Goal: Task Accomplishment & Management: Manage account settings

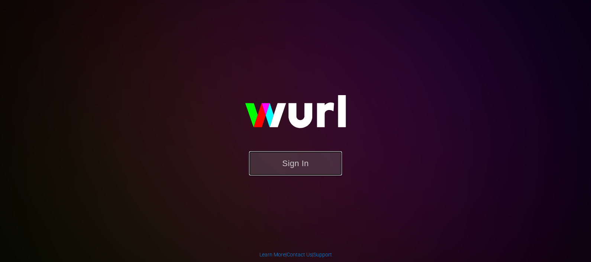
click at [311, 171] on button "Sign In" at bounding box center [295, 163] width 93 height 24
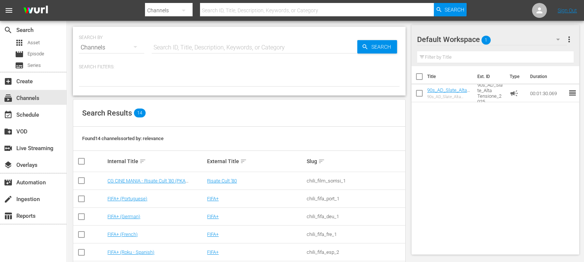
scroll to position [173, 0]
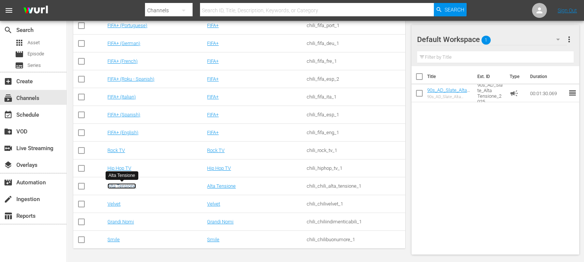
click at [114, 188] on link "Alta Tensione" at bounding box center [121, 186] width 29 height 6
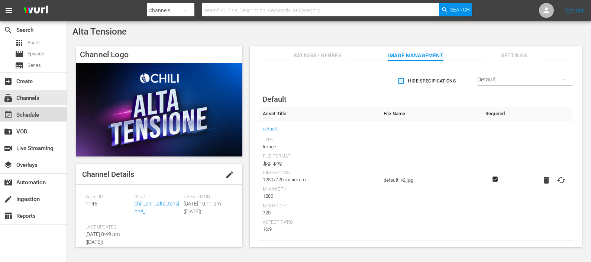
click at [37, 112] on div "event_available Schedule" at bounding box center [21, 113] width 42 height 7
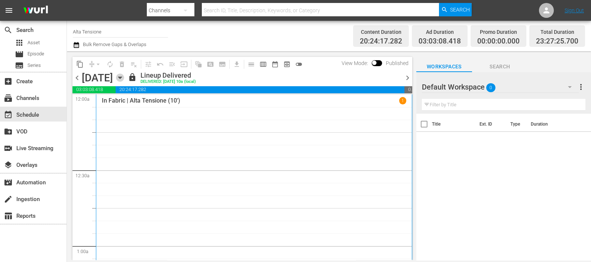
click at [124, 79] on icon "button" at bounding box center [120, 78] width 8 height 8
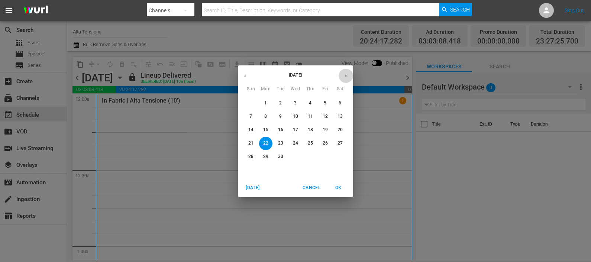
click at [342, 76] on button "button" at bounding box center [346, 76] width 14 height 14
click at [294, 128] on p "15" at bounding box center [295, 130] width 5 height 6
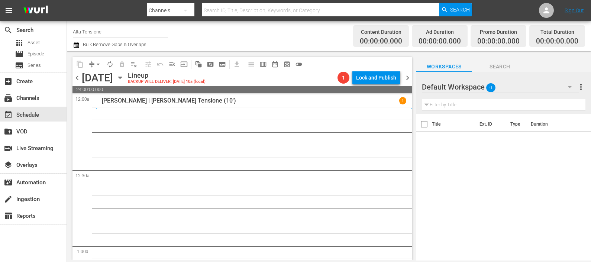
click at [455, 90] on div at bounding box center [449, 87] width 54 height 19
click at [551, 87] on div "Default Workspace 0" at bounding box center [500, 87] width 157 height 21
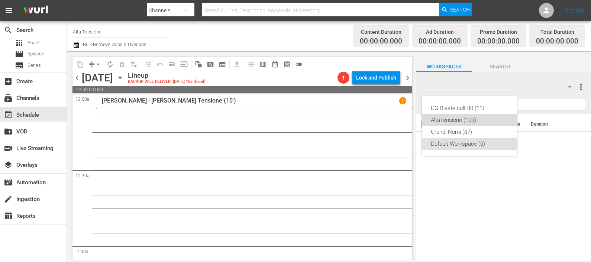
click at [485, 116] on div "AltaTensione (103)" at bounding box center [469, 120] width 77 height 12
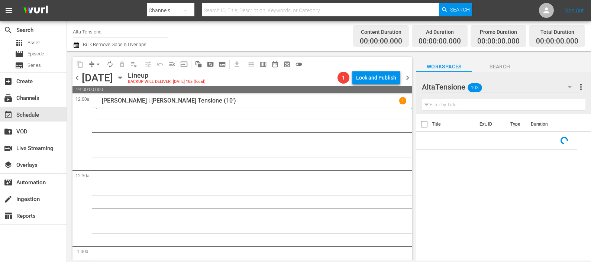
drag, startPoint x: 470, startPoint y: 103, endPoint x: 461, endPoint y: 71, distance: 33.8
click at [465, 84] on div "AltaTensione 103 AltaTensione more_vert Filter by Title" at bounding box center [503, 93] width 175 height 42
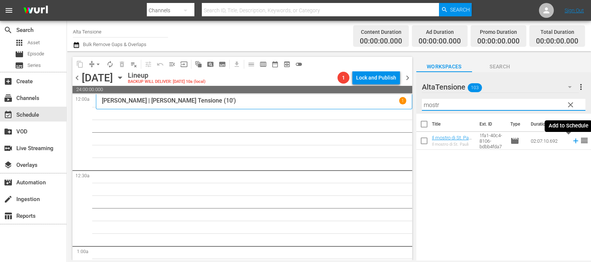
click at [572, 140] on icon at bounding box center [576, 141] width 8 height 8
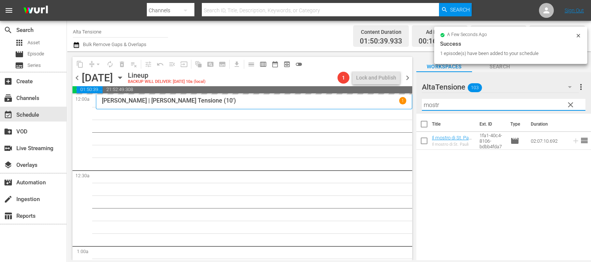
drag, startPoint x: 463, startPoint y: 103, endPoint x: 422, endPoint y: 109, distance: 42.0
click at [422, 109] on input "mostr" at bounding box center [504, 105] width 164 height 12
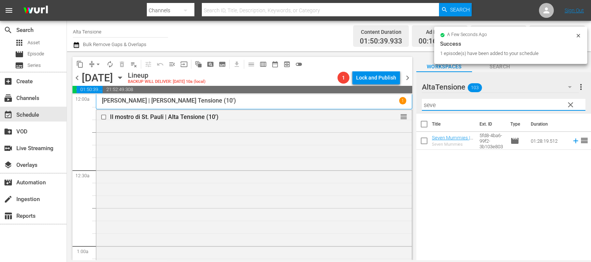
click at [573, 141] on icon at bounding box center [575, 141] width 5 height 5
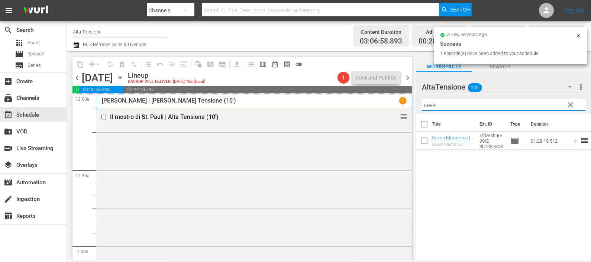
drag, startPoint x: 453, startPoint y: 106, endPoint x: 419, endPoint y: 109, distance: 33.9
click at [419, 109] on div "AltaTensione 103 AltaTensione more_vert clear Filter by Title seve" at bounding box center [503, 93] width 175 height 42
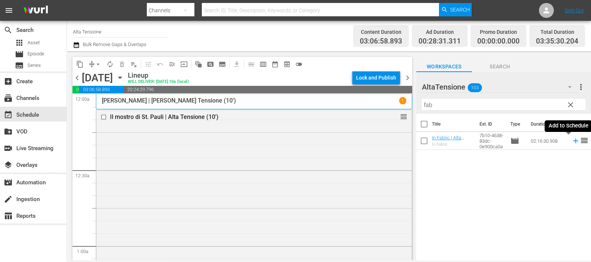
drag, startPoint x: 567, startPoint y: 138, endPoint x: 564, endPoint y: 142, distance: 4.2
click at [572, 138] on icon at bounding box center [576, 141] width 8 height 8
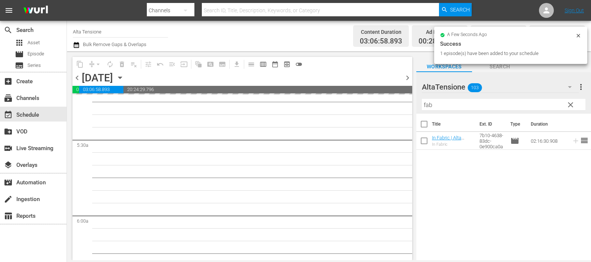
scroll to position [836, 0]
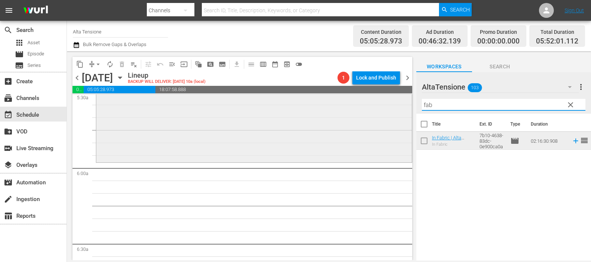
drag, startPoint x: 424, startPoint y: 106, endPoint x: 396, endPoint y: 104, distance: 27.9
click at [396, 104] on div "content_copy compress arrow_drop_down autorenew_outlined delete_forever_outline…" at bounding box center [329, 155] width 524 height 209
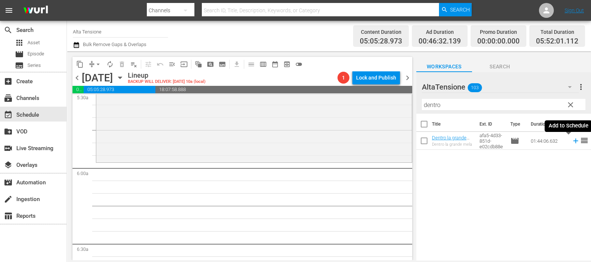
click at [573, 141] on icon at bounding box center [575, 141] width 5 height 5
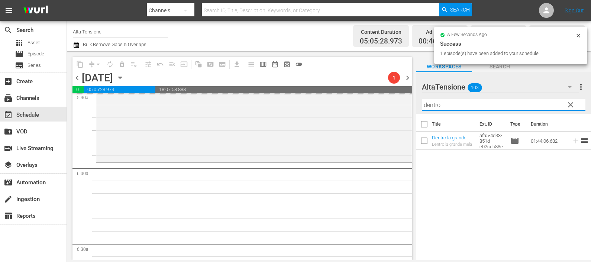
drag, startPoint x: 462, startPoint y: 105, endPoint x: 411, endPoint y: 108, distance: 51.8
click at [411, 108] on div "content_copy compress arrow_drop_down autorenew_outlined delete_forever_outline…" at bounding box center [329, 155] width 524 height 209
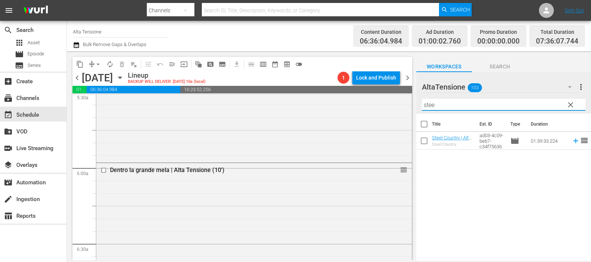
click at [572, 144] on icon at bounding box center [576, 141] width 8 height 8
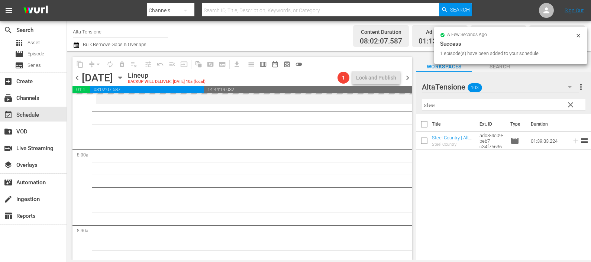
scroll to position [1161, 0]
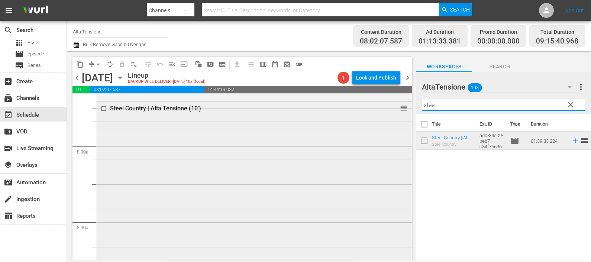
drag, startPoint x: 439, startPoint y: 106, endPoint x: 394, endPoint y: 113, distance: 45.2
click at [394, 113] on div "content_copy compress arrow_drop_down autorenew_outlined delete_forever_outline…" at bounding box center [329, 155] width 524 height 209
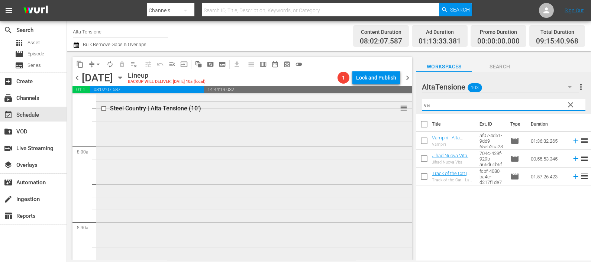
type input "v"
click at [573, 159] on icon at bounding box center [575, 159] width 5 height 5
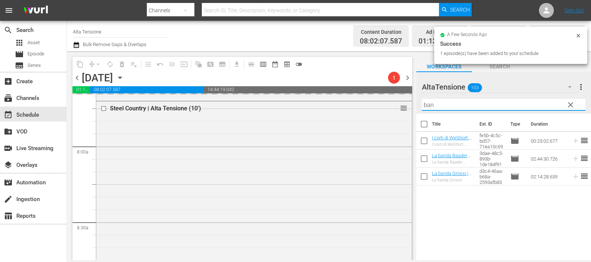
drag, startPoint x: 443, startPoint y: 100, endPoint x: 410, endPoint y: 103, distance: 33.7
click at [410, 103] on div "content_copy compress arrow_drop_down autorenew_outlined delete_forever_outline…" at bounding box center [329, 155] width 524 height 209
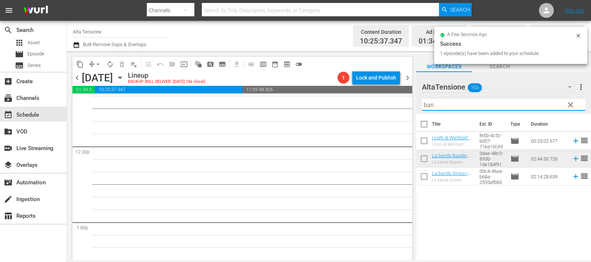
scroll to position [1859, 0]
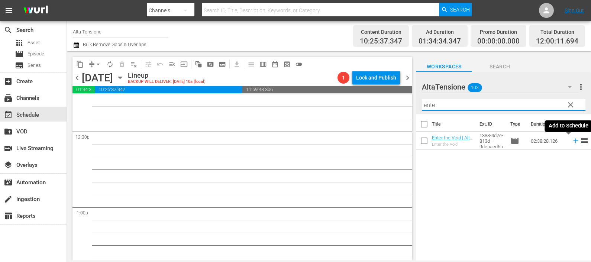
click at [573, 141] on icon at bounding box center [575, 141] width 5 height 5
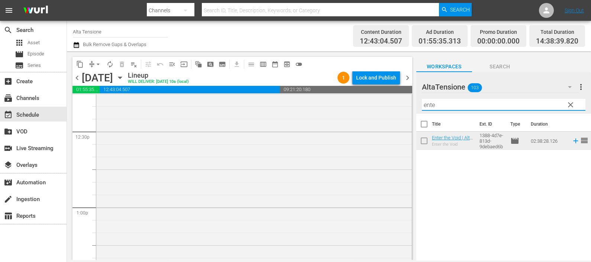
drag, startPoint x: 433, startPoint y: 103, endPoint x: 407, endPoint y: 107, distance: 26.7
click at [407, 107] on div "content_copy compress arrow_drop_down autorenew_outlined delete_forever_outline…" at bounding box center [329, 155] width 524 height 209
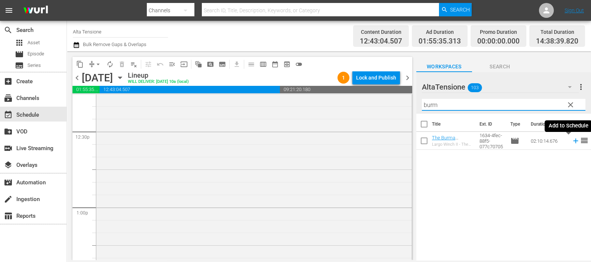
click at [573, 141] on icon at bounding box center [575, 141] width 5 height 5
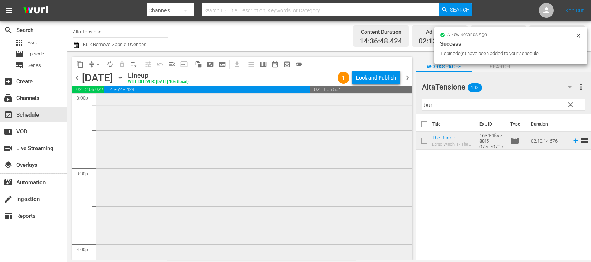
scroll to position [2555, 0]
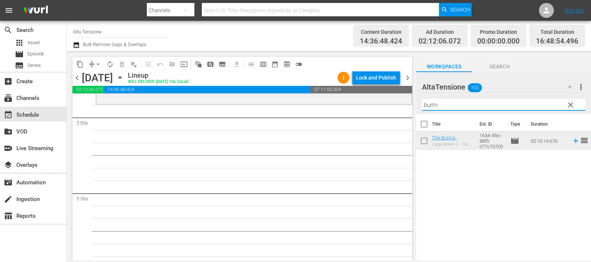
drag, startPoint x: 457, startPoint y: 102, endPoint x: 412, endPoint y: 104, distance: 45.4
click at [413, 104] on div "content_copy compress arrow_drop_down autorenew_outlined delete_forever_outline…" at bounding box center [329, 155] width 524 height 209
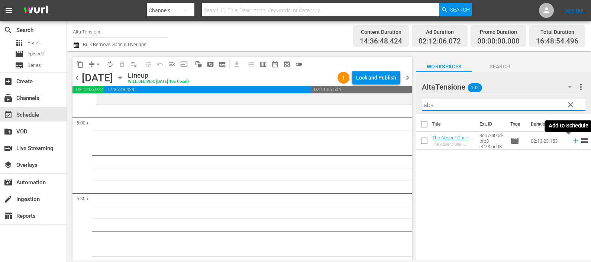
click at [573, 141] on icon at bounding box center [575, 141] width 5 height 5
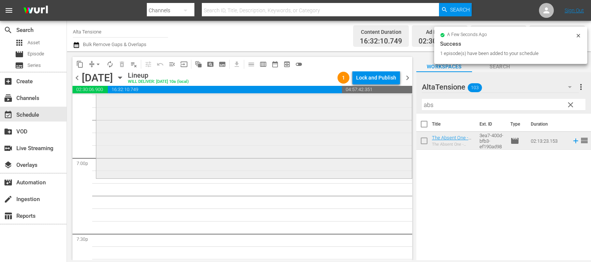
scroll to position [2834, 0]
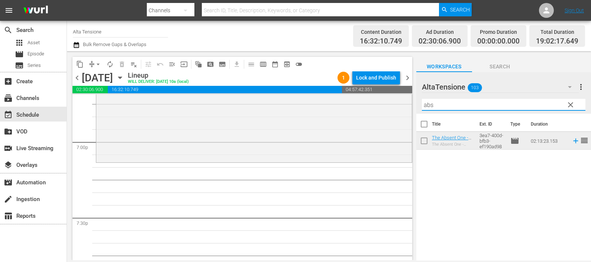
drag, startPoint x: 442, startPoint y: 103, endPoint x: 407, endPoint y: 101, distance: 35.0
click at [407, 102] on div "content_copy compress arrow_drop_down autorenew_outlined delete_forever_outline…" at bounding box center [329, 155] width 524 height 209
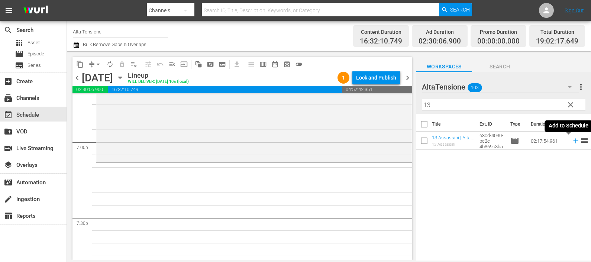
click at [573, 143] on icon at bounding box center [575, 141] width 5 height 5
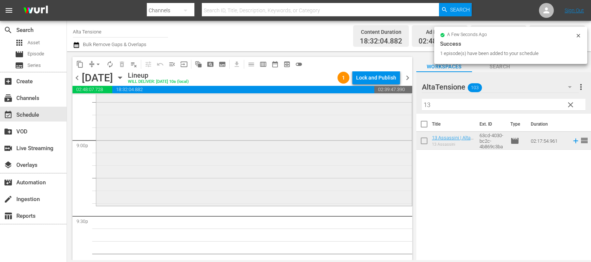
scroll to position [3160, 0]
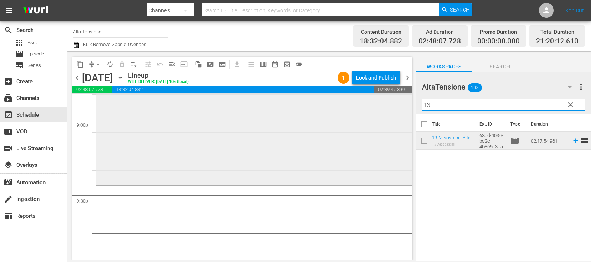
drag, startPoint x: 454, startPoint y: 102, endPoint x: 372, endPoint y: 108, distance: 81.6
click at [372, 108] on div "content_copy compress arrow_drop_down autorenew_outlined delete_forever_outline…" at bounding box center [329, 155] width 524 height 209
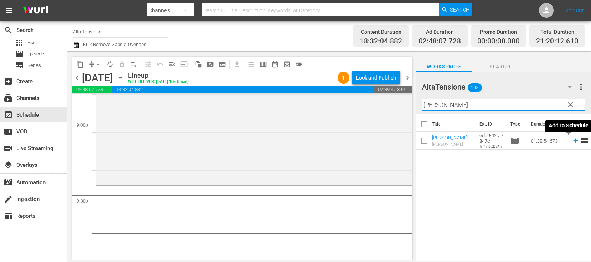
type input "[PERSON_NAME]"
click at [572, 139] on icon at bounding box center [576, 141] width 8 height 8
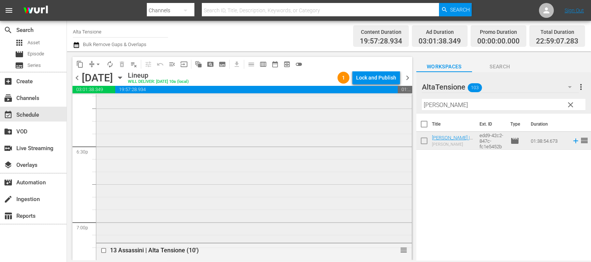
scroll to position [2741, 0]
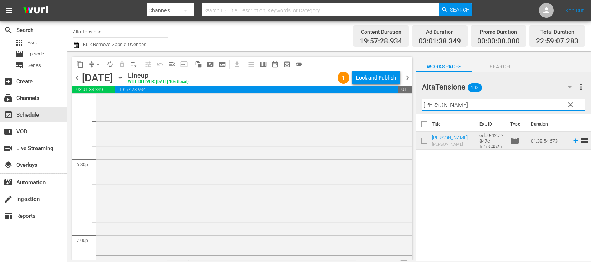
drag, startPoint x: 441, startPoint y: 103, endPoint x: 409, endPoint y: 102, distance: 32.7
click at [409, 101] on div "content_copy compress arrow_drop_down autorenew_outlined delete_forever_outline…" at bounding box center [329, 155] width 524 height 209
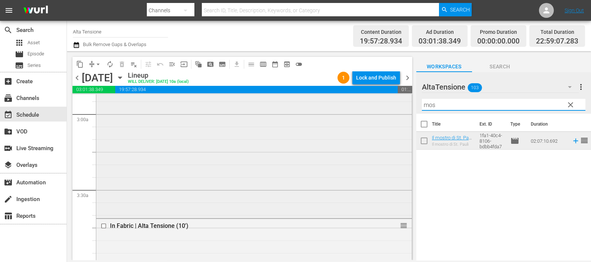
scroll to position [465, 0]
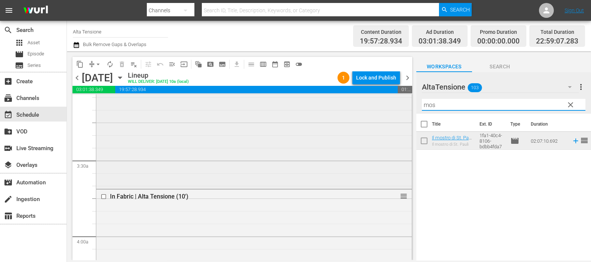
drag, startPoint x: 439, startPoint y: 107, endPoint x: 403, endPoint y: 106, distance: 36.1
click at [403, 106] on div "content_copy compress arrow_drop_down autorenew_outlined delete_forever_outline…" at bounding box center [329, 155] width 524 height 209
drag, startPoint x: 441, startPoint y: 103, endPoint x: 420, endPoint y: 105, distance: 20.9
click at [420, 105] on div "AltaTensione 103 AltaTensione more_vert clear Filter by Title seve" at bounding box center [503, 93] width 175 height 42
drag, startPoint x: 420, startPoint y: 105, endPoint x: 389, endPoint y: 103, distance: 31.6
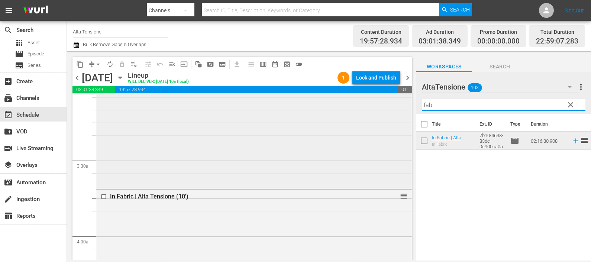
click at [389, 103] on div "content_copy compress arrow_drop_down autorenew_outlined delete_forever_outline…" at bounding box center [329, 155] width 524 height 209
drag, startPoint x: 443, startPoint y: 104, endPoint x: 409, endPoint y: 105, distance: 34.6
click at [409, 105] on div "content_copy compress arrow_drop_down autorenew_outlined delete_forever_outline…" at bounding box center [329, 155] width 524 height 209
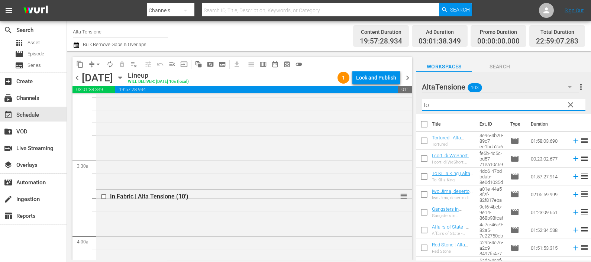
type input "t"
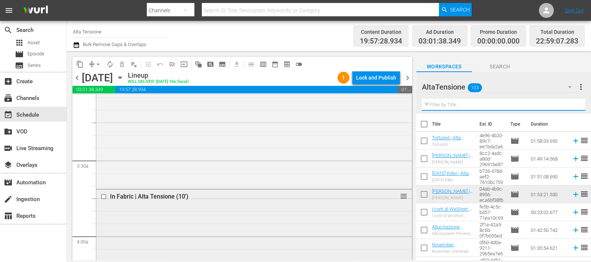
click at [103, 198] on input "checkbox" at bounding box center [105, 197] width 8 height 6
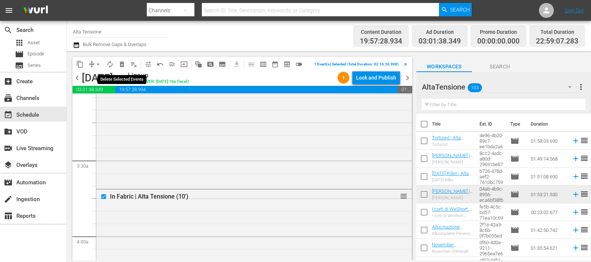
click at [120, 64] on span "delete_forever_outlined" at bounding box center [121, 64] width 7 height 7
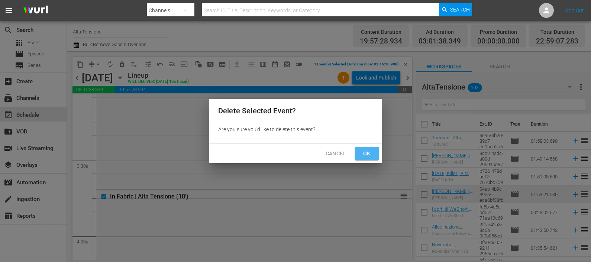
click at [363, 152] on span "Ok" at bounding box center [367, 153] width 12 height 9
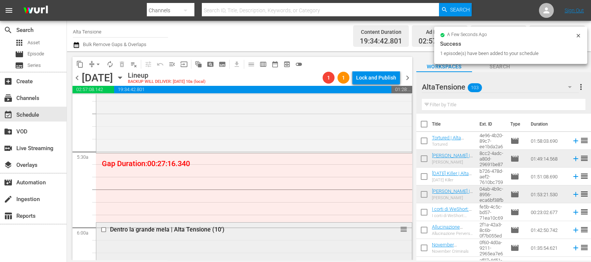
scroll to position [790, 0]
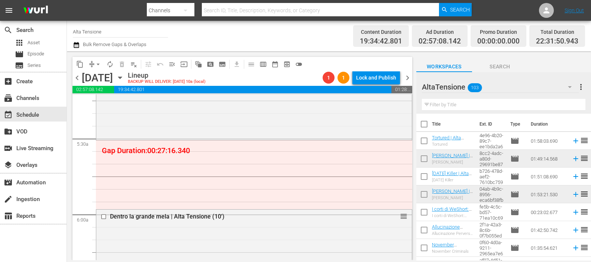
drag, startPoint x: 395, startPoint y: 217, endPoint x: 387, endPoint y: 143, distance: 74.1
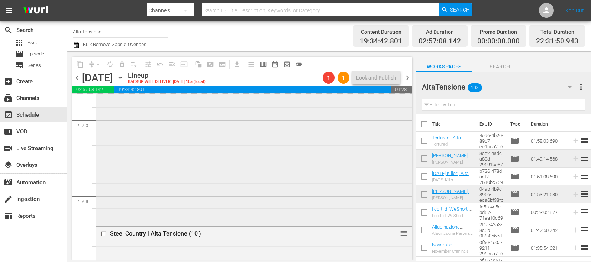
scroll to position [1069, 0]
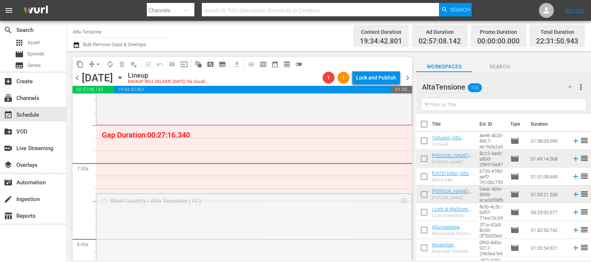
drag, startPoint x: 395, startPoint y: 200, endPoint x: 395, endPoint y: 131, distance: 68.8
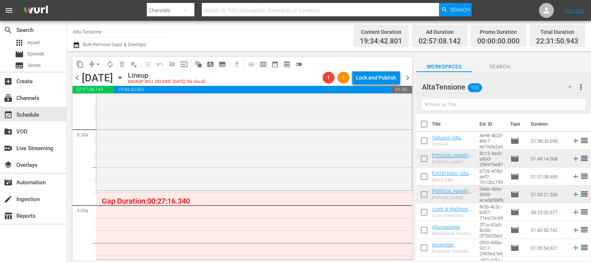
scroll to position [1301, 0]
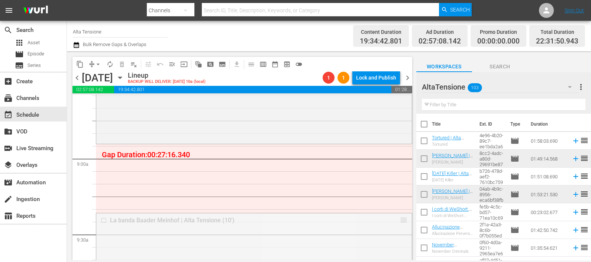
drag, startPoint x: 389, startPoint y: 195, endPoint x: 383, endPoint y: 148, distance: 47.3
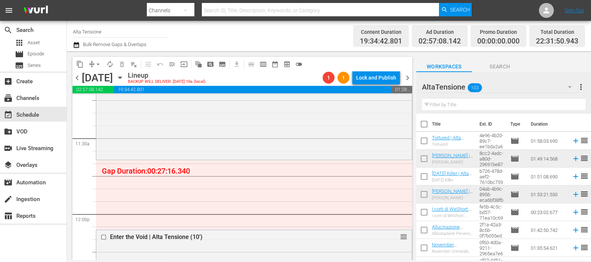
scroll to position [1719, 0]
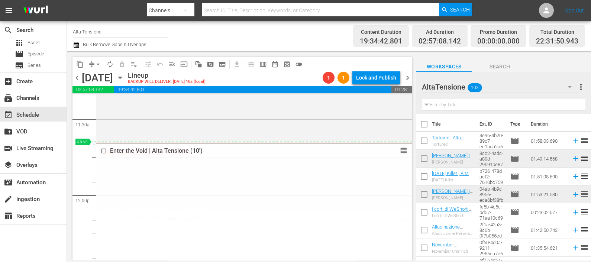
drag, startPoint x: 396, startPoint y: 217, endPoint x: 386, endPoint y: 142, distance: 75.3
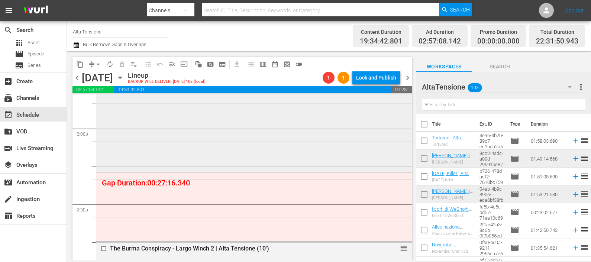
scroll to position [2091, 0]
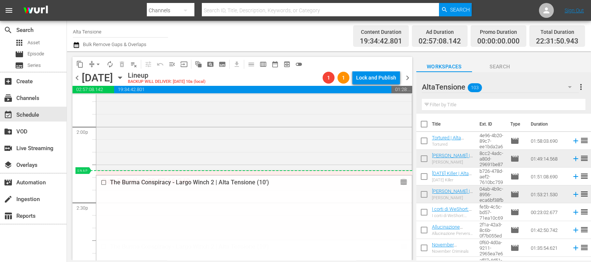
drag, startPoint x: 398, startPoint y: 245, endPoint x: 384, endPoint y: 174, distance: 72.4
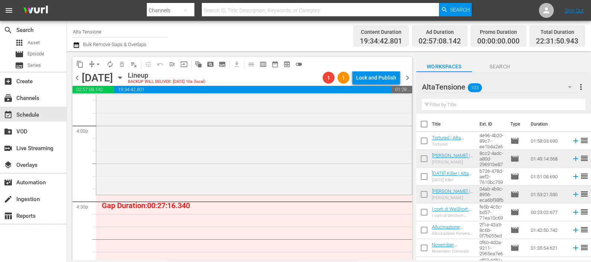
scroll to position [2462, 0]
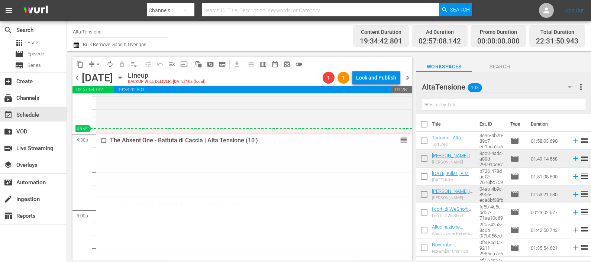
drag, startPoint x: 398, startPoint y: 206, endPoint x: 381, endPoint y: 130, distance: 78.0
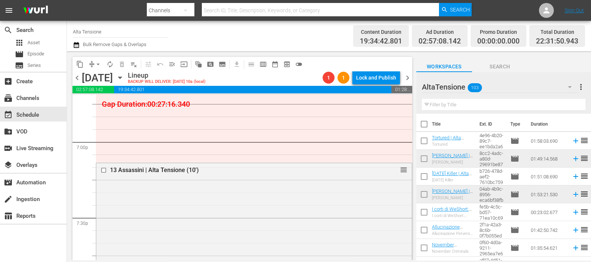
scroll to position [2788, 0]
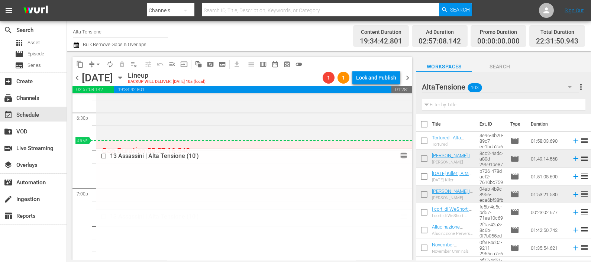
drag, startPoint x: 393, startPoint y: 216, endPoint x: 383, endPoint y: 140, distance: 77.2
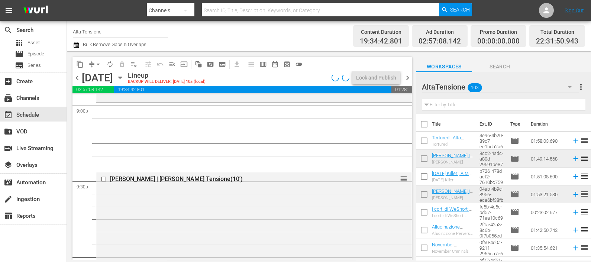
scroll to position [3113, 0]
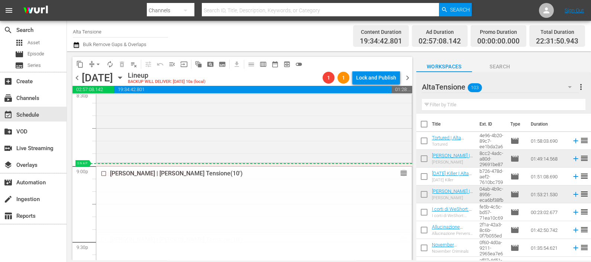
drag, startPoint x: 396, startPoint y: 240, endPoint x: 395, endPoint y: 163, distance: 76.6
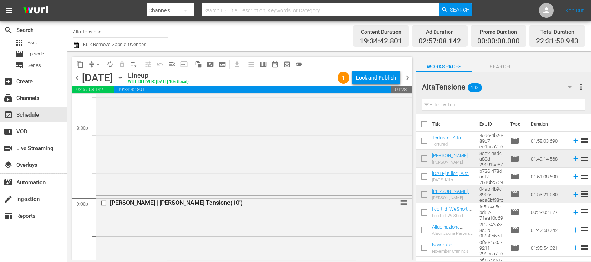
scroll to position [3067, 0]
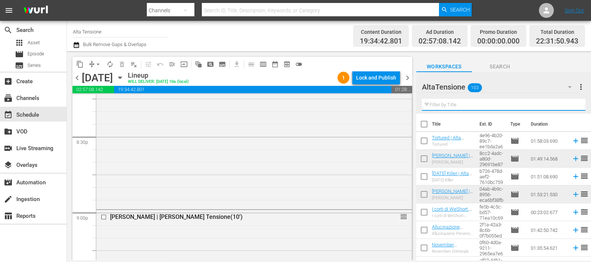
drag, startPoint x: 434, startPoint y: 106, endPoint x: 430, endPoint y: 104, distance: 3.8
click at [432, 103] on input "text" at bounding box center [504, 105] width 164 height 12
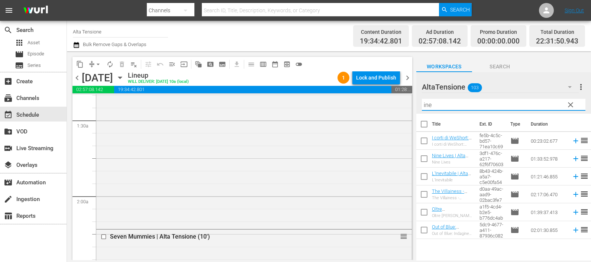
scroll to position [0, 0]
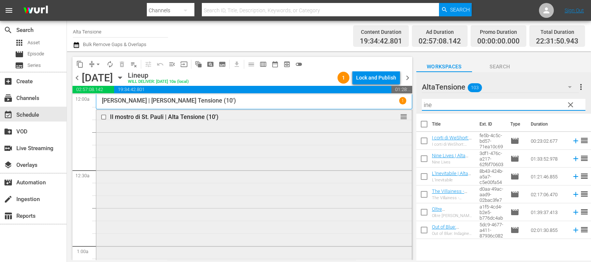
click at [104, 117] on input "checkbox" at bounding box center [105, 117] width 8 height 6
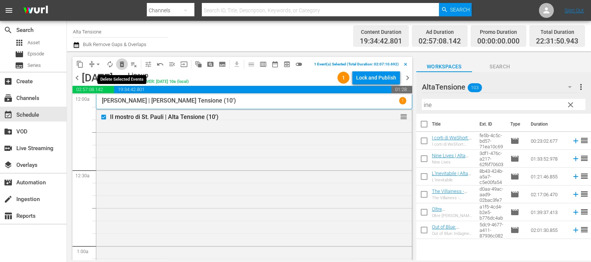
click at [121, 67] on span "delete_forever_outlined" at bounding box center [121, 64] width 7 height 7
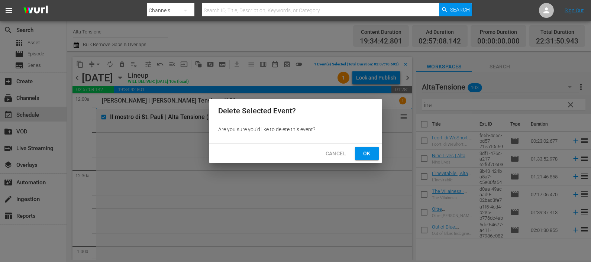
click at [361, 153] on span "Ok" at bounding box center [367, 153] width 12 height 9
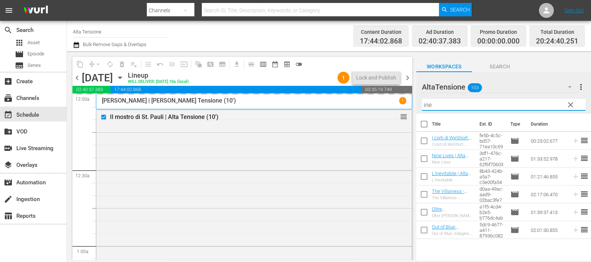
drag, startPoint x: 444, startPoint y: 106, endPoint x: 462, endPoint y: 109, distance: 18.1
click at [442, 106] on input "ine" at bounding box center [504, 105] width 164 height 12
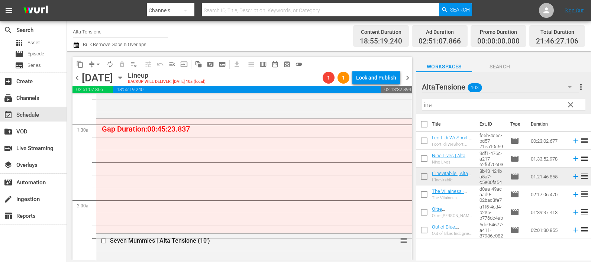
scroll to position [185, 0]
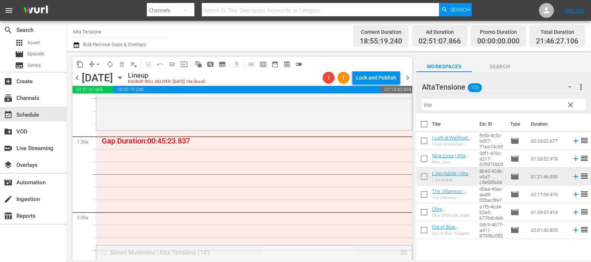
drag, startPoint x: 394, startPoint y: 251, endPoint x: 383, endPoint y: 131, distance: 120.3
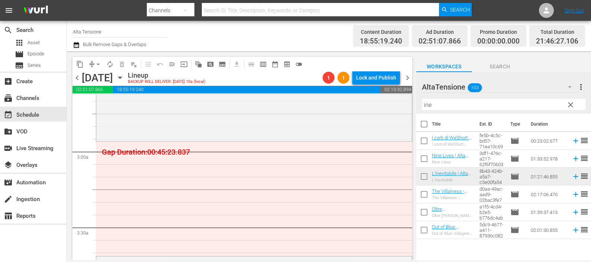
scroll to position [418, 0]
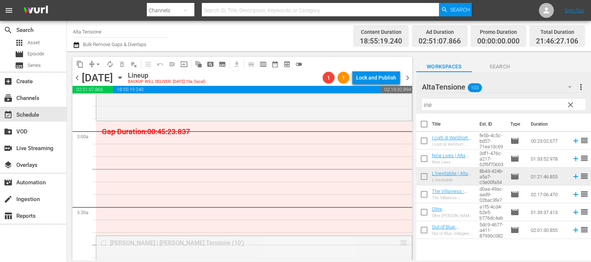
drag, startPoint x: 384, startPoint y: 204, endPoint x: 383, endPoint y: 124, distance: 80.3
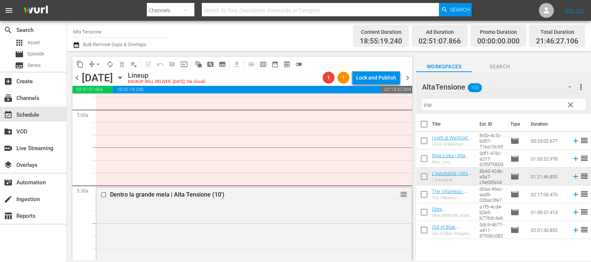
scroll to position [697, 0]
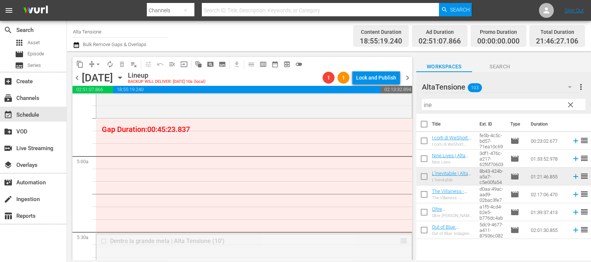
drag, startPoint x: 395, startPoint y: 241, endPoint x: 383, endPoint y: 123, distance: 118.5
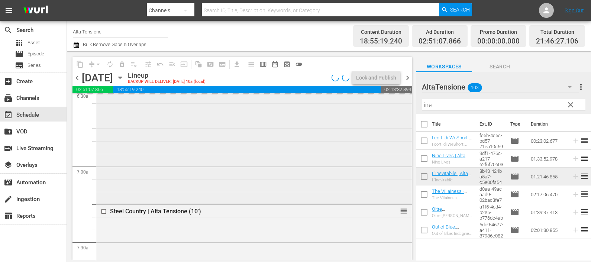
scroll to position [976, 0]
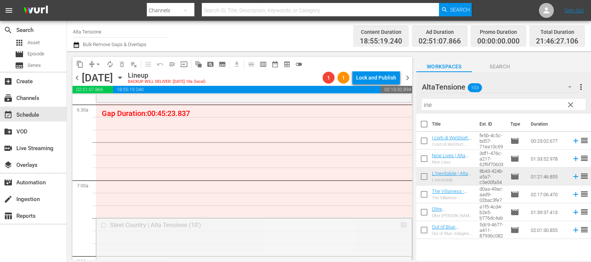
drag, startPoint x: 396, startPoint y: 225, endPoint x: 378, endPoint y: 104, distance: 122.1
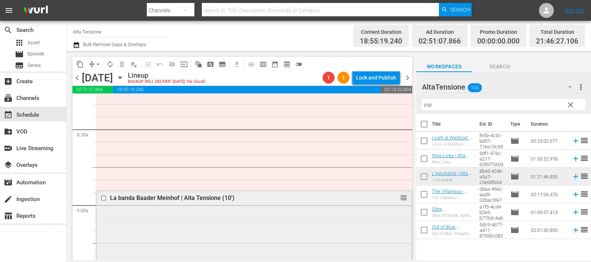
scroll to position [1208, 0]
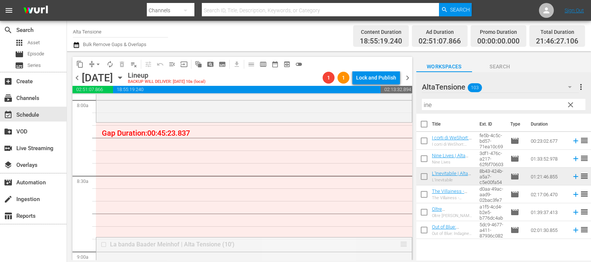
drag, startPoint x: 393, startPoint y: 242, endPoint x: 387, endPoint y: 124, distance: 118.0
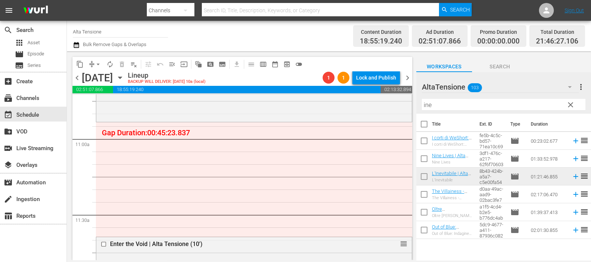
scroll to position [1626, 0]
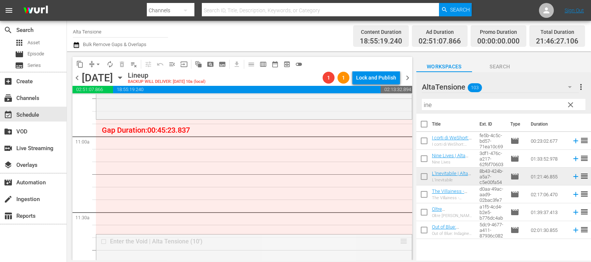
drag, startPoint x: 395, startPoint y: 241, endPoint x: 377, endPoint y: 121, distance: 121.1
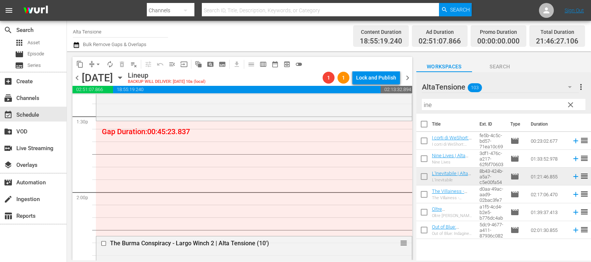
scroll to position [2045, 0]
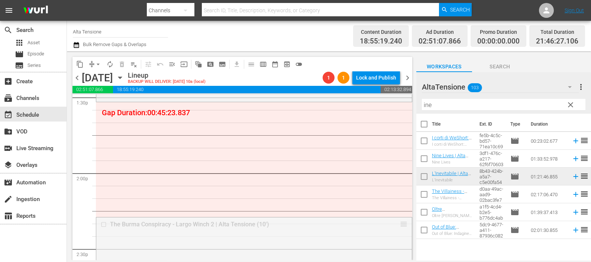
drag, startPoint x: 396, startPoint y: 221, endPoint x: 385, endPoint y: 107, distance: 114.3
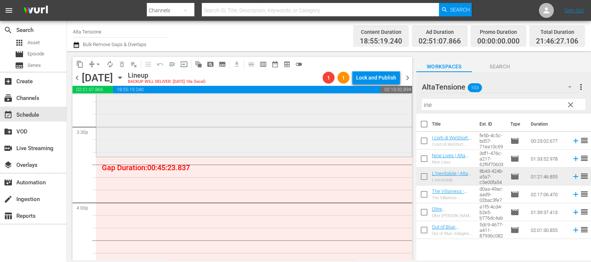
scroll to position [2369, 0]
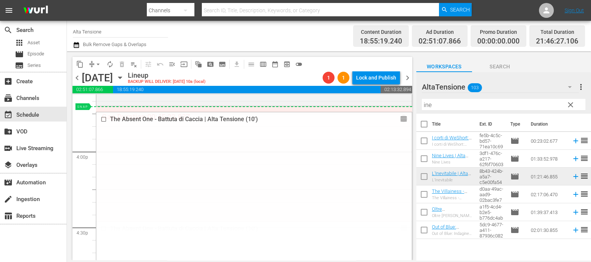
drag, startPoint x: 396, startPoint y: 229, endPoint x: 388, endPoint y: 110, distance: 120.0
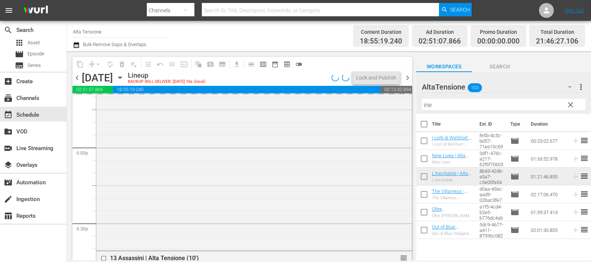
scroll to position [2695, 0]
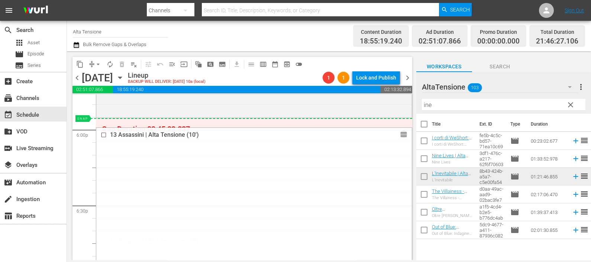
drag, startPoint x: 394, startPoint y: 240, endPoint x: 382, endPoint y: 123, distance: 117.3
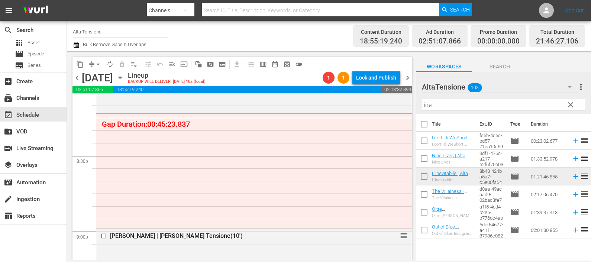
scroll to position [3067, 0]
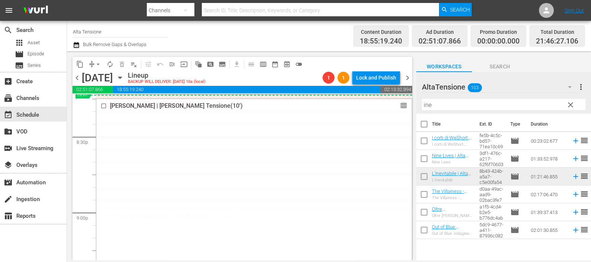
drag, startPoint x: 395, startPoint y: 217, endPoint x: 374, endPoint y: 96, distance: 123.4
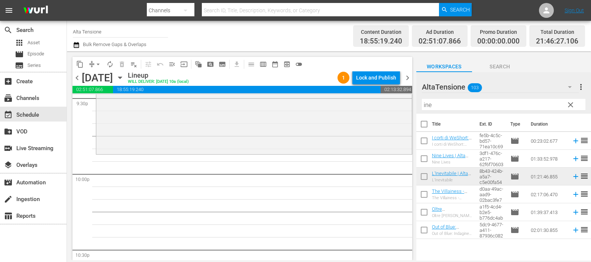
scroll to position [3253, 0]
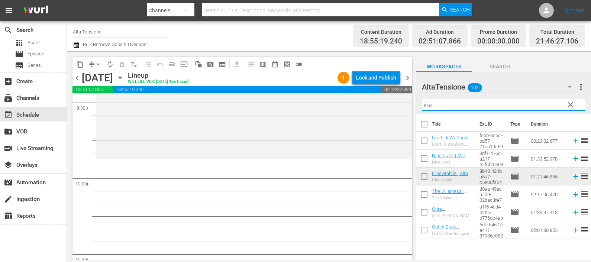
drag, startPoint x: 436, startPoint y: 106, endPoint x: 407, endPoint y: 102, distance: 28.9
click at [407, 103] on div "content_copy compress arrow_drop_down autorenew_outlined delete_forever_outline…" at bounding box center [329, 155] width 524 height 209
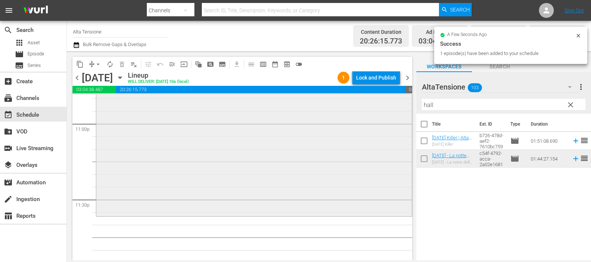
scroll to position [3474, 0]
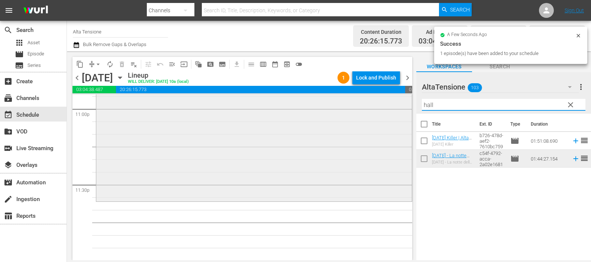
drag, startPoint x: 433, startPoint y: 99, endPoint x: 397, endPoint y: 97, distance: 36.1
click at [398, 97] on div "content_copy compress arrow_drop_down autorenew_outlined delete_forever_outline…" at bounding box center [329, 155] width 524 height 209
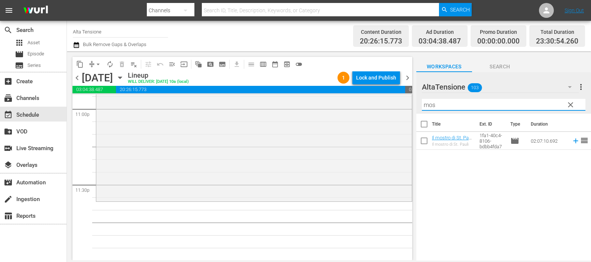
type input "mos"
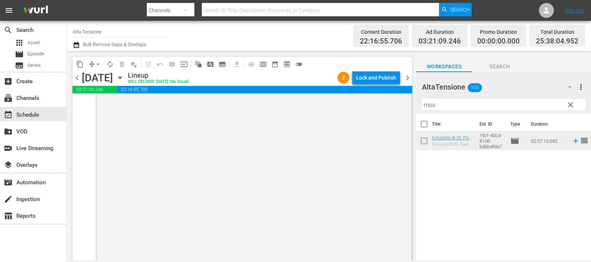
scroll to position [3737, 0]
click at [74, 41] on icon "button" at bounding box center [76, 45] width 7 height 9
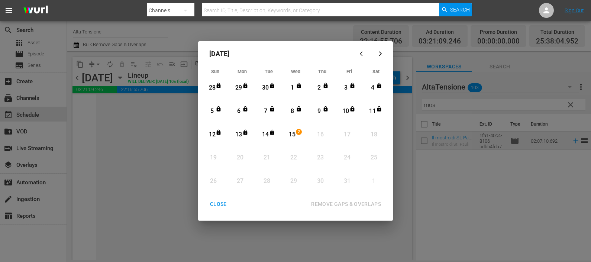
drag, startPoint x: 290, startPoint y: 135, endPoint x: 312, endPoint y: 167, distance: 39.4
click at [290, 135] on div "15" at bounding box center [292, 134] width 9 height 9
click at [326, 201] on div "REMOVE GAPS & OVERLAPS" at bounding box center [346, 204] width 82 height 9
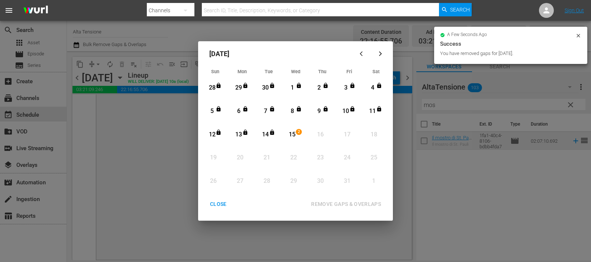
click at [225, 204] on div "CLOSE" at bounding box center [218, 204] width 29 height 9
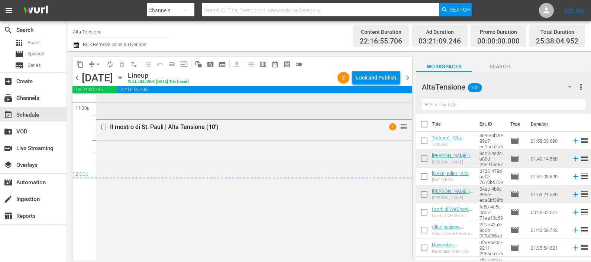
scroll to position [3551, 0]
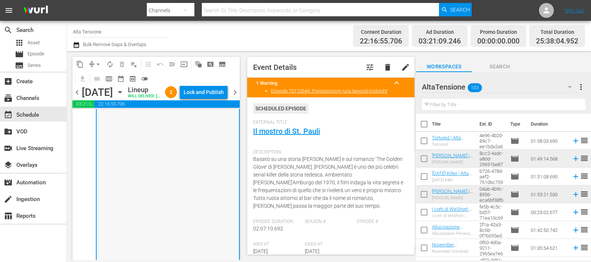
scroll to position [3763, 0]
click at [216, 87] on div "Lock and Publish" at bounding box center [204, 91] width 40 height 13
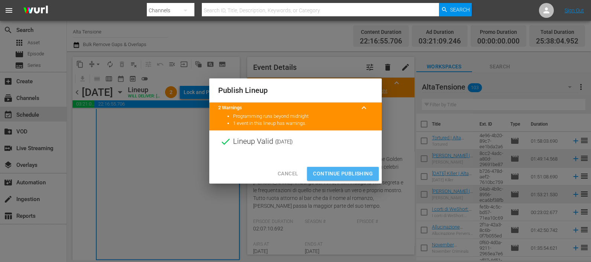
click at [329, 167] on button "Continue Publishing" at bounding box center [343, 174] width 72 height 14
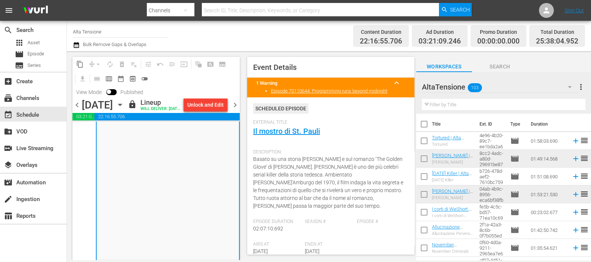
click at [236, 110] on span "chevron_right" at bounding box center [234, 104] width 9 height 9
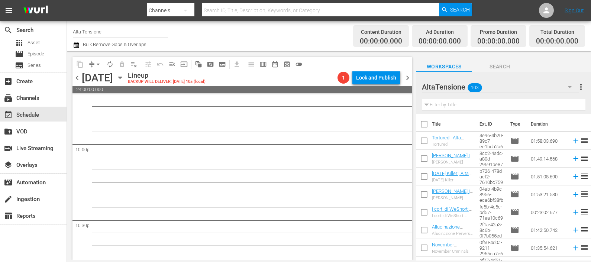
scroll to position [3274, 0]
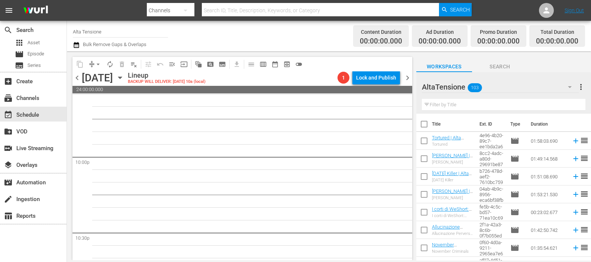
click at [442, 106] on input "text" at bounding box center [504, 105] width 164 height 12
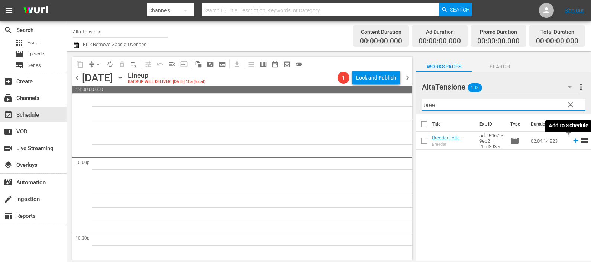
click at [572, 140] on icon at bounding box center [576, 141] width 8 height 8
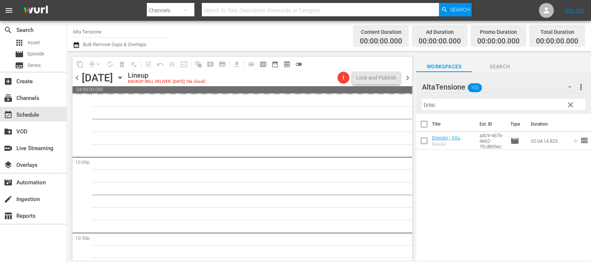
click at [405, 106] on div "content_copy compress arrow_drop_down autorenew_outlined delete_forever_outline…" at bounding box center [329, 155] width 524 height 209
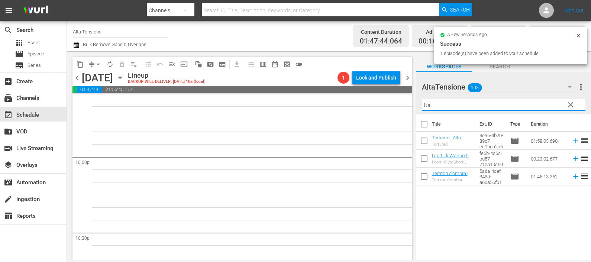
scroll to position [3262, 0]
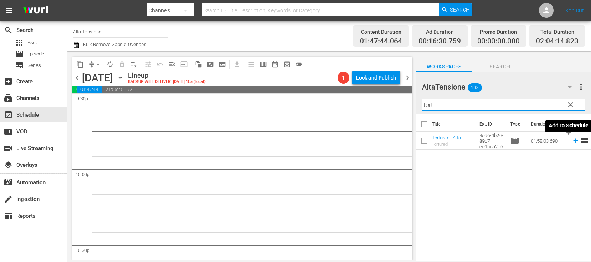
click at [573, 141] on icon at bounding box center [575, 141] width 5 height 5
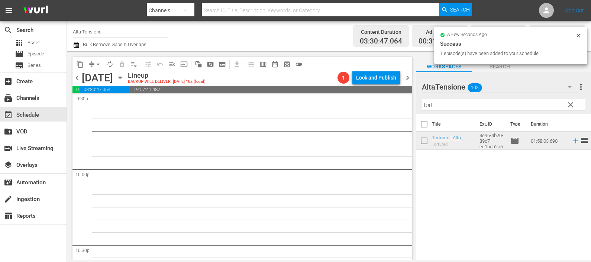
scroll to position [3249, 0]
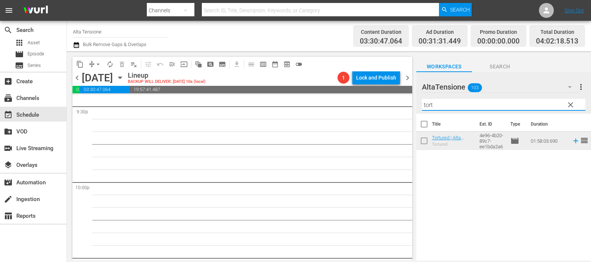
drag, startPoint x: 442, startPoint y: 104, endPoint x: 400, endPoint y: 102, distance: 42.0
click at [400, 102] on div "content_copy compress arrow_drop_down autorenew_outlined delete_forever_outline…" at bounding box center [329, 155] width 524 height 209
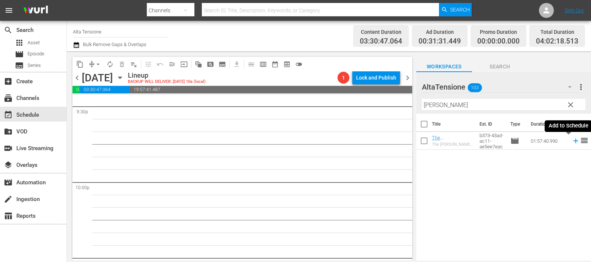
click at [572, 142] on icon at bounding box center [576, 141] width 8 height 8
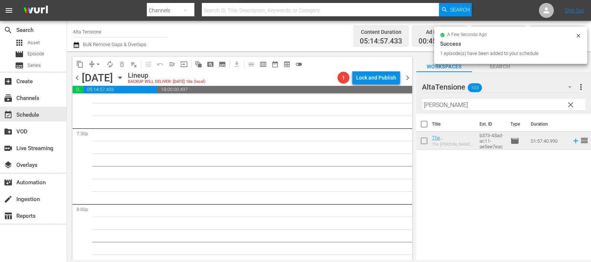
scroll to position [2911, 0]
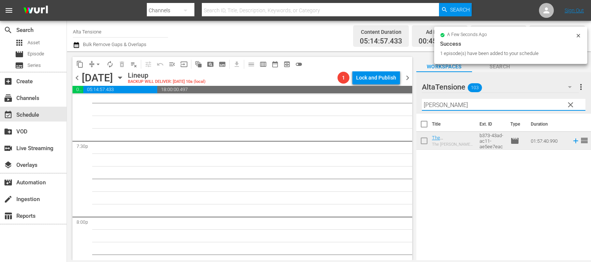
drag, startPoint x: 446, startPoint y: 100, endPoint x: 404, endPoint y: 105, distance: 42.3
click at [404, 105] on div "content_copy compress arrow_drop_down autorenew_outlined delete_forever_outline…" at bounding box center [329, 155] width 524 height 209
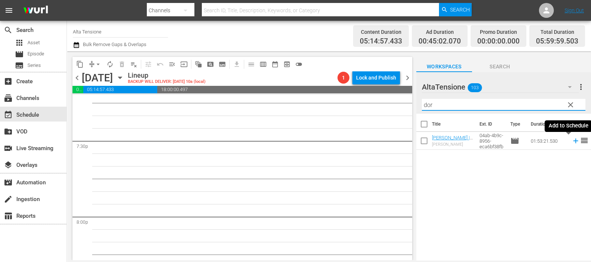
click at [573, 141] on icon at bounding box center [575, 141] width 5 height 5
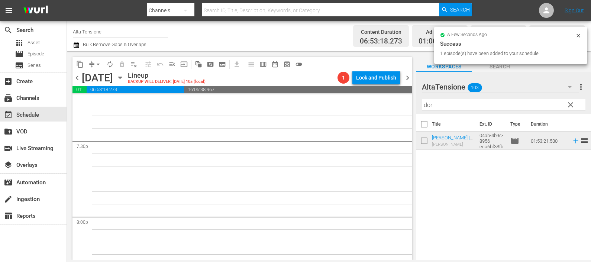
scroll to position [2898, 0]
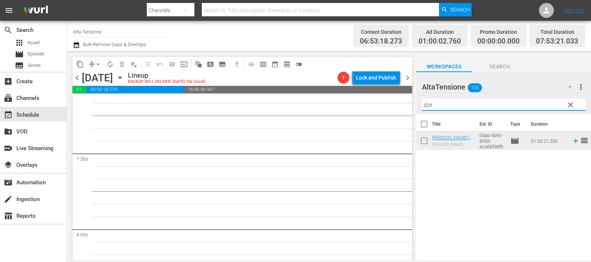
drag, startPoint x: 442, startPoint y: 108, endPoint x: 400, endPoint y: 102, distance: 41.6
click at [400, 102] on div "content_copy compress arrow_drop_down autorenew_outlined delete_forever_outline…" at bounding box center [329, 155] width 524 height 209
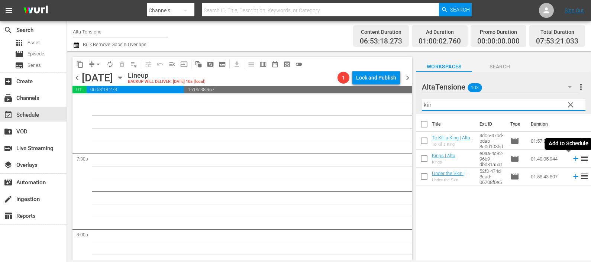
click at [572, 158] on icon at bounding box center [576, 159] width 8 height 8
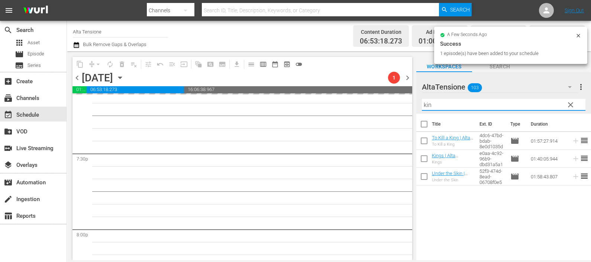
drag, startPoint x: 444, startPoint y: 106, endPoint x: 416, endPoint y: 102, distance: 28.9
click at [416, 102] on div "content_copy compress arrow_drop_down autorenew_outlined delete_forever_outline…" at bounding box center [329, 155] width 524 height 209
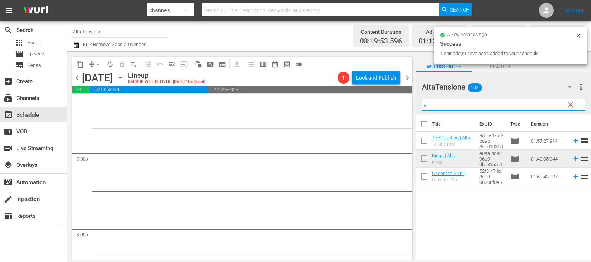
scroll to position [2886, 0]
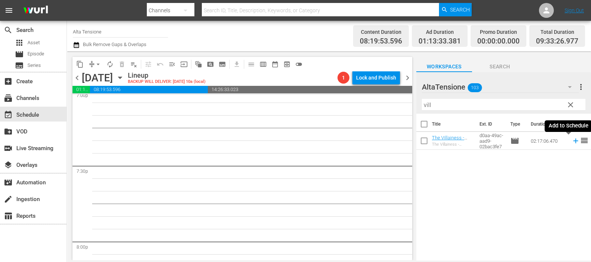
click at [572, 142] on icon at bounding box center [576, 141] width 8 height 8
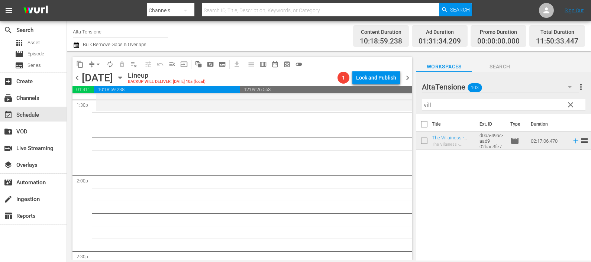
scroll to position [2096, 0]
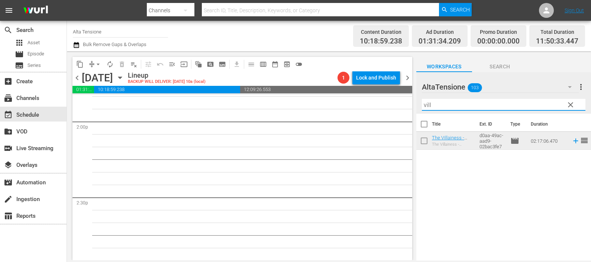
drag, startPoint x: 442, startPoint y: 101, endPoint x: 400, endPoint y: 89, distance: 43.9
click at [403, 93] on div "content_copy compress arrow_drop_down autorenew_outlined delete_forever_outline…" at bounding box center [329, 155] width 524 height 209
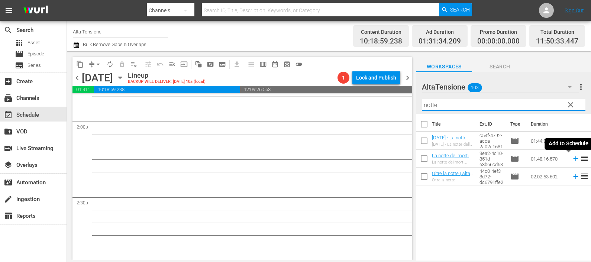
click at [572, 158] on icon at bounding box center [576, 159] width 8 height 8
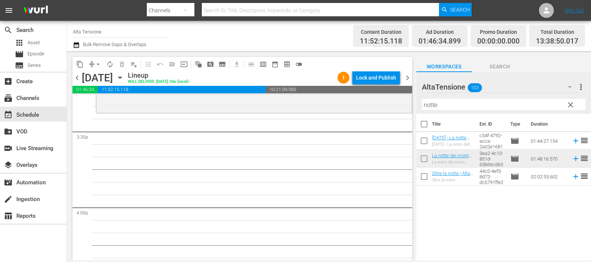
scroll to position [2329, 0]
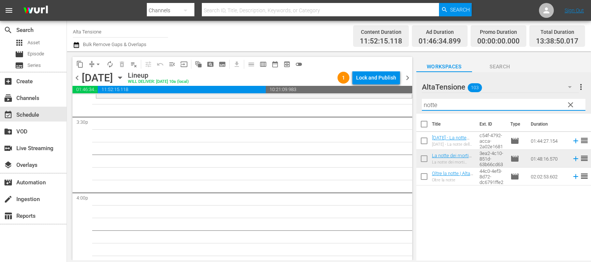
drag, startPoint x: 456, startPoint y: 105, endPoint x: 392, endPoint y: 102, distance: 63.6
click at [394, 102] on div "content_copy compress arrow_drop_down autorenew_outlined delete_forever_outline…" at bounding box center [329, 155] width 524 height 209
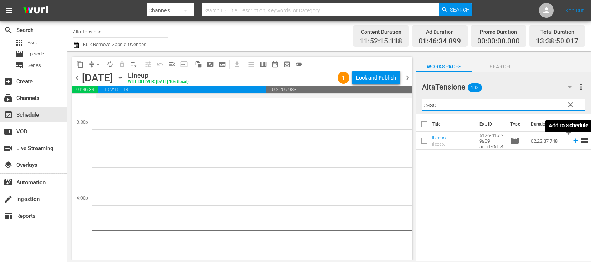
click at [573, 141] on icon at bounding box center [575, 141] width 5 height 5
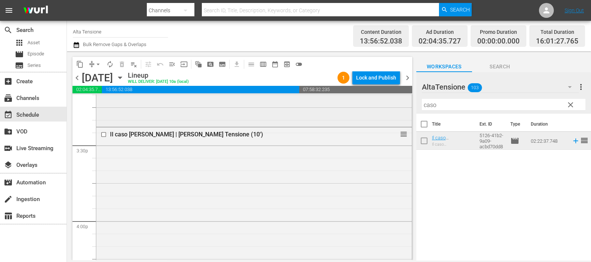
scroll to position [2282, 0]
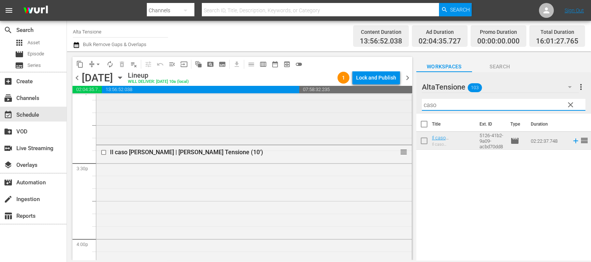
drag, startPoint x: 448, startPoint y: 101, endPoint x: 393, endPoint y: 106, distance: 55.6
click at [393, 106] on div "content_copy compress arrow_drop_down autorenew_outlined delete_forever_outline…" at bounding box center [329, 155] width 524 height 209
type input "d"
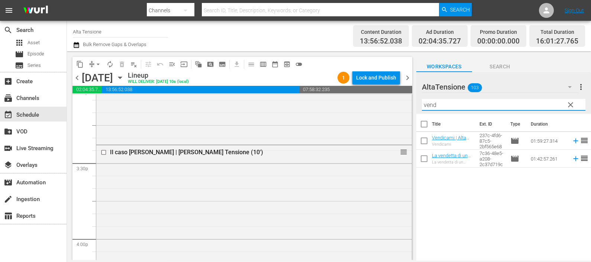
click at [573, 141] on icon at bounding box center [575, 141] width 5 height 5
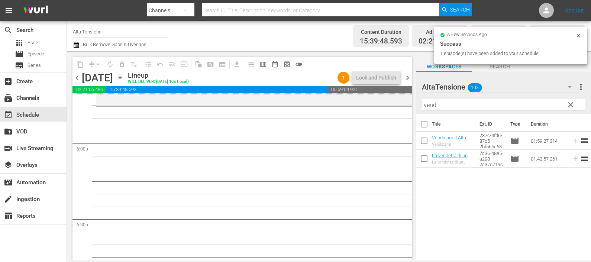
scroll to position [2700, 0]
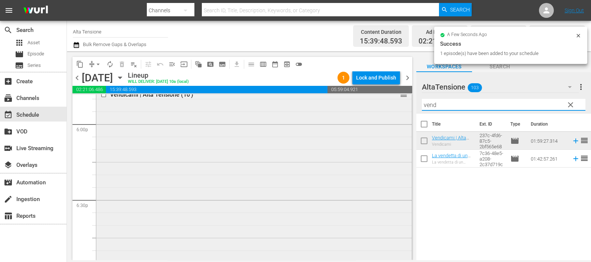
drag, startPoint x: 450, startPoint y: 101, endPoint x: 399, endPoint y: 109, distance: 51.9
click at [399, 109] on div "content_copy compress arrow_drop_down autorenew_outlined delete_forever_outline…" at bounding box center [329, 155] width 524 height 209
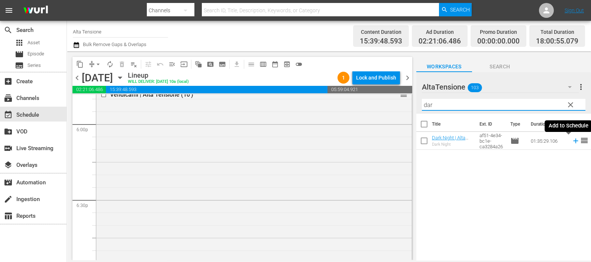
drag, startPoint x: 569, startPoint y: 142, endPoint x: 564, endPoint y: 143, distance: 5.3
click at [572, 142] on icon at bounding box center [576, 141] width 8 height 8
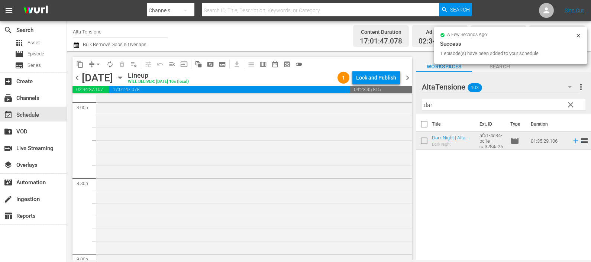
scroll to position [3119, 0]
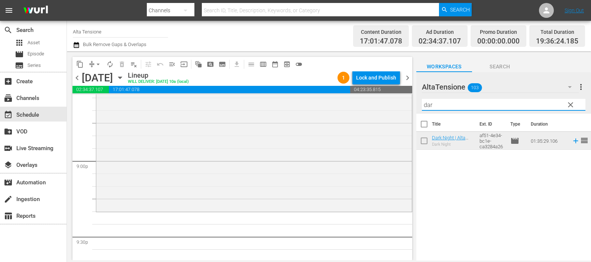
drag, startPoint x: 438, startPoint y: 110, endPoint x: 418, endPoint y: 105, distance: 20.6
click at [419, 105] on div "AltaTensione 103 AltaTensione more_vert clear Filter by Title dar" at bounding box center [503, 93] width 175 height 42
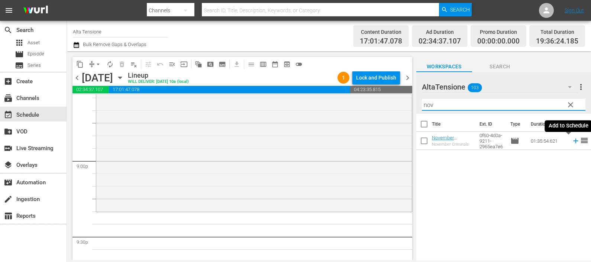
click at [572, 142] on icon at bounding box center [576, 141] width 8 height 8
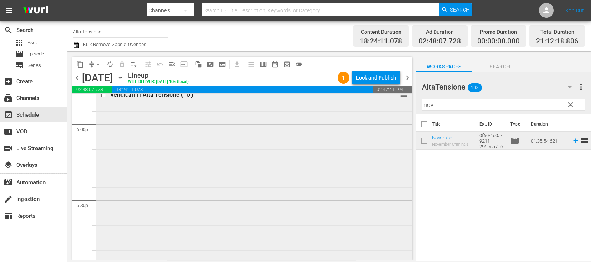
scroll to position [2886, 0]
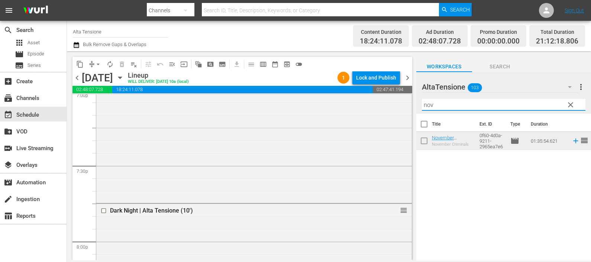
drag, startPoint x: 437, startPoint y: 104, endPoint x: 405, endPoint y: 108, distance: 32.2
click at [405, 108] on div "content_copy compress arrow_drop_down autorenew_outlined delete_forever_outline…" at bounding box center [329, 155] width 524 height 209
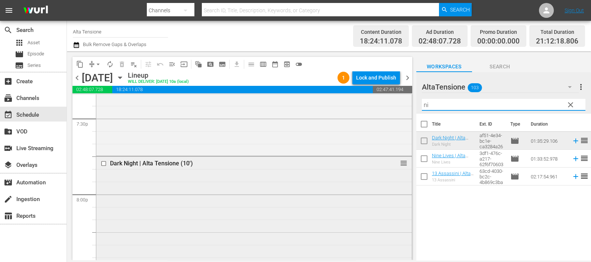
scroll to position [2933, 0]
click at [106, 162] on input "checkbox" at bounding box center [105, 164] width 8 height 6
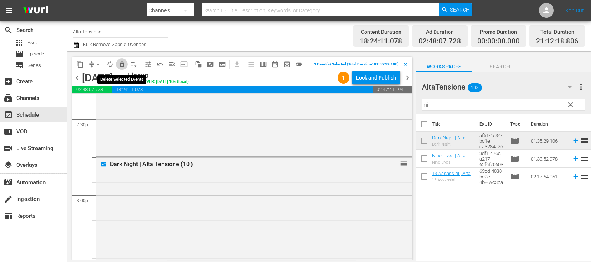
click at [124, 65] on span "delete_forever_outlined" at bounding box center [121, 64] width 7 height 7
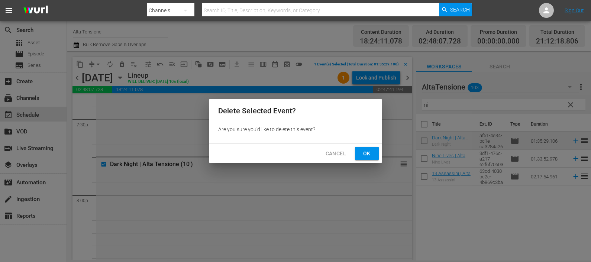
click at [377, 151] on button "Ok" at bounding box center [367, 154] width 24 height 14
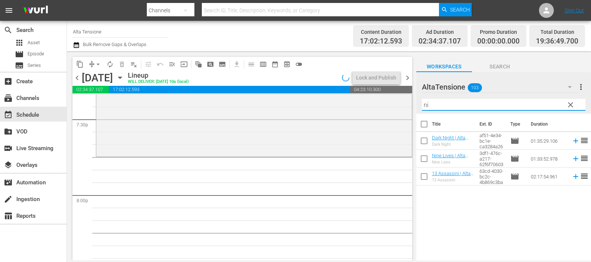
drag, startPoint x: 441, startPoint y: 106, endPoint x: 411, endPoint y: 105, distance: 30.1
click at [411, 105] on div "content_copy compress arrow_drop_down autorenew_outlined delete_forever_outline…" at bounding box center [329, 155] width 524 height 209
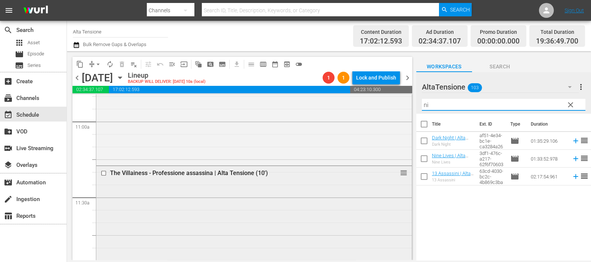
scroll to position [1632, 0]
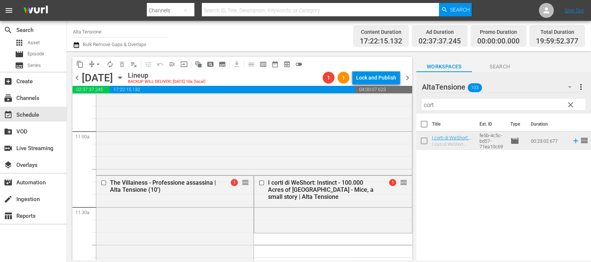
drag, startPoint x: 242, startPoint y: 181, endPoint x: 245, endPoint y: 236, distance: 55.5
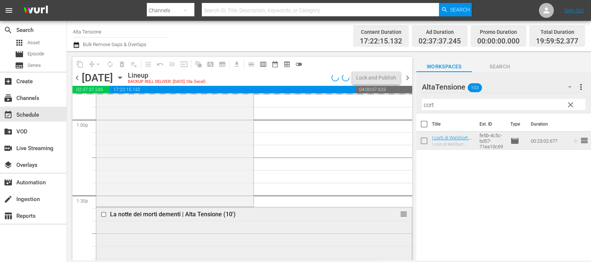
scroll to position [2003, 0]
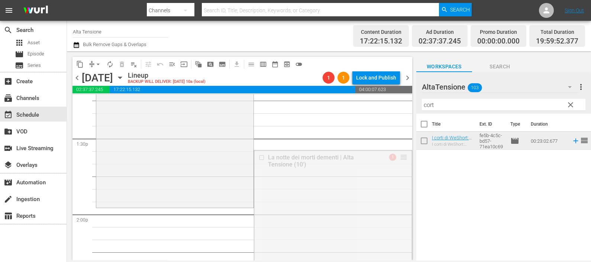
drag, startPoint x: 396, startPoint y: 156, endPoint x: 386, endPoint y: 213, distance: 58.1
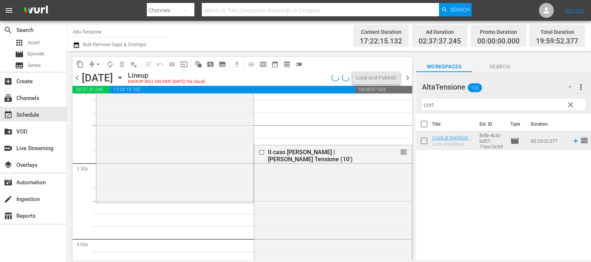
scroll to position [2329, 0]
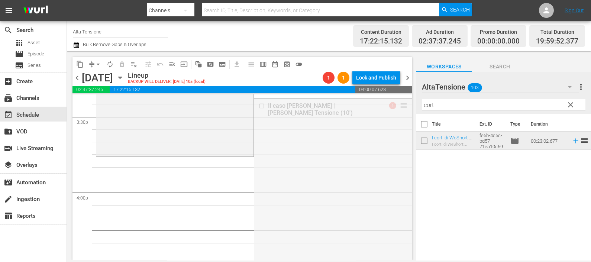
drag, startPoint x: 396, startPoint y: 107, endPoint x: 381, endPoint y: 162, distance: 57.4
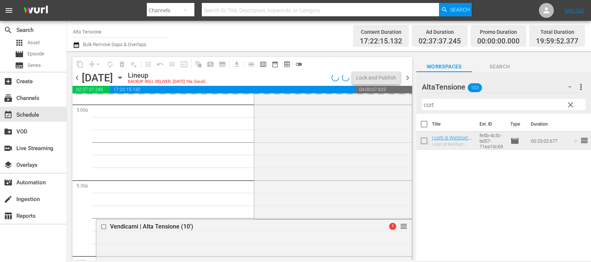
scroll to position [2654, 0]
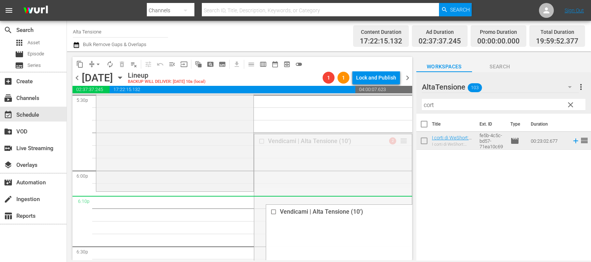
drag, startPoint x: 397, startPoint y: 139, endPoint x: 384, endPoint y: 198, distance: 60.6
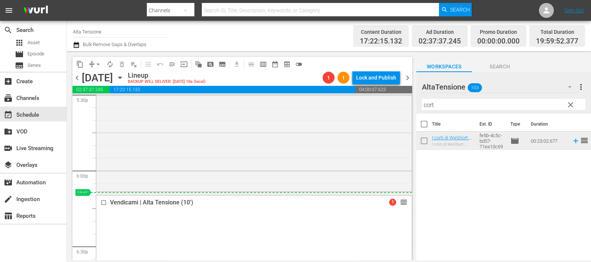
drag, startPoint x: 394, startPoint y: 203, endPoint x: 392, endPoint y: 193, distance: 10.3
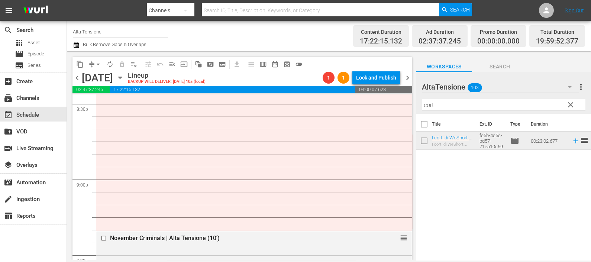
scroll to position [3119, 0]
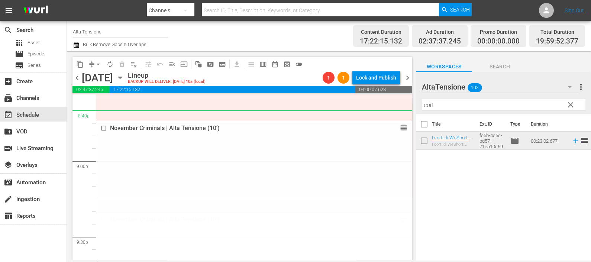
drag, startPoint x: 393, startPoint y: 218, endPoint x: 380, endPoint y: 111, distance: 108.2
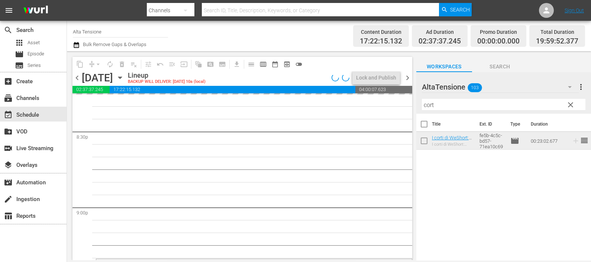
scroll to position [3026, 0]
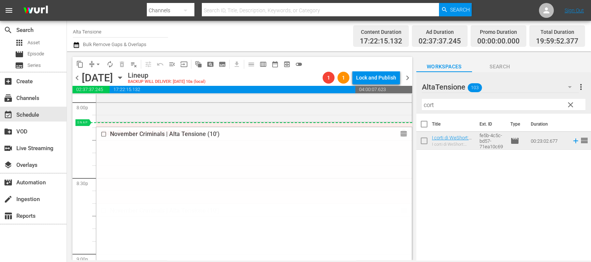
drag, startPoint x: 395, startPoint y: 213, endPoint x: 381, endPoint y: 126, distance: 88.2
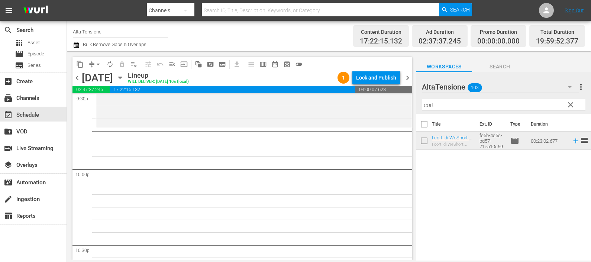
scroll to position [3211, 0]
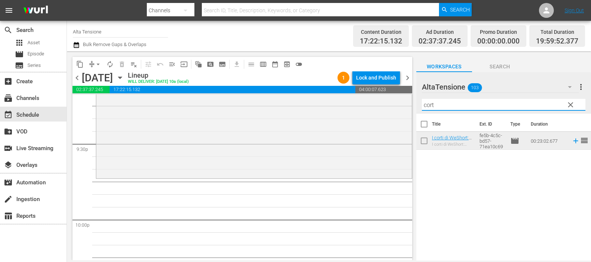
drag, startPoint x: 445, startPoint y: 107, endPoint x: 409, endPoint y: 103, distance: 35.9
click at [410, 104] on div "content_copy compress arrow_drop_down autorenew_outlined delete_forever_outline…" at bounding box center [329, 155] width 524 height 209
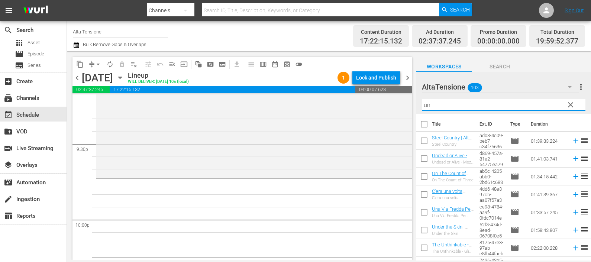
type input "und"
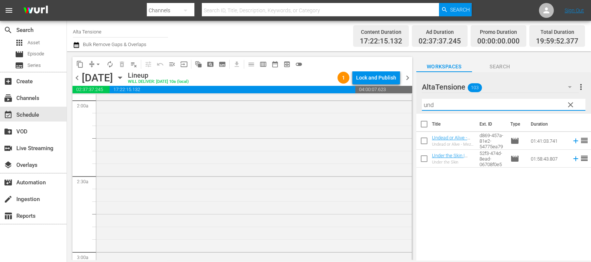
scroll to position [0, 0]
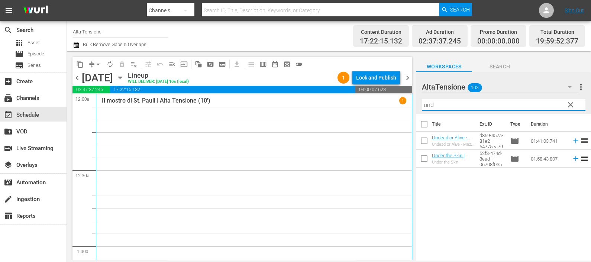
drag, startPoint x: 425, startPoint y: 99, endPoint x: 415, endPoint y: 99, distance: 9.7
click at [415, 99] on div "content_copy compress arrow_drop_down autorenew_outlined delete_forever_outline…" at bounding box center [329, 155] width 524 height 209
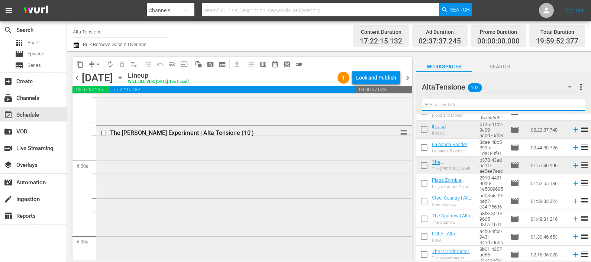
scroll to position [836, 0]
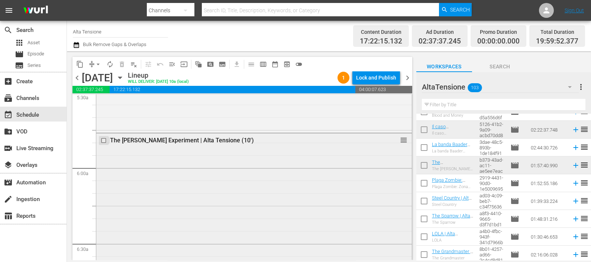
click at [101, 140] on input "checkbox" at bounding box center [105, 141] width 8 height 6
click at [120, 67] on span "delete_forever_outlined" at bounding box center [121, 64] width 7 height 7
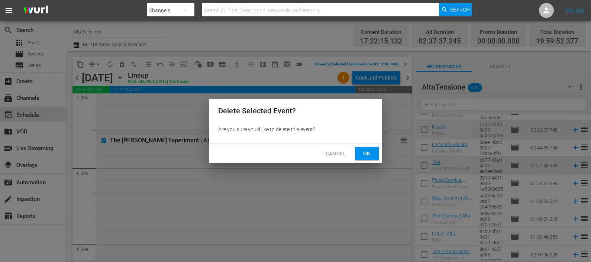
drag, startPoint x: 359, startPoint y: 149, endPoint x: 369, endPoint y: 256, distance: 107.8
click at [359, 149] on button "Ok" at bounding box center [367, 154] width 24 height 14
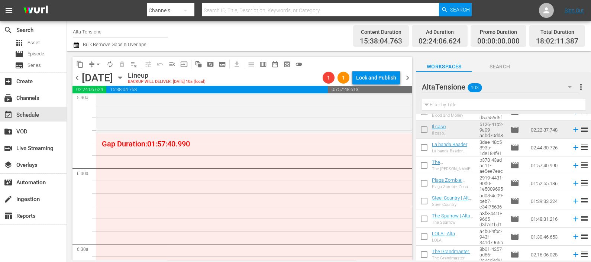
click at [437, 100] on input "text" at bounding box center [504, 105] width 164 height 12
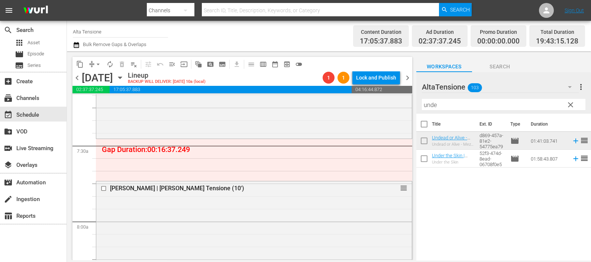
scroll to position [1069, 0]
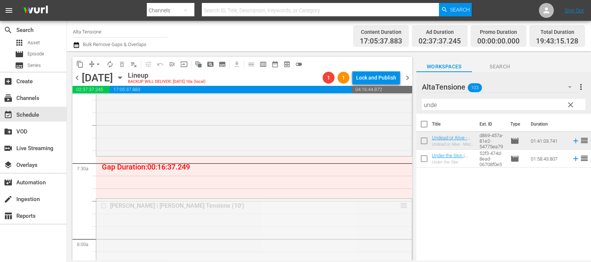
drag, startPoint x: 396, startPoint y: 204, endPoint x: 397, endPoint y: 160, distance: 44.6
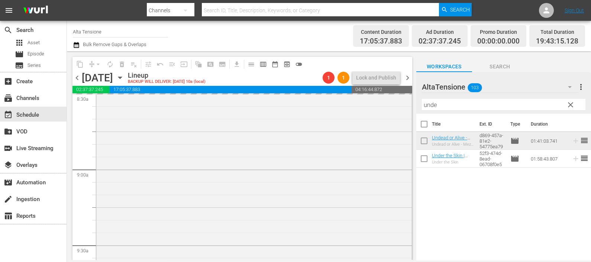
scroll to position [1347, 0]
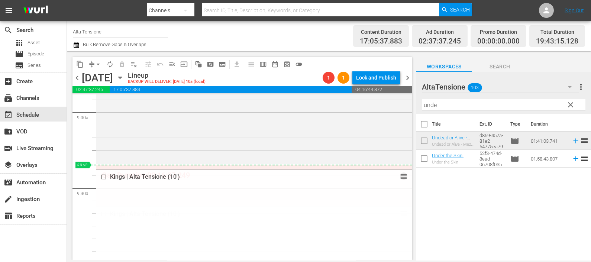
drag, startPoint x: 394, startPoint y: 214, endPoint x: 385, endPoint y: 168, distance: 47.8
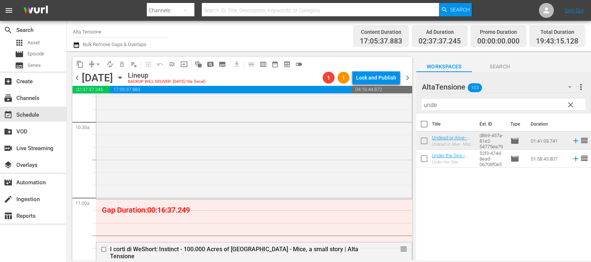
scroll to position [1580, 0]
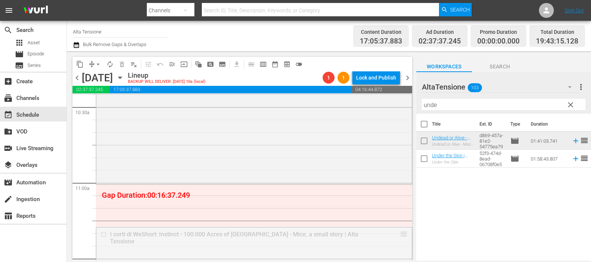
drag, startPoint x: 396, startPoint y: 233, endPoint x: 389, endPoint y: 190, distance: 42.9
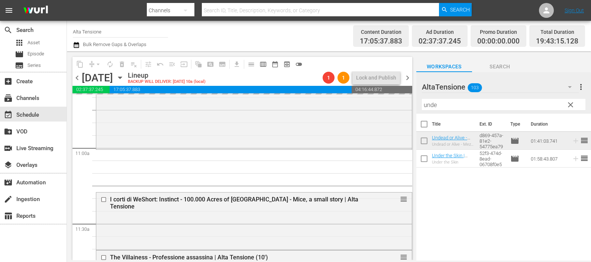
scroll to position [1673, 0]
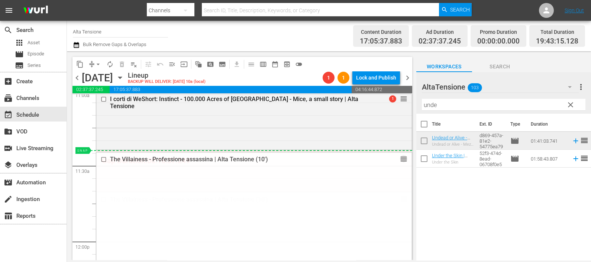
drag, startPoint x: 394, startPoint y: 197, endPoint x: 390, endPoint y: 152, distance: 44.7
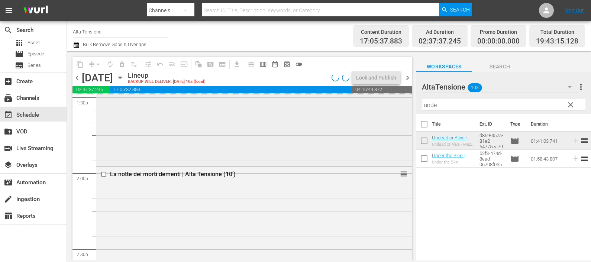
scroll to position [1998, 0]
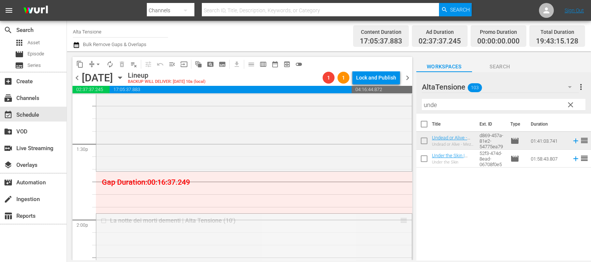
drag, startPoint x: 397, startPoint y: 222, endPoint x: 391, endPoint y: 178, distance: 43.5
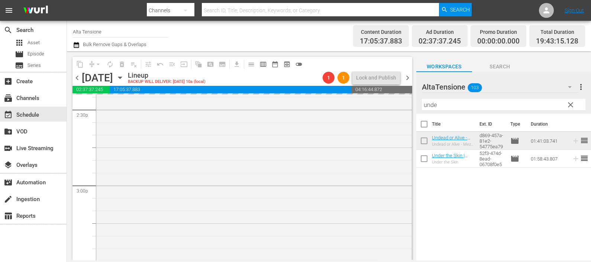
scroll to position [2277, 0]
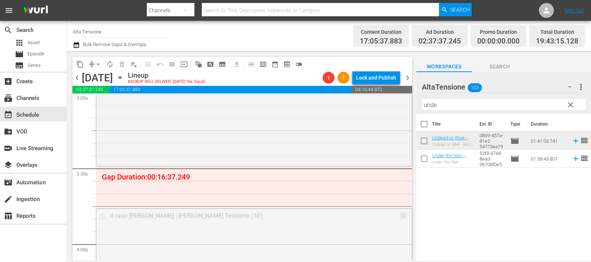
drag, startPoint x: 396, startPoint y: 214, endPoint x: 393, endPoint y: 169, distance: 45.1
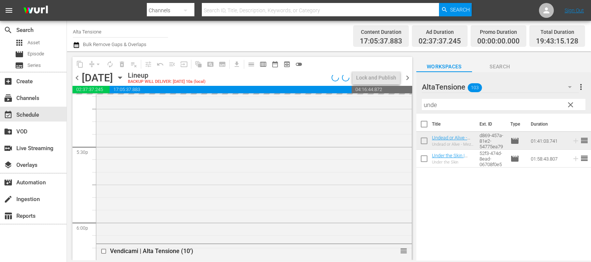
scroll to position [2648, 0]
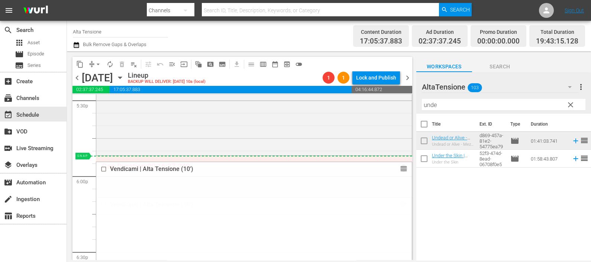
drag, startPoint x: 397, startPoint y: 205, endPoint x: 399, endPoint y: 160, distance: 45.0
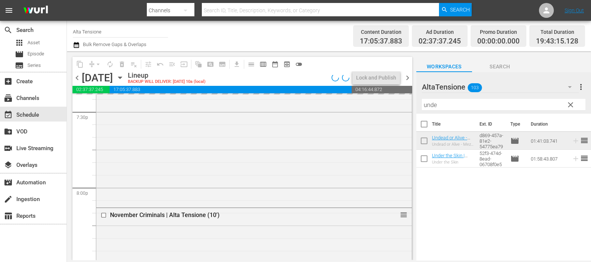
scroll to position [2974, 0]
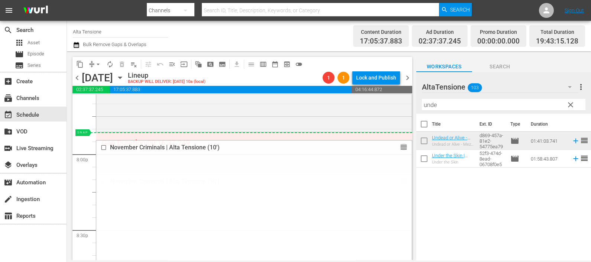
drag, startPoint x: 398, startPoint y: 181, endPoint x: 393, endPoint y: 138, distance: 44.1
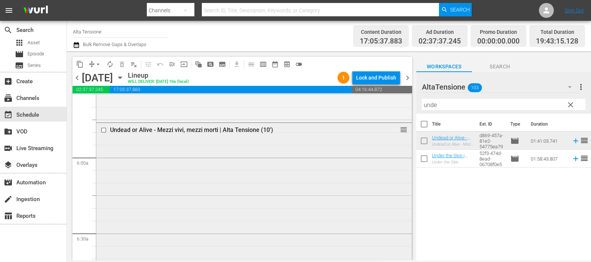
scroll to position [836, 0]
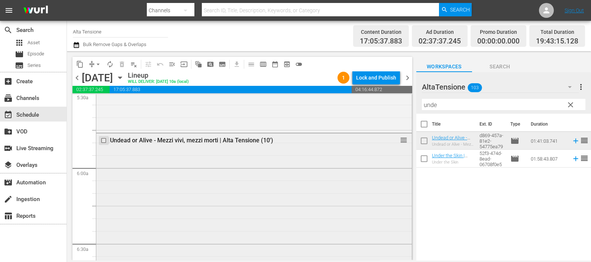
click at [104, 141] on input "checkbox" at bounding box center [105, 141] width 8 height 6
click at [122, 64] on span "delete_forever_outlined" at bounding box center [121, 64] width 7 height 7
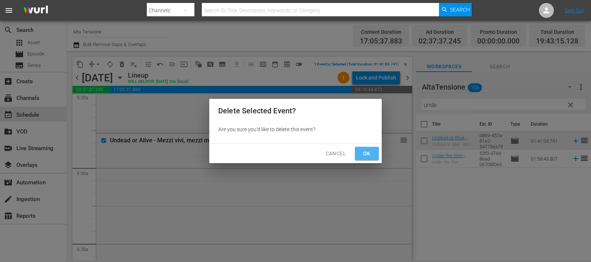
click at [359, 148] on button "Ok" at bounding box center [367, 154] width 24 height 14
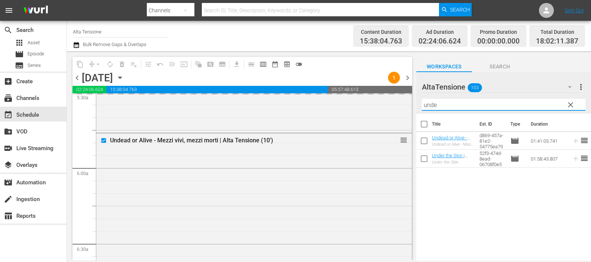
drag, startPoint x: 442, startPoint y: 102, endPoint x: 407, endPoint y: 102, distance: 34.9
click at [407, 102] on div "content_copy compress arrow_drop_down autorenew_outlined delete_forever_outline…" at bounding box center [329, 155] width 524 height 209
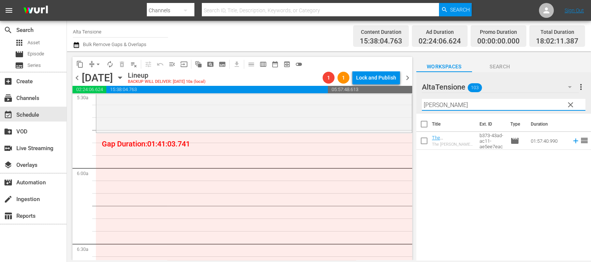
drag, startPoint x: 436, startPoint y: 107, endPoint x: 407, endPoint y: 109, distance: 29.5
click at [409, 110] on div "content_copy compress arrow_drop_down autorenew_outlined delete_forever_outline…" at bounding box center [329, 155] width 524 height 209
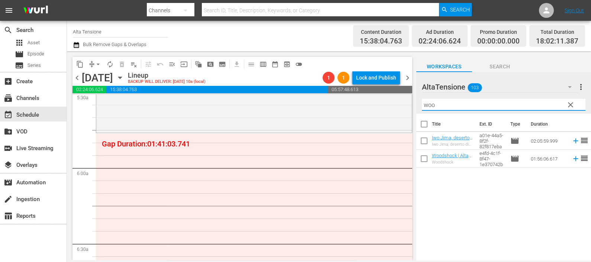
type input "wood"
drag, startPoint x: 442, startPoint y: 106, endPoint x: 419, endPoint y: 108, distance: 23.1
click at [419, 108] on div "AltaTensione 103 AltaTensione more_vert clear Filter by Title wood" at bounding box center [503, 93] width 175 height 42
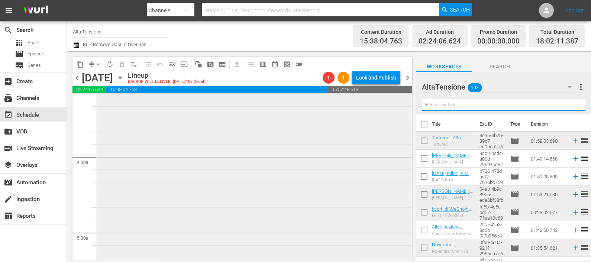
scroll to position [558, 0]
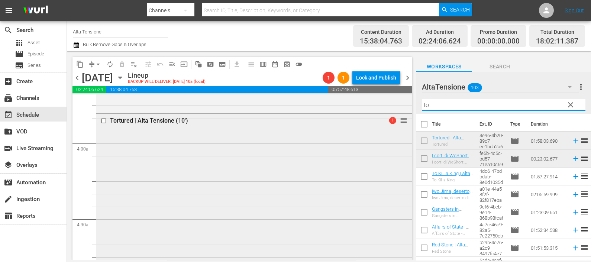
type input "t"
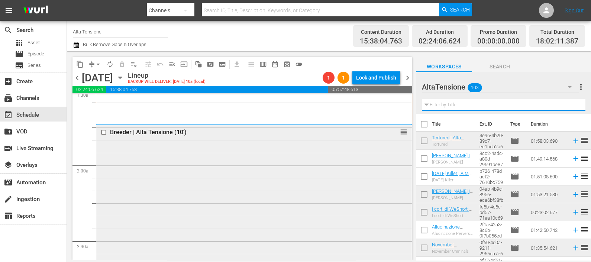
scroll to position [185, 0]
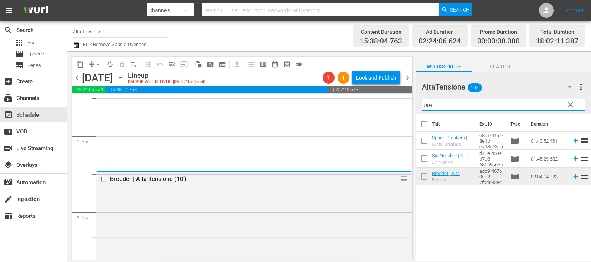
type input "bree"
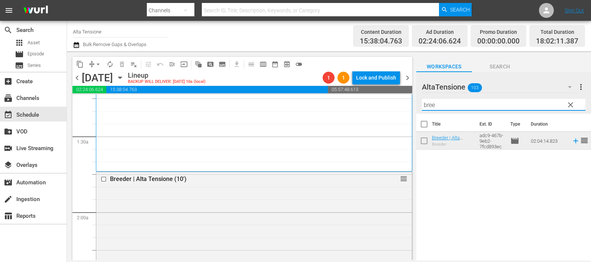
drag, startPoint x: 445, startPoint y: 106, endPoint x: 420, endPoint y: 106, distance: 24.9
click at [420, 106] on div "AltaTensione 103 AltaTensione more_vert clear Filter by Title bree" at bounding box center [503, 93] width 175 height 42
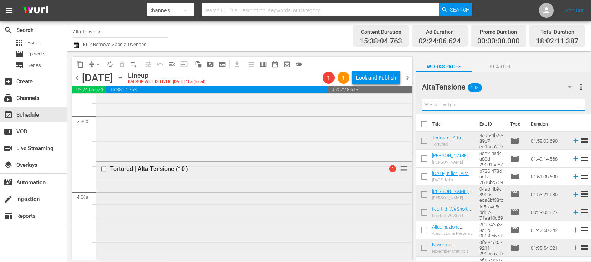
scroll to position [511, 0]
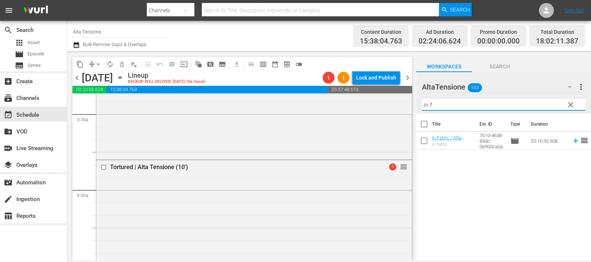
drag, startPoint x: 445, startPoint y: 105, endPoint x: 414, endPoint y: 101, distance: 31.1
click at [414, 101] on div "content_copy compress arrow_drop_down autorenew_outlined delete_forever_outline…" at bounding box center [329, 155] width 524 height 209
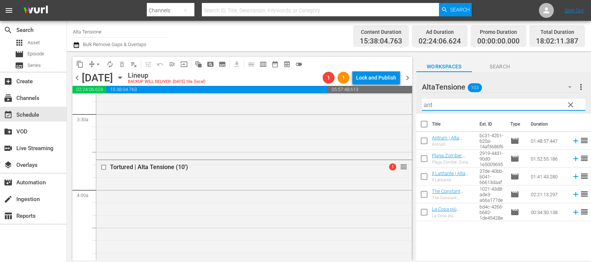
drag, startPoint x: 448, startPoint y: 109, endPoint x: 411, endPoint y: 101, distance: 37.6
click at [411, 101] on div "content_copy compress arrow_drop_down autorenew_outlined delete_forever_outline…" at bounding box center [329, 155] width 524 height 209
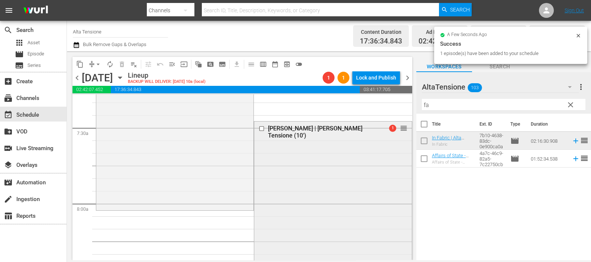
scroll to position [1115, 0]
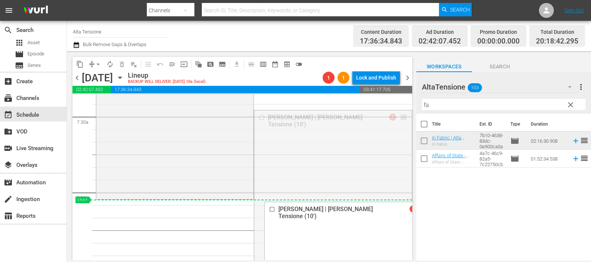
drag, startPoint x: 397, startPoint y: 117, endPoint x: 368, endPoint y: 203, distance: 90.6
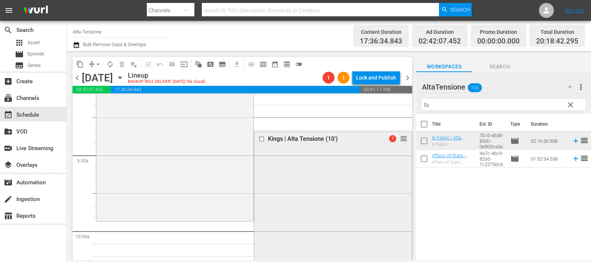
scroll to position [1394, 0]
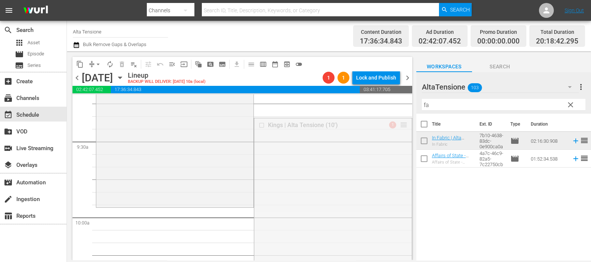
drag, startPoint x: 396, startPoint y: 124, endPoint x: 373, endPoint y: 215, distance: 93.6
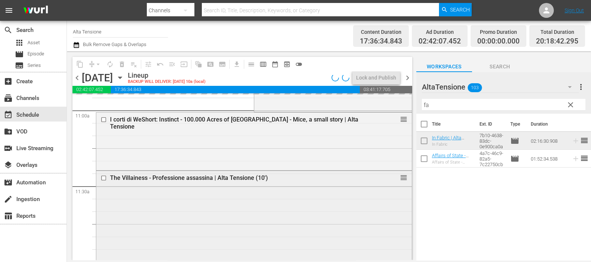
scroll to position [1673, 0]
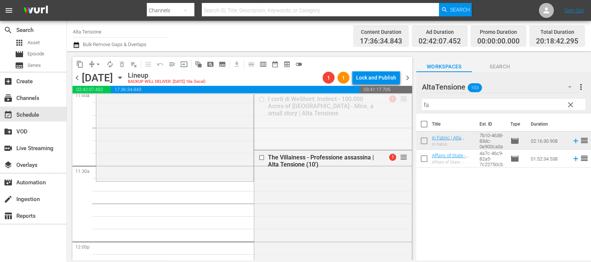
drag, startPoint x: 396, startPoint y: 99, endPoint x: 344, endPoint y: 184, distance: 100.6
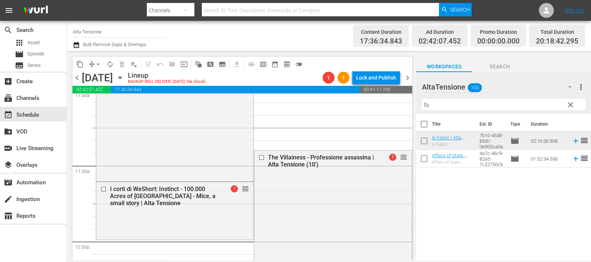
scroll to position [1719, 0]
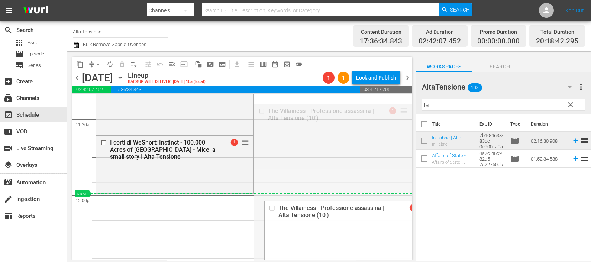
drag, startPoint x: 397, startPoint y: 110, endPoint x: 372, endPoint y: 198, distance: 91.1
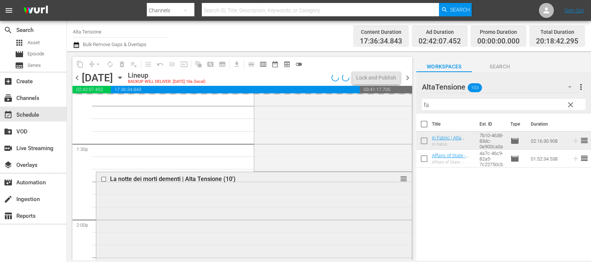
scroll to position [2045, 0]
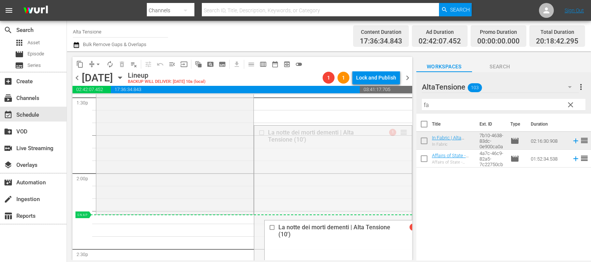
drag, startPoint x: 395, startPoint y: 132, endPoint x: 372, endPoint y: 217, distance: 87.6
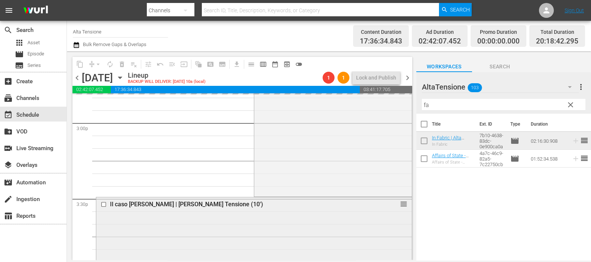
scroll to position [2323, 0]
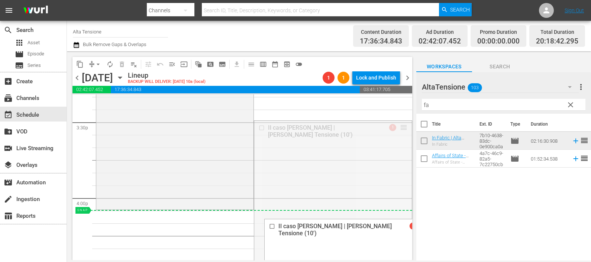
drag, startPoint x: 392, startPoint y: 130, endPoint x: 382, endPoint y: 210, distance: 80.2
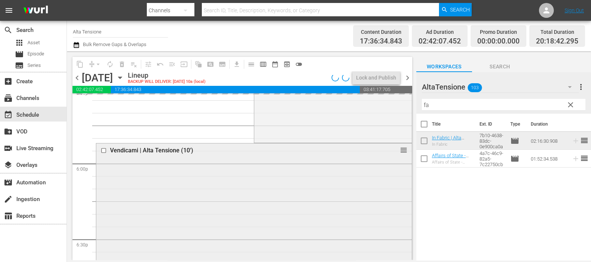
scroll to position [2695, 0]
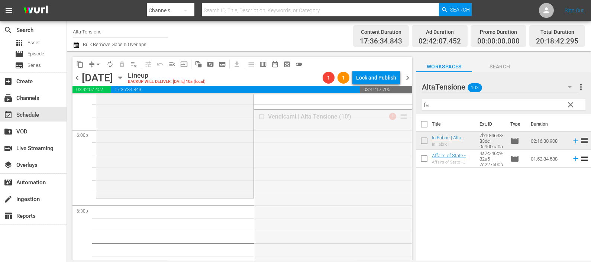
drag, startPoint x: 396, startPoint y: 119, endPoint x: 374, endPoint y: 202, distance: 86.2
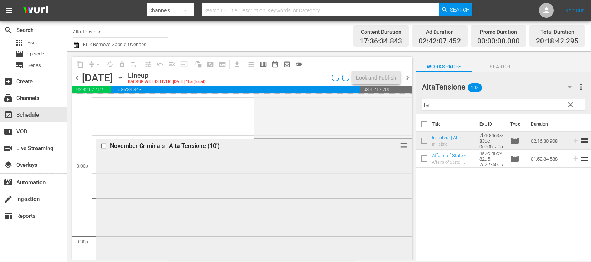
scroll to position [2974, 0]
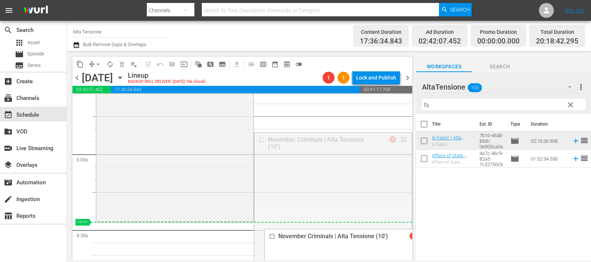
drag, startPoint x: 397, startPoint y: 139, endPoint x: 372, endPoint y: 221, distance: 85.4
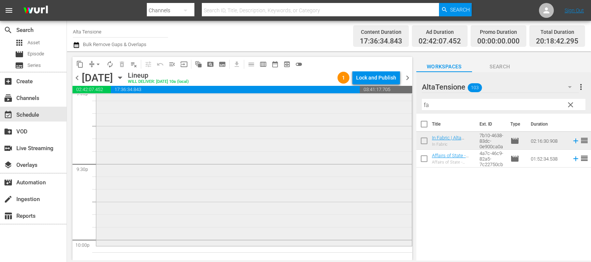
scroll to position [3160, 0]
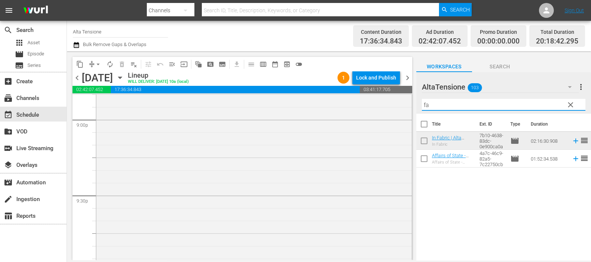
drag, startPoint x: 431, startPoint y: 106, endPoint x: 414, endPoint y: 106, distance: 16.7
click at [414, 106] on div "content_copy compress arrow_drop_down autorenew_outlined delete_forever_outline…" at bounding box center [329, 155] width 524 height 209
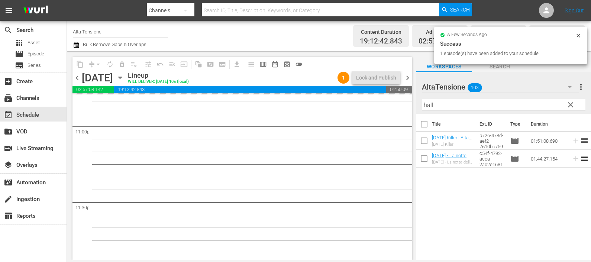
scroll to position [3474, 0]
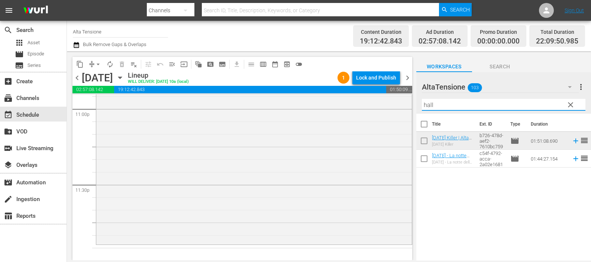
drag, startPoint x: 429, startPoint y: 101, endPoint x: 411, endPoint y: 103, distance: 18.3
click at [411, 103] on div "content_copy compress arrow_drop_down autorenew_outlined delete_forever_outline…" at bounding box center [329, 155] width 524 height 209
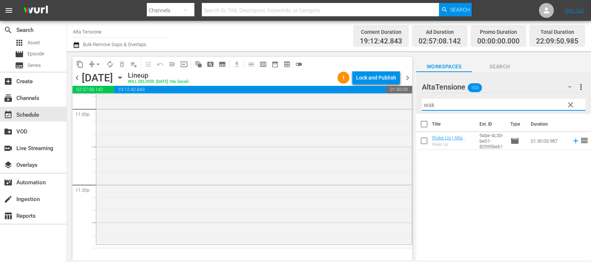
type input "wak"
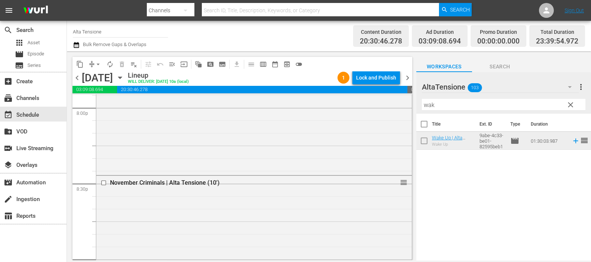
scroll to position [2927, 0]
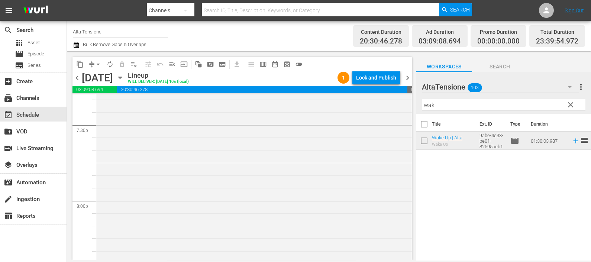
click at [78, 41] on icon "button" at bounding box center [76, 45] width 7 height 9
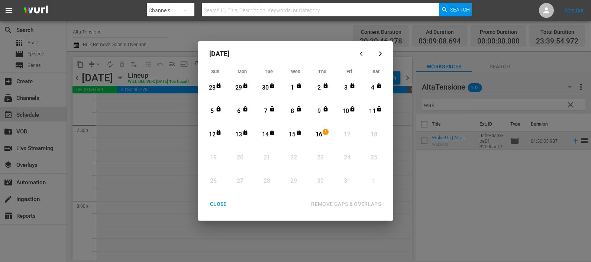
click at [324, 136] on div "1" at bounding box center [327, 134] width 6 height 7
click at [337, 204] on div "REMOVE GAPS & OVERLAPS" at bounding box center [346, 204] width 82 height 9
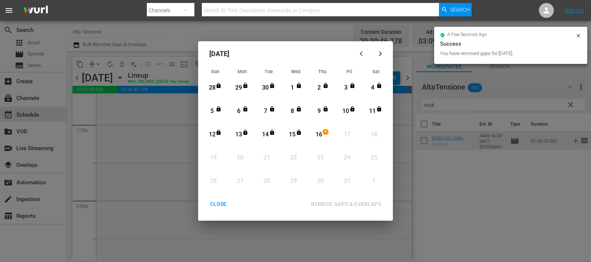
click at [217, 205] on div "CLOSE" at bounding box center [218, 204] width 29 height 9
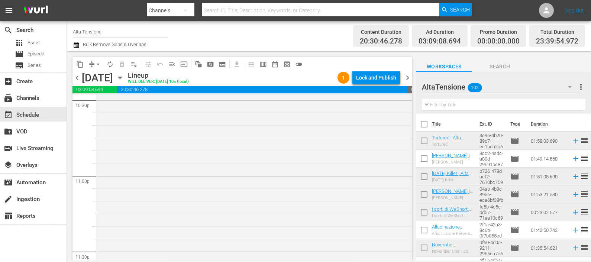
scroll to position [3546, 0]
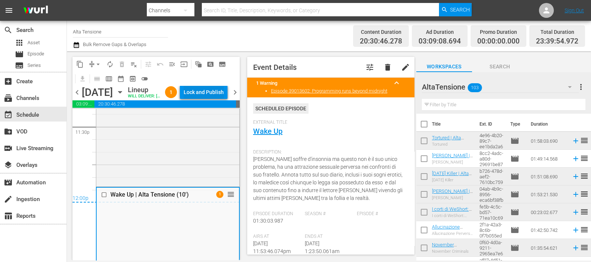
click at [212, 95] on div "Lock and Publish" at bounding box center [204, 91] width 40 height 13
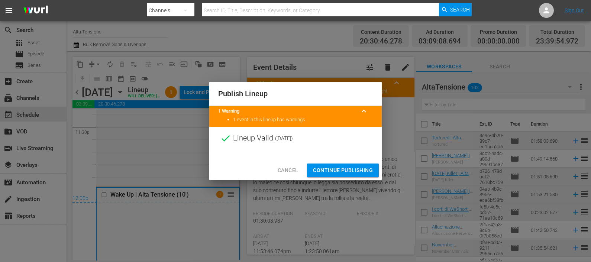
click at [323, 172] on span "Continue Publishing" at bounding box center [343, 170] width 60 height 9
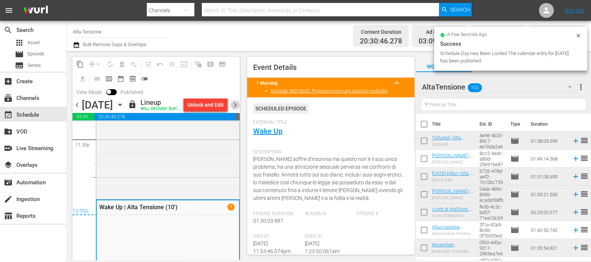
click at [232, 110] on span "chevron_right" at bounding box center [234, 104] width 9 height 9
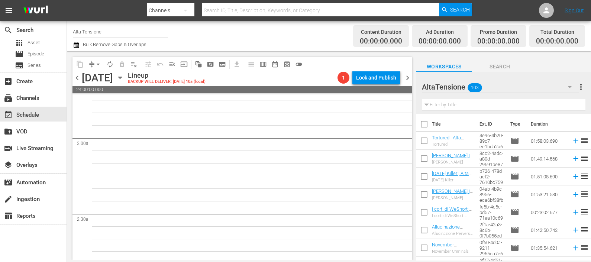
scroll to position [232, 0]
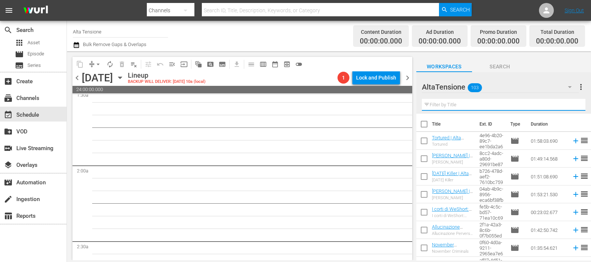
click at [435, 100] on input "text" at bounding box center [504, 105] width 164 height 12
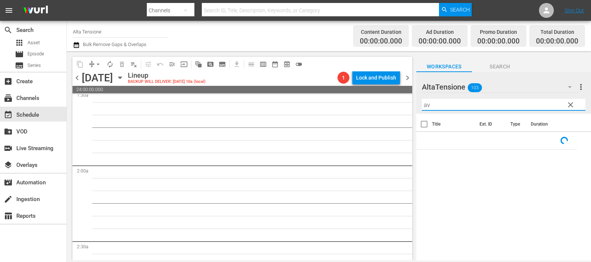
type input "a"
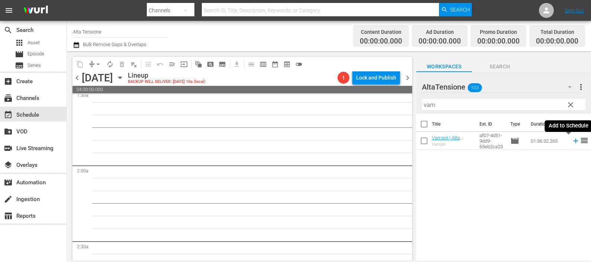
click at [572, 141] on icon at bounding box center [576, 141] width 8 height 8
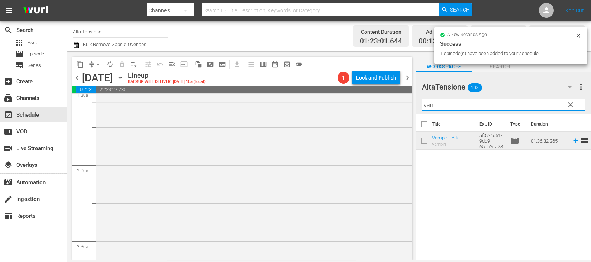
drag, startPoint x: 487, startPoint y: 103, endPoint x: 409, endPoint y: 109, distance: 77.9
click at [409, 109] on div "content_copy compress arrow_drop_down autorenew_outlined delete_forever_outline…" at bounding box center [329, 155] width 524 height 209
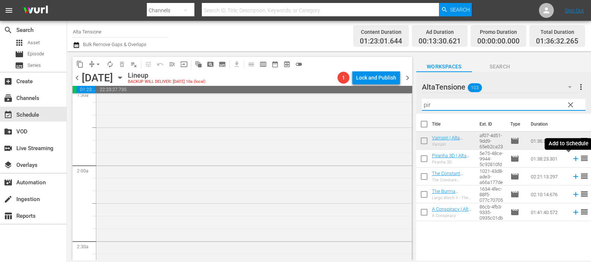
click at [572, 158] on icon at bounding box center [576, 159] width 8 height 8
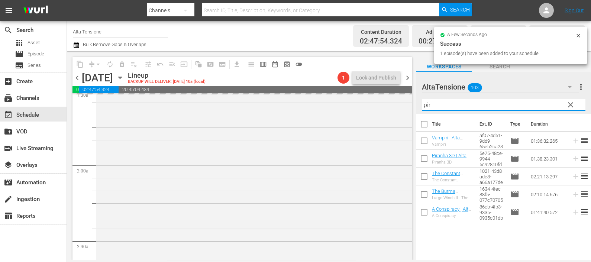
scroll to position [205, 0]
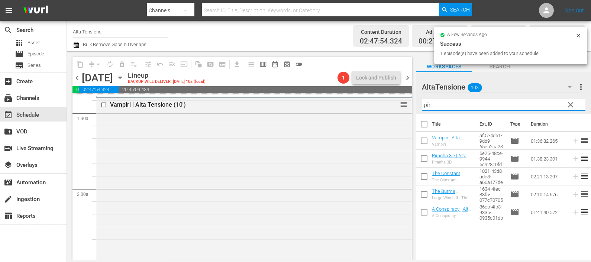
drag, startPoint x: 446, startPoint y: 105, endPoint x: 438, endPoint y: 102, distance: 8.7
click at [393, 96] on div "content_copy compress arrow_drop_down autorenew_outlined delete_forever_outline…" at bounding box center [329, 155] width 524 height 209
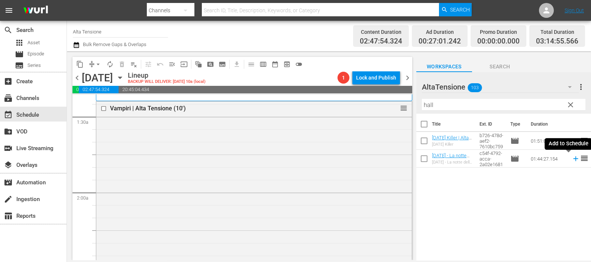
click at [573, 160] on icon at bounding box center [575, 159] width 5 height 5
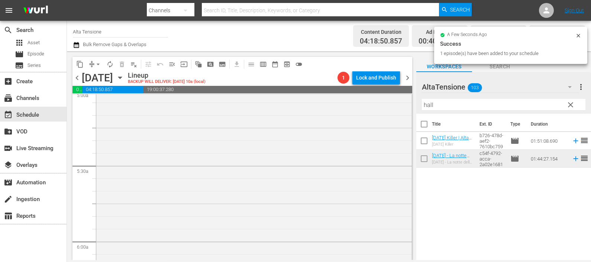
scroll to position [949, 0]
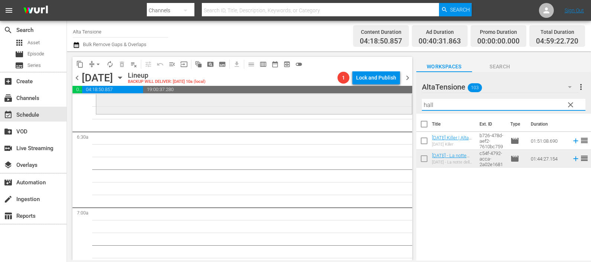
drag, startPoint x: 442, startPoint y: 108, endPoint x: 395, endPoint y: 104, distance: 46.6
click at [395, 104] on div "content_copy compress arrow_drop_down autorenew_outlined delete_forever_outline…" at bounding box center [329, 155] width 524 height 209
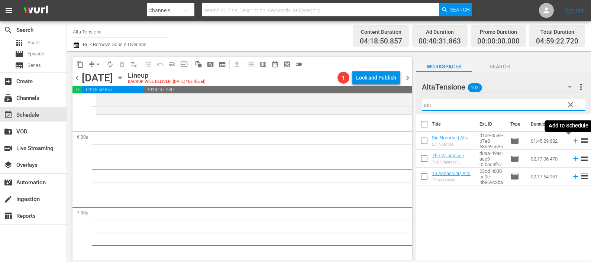
click at [572, 139] on icon at bounding box center [576, 141] width 8 height 8
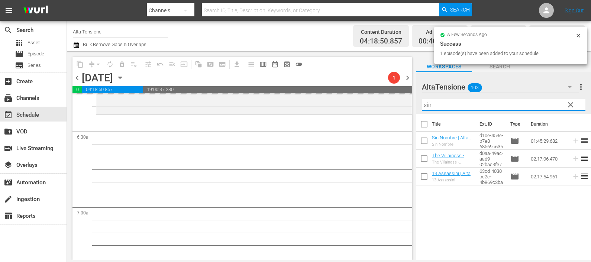
drag, startPoint x: 466, startPoint y: 107, endPoint x: 411, endPoint y: 108, distance: 55.4
click at [411, 108] on div "content_copy compress arrow_drop_down autorenew_outlined delete_forever_outline…" at bounding box center [329, 155] width 524 height 209
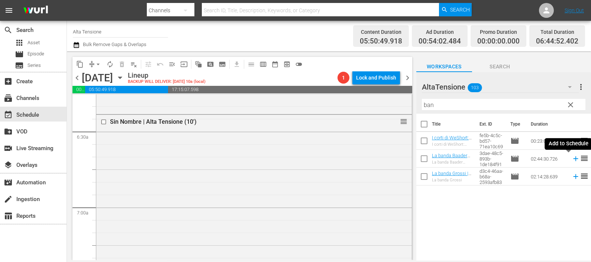
click at [573, 159] on icon at bounding box center [575, 159] width 5 height 5
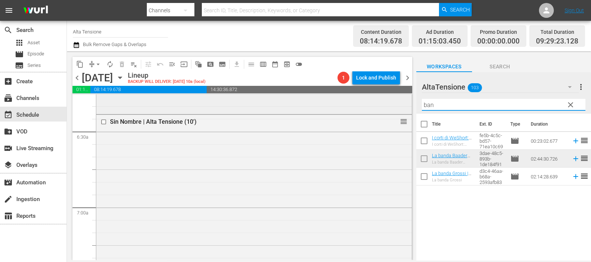
drag, startPoint x: 465, startPoint y: 102, endPoint x: 394, endPoint y: 107, distance: 71.1
click at [394, 107] on div "content_copy compress arrow_drop_down autorenew_outlined delete_forever_outline…" at bounding box center [329, 155] width 524 height 209
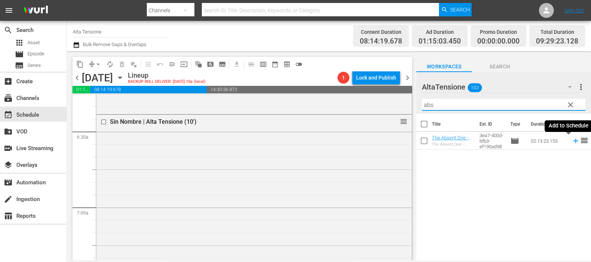
drag, startPoint x: 569, startPoint y: 141, endPoint x: 548, endPoint y: 137, distance: 21.5
click at [573, 141] on icon at bounding box center [575, 141] width 5 height 5
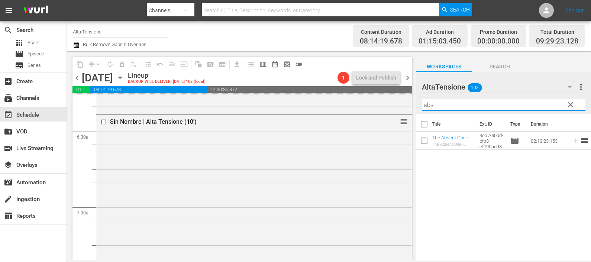
drag, startPoint x: 459, startPoint y: 106, endPoint x: 411, endPoint y: 107, distance: 48.7
click at [412, 107] on div "content_copy compress arrow_drop_down autorenew_outlined delete_forever_outline…" at bounding box center [329, 155] width 524 height 209
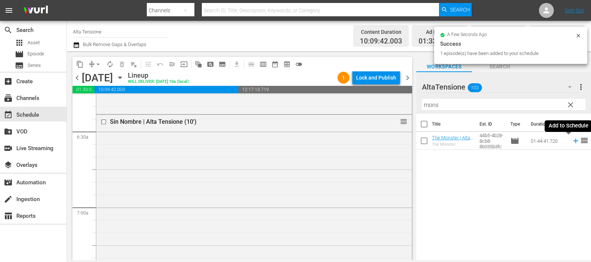
drag, startPoint x: 568, startPoint y: 143, endPoint x: 530, endPoint y: 154, distance: 39.9
click at [572, 143] on icon at bounding box center [576, 141] width 8 height 8
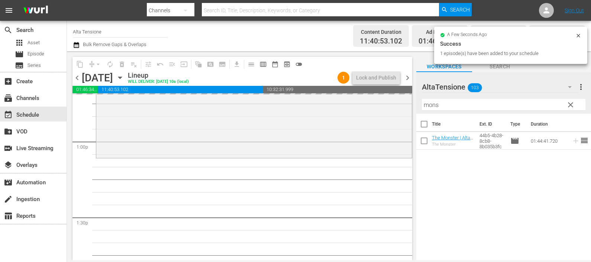
scroll to position [2064, 0]
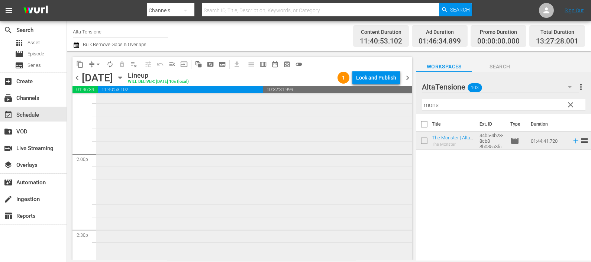
drag, startPoint x: 448, startPoint y: 104, endPoint x: 370, endPoint y: 97, distance: 78.0
click at [370, 97] on div "content_copy compress arrow_drop_down autorenew_outlined delete_forever_outline…" at bounding box center [329, 155] width 524 height 209
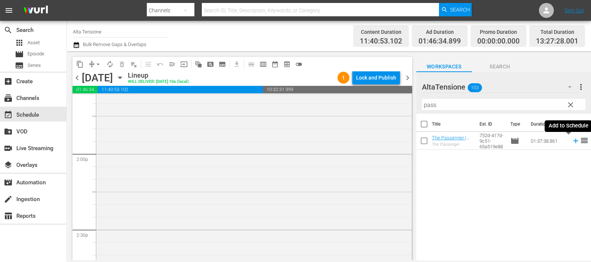
drag, startPoint x: 570, startPoint y: 142, endPoint x: 491, endPoint y: 154, distance: 80.4
click at [572, 142] on icon at bounding box center [576, 141] width 8 height 8
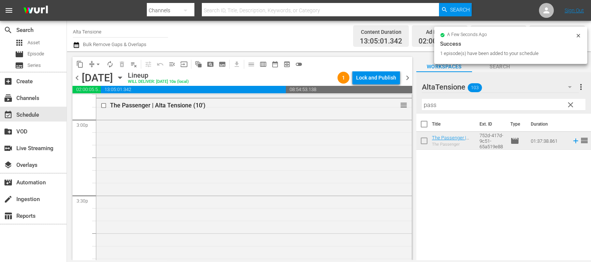
scroll to position [2389, 0]
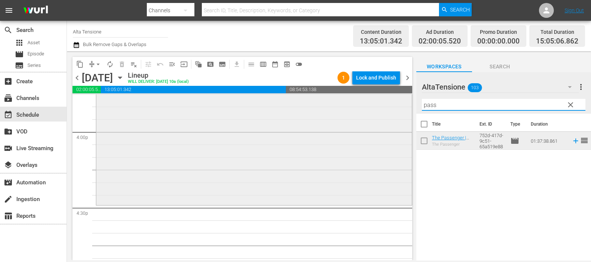
drag, startPoint x: 445, startPoint y: 105, endPoint x: 390, endPoint y: 105, distance: 55.4
click at [390, 105] on div "content_copy compress arrow_drop_down autorenew_outlined delete_forever_outline…" at bounding box center [329, 155] width 524 height 209
type input "s"
drag, startPoint x: 569, startPoint y: 141, endPoint x: 517, endPoint y: 154, distance: 53.7
click at [572, 141] on icon at bounding box center [576, 141] width 8 height 8
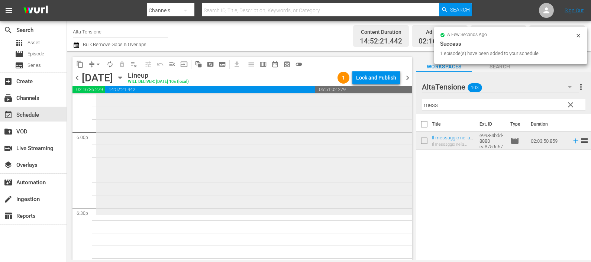
scroll to position [2761, 0]
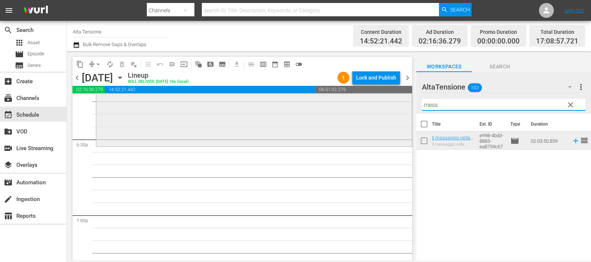
drag, startPoint x: 452, startPoint y: 106, endPoint x: 396, endPoint y: 96, distance: 56.7
click at [399, 97] on div "content_copy compress arrow_drop_down autorenew_outlined delete_forever_outline…" at bounding box center [329, 155] width 524 height 209
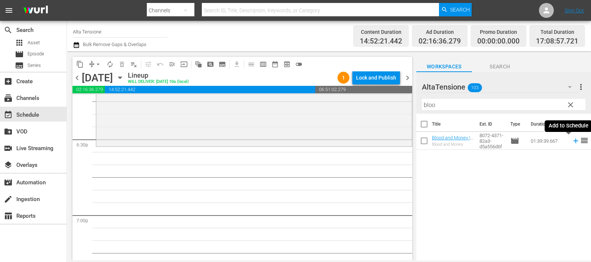
drag, startPoint x: 567, startPoint y: 140, endPoint x: 500, endPoint y: 139, distance: 66.9
click at [572, 140] on icon at bounding box center [576, 141] width 8 height 8
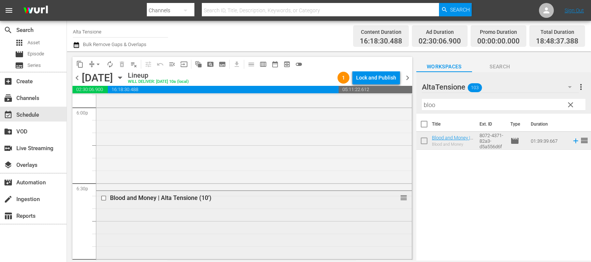
scroll to position [2714, 0]
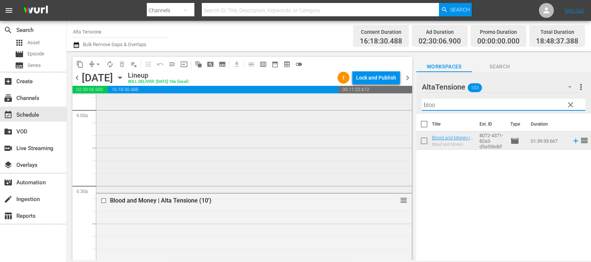
drag, startPoint x: 446, startPoint y: 104, endPoint x: 384, endPoint y: 102, distance: 62.9
click at [384, 102] on div "content_copy compress arrow_drop_down autorenew_outlined delete_forever_outline…" at bounding box center [329, 155] width 524 height 209
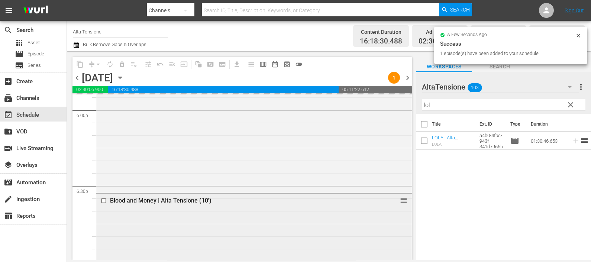
scroll to position [2807, 0]
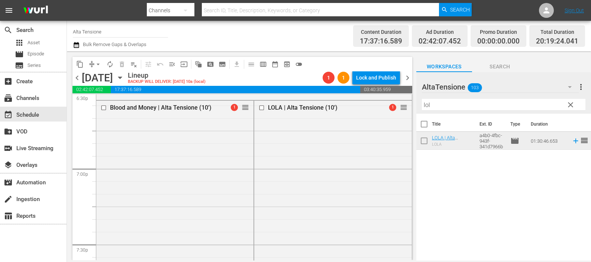
drag, startPoint x: 225, startPoint y: 216, endPoint x: 223, endPoint y: 236, distance: 20.5
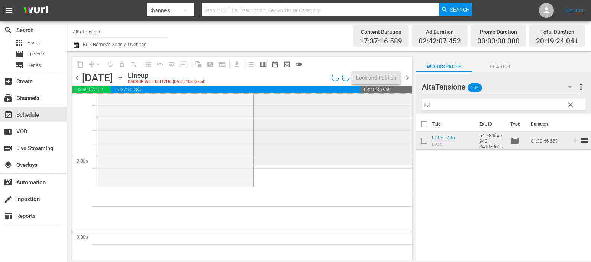
scroll to position [2900, 0]
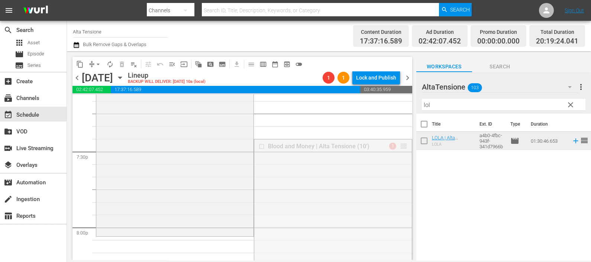
drag, startPoint x: 394, startPoint y: 146, endPoint x: 365, endPoint y: 236, distance: 94.7
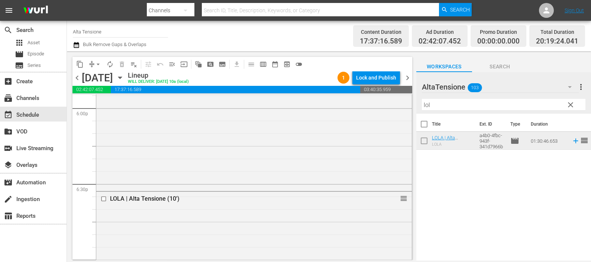
scroll to position [2714, 0]
drag, startPoint x: 424, startPoint y: 109, endPoint x: 405, endPoint y: 111, distance: 18.6
click at [405, 111] on div "content_copy compress arrow_drop_down autorenew_outlined delete_forever_outline…" at bounding box center [329, 155] width 524 height 209
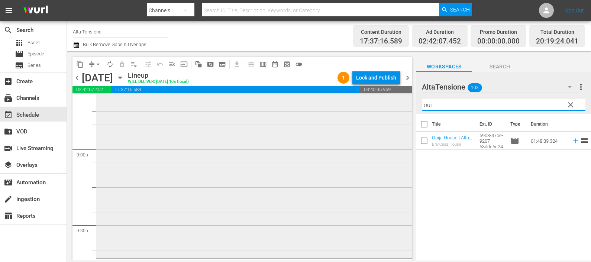
scroll to position [3179, 0]
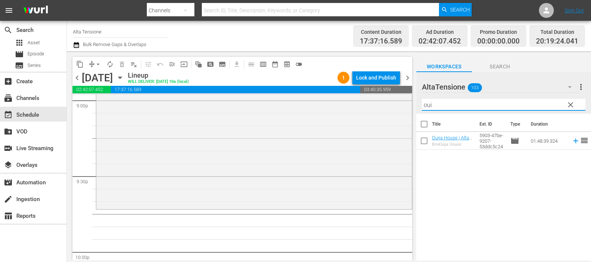
drag, startPoint x: 443, startPoint y: 102, endPoint x: 411, endPoint y: 99, distance: 32.5
click at [411, 99] on div "content_copy compress arrow_drop_down autorenew_outlined delete_forever_outline…" at bounding box center [329, 155] width 524 height 209
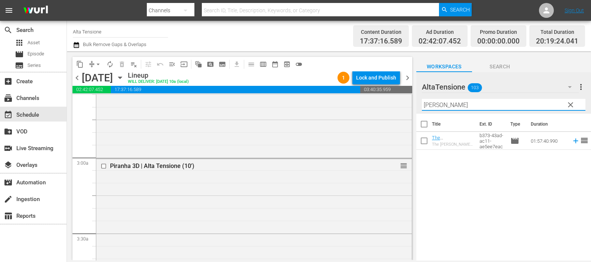
scroll to position [0, 0]
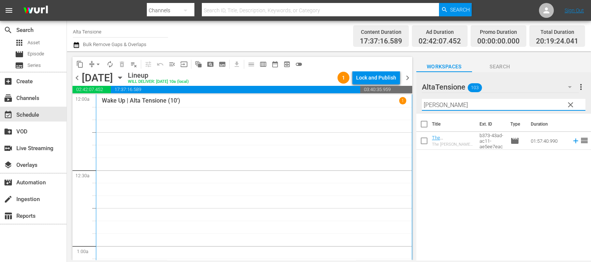
drag, startPoint x: 459, startPoint y: 102, endPoint x: 401, endPoint y: 98, distance: 57.8
click at [401, 98] on div "content_copy compress arrow_drop_down autorenew_outlined delete_forever_outline…" at bounding box center [329, 155] width 524 height 209
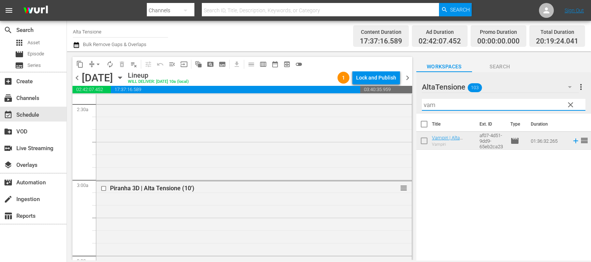
scroll to position [371, 0]
drag, startPoint x: 447, startPoint y: 103, endPoint x: 413, endPoint y: 101, distance: 34.6
click at [413, 101] on div "content_copy compress arrow_drop_down autorenew_outlined delete_forever_outline…" at bounding box center [329, 155] width 524 height 209
type input "o"
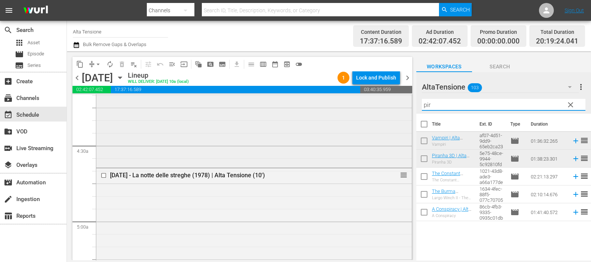
scroll to position [650, 0]
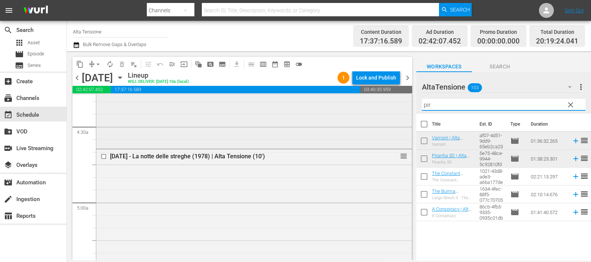
drag, startPoint x: 431, startPoint y: 106, endPoint x: 401, endPoint y: 100, distance: 31.0
click at [401, 100] on div "content_copy compress arrow_drop_down autorenew_outlined delete_forever_outline…" at bounding box center [329, 155] width 524 height 209
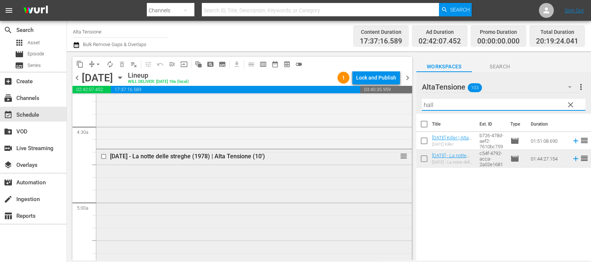
click at [101, 156] on input "checkbox" at bounding box center [105, 157] width 8 height 6
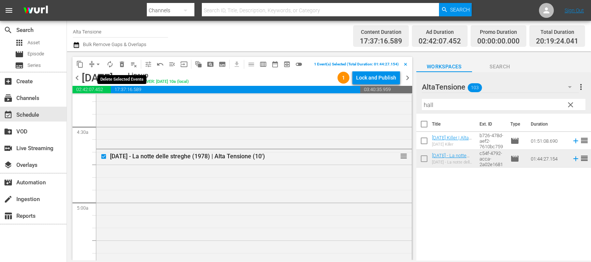
click at [121, 64] on span "delete_forever_outlined" at bounding box center [121, 64] width 7 height 7
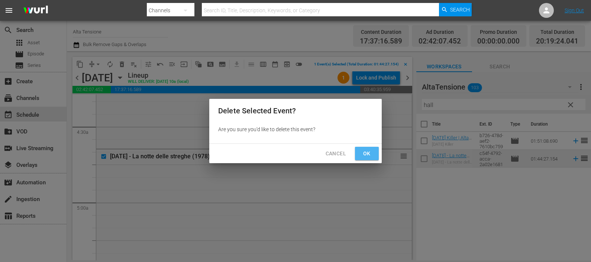
click at [363, 151] on span "Ok" at bounding box center [367, 153] width 12 height 9
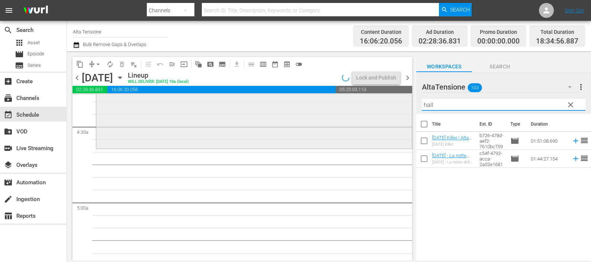
click at [403, 101] on div "content_copy compress arrow_drop_down autorenew_outlined delete_forever_outline…" at bounding box center [329, 155] width 524 height 209
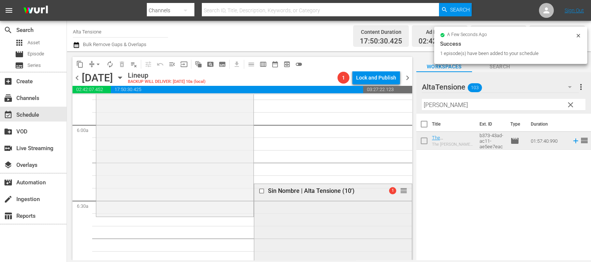
scroll to position [929, 0]
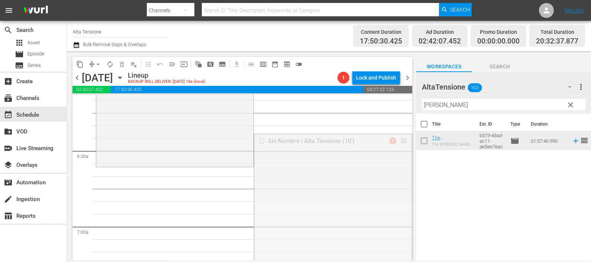
drag, startPoint x: 396, startPoint y: 139, endPoint x: 383, endPoint y: 175, distance: 38.1
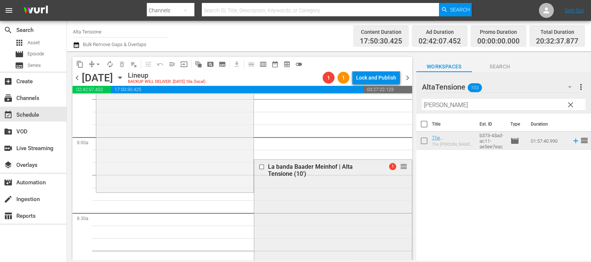
scroll to position [1208, 0]
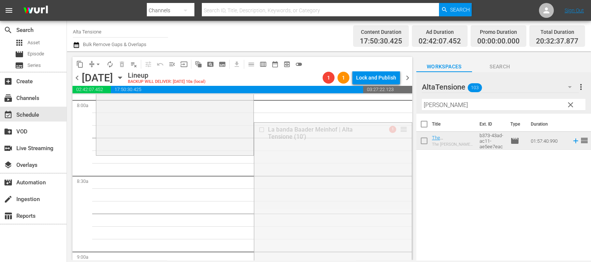
drag, startPoint x: 396, startPoint y: 129, endPoint x: 384, endPoint y: 161, distance: 33.4
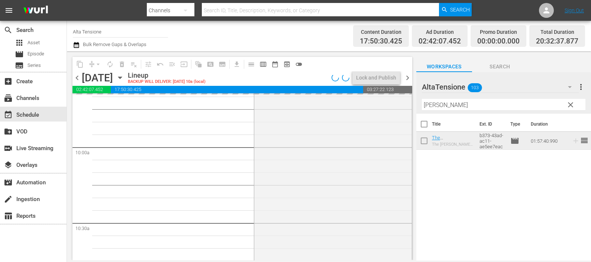
scroll to position [1580, 0]
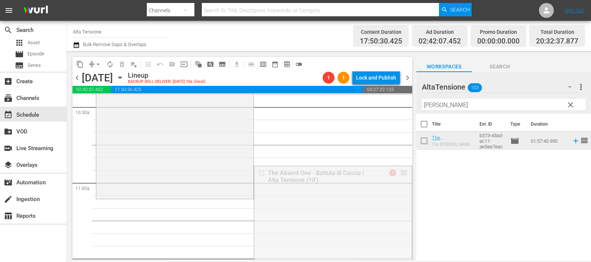
drag, startPoint x: 395, startPoint y: 173, endPoint x: 385, endPoint y: 203, distance: 31.5
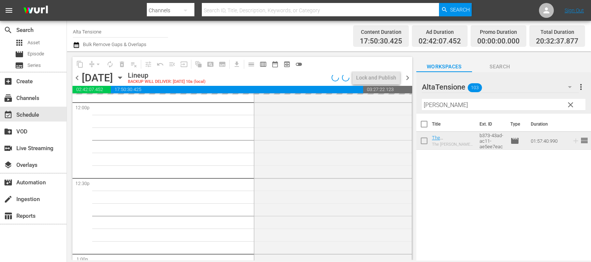
scroll to position [1952, 0]
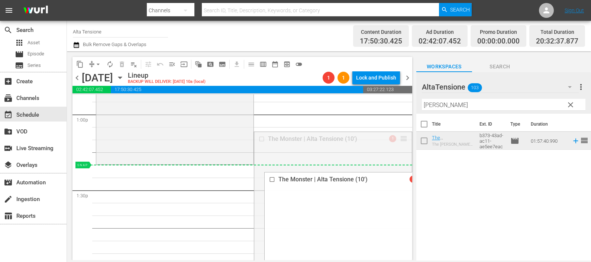
drag, startPoint x: 397, startPoint y: 139, endPoint x: 390, endPoint y: 174, distance: 35.5
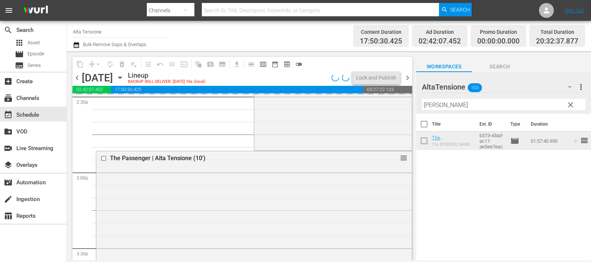
scroll to position [2230, 0]
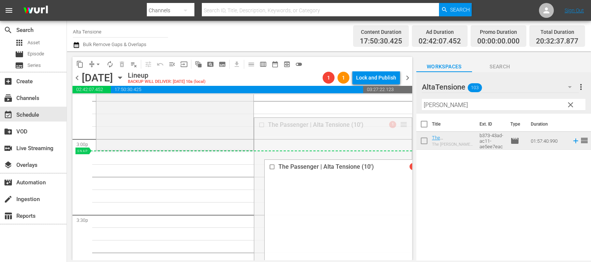
drag, startPoint x: 393, startPoint y: 141, endPoint x: 392, endPoint y: 154, distance: 13.0
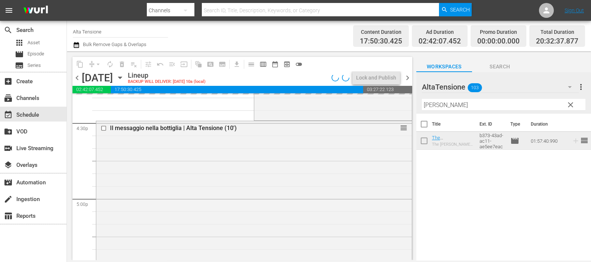
scroll to position [2462, 0]
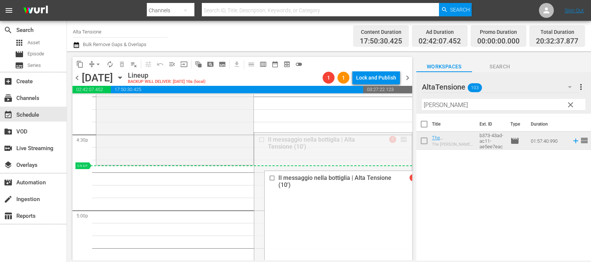
drag, startPoint x: 395, startPoint y: 141, endPoint x: 392, endPoint y: 168, distance: 27.7
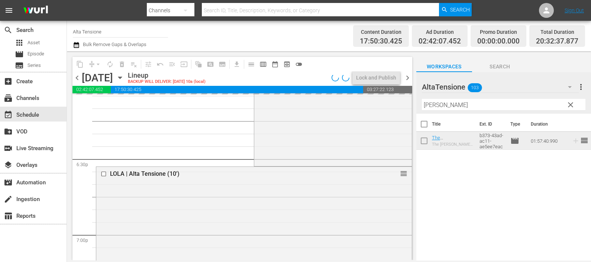
scroll to position [2788, 0]
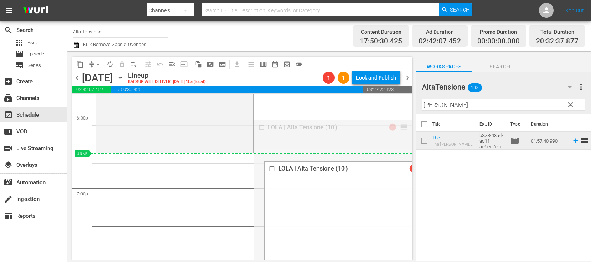
drag, startPoint x: 397, startPoint y: 124, endPoint x: 395, endPoint y: 156, distance: 32.0
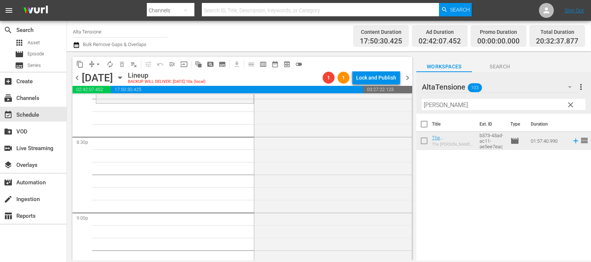
scroll to position [3020, 0]
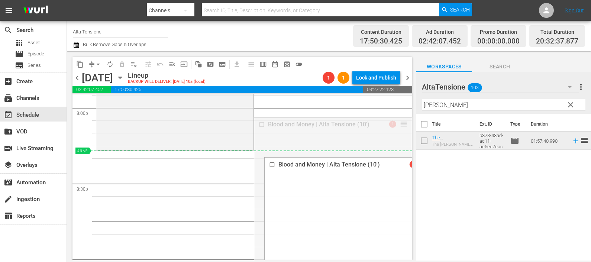
drag, startPoint x: 397, startPoint y: 123, endPoint x: 391, endPoint y: 154, distance: 32.2
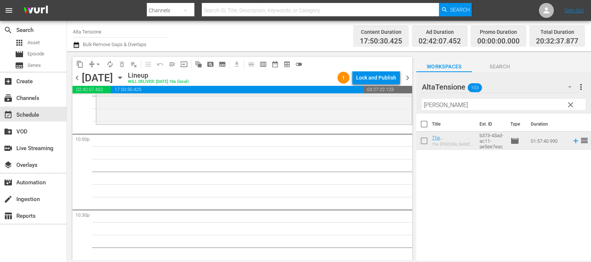
scroll to position [3299, 0]
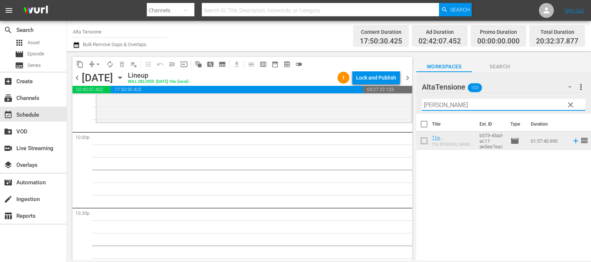
drag, startPoint x: 439, startPoint y: 106, endPoint x: 406, endPoint y: 104, distance: 33.5
click at [406, 104] on div "content_copy compress arrow_drop_down autorenew_outlined delete_forever_outline…" at bounding box center [329, 155] width 524 height 209
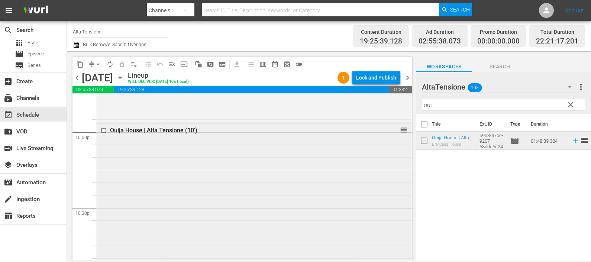
scroll to position [3474, 0]
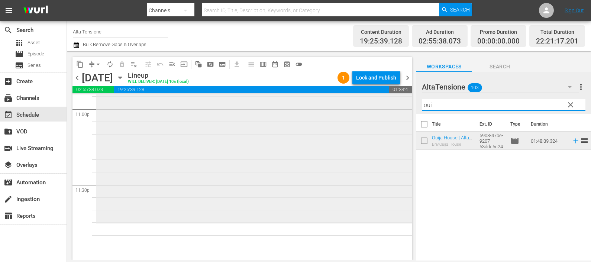
drag, startPoint x: 436, startPoint y: 105, endPoint x: 400, endPoint y: 96, distance: 36.8
click at [400, 96] on div "content_copy compress arrow_drop_down autorenew_outlined delete_forever_outline…" at bounding box center [329, 155] width 524 height 209
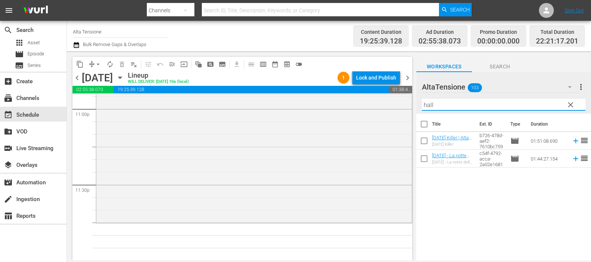
type input "hall"
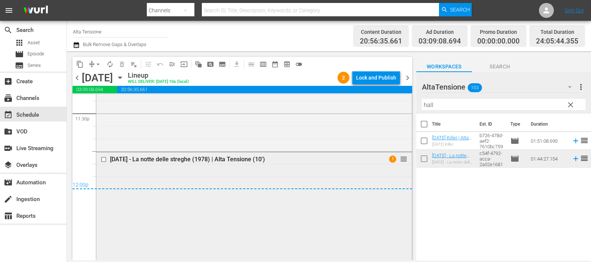
scroll to position [3613, 0]
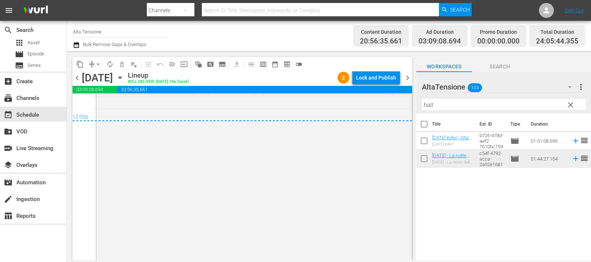
click at [78, 45] on icon "button" at bounding box center [76, 45] width 7 height 9
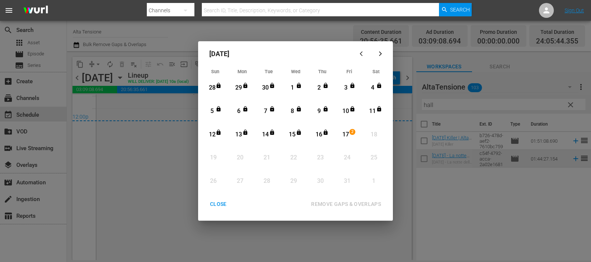
click at [348, 133] on div "17" at bounding box center [345, 134] width 9 height 9
click at [345, 203] on div "REMOVE GAPS & OVERLAPS" at bounding box center [346, 204] width 82 height 9
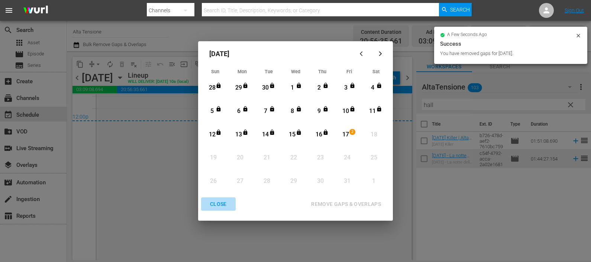
click at [219, 205] on div "CLOSE" at bounding box center [218, 204] width 29 height 9
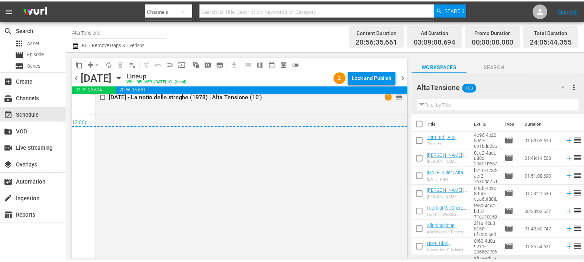
scroll to position [3561, 0]
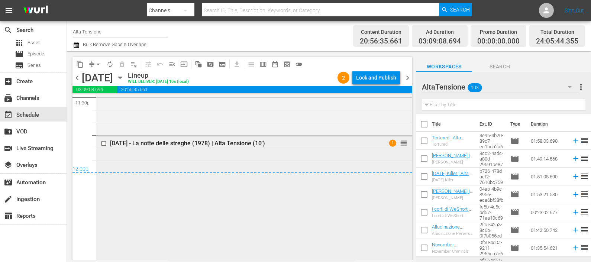
click at [323, 196] on div "Halloween - La notte delle streghe (1978) | Alta Tensione (10') 1 reorder" at bounding box center [254, 267] width 316 height 262
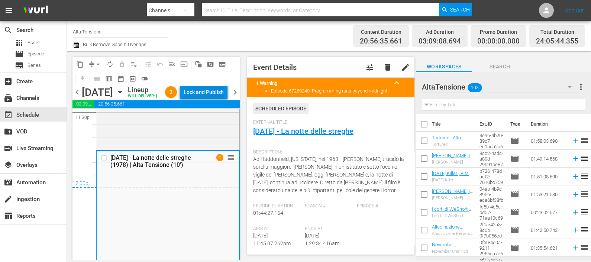
click at [200, 89] on div "Lock and Publish" at bounding box center [204, 91] width 40 height 13
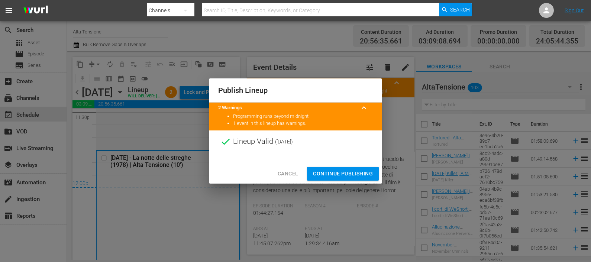
drag, startPoint x: 341, startPoint y: 167, endPoint x: 338, endPoint y: 173, distance: 6.8
click at [341, 167] on button "Continue Publishing" at bounding box center [343, 174] width 72 height 14
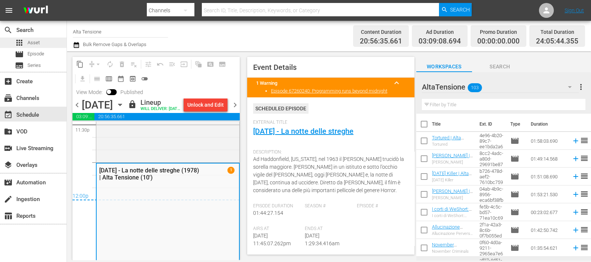
click at [35, 42] on span "Asset" at bounding box center [34, 42] width 12 height 7
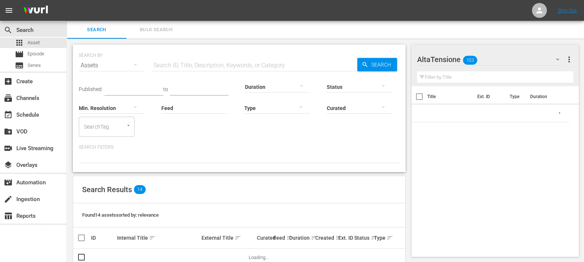
click at [173, 61] on input "text" at bounding box center [255, 66] width 206 height 18
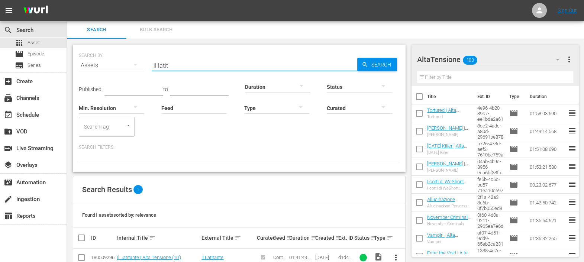
scroll to position [18, 0]
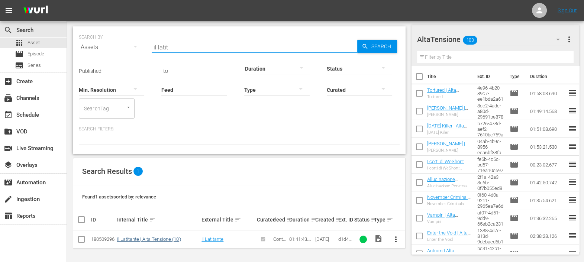
type input "il latit"
click at [145, 240] on link "Il Latitante | Alta Tensione (10')" at bounding box center [149, 239] width 64 height 6
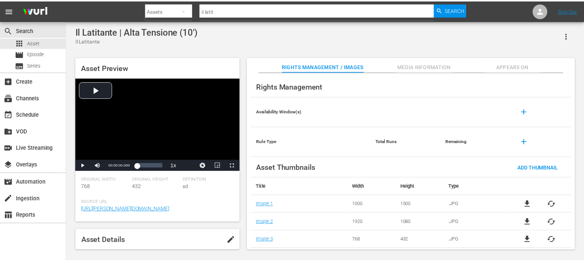
scroll to position [1, 0]
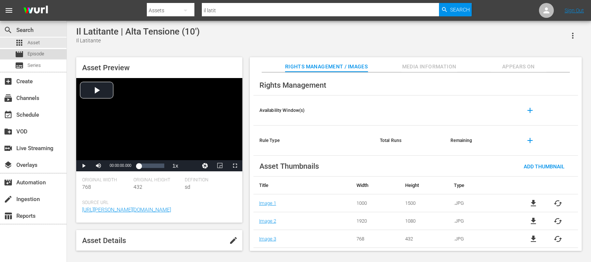
click at [44, 57] on span "Episode" at bounding box center [36, 53] width 17 height 7
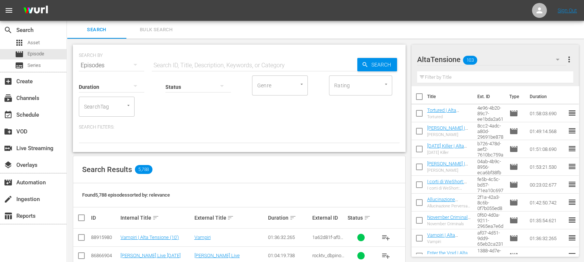
click at [222, 63] on input "text" at bounding box center [255, 66] width 206 height 18
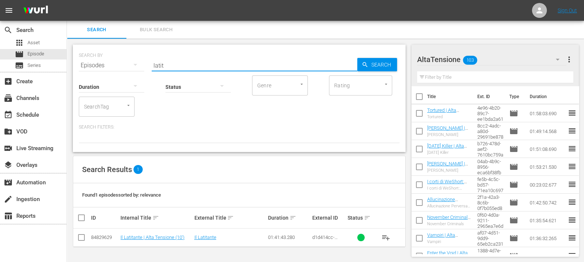
scroll to position [0, 0]
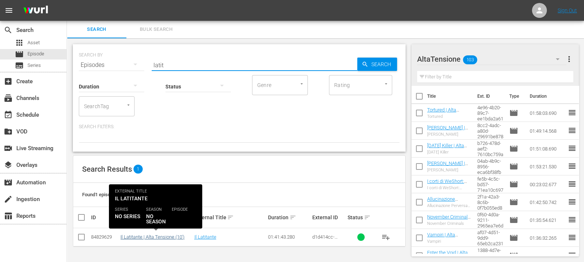
type input "latit"
click at [165, 237] on link "Il Latitante | Alta Tensione (10')" at bounding box center [152, 237] width 64 height 6
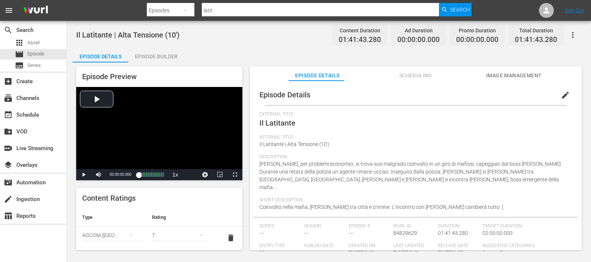
click at [167, 60] on div "Episode Builder" at bounding box center [156, 57] width 56 height 18
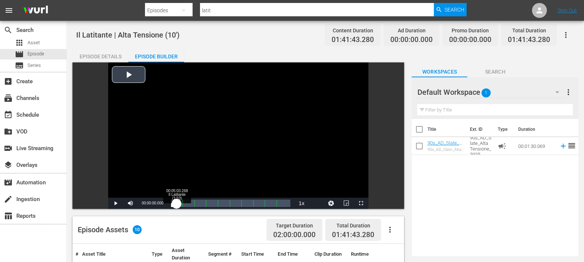
click at [177, 202] on div "00:00:00.000" at bounding box center [174, 203] width 6 height 7
click at [116, 203] on span "Video Player" at bounding box center [116, 203] width 0 height 0
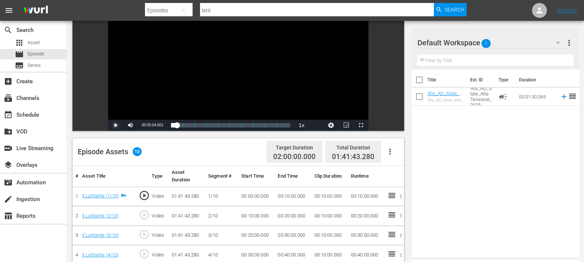
scroll to position [93, 0]
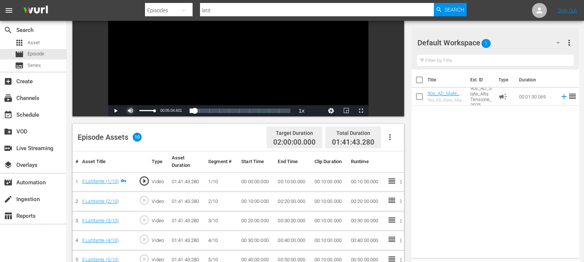
click at [130, 111] on span "Video Player" at bounding box center [130, 111] width 0 height 0
click at [214, 110] on div "Loaded : 6.00% 00:36:26.533 Il Latitante (4/10) 00:05:04.601 Cue Point 4: 00:40…" at bounding box center [231, 110] width 120 height 7
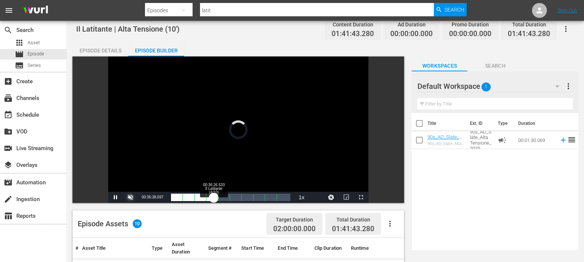
scroll to position [0, 0]
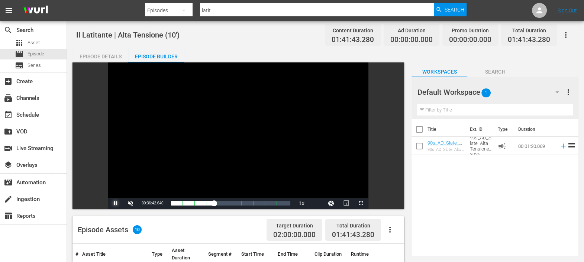
click at [116, 203] on span "Video Player" at bounding box center [116, 203] width 0 height 0
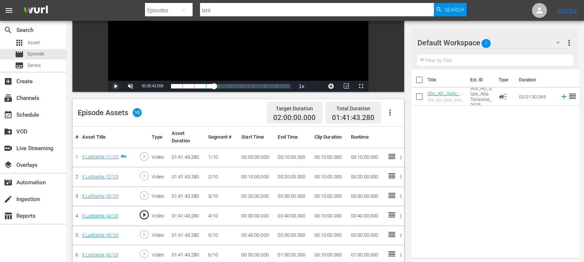
scroll to position [109, 0]
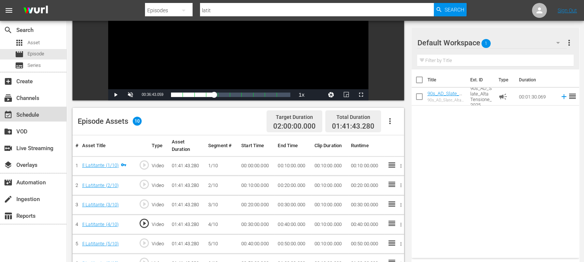
click at [22, 113] on div "event_available Schedule" at bounding box center [21, 113] width 42 height 7
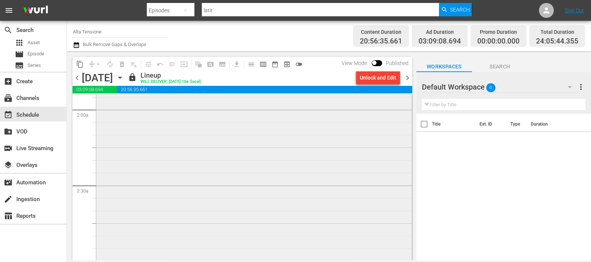
scroll to position [325, 0]
click at [407, 80] on span "chevron_right" at bounding box center [407, 77] width 9 height 9
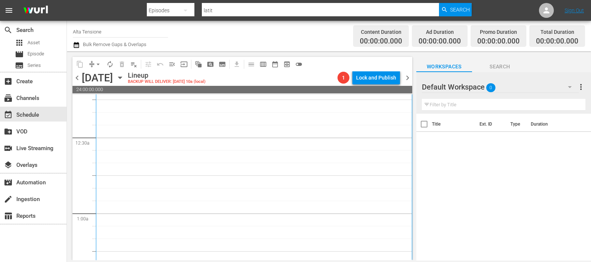
scroll to position [46, 0]
click at [561, 84] on button "button" at bounding box center [570, 87] width 18 height 18
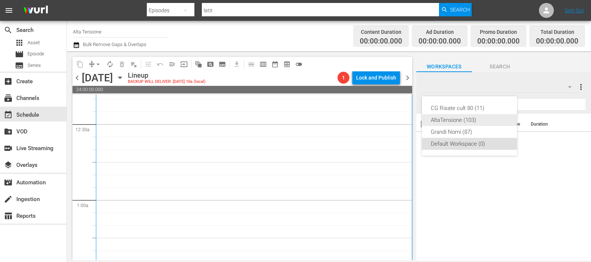
click at [473, 123] on div "AltaTensione (103)" at bounding box center [469, 120] width 77 height 12
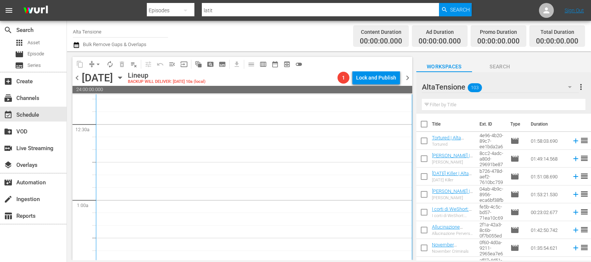
click at [445, 104] on input "text" at bounding box center [504, 105] width 164 height 12
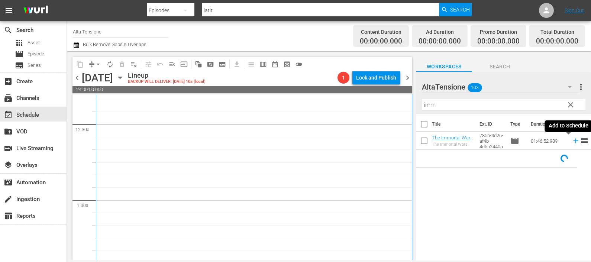
drag, startPoint x: 569, startPoint y: 142, endPoint x: 530, endPoint y: 117, distance: 45.7
click at [572, 142] on icon at bounding box center [576, 141] width 8 height 8
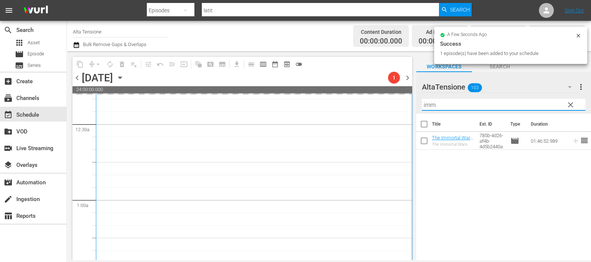
drag, startPoint x: 448, startPoint y: 104, endPoint x: 411, endPoint y: 104, distance: 37.2
click at [411, 104] on div "content_copy compress arrow_drop_down autorenew_outlined delete_forever_outline…" at bounding box center [329, 155] width 524 height 209
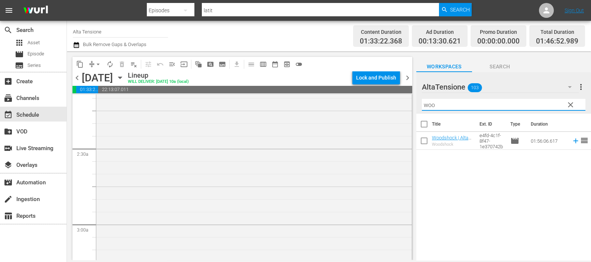
scroll to position [371, 0]
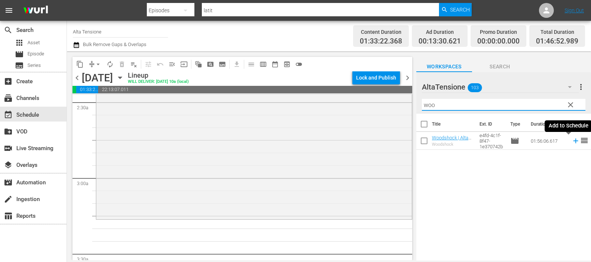
drag, startPoint x: 570, startPoint y: 141, endPoint x: 562, endPoint y: 143, distance: 7.5
click at [572, 141] on icon at bounding box center [576, 141] width 8 height 8
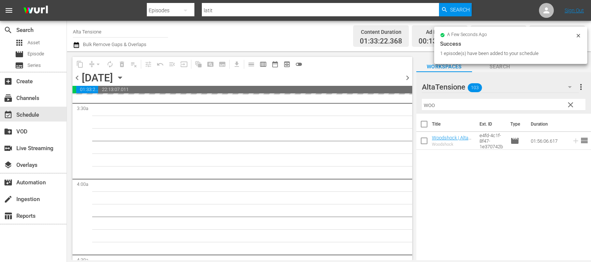
scroll to position [558, 0]
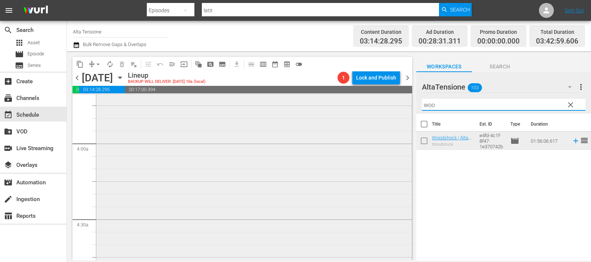
drag, startPoint x: 439, startPoint y: 107, endPoint x: 403, endPoint y: 105, distance: 36.5
click at [403, 104] on div "content_copy compress arrow_drop_down autorenew_outlined delete_forever_outline…" at bounding box center [329, 155] width 524 height 209
click at [572, 141] on icon at bounding box center [576, 141] width 8 height 8
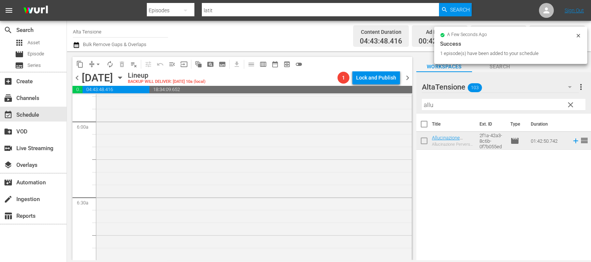
scroll to position [976, 0]
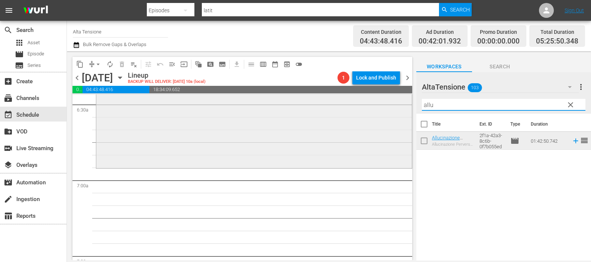
drag, startPoint x: 457, startPoint y: 102, endPoint x: 392, endPoint y: 109, distance: 65.4
click at [392, 109] on div "content_copy compress arrow_drop_down autorenew_outlined delete_forever_outline…" at bounding box center [329, 155] width 524 height 209
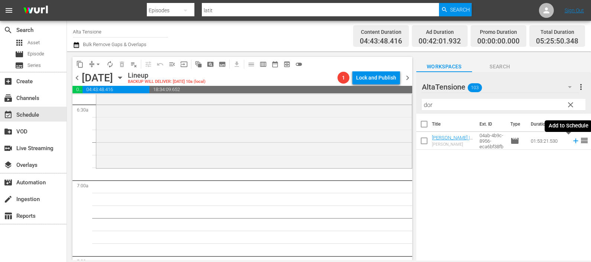
drag, startPoint x: 571, startPoint y: 139, endPoint x: 500, endPoint y: 123, distance: 72.2
click at [572, 140] on icon at bounding box center [576, 141] width 8 height 8
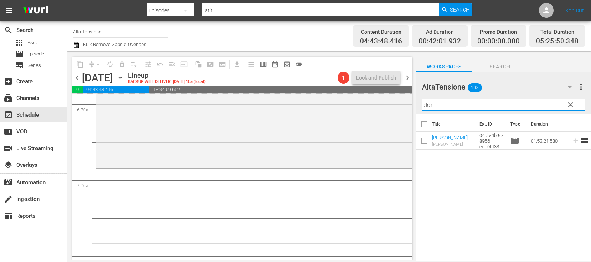
drag, startPoint x: 461, startPoint y: 104, endPoint x: 413, endPoint y: 113, distance: 48.7
click at [413, 113] on div "content_copy compress arrow_drop_down autorenew_outlined delete_forever_outline…" at bounding box center [329, 155] width 524 height 209
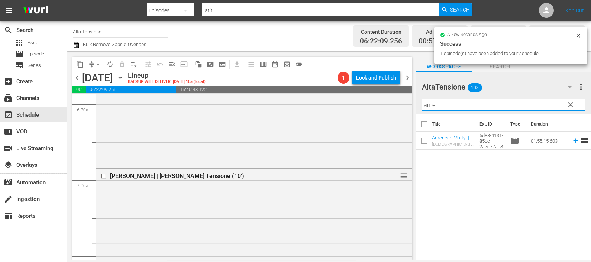
click at [572, 140] on icon at bounding box center [576, 141] width 8 height 8
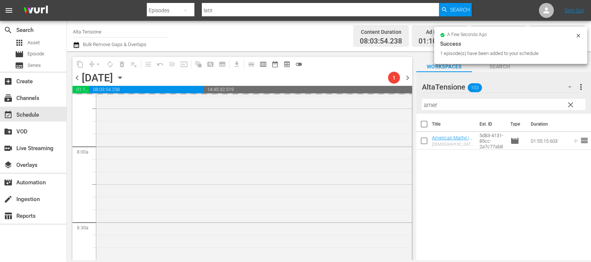
scroll to position [1394, 0]
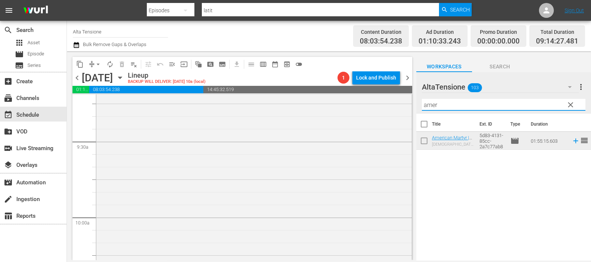
drag, startPoint x: 455, startPoint y: 101, endPoint x: 408, endPoint y: 101, distance: 47.2
click at [409, 107] on div "content_copy compress arrow_drop_down autorenew_outlined delete_forever_outline…" at bounding box center [329, 155] width 524 height 209
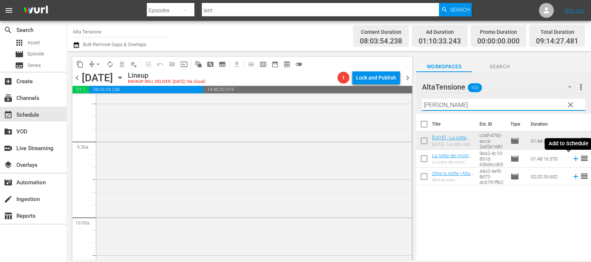
drag, startPoint x: 565, startPoint y: 157, endPoint x: 542, endPoint y: 161, distance: 23.0
click at [572, 157] on icon at bounding box center [576, 159] width 8 height 8
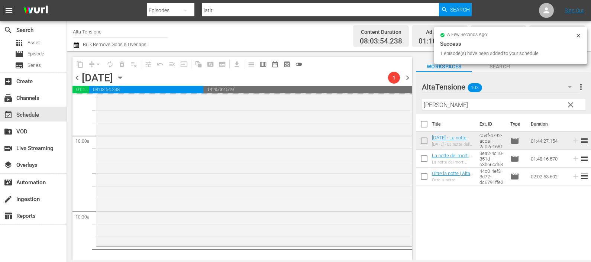
scroll to position [1626, 0]
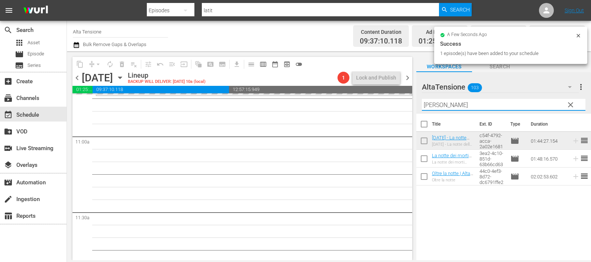
drag, startPoint x: 446, startPoint y: 104, endPoint x: 407, endPoint y: 105, distance: 39.0
click at [407, 105] on div "content_copy compress arrow_drop_down autorenew_outlined delete_forever_outline…" at bounding box center [329, 155] width 524 height 209
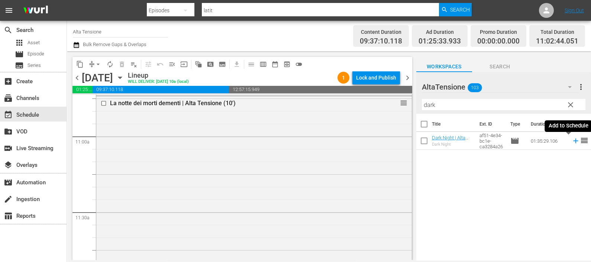
drag, startPoint x: 568, startPoint y: 141, endPoint x: 506, endPoint y: 147, distance: 63.1
click at [573, 141] on icon at bounding box center [575, 141] width 5 height 5
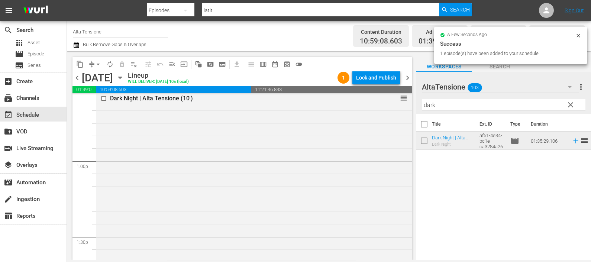
scroll to position [2091, 0]
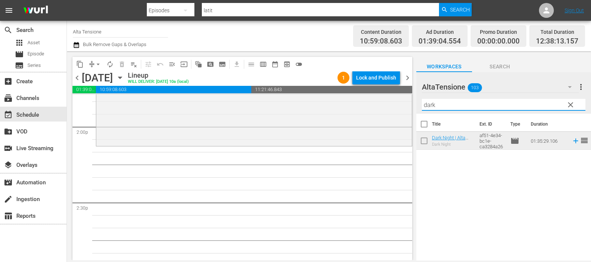
drag, startPoint x: 439, startPoint y: 106, endPoint x: 406, endPoint y: 112, distance: 33.2
click at [406, 114] on div "content_copy compress arrow_drop_down autorenew_outlined delete_forever_outline…" at bounding box center [329, 155] width 524 height 209
type input "s"
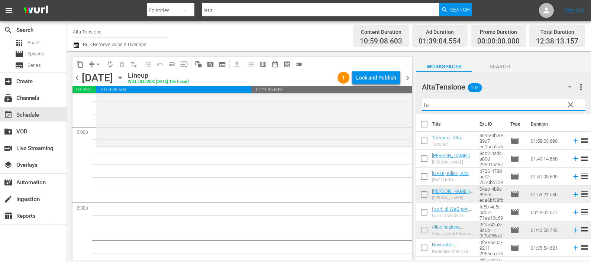
type input "t"
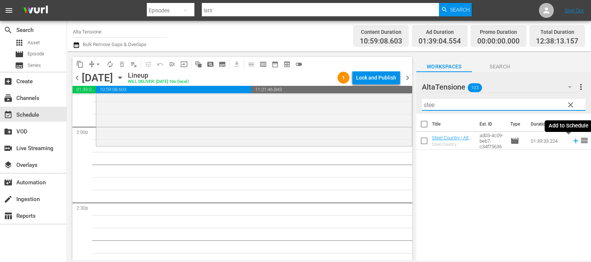
click at [573, 142] on icon at bounding box center [575, 141] width 5 height 5
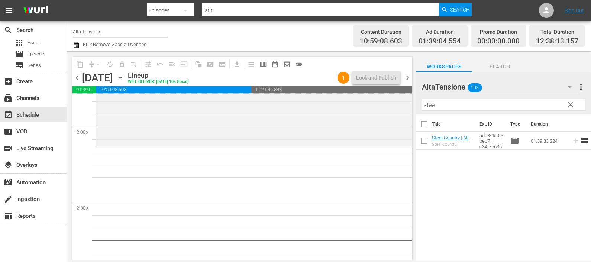
drag, startPoint x: 448, startPoint y: 106, endPoint x: 413, endPoint y: 103, distance: 34.3
click at [413, 103] on div "content_copy compress arrow_drop_down autorenew_outlined delete_forever_outline…" at bounding box center [329, 155] width 524 height 209
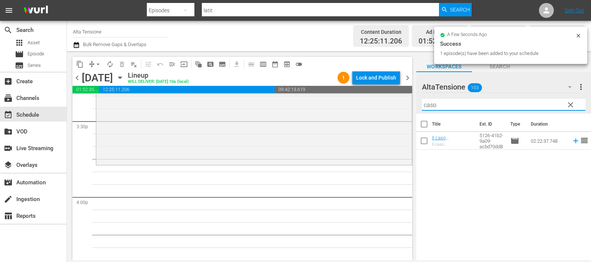
scroll to position [2369, 0]
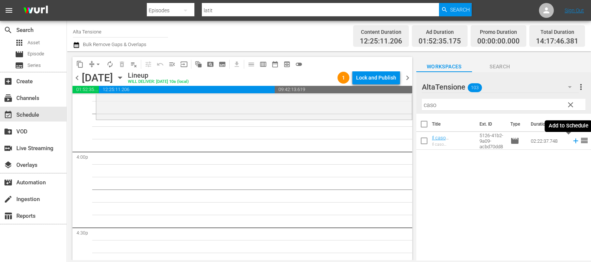
click at [572, 139] on icon at bounding box center [576, 141] width 8 height 8
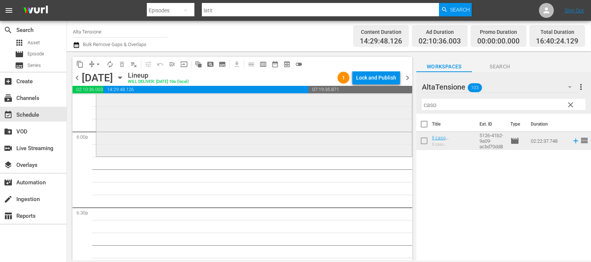
scroll to position [2695, 0]
drag, startPoint x: 449, startPoint y: 106, endPoint x: 398, endPoint y: 112, distance: 51.2
click at [398, 112] on div "content_copy compress arrow_drop_down autorenew_outlined delete_forever_outline…" at bounding box center [329, 155] width 524 height 209
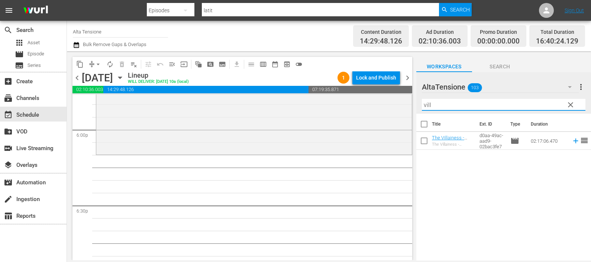
type input "vill"
click at [573, 141] on icon at bounding box center [575, 141] width 5 height 5
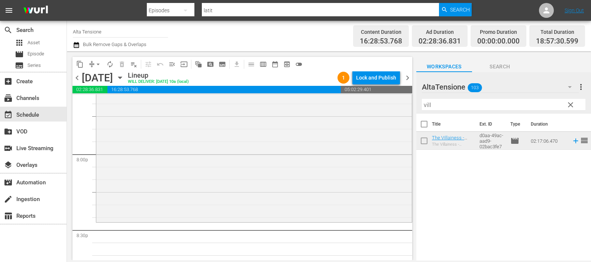
scroll to position [3020, 0]
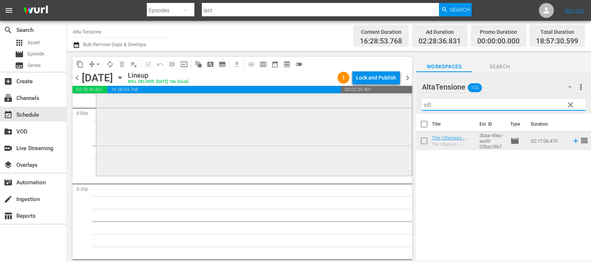
drag, startPoint x: 446, startPoint y: 101, endPoint x: 404, endPoint y: 105, distance: 42.6
click at [405, 107] on div "content_copy compress arrow_drop_down autorenew_outlined delete_forever_outline…" at bounding box center [329, 155] width 524 height 209
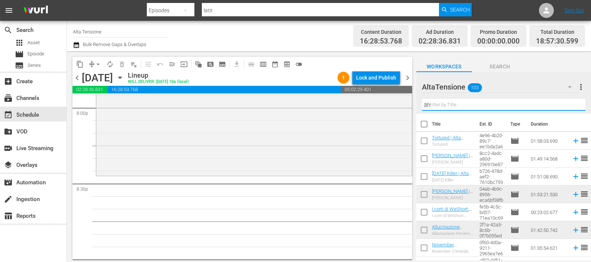
type input "ant"
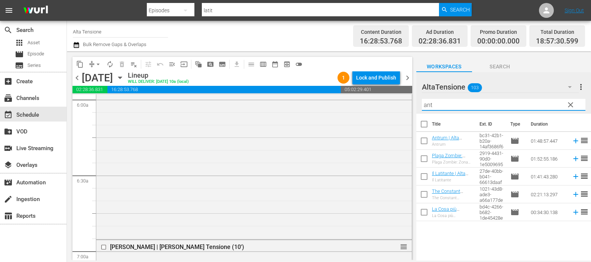
scroll to position [0, 0]
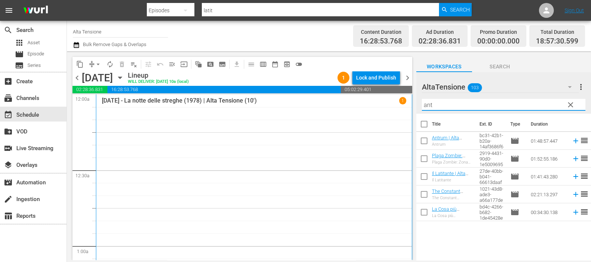
drag, startPoint x: 433, startPoint y: 105, endPoint x: 415, endPoint y: 104, distance: 18.6
click at [415, 104] on div "content_copy compress arrow_drop_down autorenew_outlined delete_forever_outline…" at bounding box center [329, 155] width 524 height 209
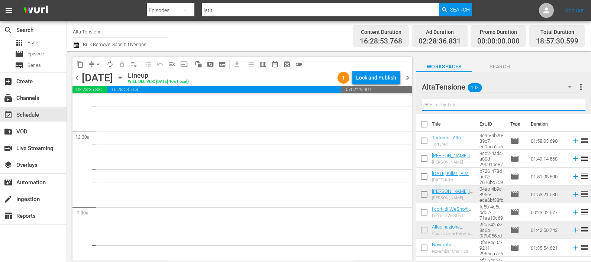
scroll to position [185, 0]
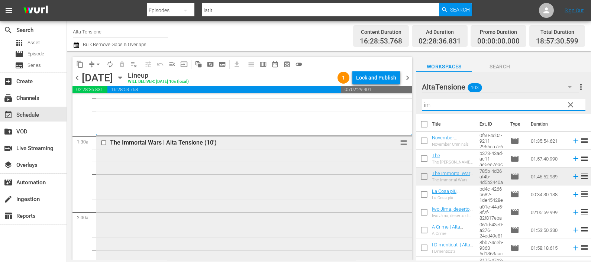
type input "i"
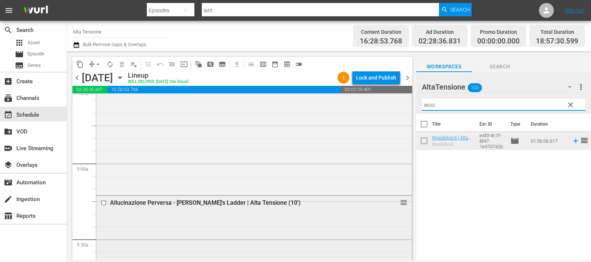
scroll to position [743, 0]
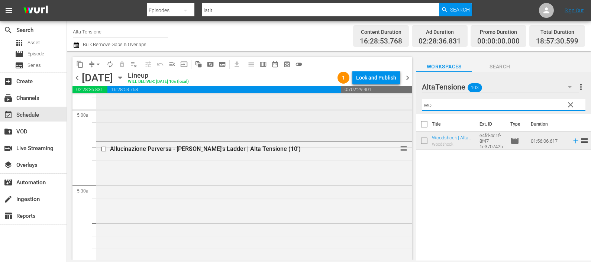
type input "w"
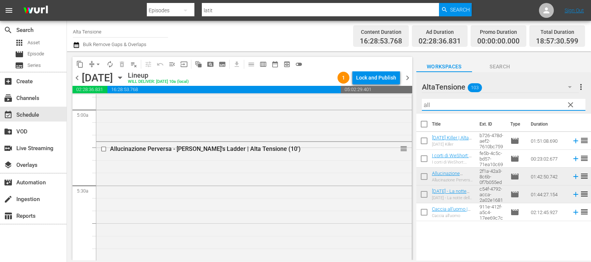
drag, startPoint x: 464, startPoint y: 105, endPoint x: 425, endPoint y: 107, distance: 39.1
click at [425, 107] on input "all" at bounding box center [504, 105] width 164 height 12
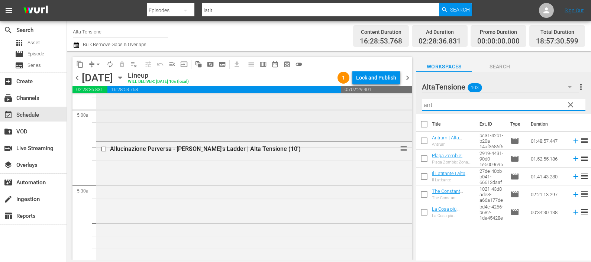
drag, startPoint x: 438, startPoint y: 107, endPoint x: 402, endPoint y: 106, distance: 36.1
click at [402, 106] on div "content_copy compress arrow_drop_down autorenew_outlined delete_forever_outline…" at bounding box center [329, 155] width 524 height 209
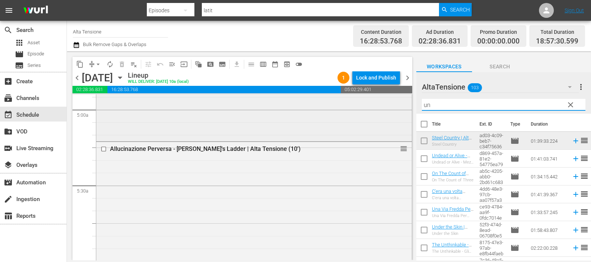
type input "u"
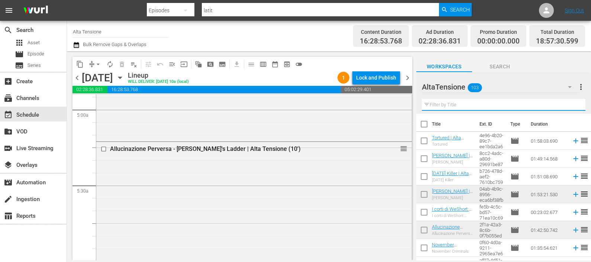
click at [443, 102] on input "text" at bounding box center [504, 105] width 164 height 12
type input "y"
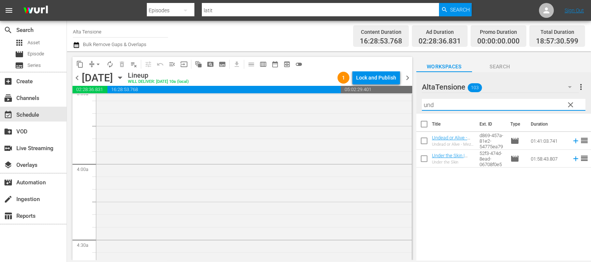
scroll to position [650, 0]
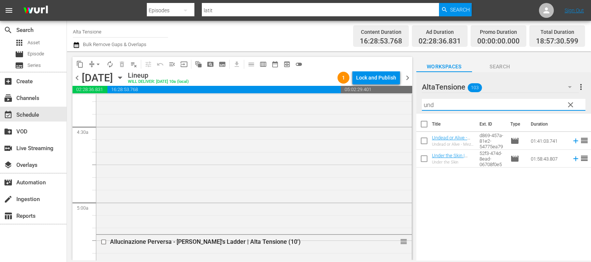
drag, startPoint x: 438, startPoint y: 104, endPoint x: 411, endPoint y: 103, distance: 26.8
click at [411, 103] on div "content_copy compress arrow_drop_down autorenew_outlined delete_forever_outline…" at bounding box center [329, 155] width 524 height 209
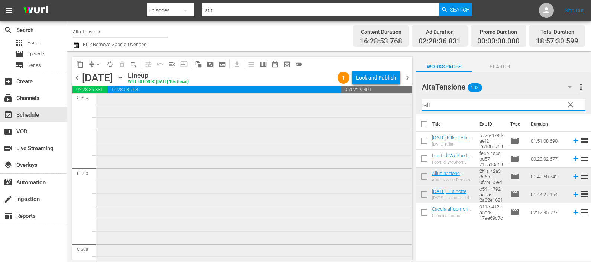
scroll to position [1022, 0]
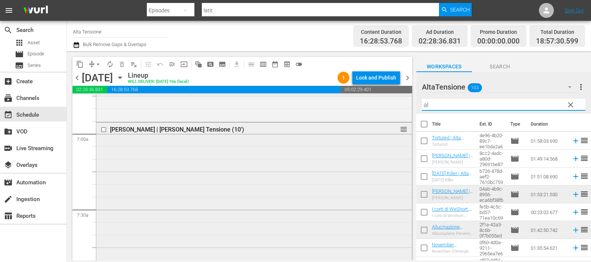
type input "a"
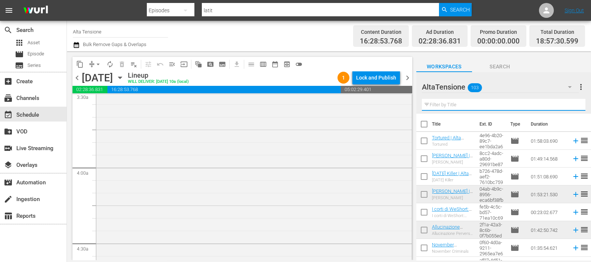
scroll to position [418, 0]
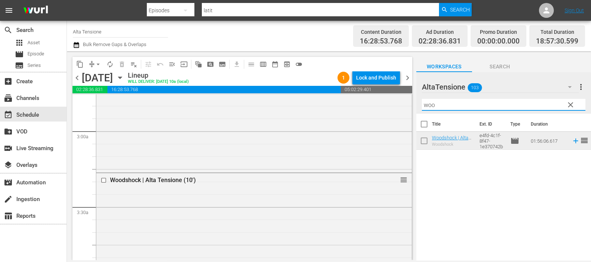
drag, startPoint x: 441, startPoint y: 106, endPoint x: 416, endPoint y: 102, distance: 25.2
click at [416, 102] on div "AltaTensione 103 AltaTensione more_vert clear Filter by Title woo" at bounding box center [503, 93] width 175 height 42
click at [104, 179] on input "checkbox" at bounding box center [105, 180] width 8 height 6
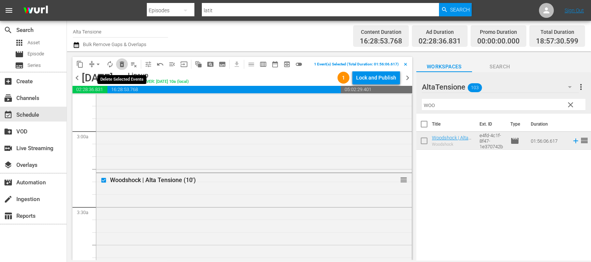
click at [121, 63] on span "delete_forever_outlined" at bounding box center [121, 64] width 7 height 7
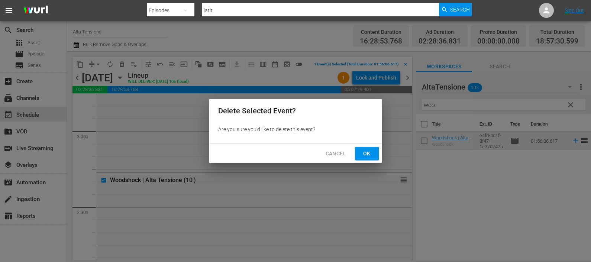
click at [363, 152] on span "Ok" at bounding box center [367, 153] width 12 height 9
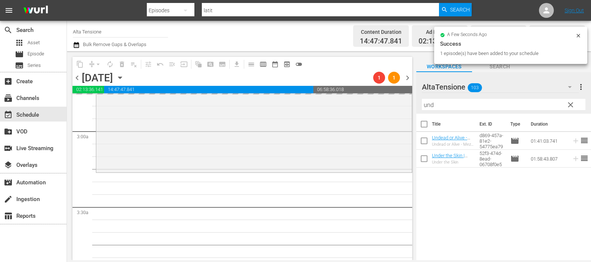
scroll to position [650, 0]
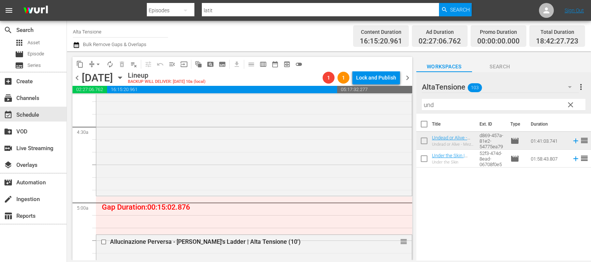
drag, startPoint x: 396, startPoint y: 241, endPoint x: 390, endPoint y: 197, distance: 44.6
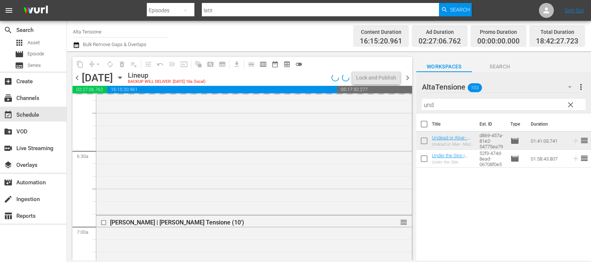
scroll to position [976, 0]
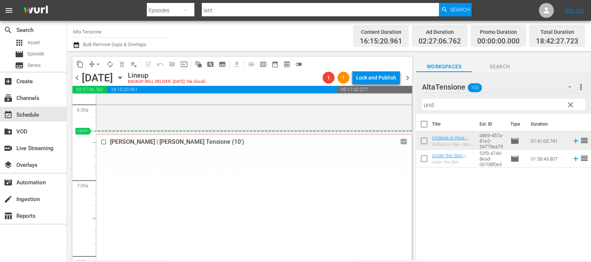
drag, startPoint x: 396, startPoint y: 173, endPoint x: 389, endPoint y: 137, distance: 36.5
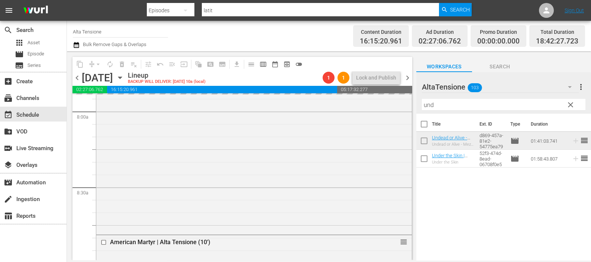
scroll to position [1254, 0]
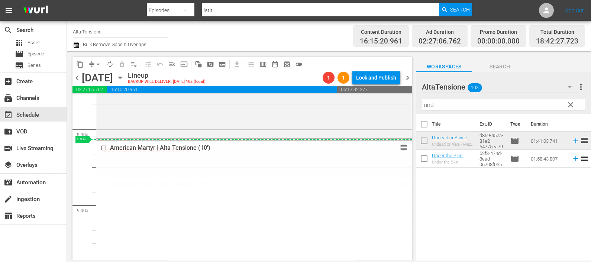
drag, startPoint x: 395, startPoint y: 185, endPoint x: 395, endPoint y: 141, distance: 44.2
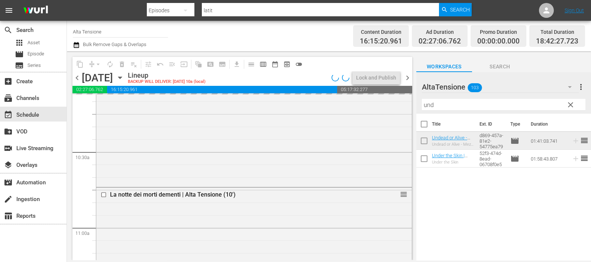
scroll to position [1533, 0]
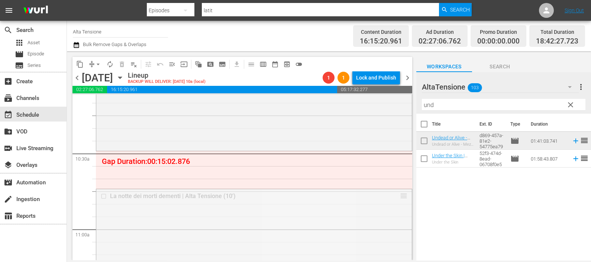
drag, startPoint x: 410, startPoint y: 190, endPoint x: 387, endPoint y: 152, distance: 43.7
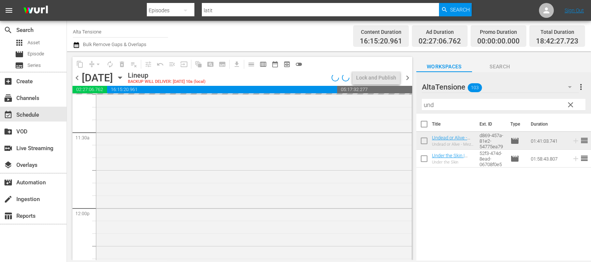
scroll to position [1812, 0]
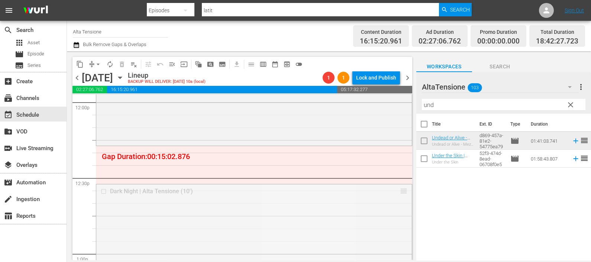
drag, startPoint x: 398, startPoint y: 189, endPoint x: 387, endPoint y: 148, distance: 43.0
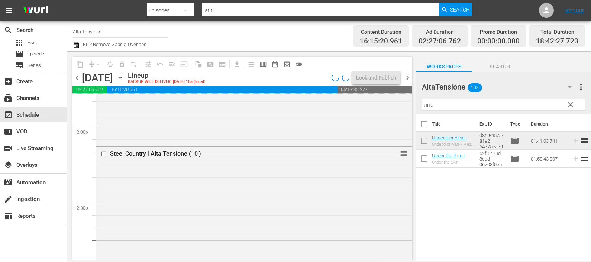
scroll to position [2045, 0]
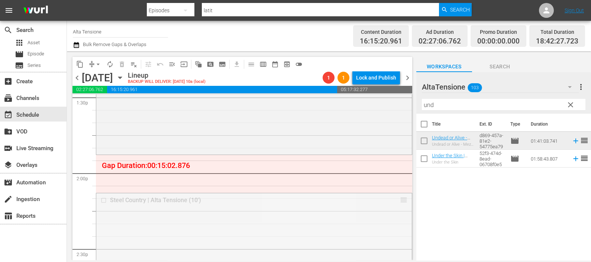
drag, startPoint x: 400, startPoint y: 203, endPoint x: 393, endPoint y: 159, distance: 43.6
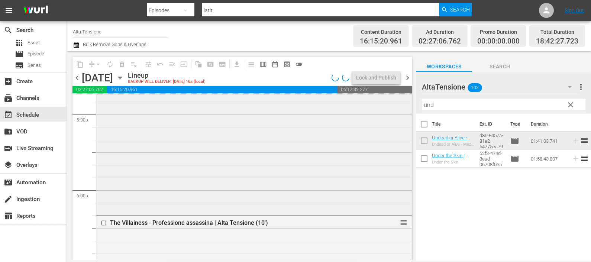
scroll to position [2648, 0]
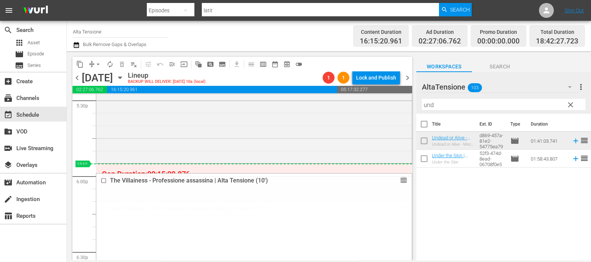
drag, startPoint x: 399, startPoint y: 207, endPoint x: 385, endPoint y: 168, distance: 41.5
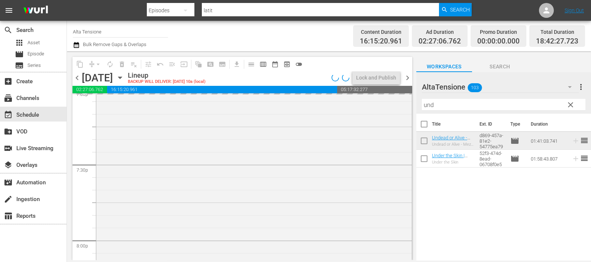
scroll to position [3020, 0]
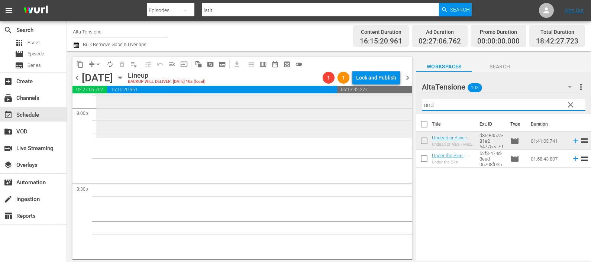
drag, startPoint x: 448, startPoint y: 106, endPoint x: 388, endPoint y: 104, distance: 59.9
click at [389, 109] on div "content_copy compress arrow_drop_down autorenew_outlined delete_forever_outline…" at bounding box center [329, 155] width 524 height 209
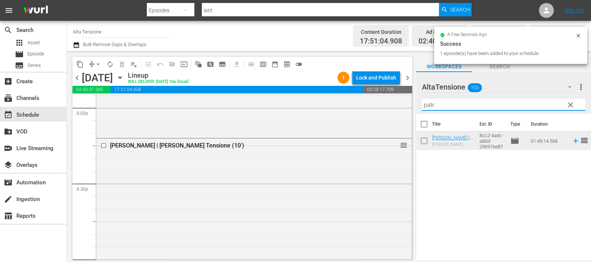
click at [418, 107] on div "AltaTensione 103 AltaTensione more_vert clear Filter by Title patr" at bounding box center [503, 93] width 175 height 42
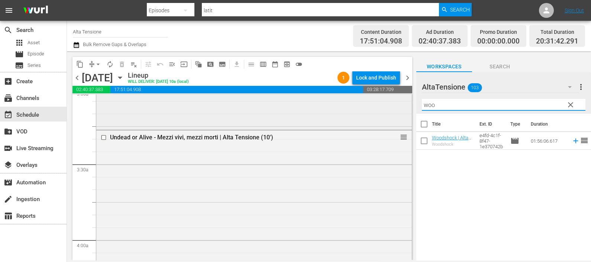
scroll to position [371, 0]
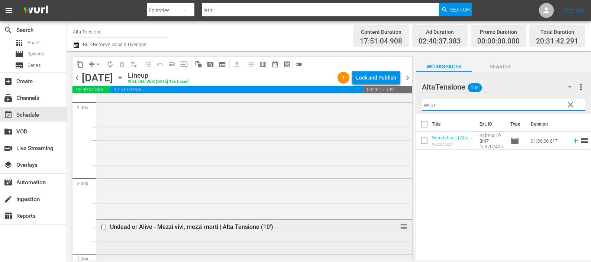
click at [104, 227] on input "checkbox" at bounding box center [105, 227] width 8 height 6
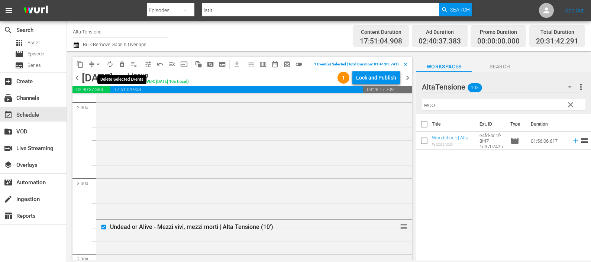
click at [121, 65] on span "delete_forever_outlined" at bounding box center [121, 64] width 7 height 7
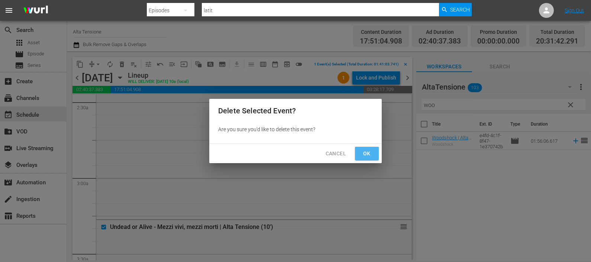
click at [358, 149] on button "Ok" at bounding box center [367, 154] width 24 height 14
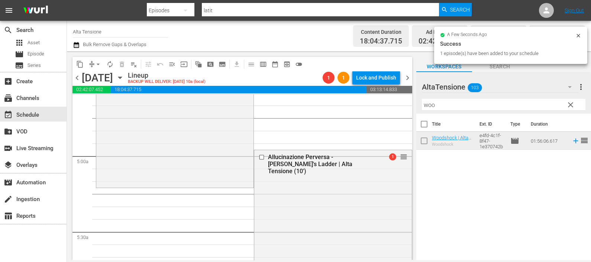
scroll to position [743, 0]
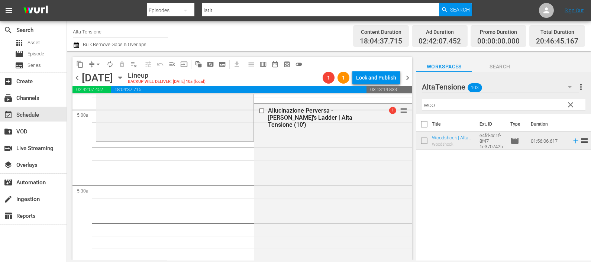
drag, startPoint x: 396, startPoint y: 110, endPoint x: 376, endPoint y: 145, distance: 41.1
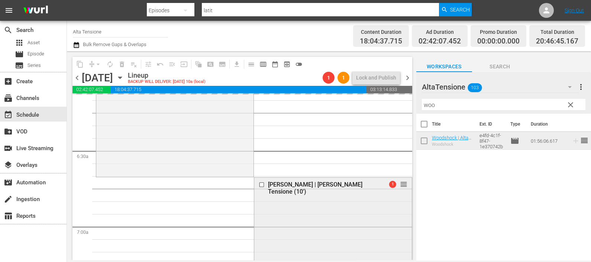
scroll to position [976, 0]
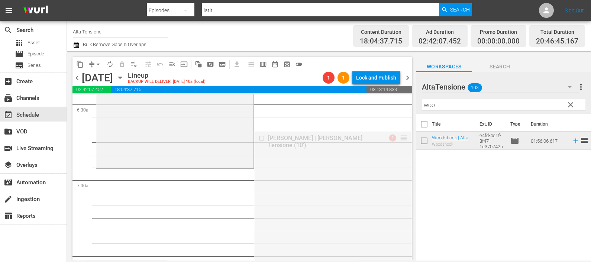
drag, startPoint x: 395, startPoint y: 138, endPoint x: 379, endPoint y: 174, distance: 39.0
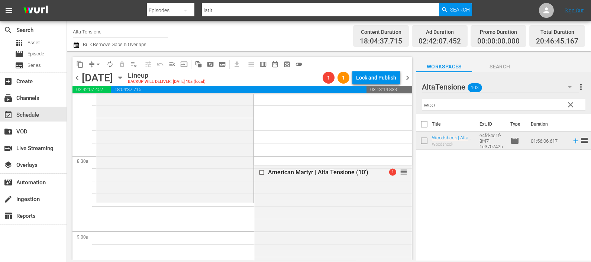
scroll to position [1254, 0]
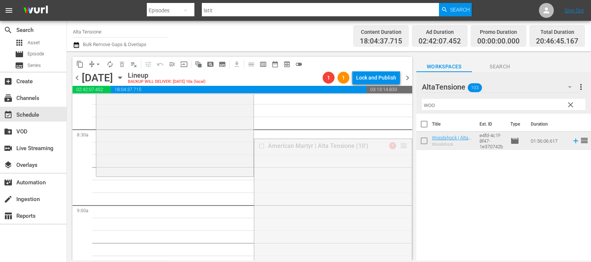
drag, startPoint x: 397, startPoint y: 142, endPoint x: 381, endPoint y: 180, distance: 40.8
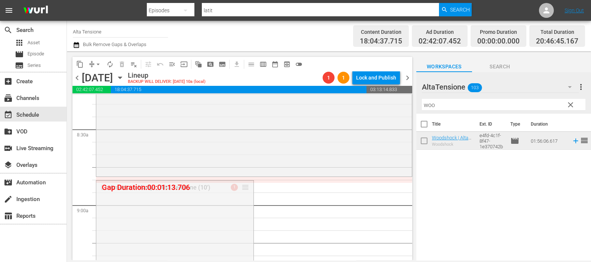
drag, startPoint x: 241, startPoint y: 188, endPoint x: 242, endPoint y: 178, distance: 10.0
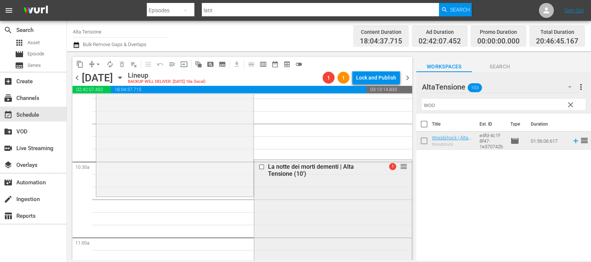
scroll to position [1580, 0]
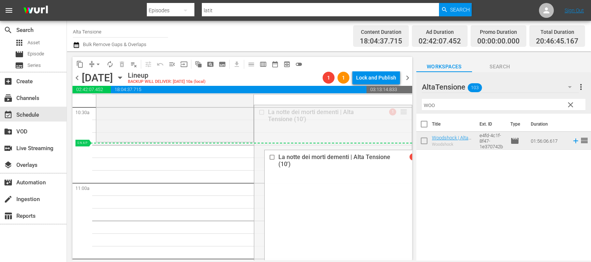
drag, startPoint x: 396, startPoint y: 113, endPoint x: 379, endPoint y: 154, distance: 45.0
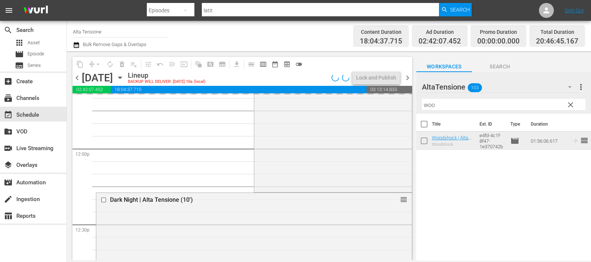
scroll to position [1812, 0]
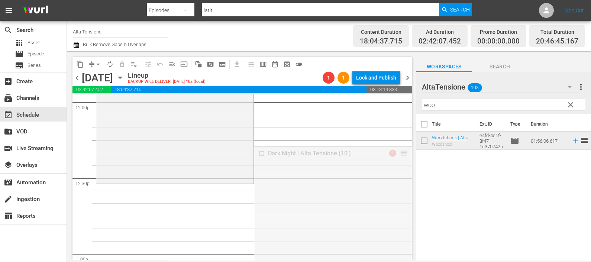
drag, startPoint x: 396, startPoint y: 153, endPoint x: 380, endPoint y: 189, distance: 39.6
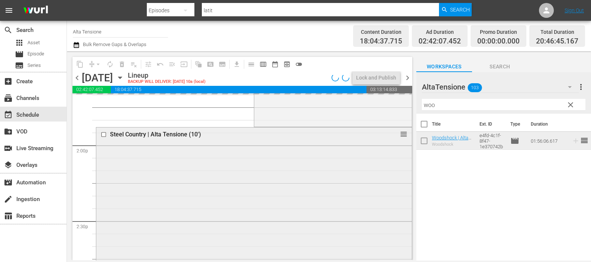
scroll to position [2091, 0]
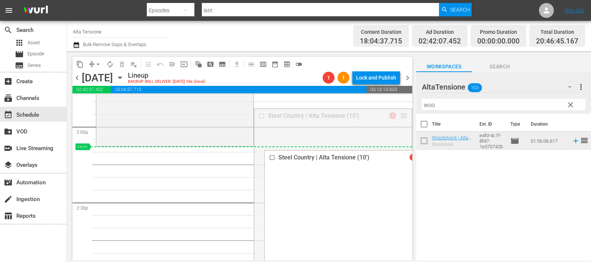
drag, startPoint x: 391, startPoint y: 122, endPoint x: 387, endPoint y: 149, distance: 27.5
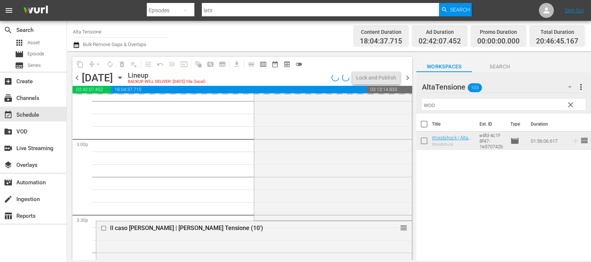
scroll to position [2323, 0]
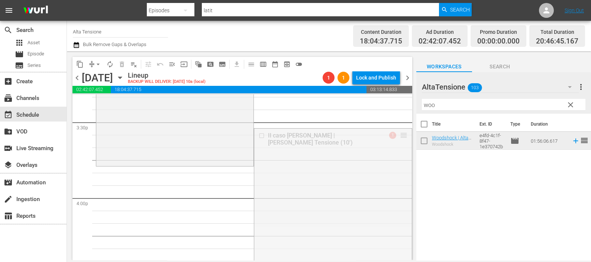
drag, startPoint x: 383, startPoint y: 125, endPoint x: 380, endPoint y: 172, distance: 47.3
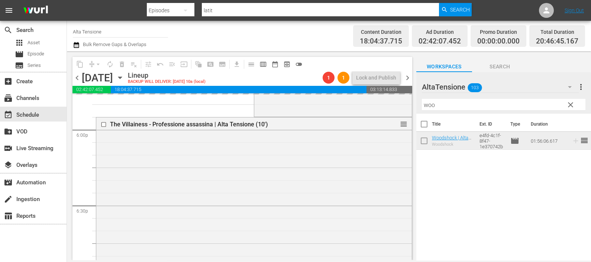
scroll to position [2695, 0]
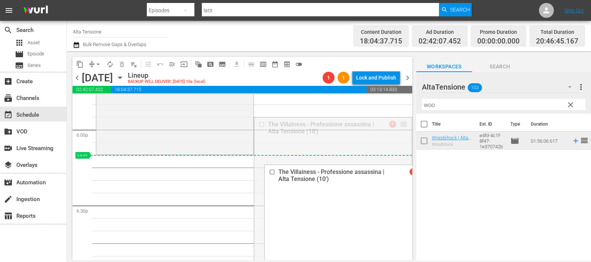
drag, startPoint x: 396, startPoint y: 124, endPoint x: 385, endPoint y: 160, distance: 37.4
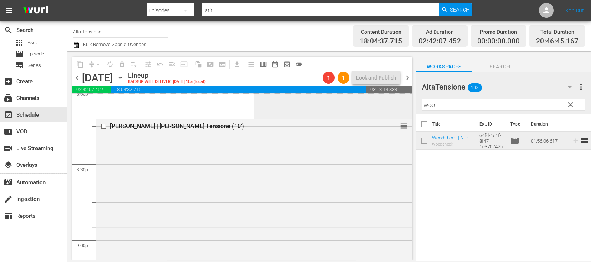
scroll to position [3020, 0]
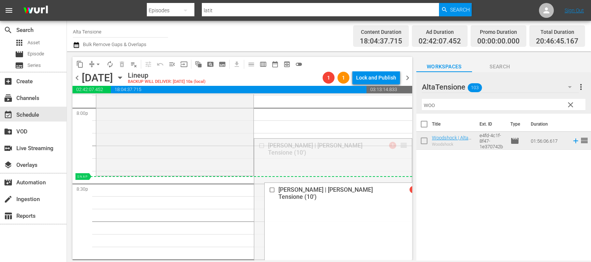
drag, startPoint x: 395, startPoint y: 140, endPoint x: 385, endPoint y: 176, distance: 37.2
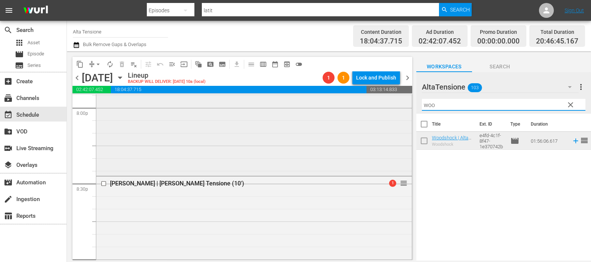
drag, startPoint x: 458, startPoint y: 107, endPoint x: 386, endPoint y: 104, distance: 72.2
click at [386, 106] on div "content_copy compress arrow_drop_down autorenew_outlined delete_forever_outline…" at bounding box center [329, 155] width 524 height 209
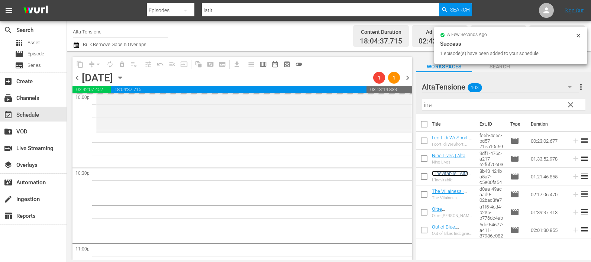
scroll to position [3474, 0]
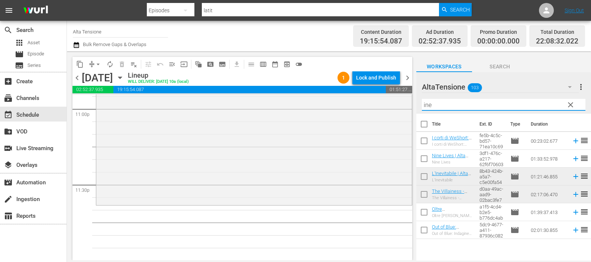
drag, startPoint x: 459, startPoint y: 101, endPoint x: 414, endPoint y: 104, distance: 45.8
click at [416, 106] on div "AltaTensione 103 AltaTensione more_vert clear Filter by Title ine" at bounding box center [503, 93] width 175 height 42
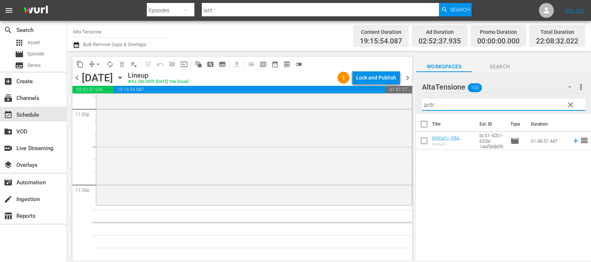
type input "antr"
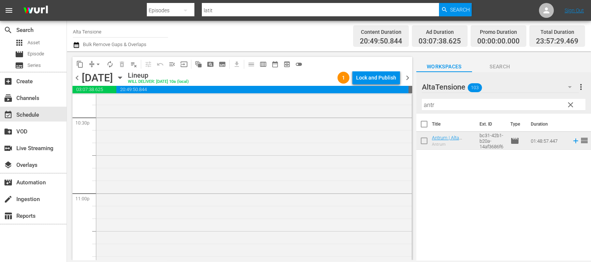
scroll to position [3369, 0]
click at [75, 45] on icon "button" at bounding box center [76, 45] width 5 height 6
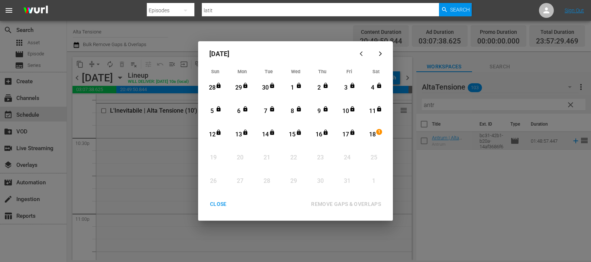
click at [375, 135] on div "18" at bounding box center [372, 134] width 9 height 9
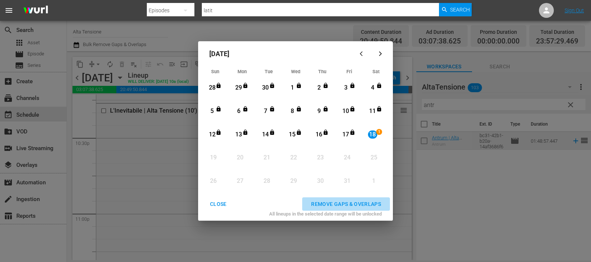
click at [355, 202] on div "REMOVE GAPS & OVERLAPS" at bounding box center [346, 204] width 82 height 9
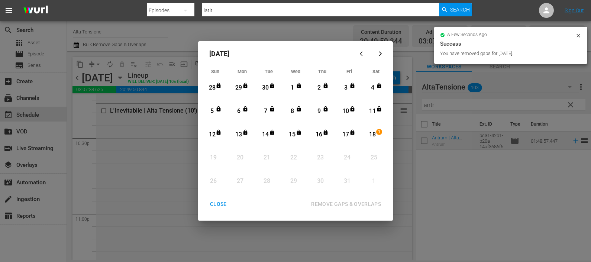
click at [222, 204] on div "CLOSE" at bounding box center [218, 204] width 29 height 9
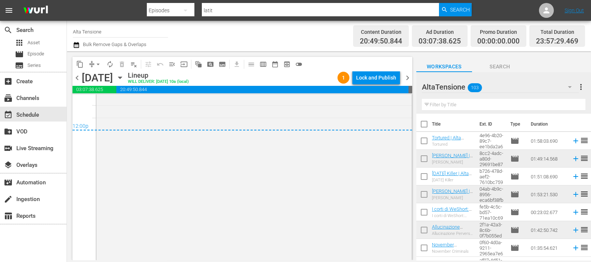
scroll to position [3478, 0]
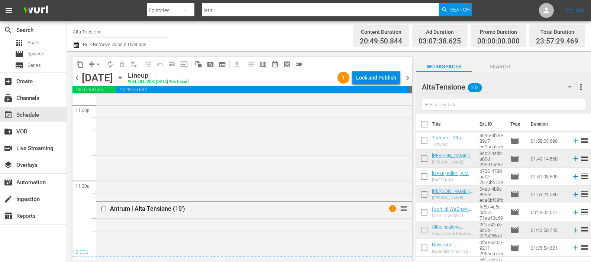
click at [372, 77] on div "Lock and Publish" at bounding box center [376, 77] width 40 height 13
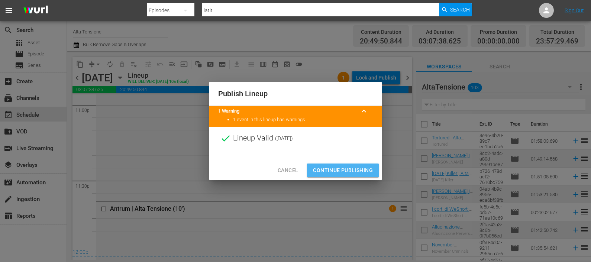
click at [333, 167] on span "Continue Publishing" at bounding box center [343, 170] width 60 height 9
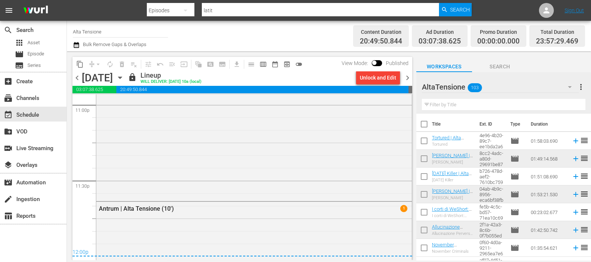
click at [410, 81] on span "chevron_right" at bounding box center [407, 77] width 9 height 9
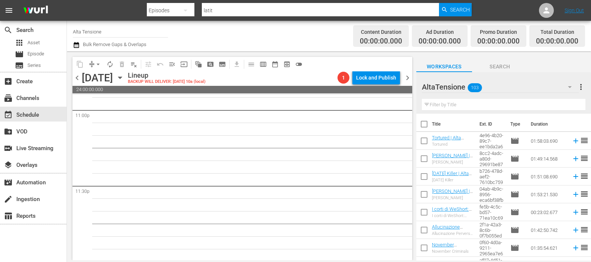
scroll to position [3474, 0]
click at [461, 103] on input "text" at bounding box center [504, 105] width 164 height 12
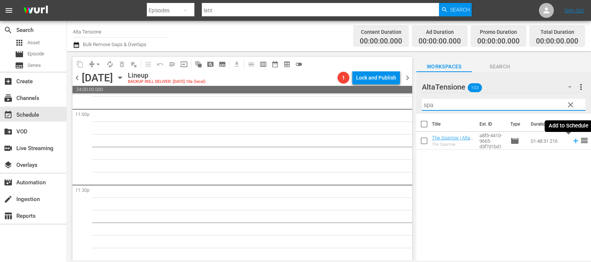
click at [572, 140] on icon at bounding box center [576, 141] width 8 height 8
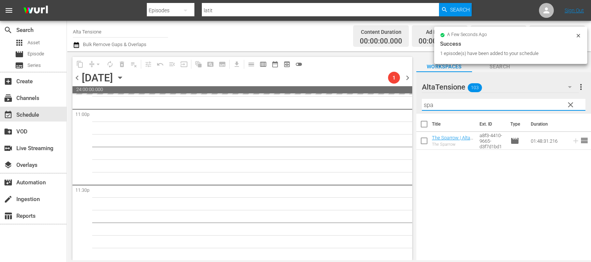
drag, startPoint x: 463, startPoint y: 107, endPoint x: 405, endPoint y: 100, distance: 58.0
click at [405, 100] on div "content_copy compress arrow_drop_down autorenew_outlined delete_forever_outline…" at bounding box center [329, 155] width 524 height 209
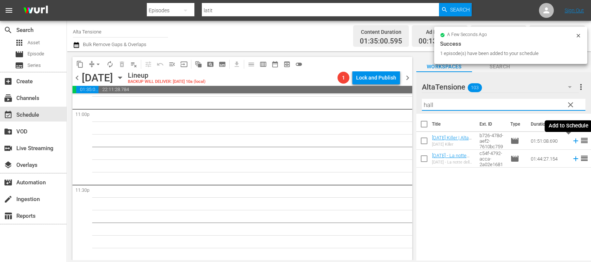
click at [572, 141] on icon at bounding box center [576, 141] width 8 height 8
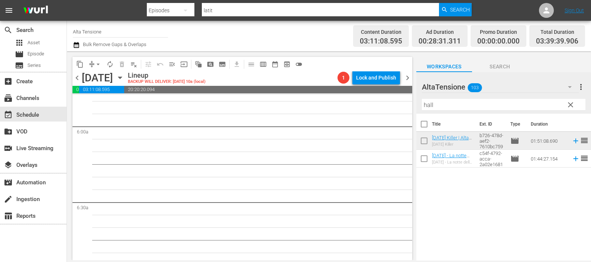
scroll to position [886, 0]
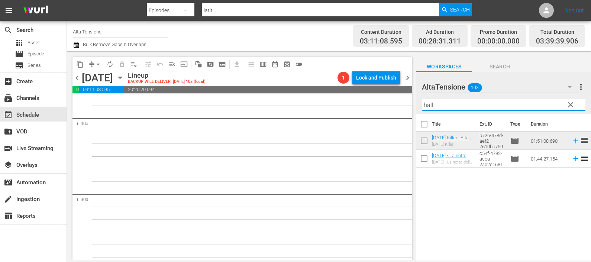
drag, startPoint x: 438, startPoint y: 104, endPoint x: 417, endPoint y: 104, distance: 20.8
click at [417, 104] on div "AltaTensione 103 AltaTensione more_vert clear Filter by Title hall" at bounding box center [503, 93] width 175 height 42
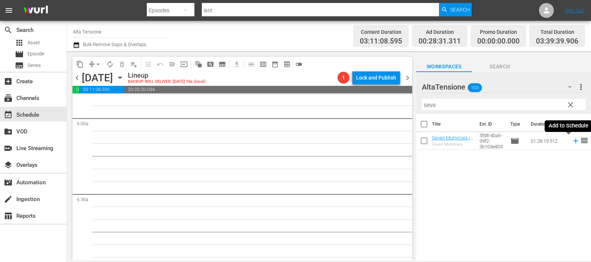
click at [572, 139] on icon at bounding box center [576, 141] width 8 height 8
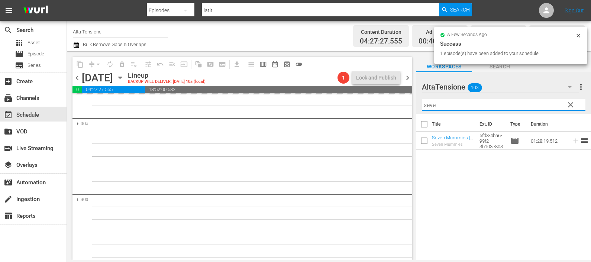
drag, startPoint x: 417, startPoint y: 105, endPoint x: 413, endPoint y: 104, distance: 3.7
click at [413, 104] on div "content_copy compress arrow_drop_down autorenew_outlined delete_forever_outline…" at bounding box center [329, 155] width 524 height 209
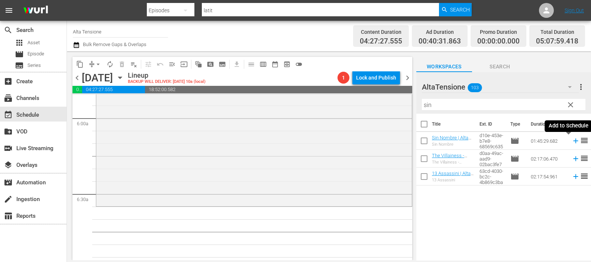
click at [572, 139] on icon at bounding box center [576, 141] width 8 height 8
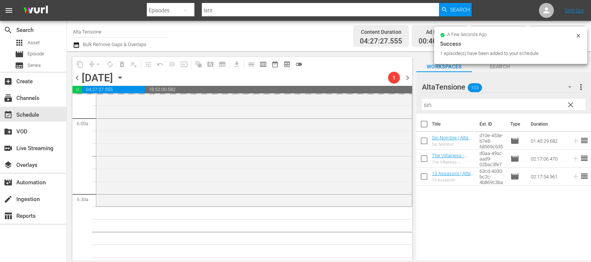
scroll to position [1072, 0]
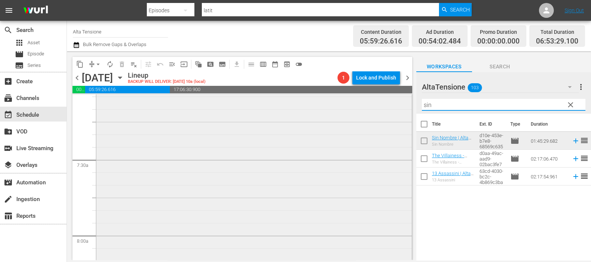
drag, startPoint x: 438, startPoint y: 107, endPoint x: 403, endPoint y: 106, distance: 34.6
click at [402, 109] on div "content_copy compress arrow_drop_down autorenew_outlined delete_forever_outline…" at bounding box center [329, 155] width 524 height 209
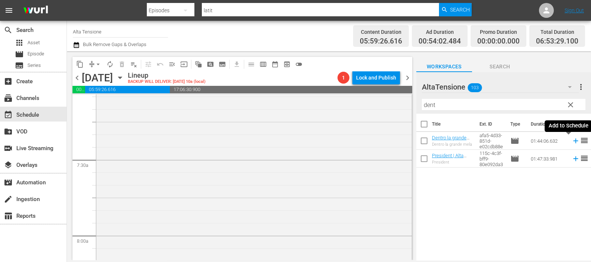
click at [572, 140] on icon at bounding box center [576, 141] width 8 height 8
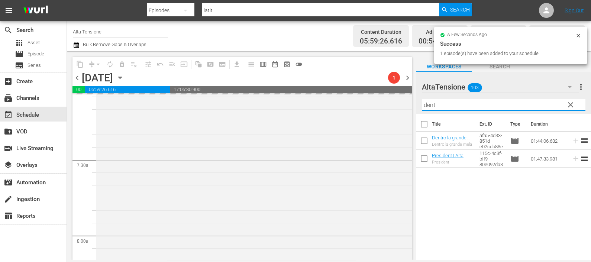
drag, startPoint x: 423, startPoint y: 96, endPoint x: 415, endPoint y: 96, distance: 7.8
click at [415, 96] on div "content_copy compress arrow_drop_down autorenew_outlined delete_forever_outline…" at bounding box center [329, 155] width 524 height 209
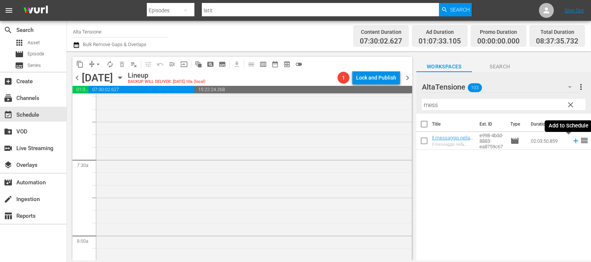
click at [573, 141] on icon at bounding box center [575, 141] width 5 height 5
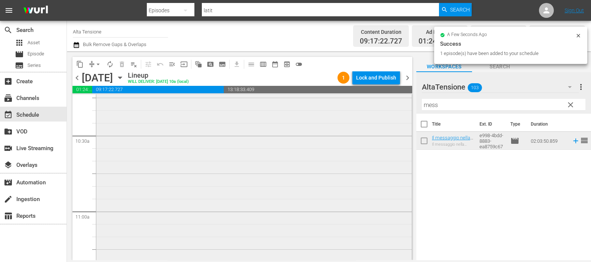
scroll to position [1723, 0]
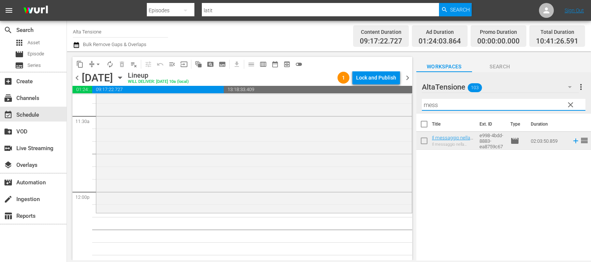
drag, startPoint x: 442, startPoint y: 107, endPoint x: 408, endPoint y: 104, distance: 34.7
click at [409, 106] on div "content_copy compress arrow_drop_down autorenew_outlined delete_forever_outline…" at bounding box center [329, 155] width 524 height 209
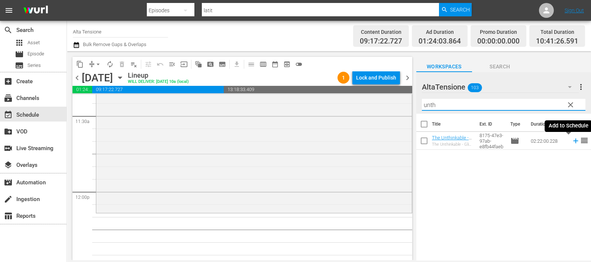
click at [573, 141] on icon at bounding box center [575, 141] width 5 height 5
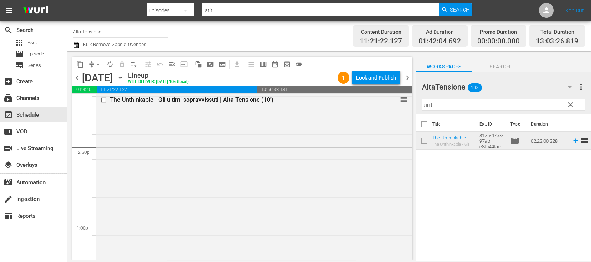
scroll to position [1816, 0]
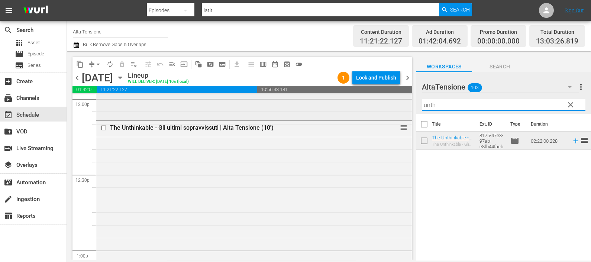
drag, startPoint x: 448, startPoint y: 104, endPoint x: 383, endPoint y: 106, distance: 64.7
click at [386, 109] on div "content_copy compress arrow_drop_down autorenew_outlined delete_forever_outline…" at bounding box center [329, 155] width 524 height 209
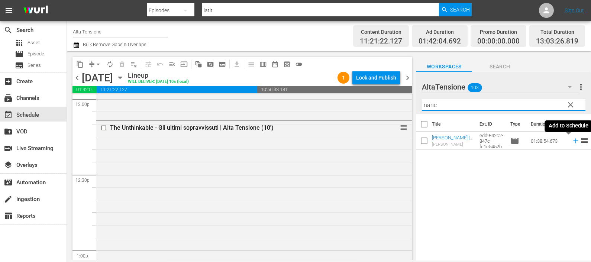
drag, startPoint x: 567, startPoint y: 140, endPoint x: 516, endPoint y: 119, distance: 54.8
click at [572, 140] on icon at bounding box center [576, 141] width 8 height 8
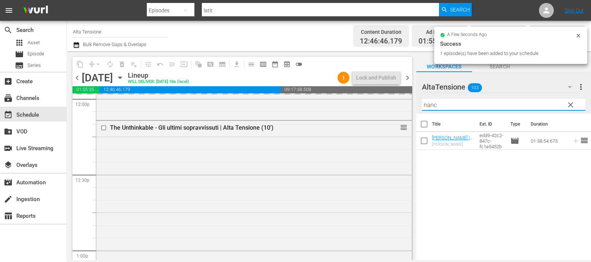
drag, startPoint x: 448, startPoint y: 106, endPoint x: 410, endPoint y: 99, distance: 38.9
click at [410, 99] on div "content_copy compress arrow_drop_down autorenew_outlined delete_forever_outline…" at bounding box center [329, 155] width 524 height 209
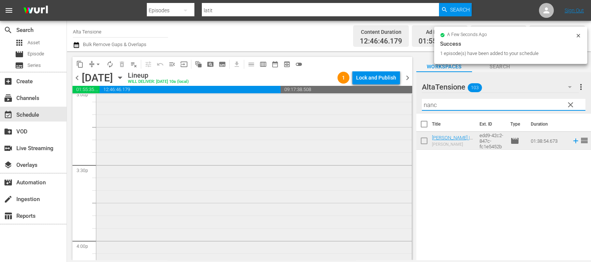
scroll to position [2420, 0]
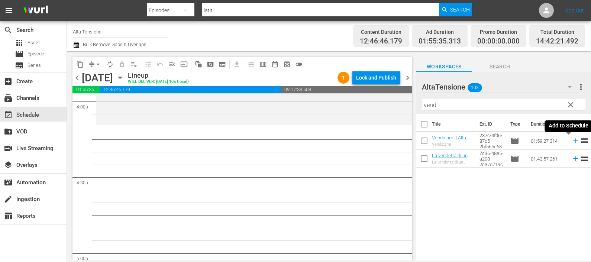
click at [572, 139] on icon at bounding box center [576, 141] width 8 height 8
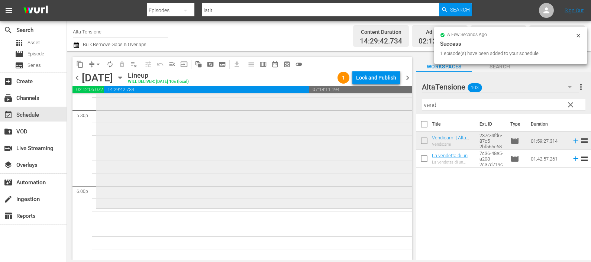
scroll to position [2652, 0]
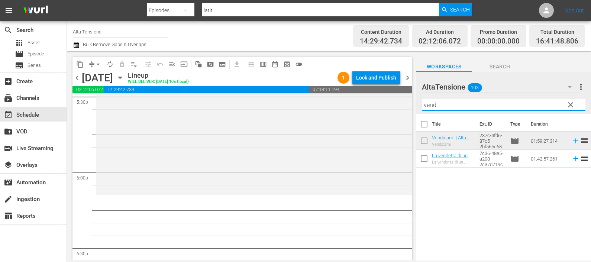
drag, startPoint x: 453, startPoint y: 106, endPoint x: 387, endPoint y: 93, distance: 67.4
click at [388, 93] on div "content_copy compress arrow_drop_down autorenew_outlined delete_forever_outline…" at bounding box center [329, 155] width 524 height 209
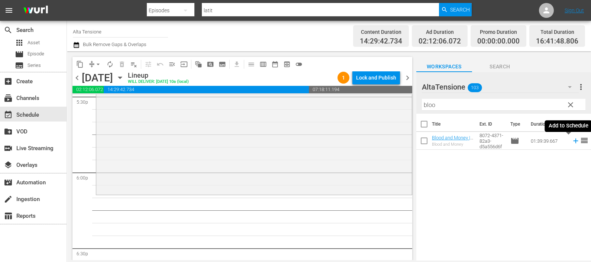
drag, startPoint x: 568, startPoint y: 141, endPoint x: 545, endPoint y: 142, distance: 23.4
click at [573, 141] on icon at bounding box center [575, 141] width 5 height 5
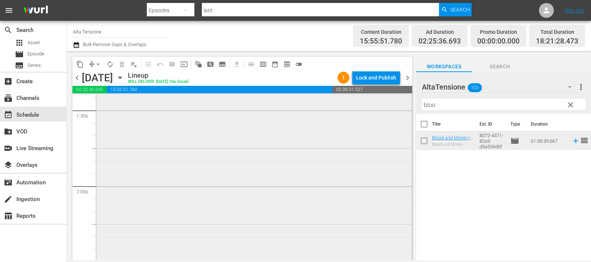
scroll to position [2094, 0]
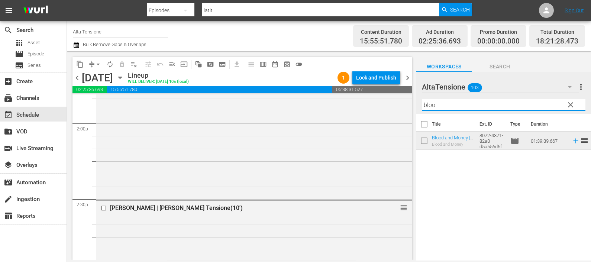
drag, startPoint x: 436, startPoint y: 104, endPoint x: 406, endPoint y: 99, distance: 30.6
click at [406, 99] on div "content_copy compress arrow_drop_down autorenew_outlined delete_forever_outline…" at bounding box center [329, 155] width 524 height 209
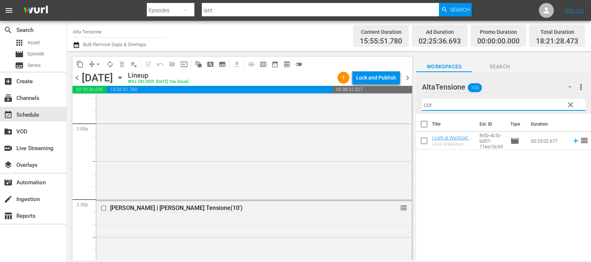
type input "cor"
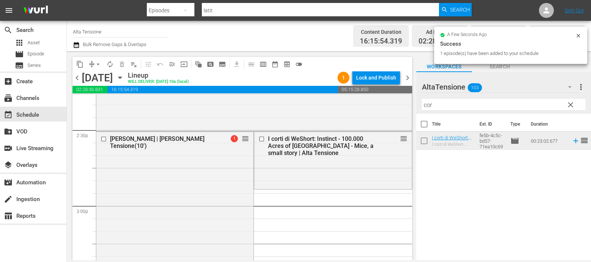
scroll to position [2187, 0]
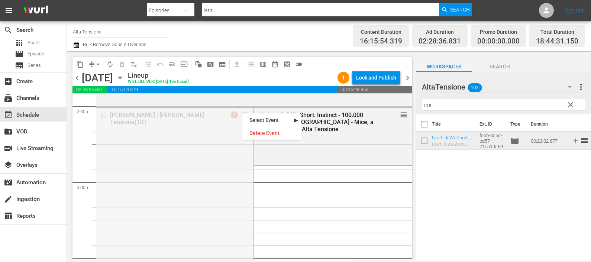
drag, startPoint x: 242, startPoint y: 113, endPoint x: 248, endPoint y: 167, distance: 54.3
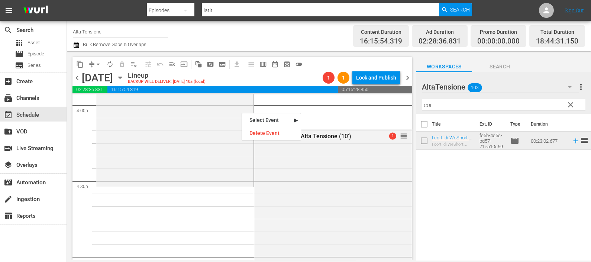
scroll to position [2420, 0]
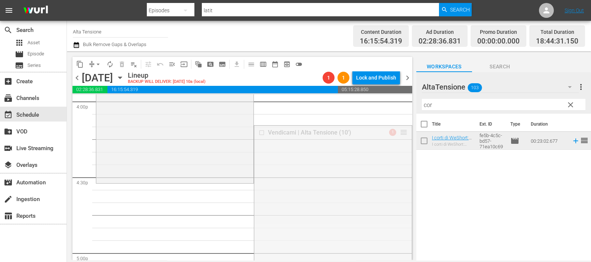
drag, startPoint x: 396, startPoint y: 133, endPoint x: 372, endPoint y: 188, distance: 59.3
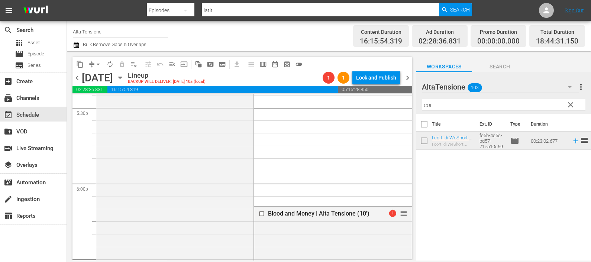
scroll to position [2698, 0]
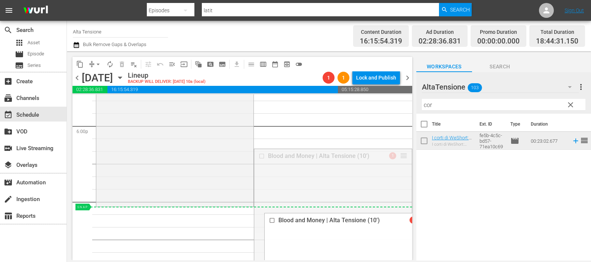
drag, startPoint x: 398, startPoint y: 154, endPoint x: 381, endPoint y: 210, distance: 58.9
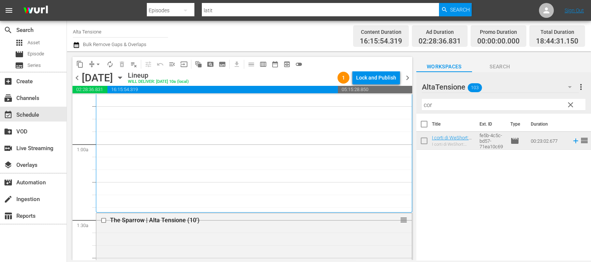
scroll to position [0, 0]
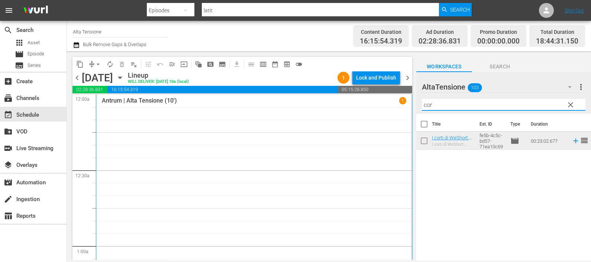
drag, startPoint x: 452, startPoint y: 106, endPoint x: 384, endPoint y: 91, distance: 69.6
click at [385, 99] on div "content_copy compress arrow_drop_down autorenew_outlined delete_forever_outline…" at bounding box center [329, 155] width 524 height 209
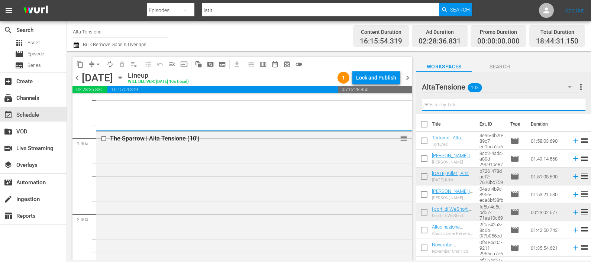
scroll to position [232, 0]
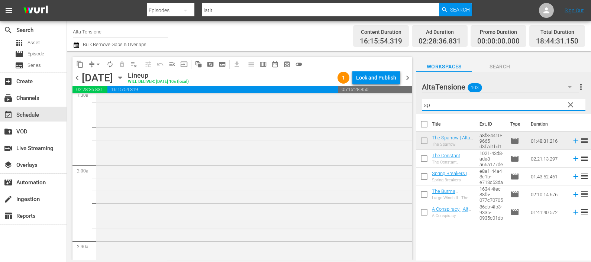
type input "s"
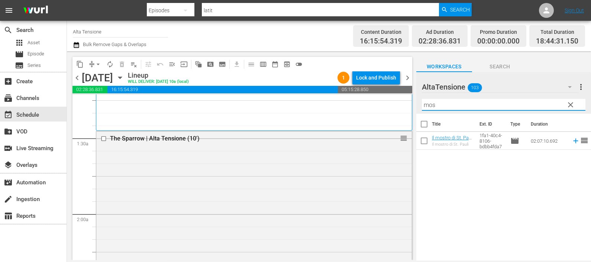
scroll to position [185, 0]
drag, startPoint x: 443, startPoint y: 105, endPoint x: 402, endPoint y: 103, distance: 40.9
click at [402, 103] on div "content_copy compress arrow_drop_down autorenew_outlined delete_forever_outline…" at bounding box center [329, 155] width 524 height 209
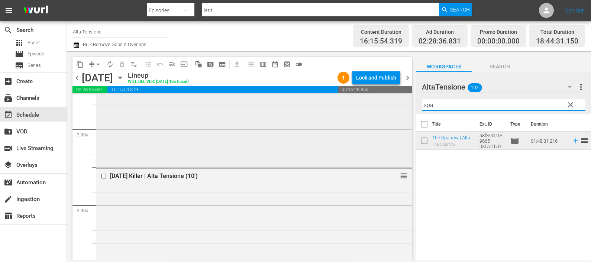
scroll to position [418, 0]
drag, startPoint x: 437, startPoint y: 107, endPoint x: 403, endPoint y: 103, distance: 34.4
click at [403, 103] on div "content_copy compress arrow_drop_down autorenew_outlined delete_forever_outline…" at bounding box center [329, 155] width 524 height 209
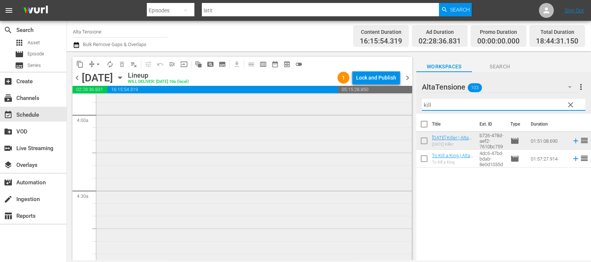
scroll to position [465, 0]
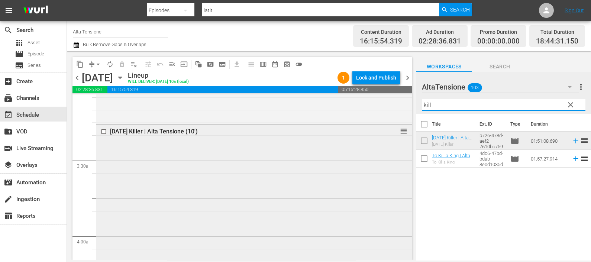
click at [104, 130] on input "checkbox" at bounding box center [105, 132] width 8 height 6
click at [122, 64] on span "delete_forever_outlined" at bounding box center [121, 64] width 7 height 7
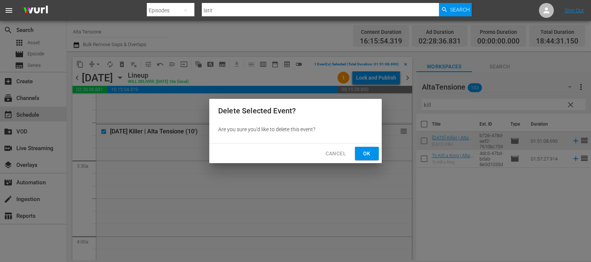
click at [373, 152] on button "Ok" at bounding box center [367, 154] width 24 height 14
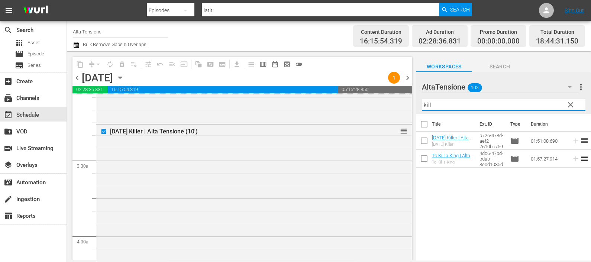
drag, startPoint x: 432, startPoint y: 103, endPoint x: 420, endPoint y: 100, distance: 12.4
click at [422, 99] on input "kill" at bounding box center [504, 105] width 164 height 12
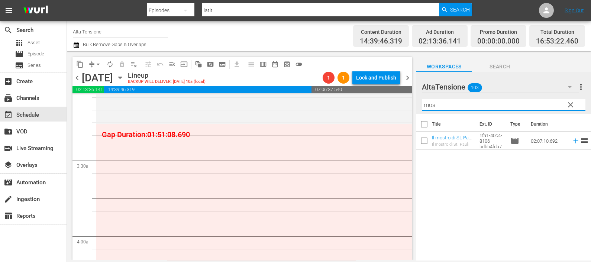
type input "mos"
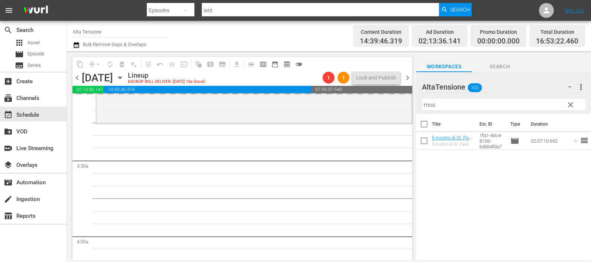
scroll to position [697, 0]
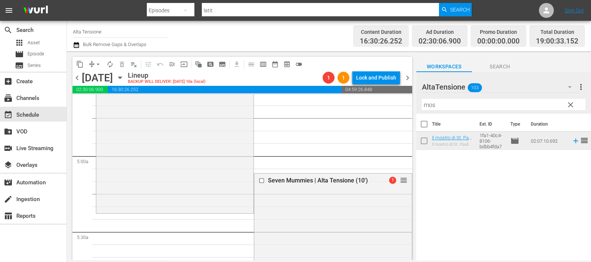
drag, startPoint x: 396, startPoint y: 179, endPoint x: 387, endPoint y: 216, distance: 37.7
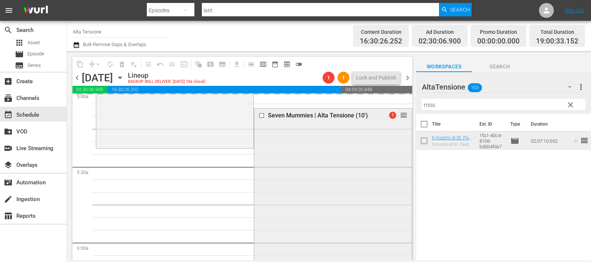
scroll to position [802, 0]
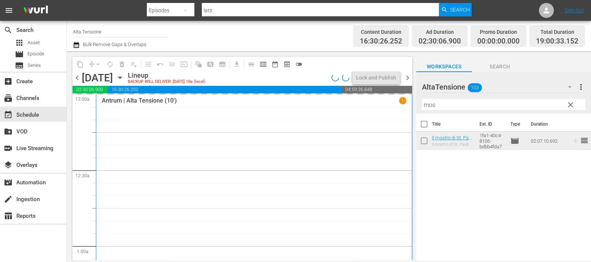
scroll to position [976, 0]
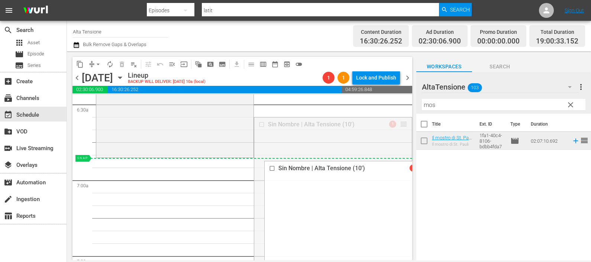
drag, startPoint x: 393, startPoint y: 130, endPoint x: 393, endPoint y: 163, distance: 32.7
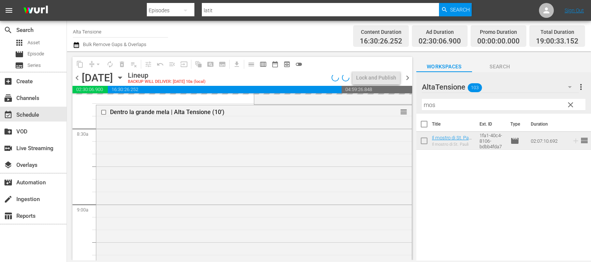
scroll to position [1254, 0]
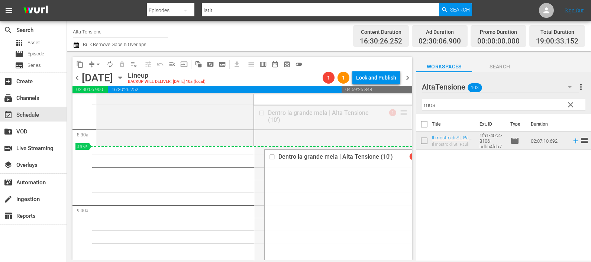
drag, startPoint x: 394, startPoint y: 113, endPoint x: 387, endPoint y: 148, distance: 36.2
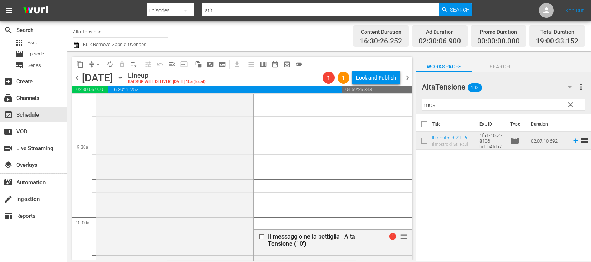
scroll to position [1487, 0]
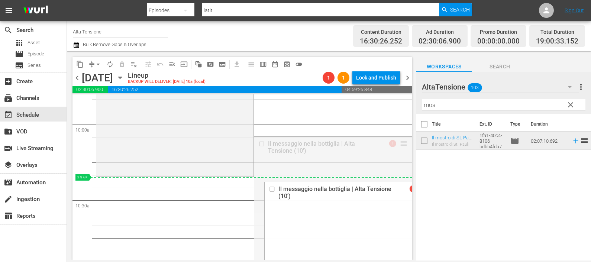
drag, startPoint x: 394, startPoint y: 143, endPoint x: 387, endPoint y: 187, distance: 44.7
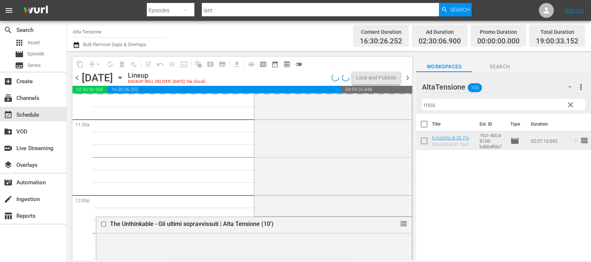
scroll to position [1812, 0]
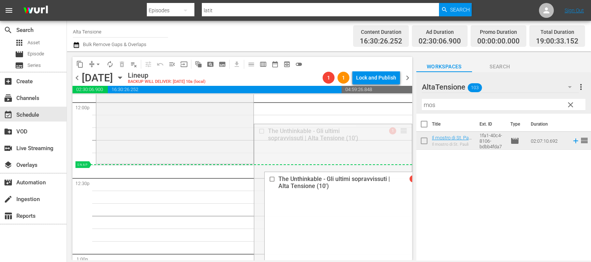
drag, startPoint x: 396, startPoint y: 134, endPoint x: 392, endPoint y: 167, distance: 33.3
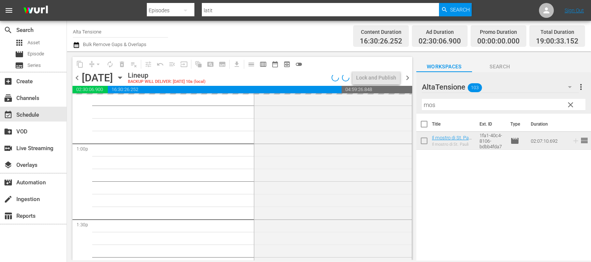
scroll to position [2137, 0]
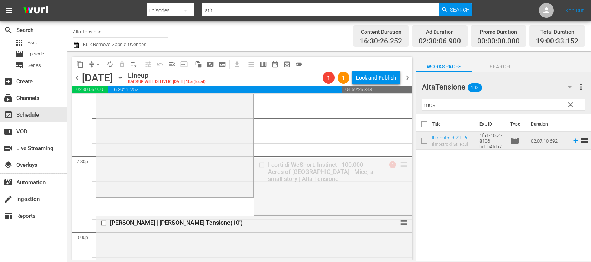
drag, startPoint x: 392, startPoint y: 175, endPoint x: 380, endPoint y: 203, distance: 31.3
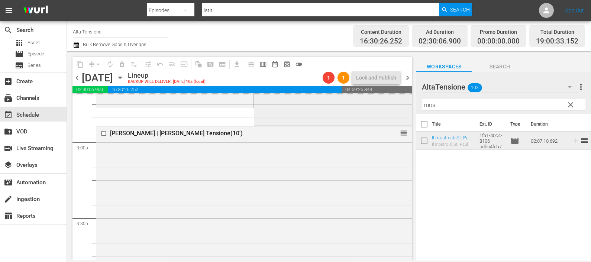
scroll to position [2230, 0]
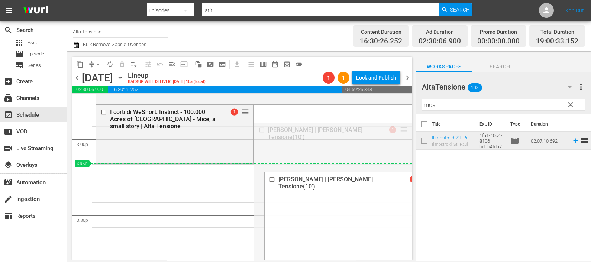
drag, startPoint x: 400, startPoint y: 131, endPoint x: 384, endPoint y: 166, distance: 38.5
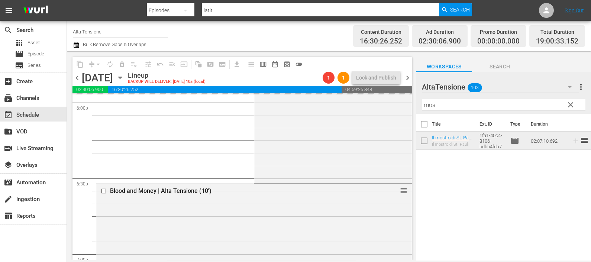
scroll to position [2741, 0]
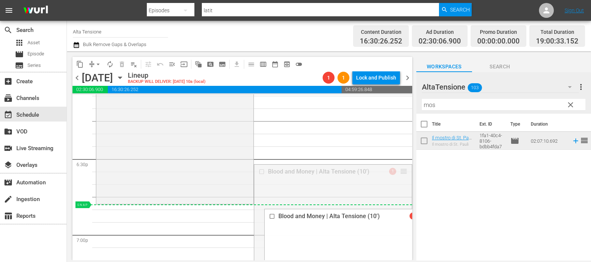
drag, startPoint x: 394, startPoint y: 169, endPoint x: 386, endPoint y: 206, distance: 37.6
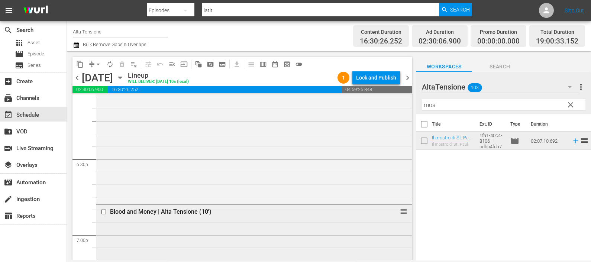
scroll to position [2881, 0]
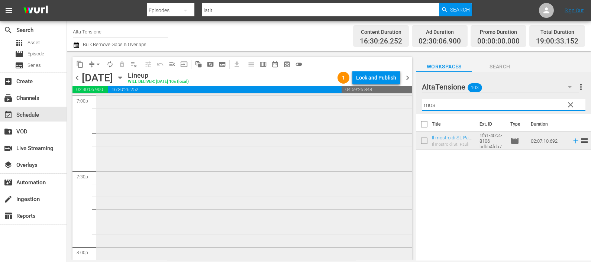
drag, startPoint x: 434, startPoint y: 106, endPoint x: 392, endPoint y: 97, distance: 42.9
click at [394, 101] on div "content_copy compress arrow_drop_down autorenew_outlined delete_forever_outline…" at bounding box center [329, 155] width 524 height 209
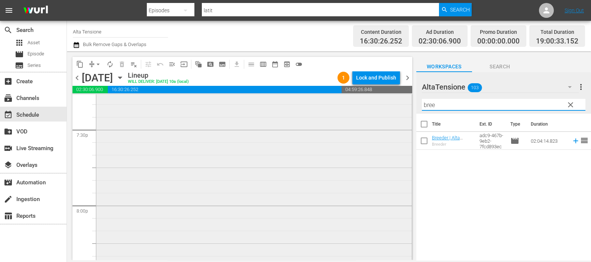
scroll to position [3067, 0]
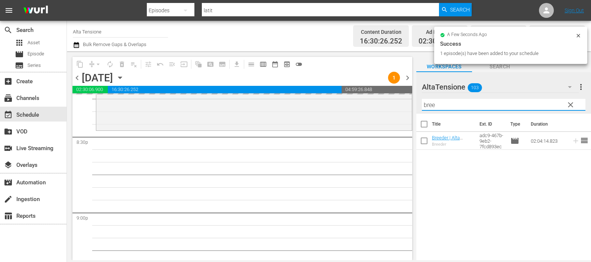
click at [412, 101] on div "content_copy compress arrow_drop_down autorenew_outlined delete_forever_outline…" at bounding box center [329, 155] width 524 height 209
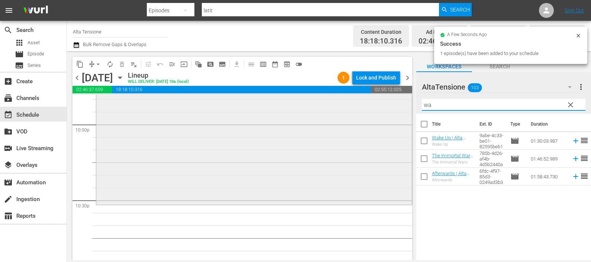
scroll to position [3346, 0]
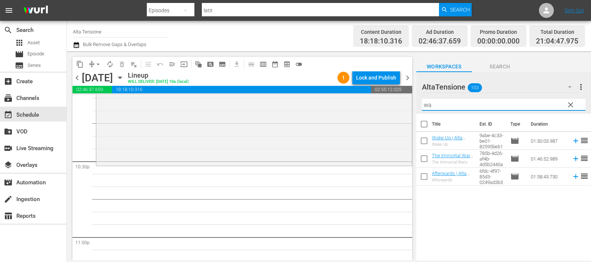
type input "wa"
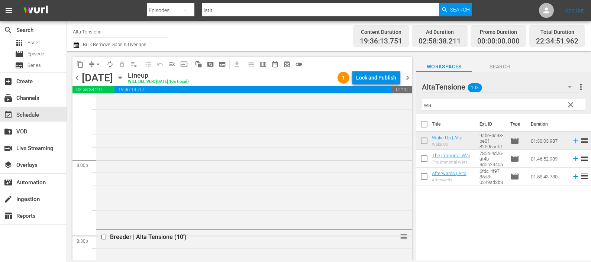
scroll to position [2968, 0]
click at [78, 41] on icon "button" at bounding box center [76, 45] width 7 height 9
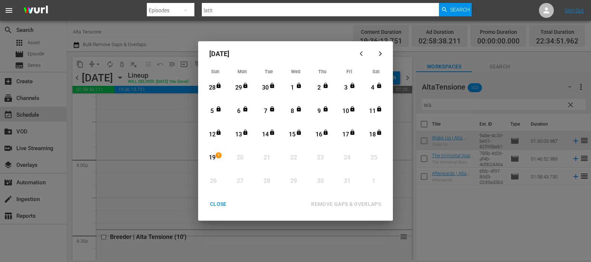
click at [215, 157] on div "19" at bounding box center [211, 158] width 9 height 9
click at [338, 204] on div "REMOVE GAPS & OVERLAPS" at bounding box center [346, 204] width 82 height 9
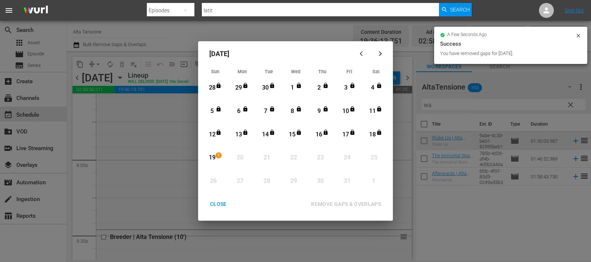
click at [220, 201] on div "CLOSE" at bounding box center [218, 204] width 29 height 9
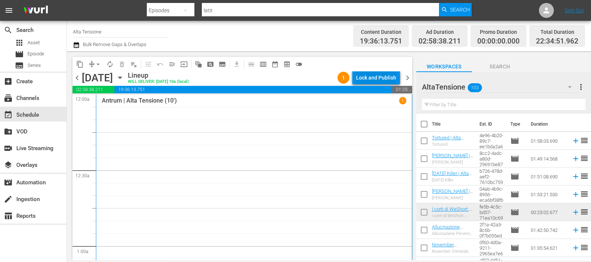
click at [365, 80] on div "Lock and Publish" at bounding box center [376, 77] width 40 height 13
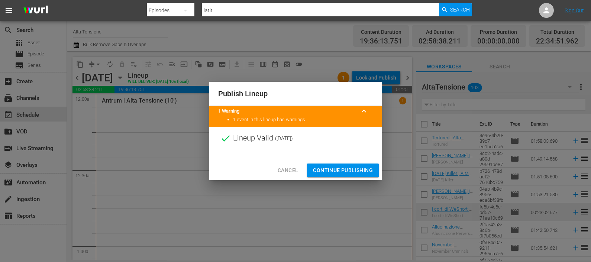
click at [335, 162] on div "Cancel Continue Publishing" at bounding box center [295, 171] width 172 height 20
click at [335, 167] on span "Continue Publishing" at bounding box center [343, 170] width 60 height 9
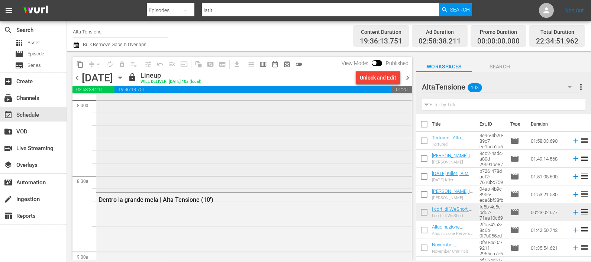
scroll to position [1487, 0]
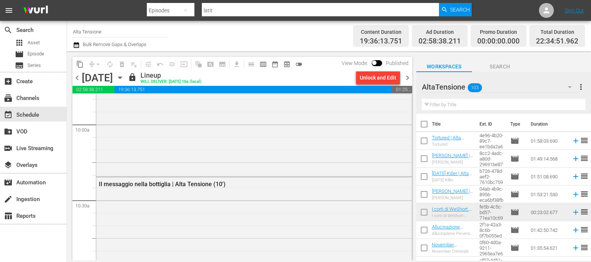
click at [406, 77] on span "chevron_right" at bounding box center [407, 77] width 9 height 9
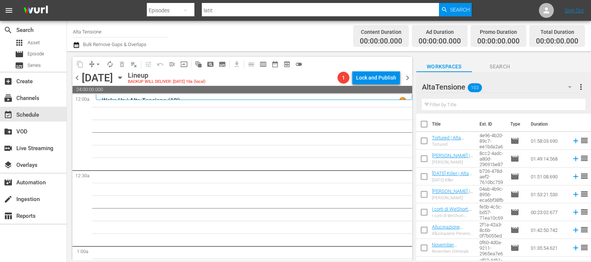
click at [445, 103] on input "text" at bounding box center [504, 105] width 164 height 12
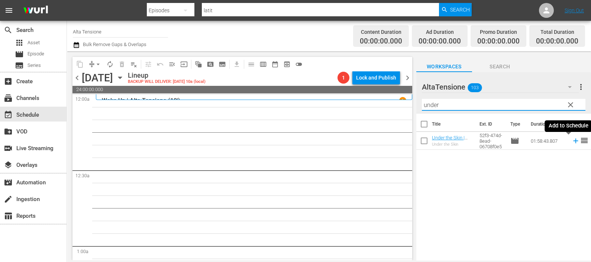
click at [572, 143] on icon at bounding box center [576, 141] width 8 height 8
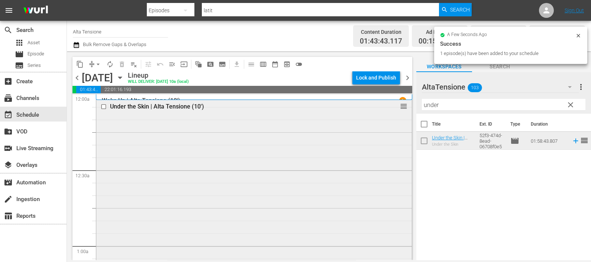
scroll to position [232, 0]
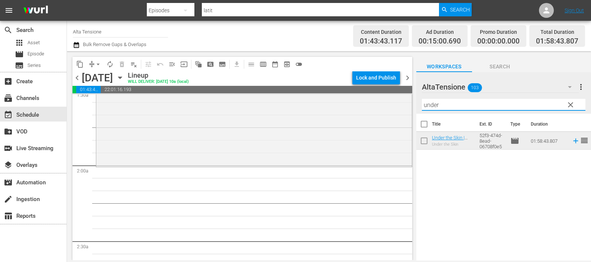
drag, startPoint x: 486, startPoint y: 105, endPoint x: 417, endPoint y: 101, distance: 69.2
click at [417, 101] on div "AltaTensione 103 AltaTensione more_vert clear Filter by Title under" at bounding box center [503, 93] width 175 height 42
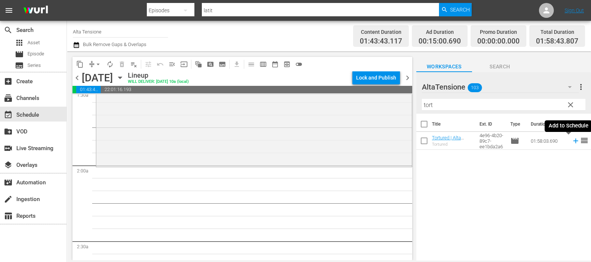
click at [573, 141] on icon at bounding box center [575, 141] width 5 height 5
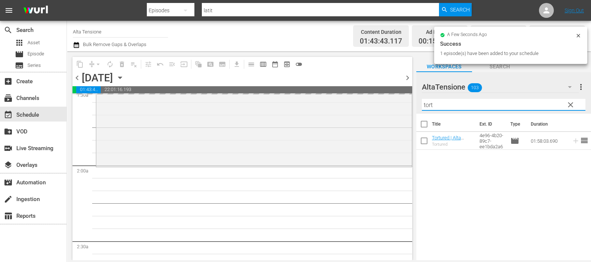
drag, startPoint x: 478, startPoint y: 108, endPoint x: 418, endPoint y: 110, distance: 60.3
click at [418, 110] on div "AltaTensione 103 AltaTensione more_vert clear Filter by Title tort" at bounding box center [503, 93] width 175 height 42
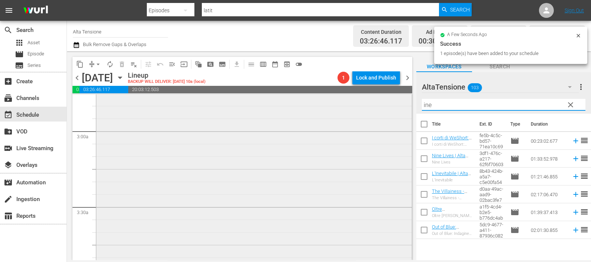
scroll to position [511, 0]
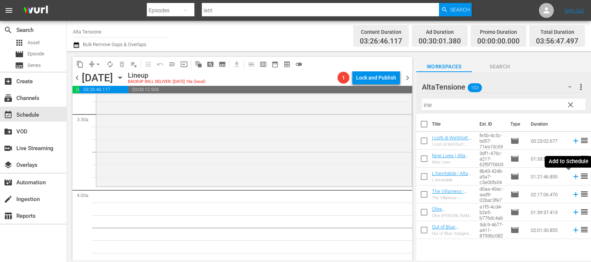
click at [572, 177] on icon at bounding box center [576, 176] width 8 height 8
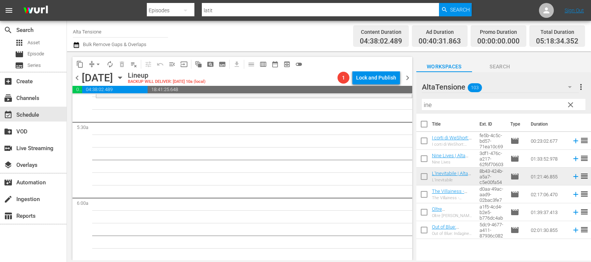
scroll to position [836, 0]
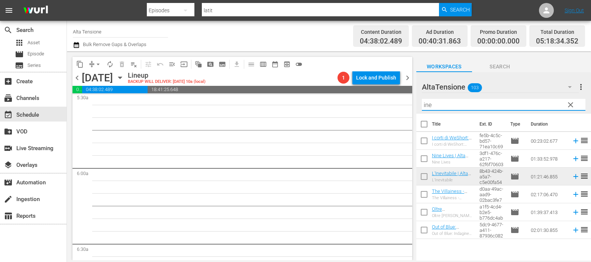
drag, startPoint x: 447, startPoint y: 102, endPoint x: 439, endPoint y: 101, distance: 7.9
click at [439, 101] on input "ine" at bounding box center [504, 105] width 164 height 12
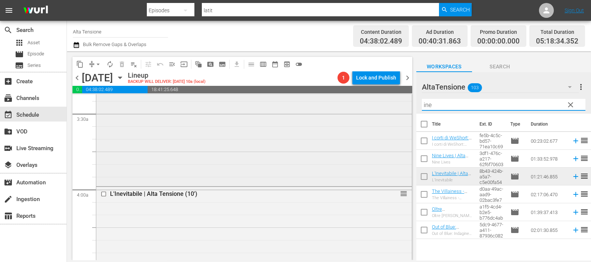
scroll to position [465, 0]
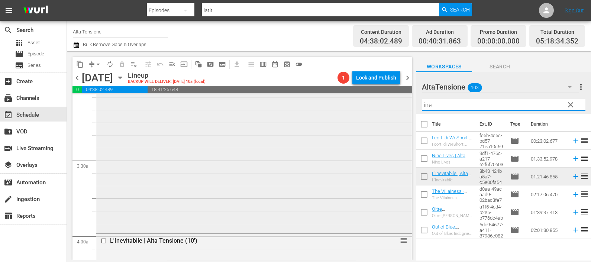
drag, startPoint x: 451, startPoint y: 107, endPoint x: 403, endPoint y: 100, distance: 48.8
click at [404, 104] on div "content_copy compress arrow_drop_down autorenew_outlined delete_forever_outline…" at bounding box center [329, 155] width 524 height 209
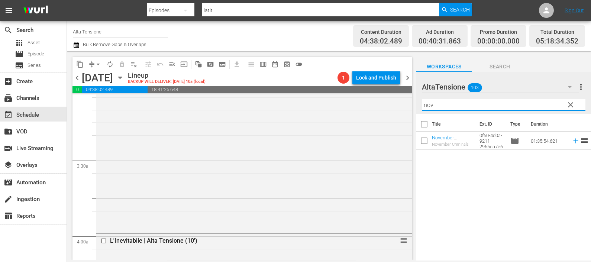
click at [572, 142] on icon at bounding box center [576, 141] width 8 height 8
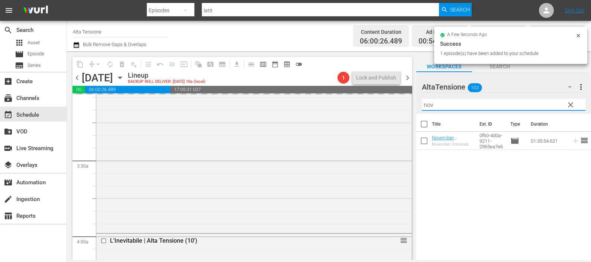
drag, startPoint x: 439, startPoint y: 102, endPoint x: 410, endPoint y: 101, distance: 28.7
click at [410, 101] on div "content_copy compress arrow_drop_down autorenew_outlined delete_forever_outline…" at bounding box center [329, 155] width 524 height 209
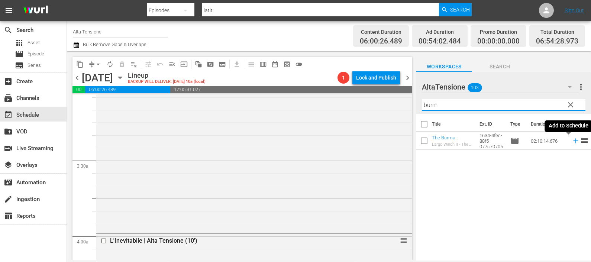
click at [572, 142] on icon at bounding box center [576, 141] width 8 height 8
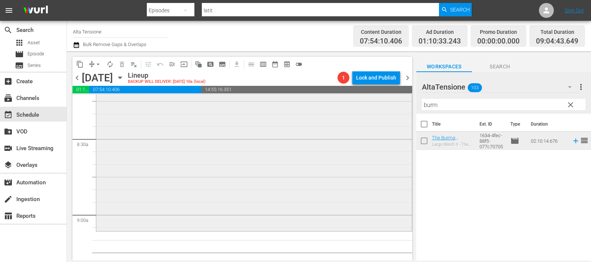
scroll to position [1301, 0]
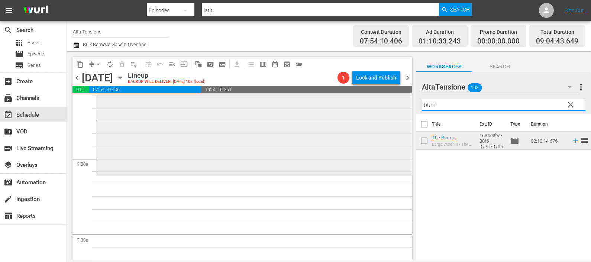
drag, startPoint x: 451, startPoint y: 106, endPoint x: 385, endPoint y: 95, distance: 66.7
click at [386, 106] on div "content_copy compress arrow_drop_down autorenew_outlined delete_forever_outline…" at bounding box center [329, 155] width 524 height 209
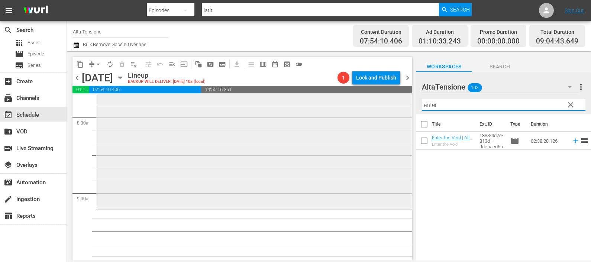
scroll to position [1254, 0]
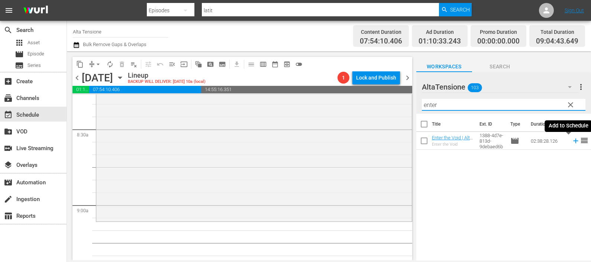
click at [573, 143] on icon at bounding box center [575, 141] width 5 height 5
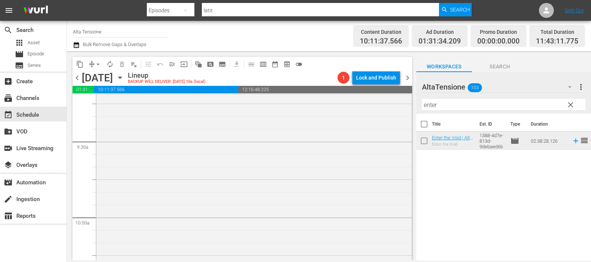
scroll to position [1301, 0]
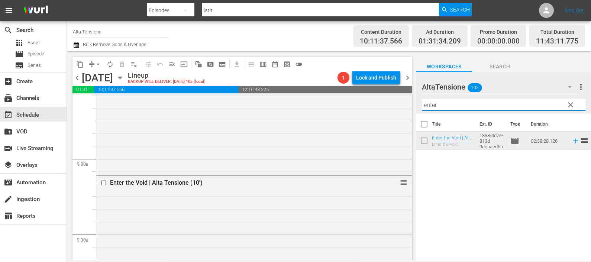
drag, startPoint x: 441, startPoint y: 105, endPoint x: 407, endPoint y: 100, distance: 33.6
click at [411, 103] on div "content_copy compress arrow_drop_down autorenew_outlined delete_forever_outline…" at bounding box center [329, 155] width 524 height 209
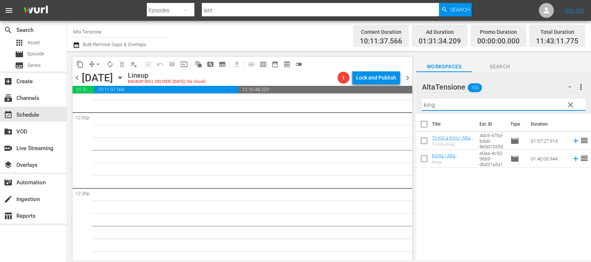
scroll to position [1859, 0]
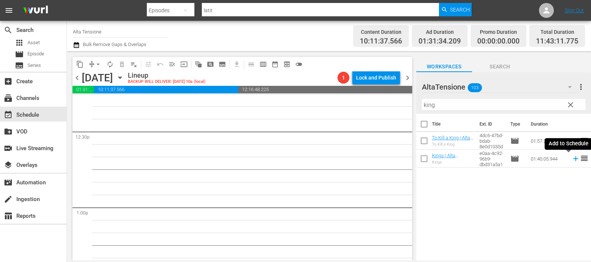
click at [572, 160] on icon at bounding box center [576, 159] width 8 height 8
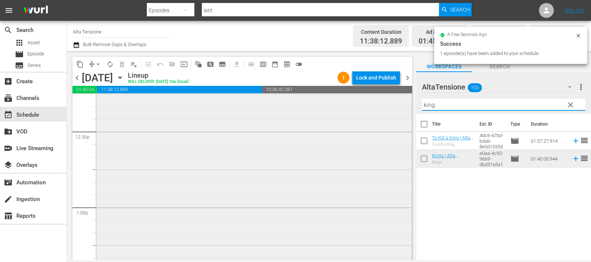
drag, startPoint x: 444, startPoint y: 103, endPoint x: 393, endPoint y: 100, distance: 51.4
click at [394, 100] on div "content_copy compress arrow_drop_down autorenew_outlined delete_forever_outline…" at bounding box center [329, 155] width 524 height 209
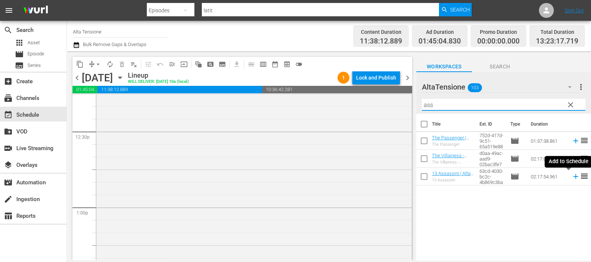
drag, startPoint x: 568, startPoint y: 178, endPoint x: 563, endPoint y: 180, distance: 5.5
click at [573, 177] on icon at bounding box center [575, 176] width 5 height 5
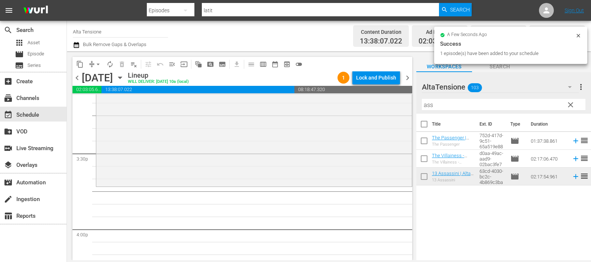
scroll to position [2323, 0]
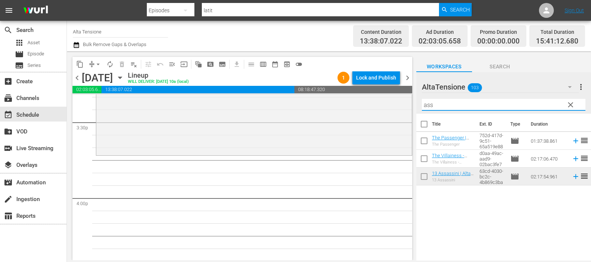
drag, startPoint x: 452, startPoint y: 109, endPoint x: 399, endPoint y: 93, distance: 54.8
click at [403, 100] on div "content_copy compress arrow_drop_down autorenew_outlined delete_forever_outline…" at bounding box center [329, 155] width 524 height 209
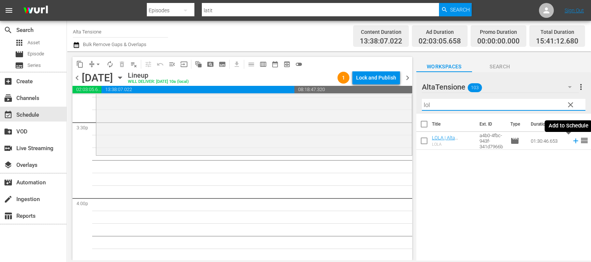
click at [572, 139] on icon at bounding box center [576, 141] width 8 height 8
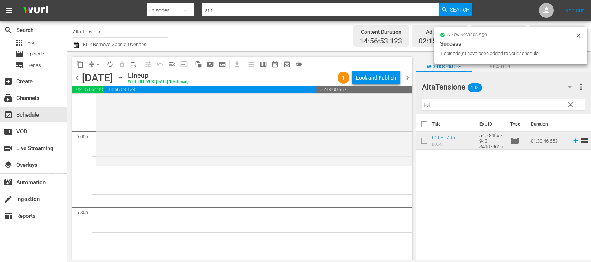
scroll to position [2555, 0]
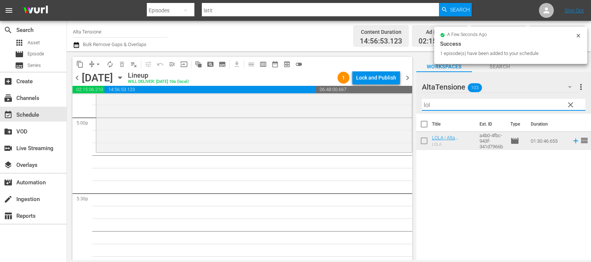
drag, startPoint x: 463, startPoint y: 102, endPoint x: 415, endPoint y: 98, distance: 47.8
click at [415, 98] on div "content_copy compress arrow_drop_down autorenew_outlined delete_forever_outline…" at bounding box center [329, 155] width 524 height 209
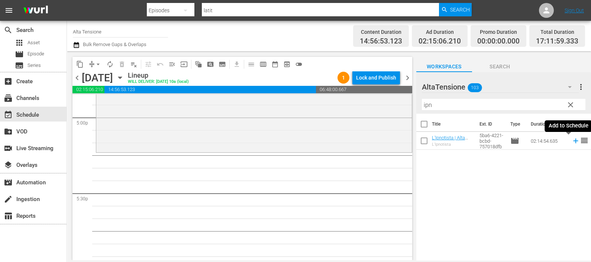
click at [572, 142] on icon at bounding box center [576, 141] width 8 height 8
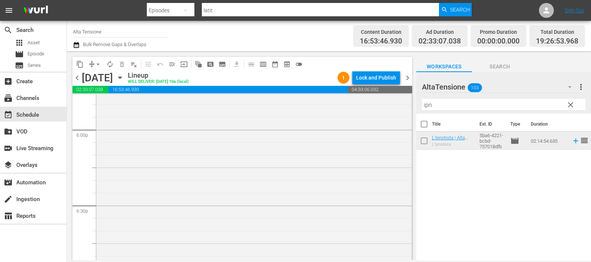
scroll to position [0, 0]
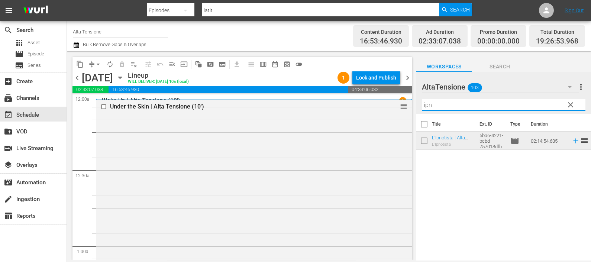
drag, startPoint x: 442, startPoint y: 100, endPoint x: 407, endPoint y: 99, distance: 34.2
click at [407, 100] on div "content_copy compress arrow_drop_down autorenew_outlined delete_forever_outline…" at bounding box center [329, 155] width 524 height 209
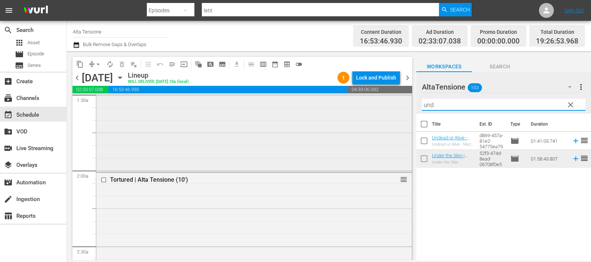
scroll to position [279, 0]
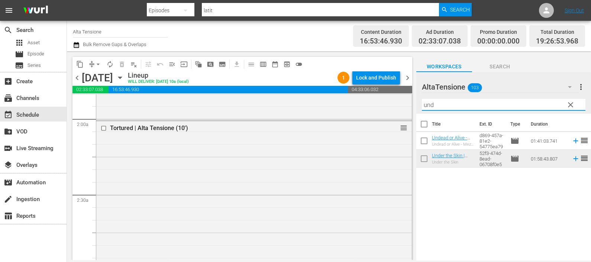
drag, startPoint x: 445, startPoint y: 105, endPoint x: 407, endPoint y: 103, distance: 37.6
click at [407, 103] on div "content_copy compress arrow_drop_down autorenew_outlined delete_forever_outline…" at bounding box center [329, 155] width 524 height 209
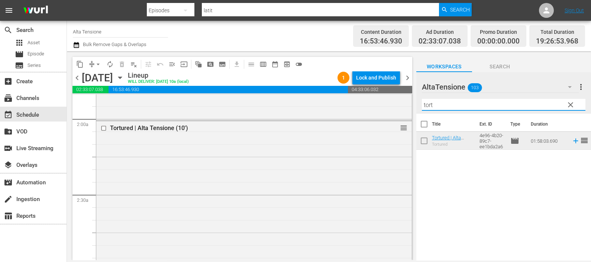
drag, startPoint x: 436, startPoint y: 108, endPoint x: 422, endPoint y: 107, distance: 13.8
click at [423, 107] on input "tort" at bounding box center [504, 105] width 164 height 12
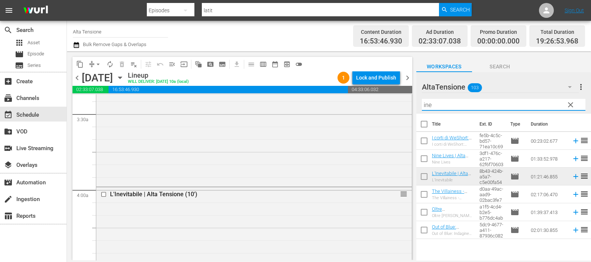
drag, startPoint x: 446, startPoint y: 106, endPoint x: 420, endPoint y: 101, distance: 26.5
click at [420, 101] on div "AltaTensione 103 AltaTensione more_vert clear Filter by Title ine" at bounding box center [503, 93] width 175 height 42
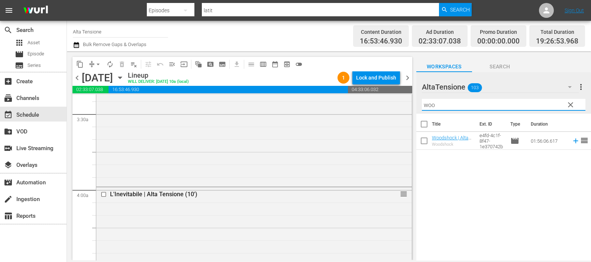
drag, startPoint x: 446, startPoint y: 106, endPoint x: 412, endPoint y: 99, distance: 34.2
click at [412, 99] on div "content_copy compress arrow_drop_down autorenew_outlined delete_forever_outline…" at bounding box center [329, 155] width 524 height 209
click at [104, 194] on input "checkbox" at bounding box center [105, 194] width 8 height 6
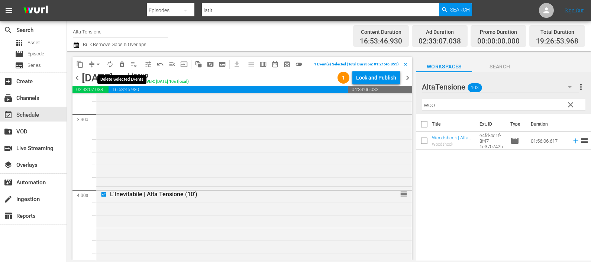
click at [123, 63] on span "delete_forever_outlined" at bounding box center [121, 64] width 7 height 7
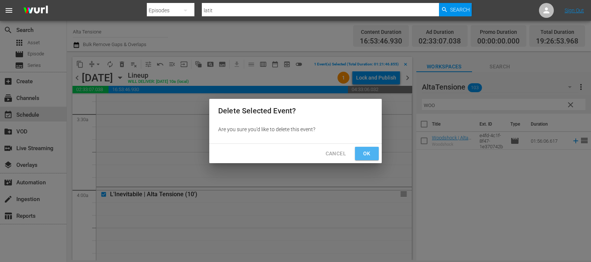
click at [361, 154] on span "Ok" at bounding box center [367, 153] width 12 height 9
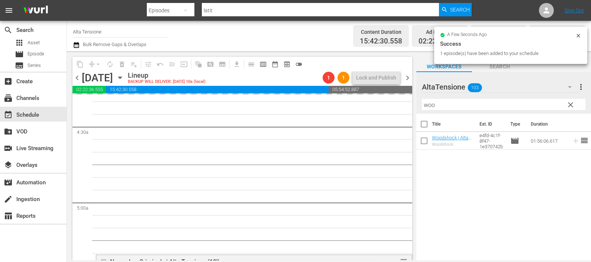
scroll to position [790, 0]
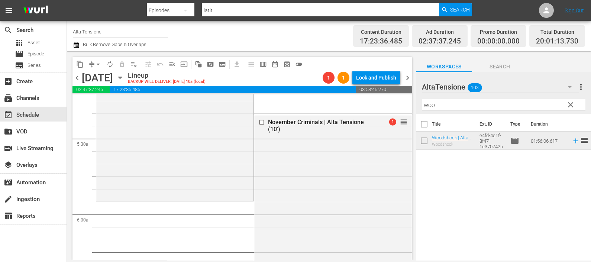
drag, startPoint x: 396, startPoint y: 121, endPoint x: 374, endPoint y: 206, distance: 87.2
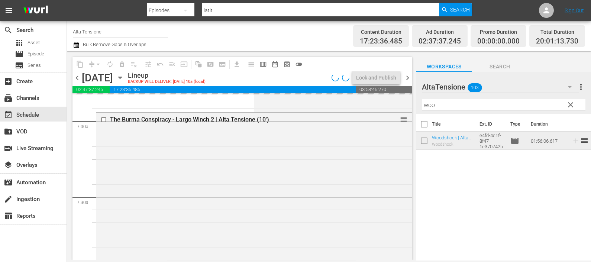
scroll to position [1022, 0]
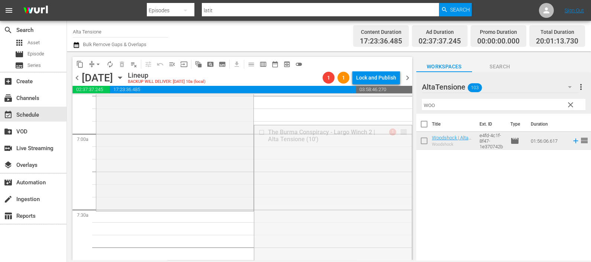
drag, startPoint x: 396, startPoint y: 134, endPoint x: 379, endPoint y: 219, distance: 87.2
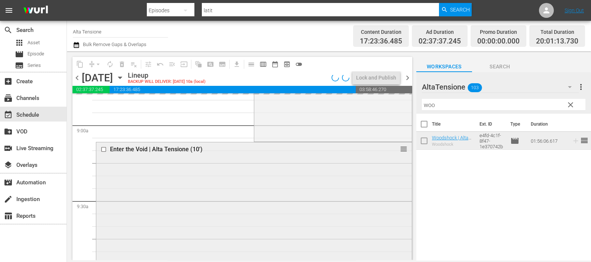
scroll to position [1347, 0]
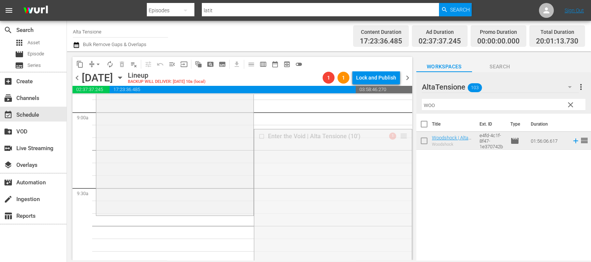
drag, startPoint x: 396, startPoint y: 138, endPoint x: 377, endPoint y: 223, distance: 87.3
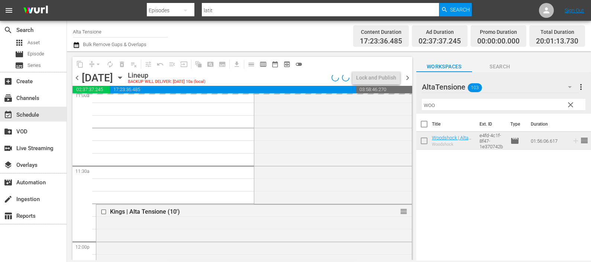
scroll to position [1766, 0]
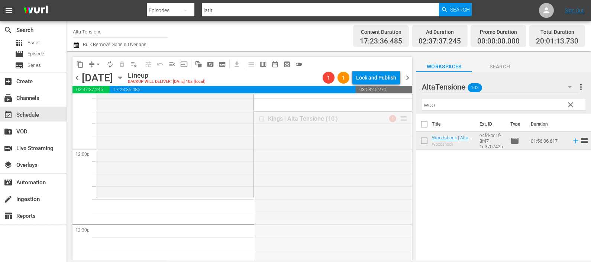
drag, startPoint x: 400, startPoint y: 117, endPoint x: 366, endPoint y: 206, distance: 95.4
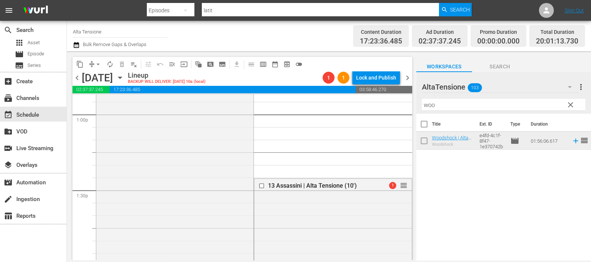
scroll to position [1998, 0]
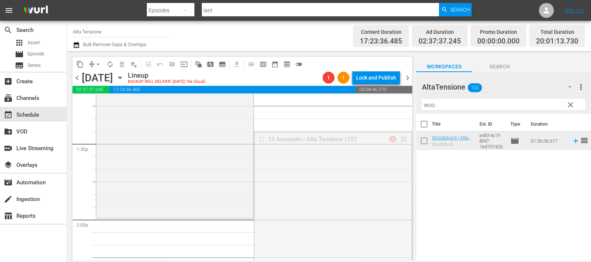
drag, startPoint x: 395, startPoint y: 141, endPoint x: 378, endPoint y: 223, distance: 83.5
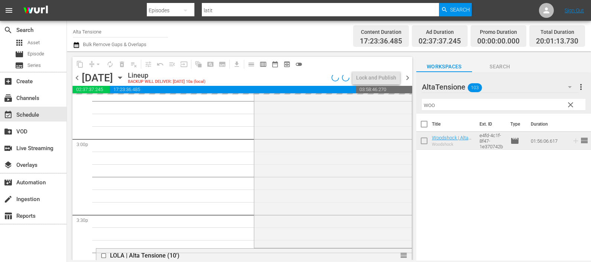
scroll to position [2369, 0]
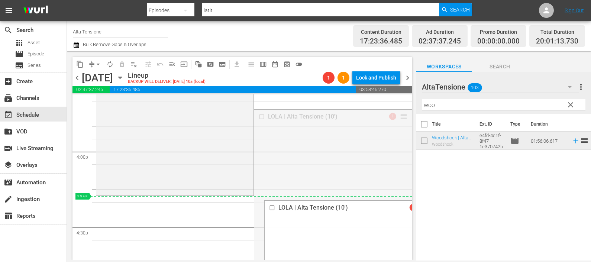
drag, startPoint x: 399, startPoint y: 116, endPoint x: 375, endPoint y: 197, distance: 84.2
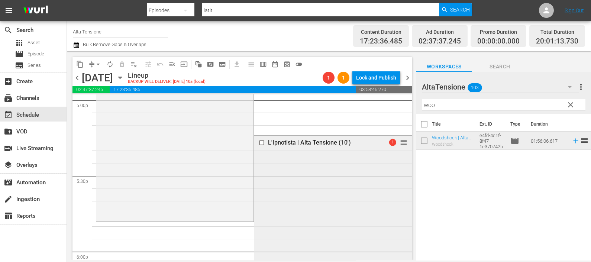
scroll to position [2602, 0]
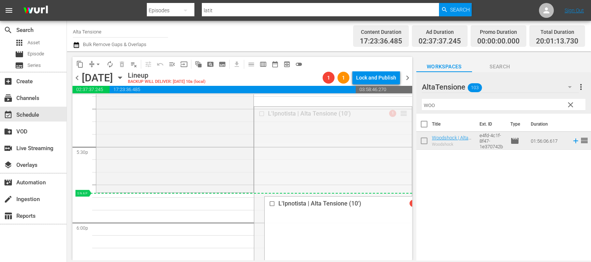
drag, startPoint x: 396, startPoint y: 113, endPoint x: 368, endPoint y: 196, distance: 87.6
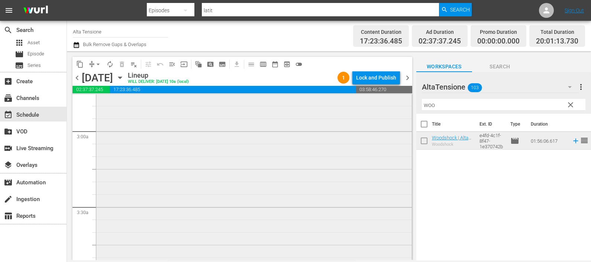
scroll to position [604, 0]
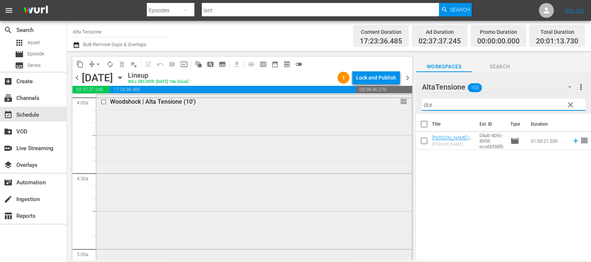
type input "doro"
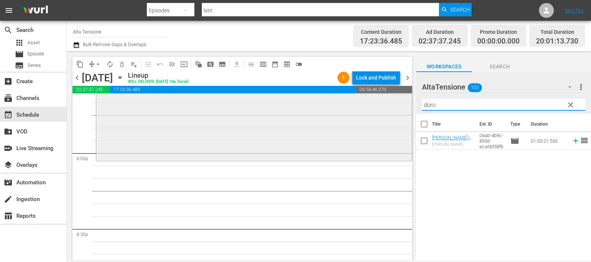
scroll to position [2974, 0]
drag, startPoint x: 446, startPoint y: 106, endPoint x: 418, endPoint y: 106, distance: 27.9
click at [418, 106] on div "AltaTensione 103 AltaTensione more_vert clear Filter by Title doro" at bounding box center [503, 93] width 175 height 42
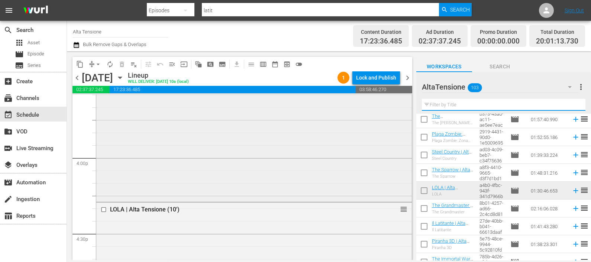
scroll to position [2369, 0]
click at [104, 201] on input "checkbox" at bounding box center [105, 203] width 8 height 6
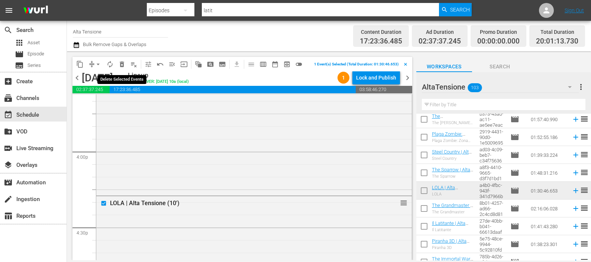
click at [122, 62] on span "delete_forever_outlined" at bounding box center [121, 64] width 7 height 7
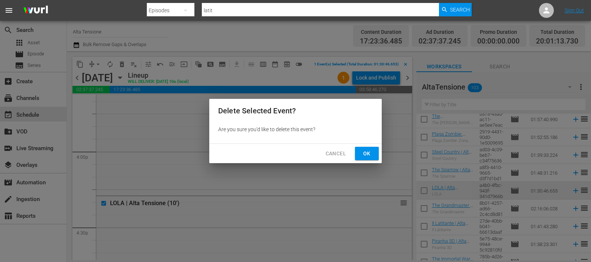
click at [370, 150] on span "Ok" at bounding box center [367, 153] width 12 height 9
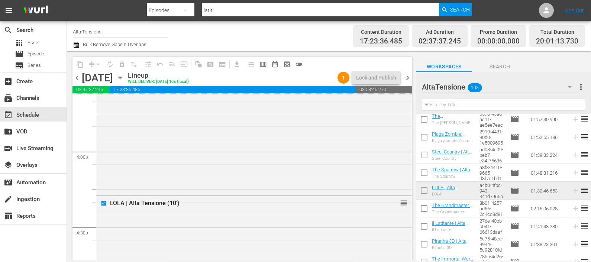
click at [441, 108] on input "text" at bounding box center [504, 105] width 164 height 12
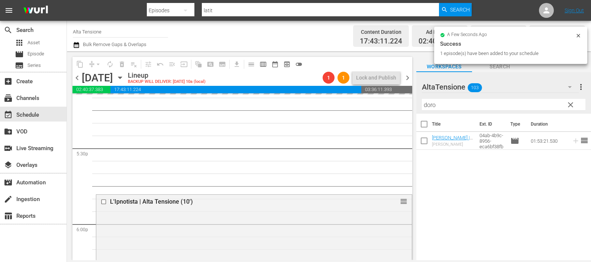
scroll to position [2648, 0]
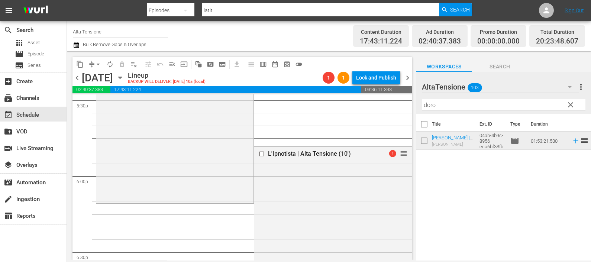
drag, startPoint x: 398, startPoint y: 156, endPoint x: 383, endPoint y: 210, distance: 55.6
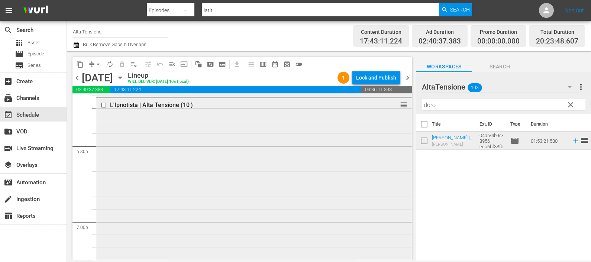
scroll to position [2741, 0]
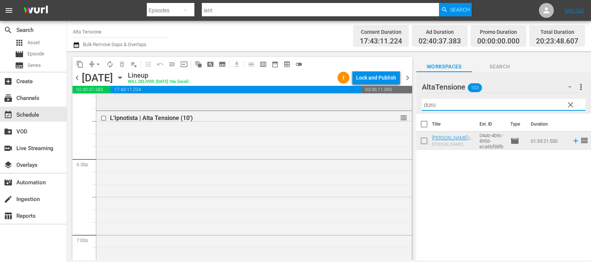
drag, startPoint x: 445, startPoint y: 105, endPoint x: 397, endPoint y: 105, distance: 48.0
click at [398, 105] on div "content_copy compress arrow_drop_down autorenew_outlined delete_forever_outline…" at bounding box center [329, 155] width 524 height 209
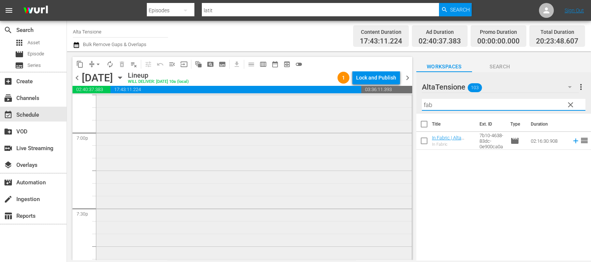
scroll to position [3020, 0]
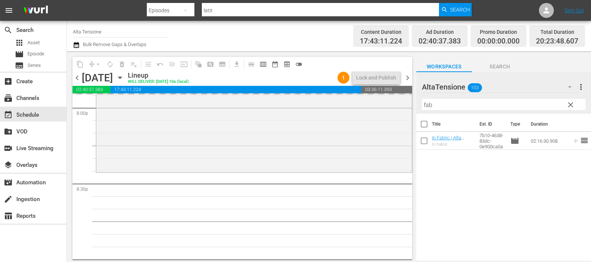
click at [403, 103] on div "content_copy compress arrow_drop_down autorenew_outlined delete_forever_outline…" at bounding box center [329, 155] width 524 height 209
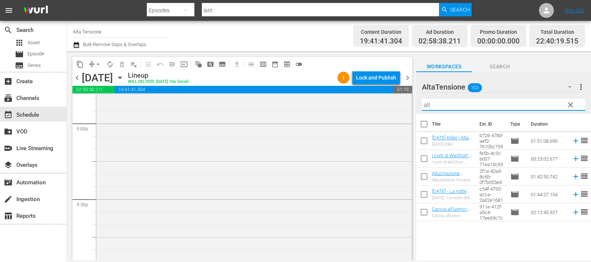
scroll to position [3346, 0]
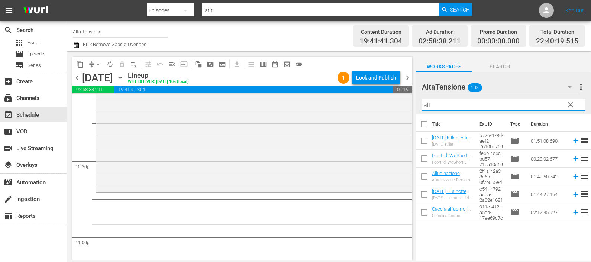
type input "all"
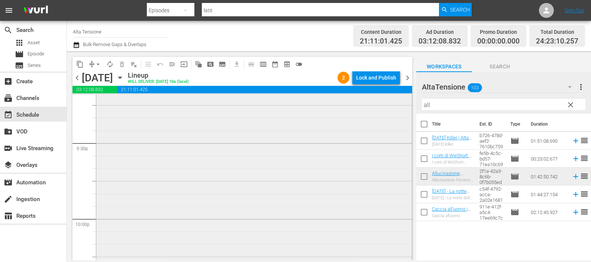
scroll to position [3398, 0]
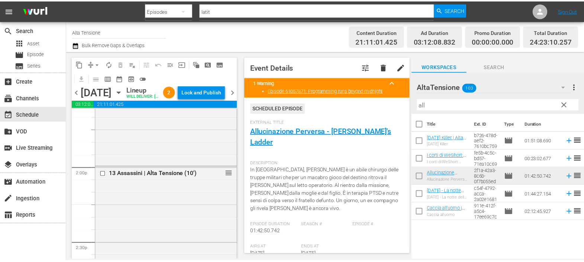
scroll to position [2004, 0]
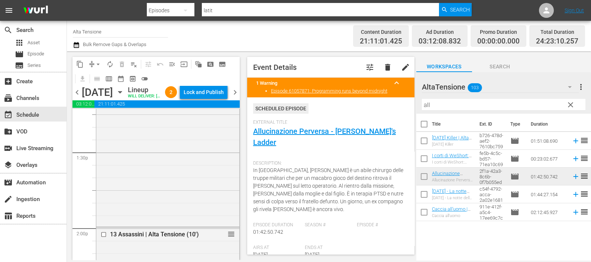
click at [76, 45] on icon "button" at bounding box center [76, 45] width 7 height 9
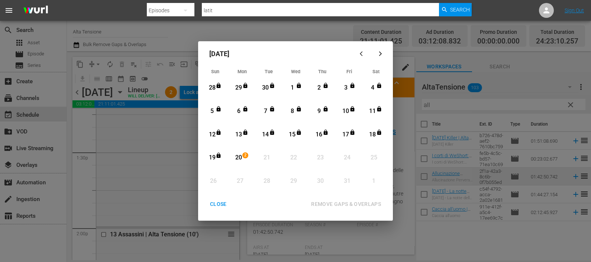
click at [238, 159] on div "20" at bounding box center [238, 158] width 9 height 9
click at [329, 201] on div "REMOVE GAPS & OVERLAPS" at bounding box center [346, 204] width 82 height 9
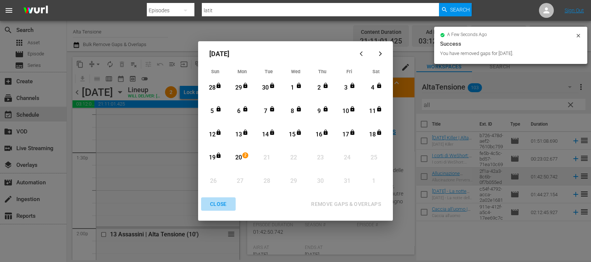
click at [221, 202] on div "CLOSE" at bounding box center [218, 204] width 29 height 9
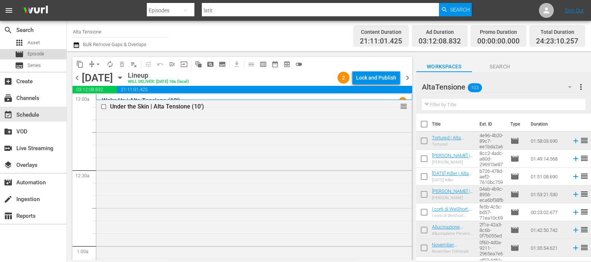
click at [33, 53] on span "Episode" at bounding box center [36, 53] width 17 height 7
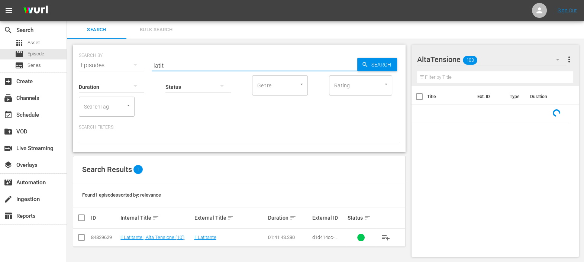
drag, startPoint x: 172, startPoint y: 65, endPoint x: 129, endPoint y: 59, distance: 44.3
click at [129, 59] on div "SEARCH BY Search By Episodes Search ID, Title, Description, Keywords, or Catego…" at bounding box center [239, 61] width 321 height 27
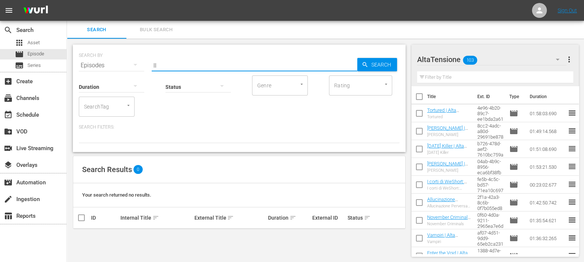
type input "l"
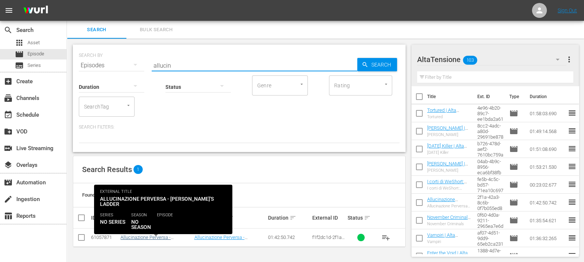
type input "allucin"
click at [170, 237] on link "Allucinazione Perversa - [PERSON_NAME]'s Ladder | Alta Tensione (10')" at bounding box center [153, 243] width 66 height 17
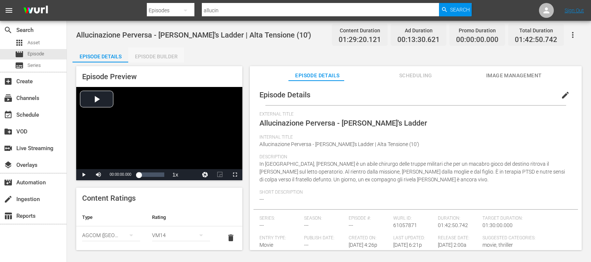
click at [165, 52] on div "Episode Builder" at bounding box center [156, 57] width 56 height 18
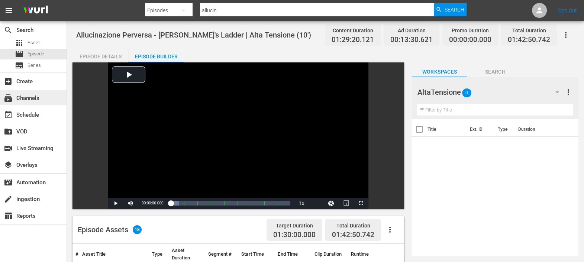
click at [37, 94] on div "subscriptions Channels" at bounding box center [21, 97] width 42 height 7
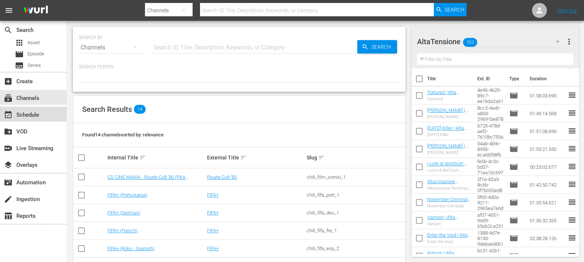
click at [27, 115] on div "event_available Schedule" at bounding box center [21, 113] width 42 height 7
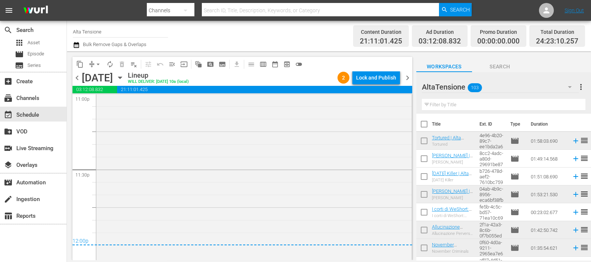
scroll to position [3240, 0]
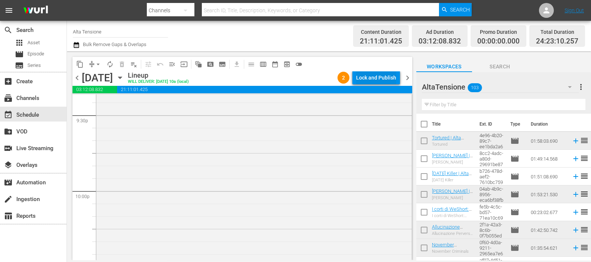
click at [373, 77] on div "Lock and Publish" at bounding box center [376, 77] width 40 height 13
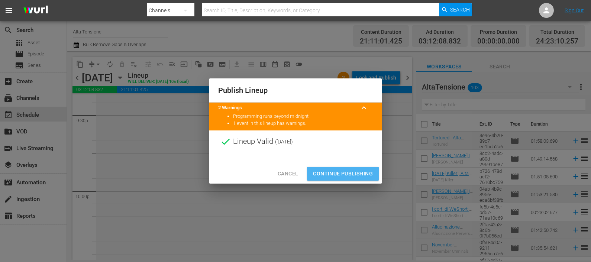
click at [351, 170] on span "Continue Publishing" at bounding box center [343, 173] width 60 height 9
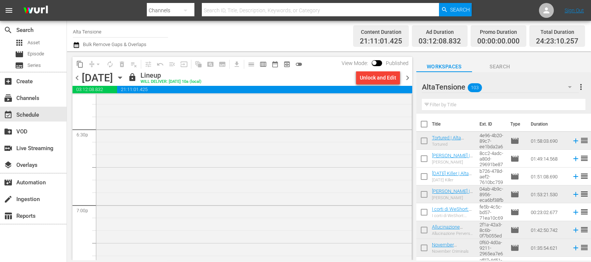
scroll to position [3050, 0]
click at [406, 74] on span "chevron_right" at bounding box center [407, 77] width 9 height 9
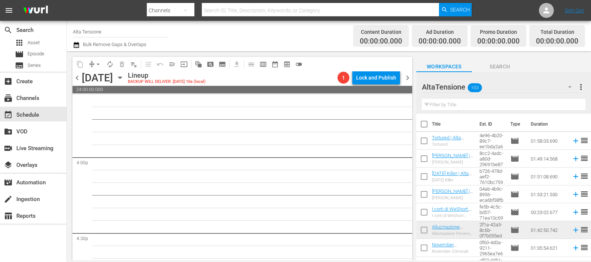
scroll to position [2344, 0]
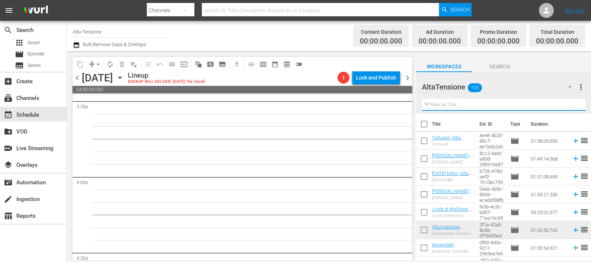
click at [449, 107] on input "text" at bounding box center [504, 105] width 164 height 12
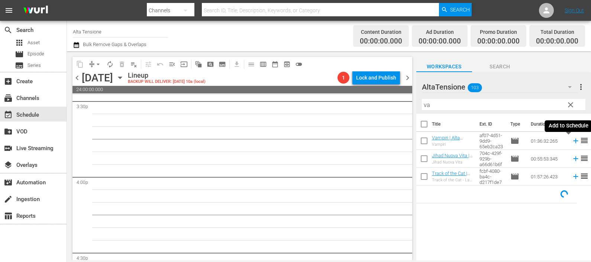
click at [572, 140] on icon at bounding box center [576, 141] width 8 height 8
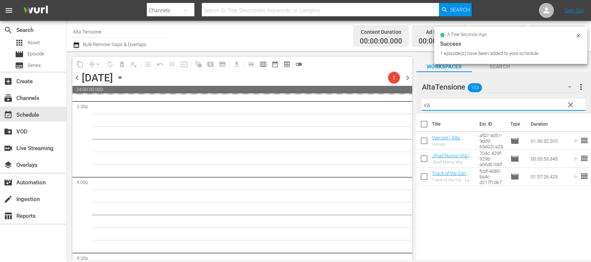
drag, startPoint x: 482, startPoint y: 104, endPoint x: 390, endPoint y: 103, distance: 91.5
click at [391, 104] on div "content_copy compress arrow_drop_down autorenew_outlined delete_forever_outline…" at bounding box center [329, 155] width 524 height 209
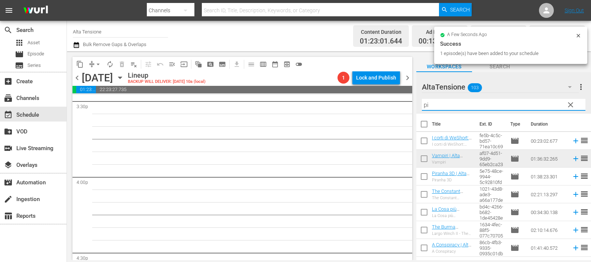
scroll to position [2332, 0]
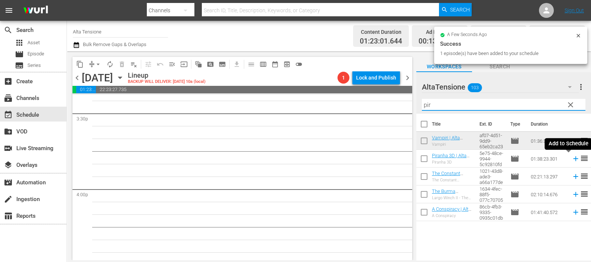
click at [573, 159] on icon at bounding box center [575, 159] width 5 height 5
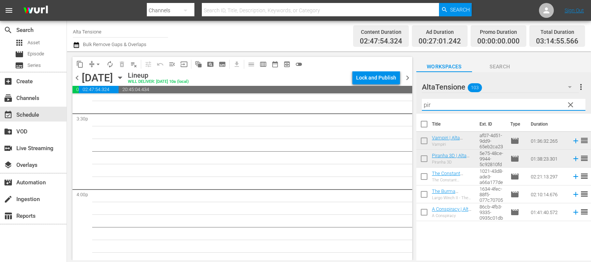
drag, startPoint x: 442, startPoint y: 107, endPoint x: 400, endPoint y: 112, distance: 43.0
click at [400, 113] on div "content_copy compress arrow_drop_down autorenew_outlined delete_forever_outline…" at bounding box center [329, 155] width 524 height 209
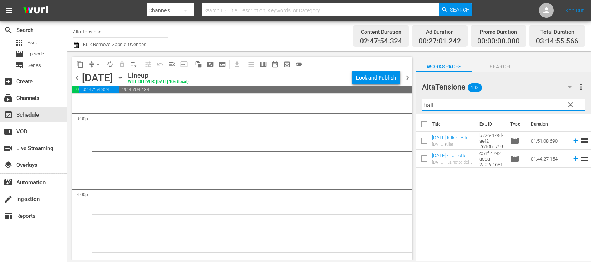
drag, startPoint x: 568, startPoint y: 141, endPoint x: 565, endPoint y: 144, distance: 4.2
click at [573, 141] on icon at bounding box center [575, 141] width 5 height 5
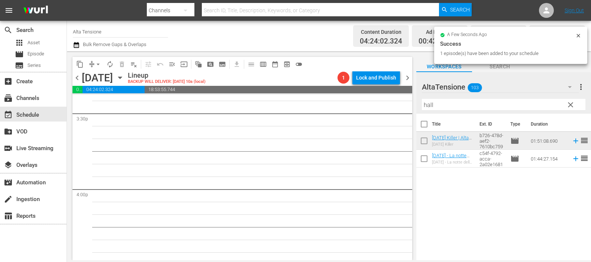
scroll to position [2319, 0]
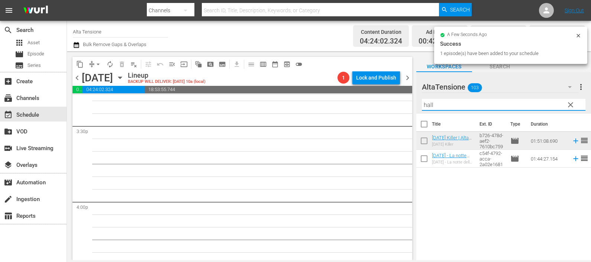
drag, startPoint x: 423, startPoint y: 106, endPoint x: 393, endPoint y: 107, distance: 30.1
click at [393, 110] on div "content_copy compress arrow_drop_down autorenew_outlined delete_forever_outline…" at bounding box center [329, 155] width 524 height 209
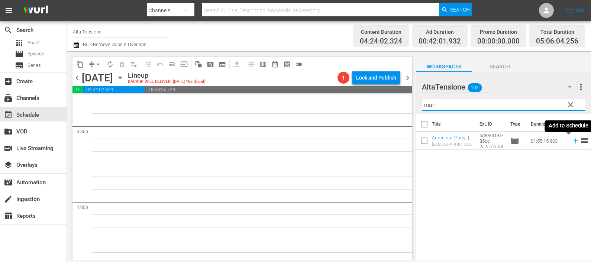
click at [573, 139] on icon at bounding box center [575, 141] width 5 height 5
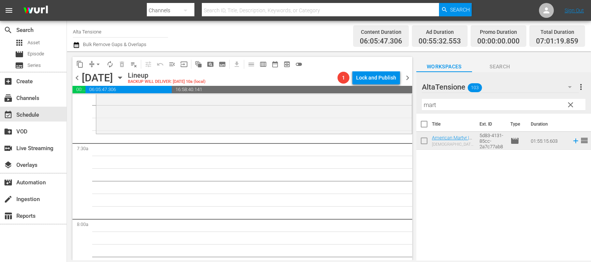
scroll to position [1161, 0]
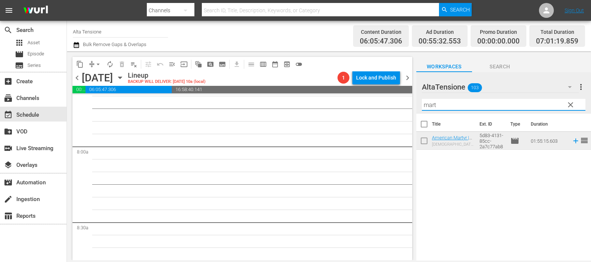
drag, startPoint x: 442, startPoint y: 107, endPoint x: 403, endPoint y: 106, distance: 39.1
click at [403, 106] on div "content_copy compress arrow_drop_down autorenew_outlined delete_forever_outline…" at bounding box center [329, 155] width 524 height 209
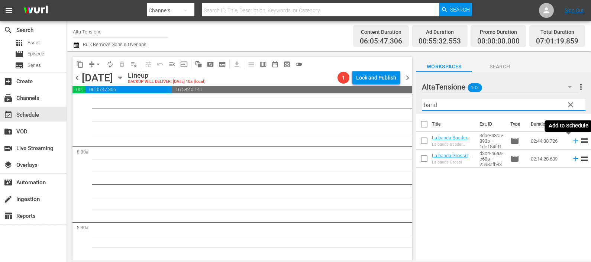
drag, startPoint x: 568, startPoint y: 142, endPoint x: 565, endPoint y: 139, distance: 4.8
click at [572, 142] on icon at bounding box center [576, 141] width 8 height 8
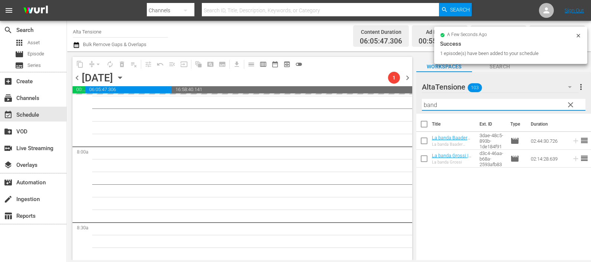
drag, startPoint x: 462, startPoint y: 108, endPoint x: 403, endPoint y: 106, distance: 59.1
click at [403, 106] on div "content_copy compress arrow_drop_down autorenew_outlined delete_forever_outline…" at bounding box center [329, 155] width 524 height 209
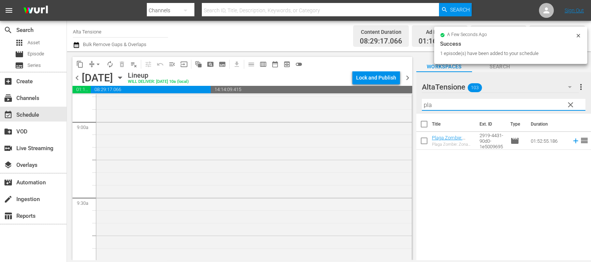
scroll to position [1440, 0]
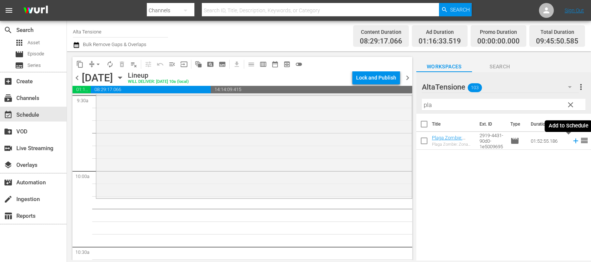
click at [573, 141] on icon at bounding box center [575, 141] width 5 height 5
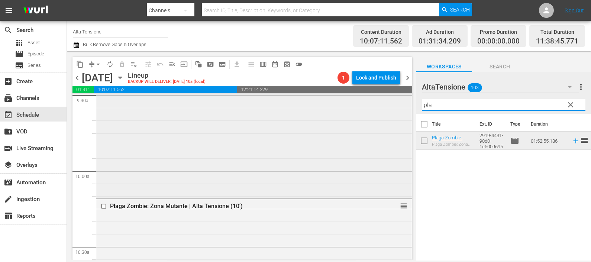
drag, startPoint x: 440, startPoint y: 106, endPoint x: 383, endPoint y: 101, distance: 57.5
click at [392, 108] on div "content_copy compress arrow_drop_down autorenew_outlined delete_forever_outline…" at bounding box center [329, 155] width 524 height 209
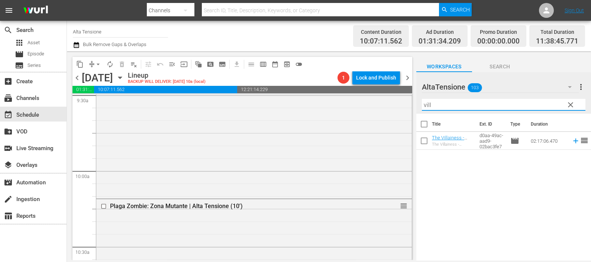
click at [572, 143] on icon at bounding box center [576, 141] width 8 height 8
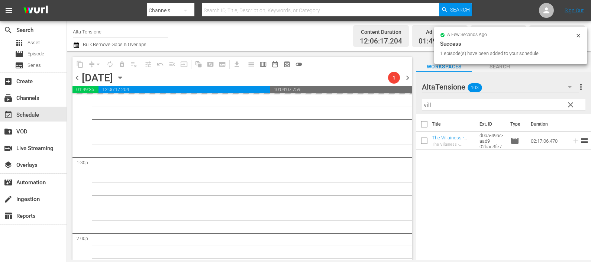
scroll to position [2045, 0]
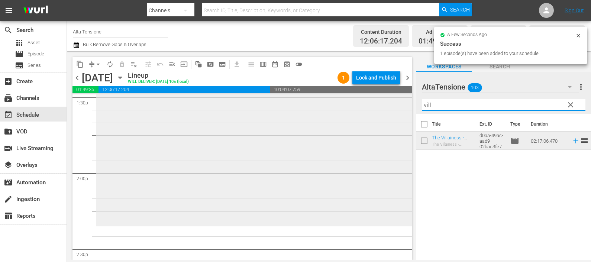
drag, startPoint x: 472, startPoint y: 99, endPoint x: 394, endPoint y: 115, distance: 79.5
click at [395, 114] on div "content_copy compress arrow_drop_down autorenew_outlined delete_forever_outline…" at bounding box center [329, 155] width 524 height 209
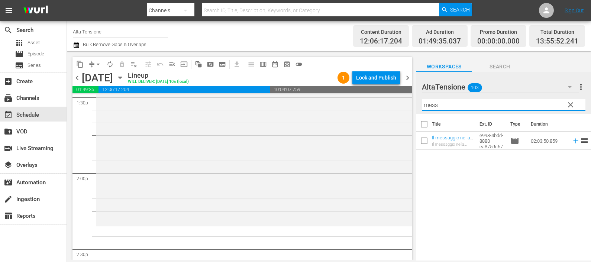
click at [572, 140] on icon at bounding box center [576, 141] width 8 height 8
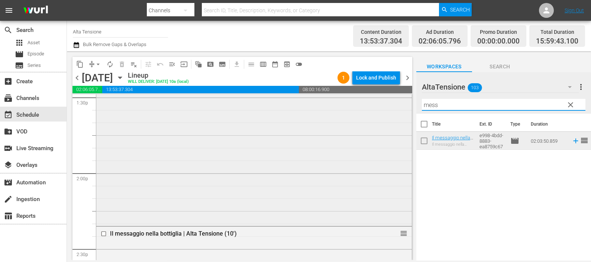
drag, startPoint x: 465, startPoint y: 107, endPoint x: 389, endPoint y: 117, distance: 76.1
click at [389, 117] on div "content_copy compress arrow_drop_down autorenew_outlined delete_forever_outline…" at bounding box center [329, 155] width 524 height 209
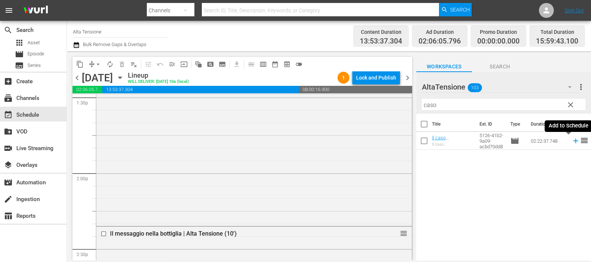
click at [572, 139] on icon at bounding box center [576, 141] width 8 height 8
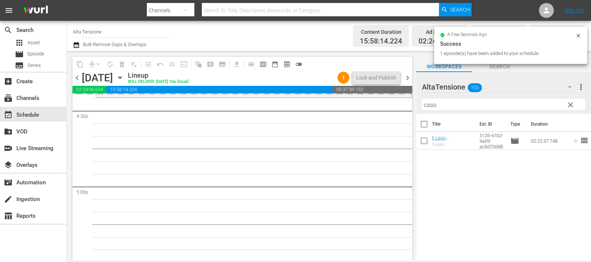
scroll to position [2555, 0]
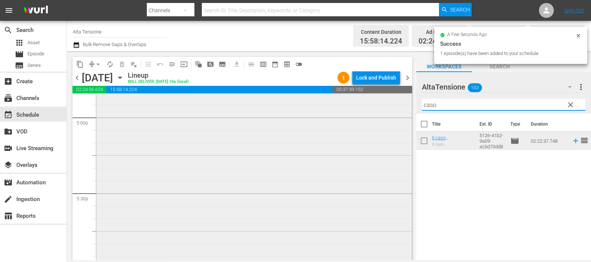
drag, startPoint x: 439, startPoint y: 100, endPoint x: 384, endPoint y: 107, distance: 54.8
click at [384, 109] on div "content_copy compress arrow_drop_down autorenew_outlined delete_forever_outline…" at bounding box center [329, 155] width 524 height 209
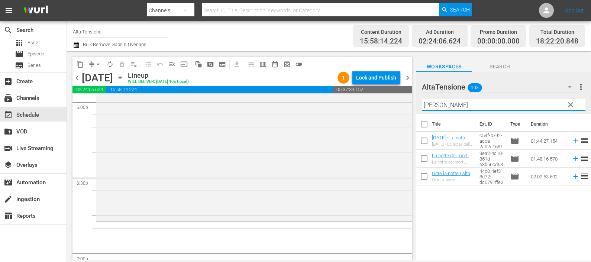
scroll to position [2741, 0]
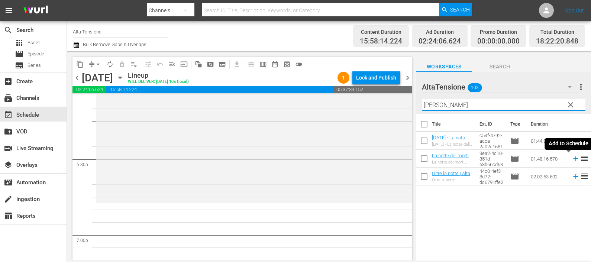
click at [572, 162] on icon at bounding box center [576, 159] width 8 height 8
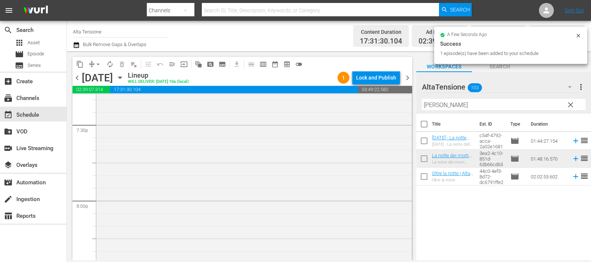
scroll to position [3020, 0]
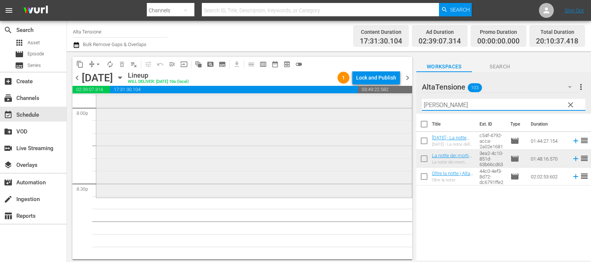
drag, startPoint x: 451, startPoint y: 101, endPoint x: 370, endPoint y: 113, distance: 81.1
click at [370, 113] on div "content_copy compress arrow_drop_down autorenew_outlined delete_forever_outline…" at bounding box center [329, 155] width 524 height 209
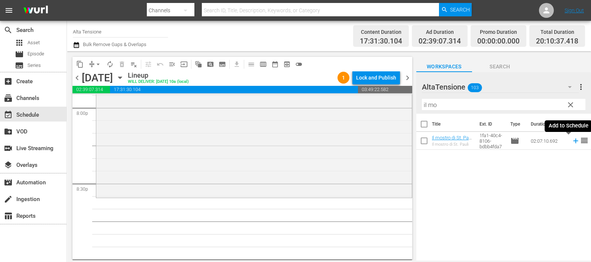
click at [572, 143] on icon at bounding box center [576, 141] width 8 height 8
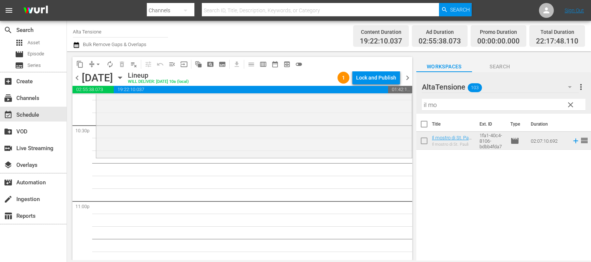
scroll to position [3381, 0]
drag, startPoint x: 444, startPoint y: 110, endPoint x: 403, endPoint y: 108, distance: 41.0
click at [404, 109] on div "content_copy compress arrow_drop_down autorenew_outlined delete_forever_outline…" at bounding box center [329, 155] width 524 height 209
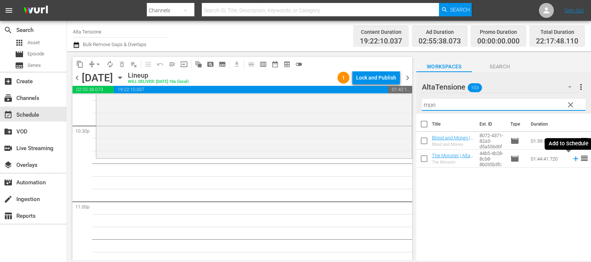
type input "mon"
click at [573, 159] on icon at bounding box center [575, 159] width 5 height 5
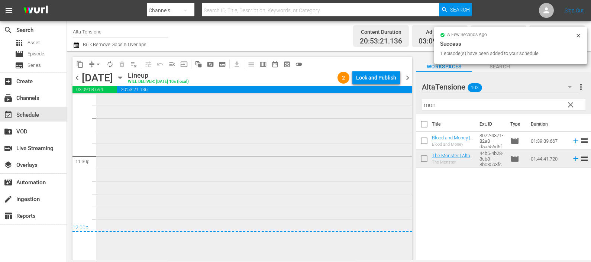
scroll to position [3544, 0]
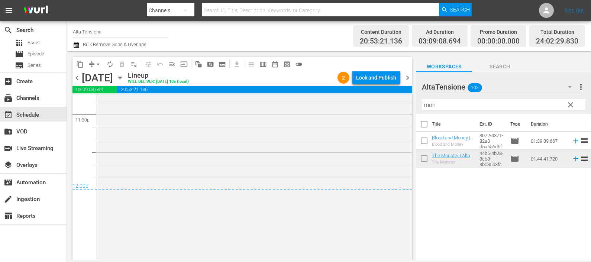
click at [75, 42] on icon "button" at bounding box center [76, 45] width 7 height 9
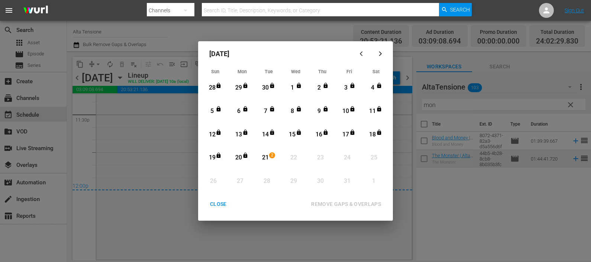
click at [266, 157] on div "21" at bounding box center [265, 158] width 9 height 9
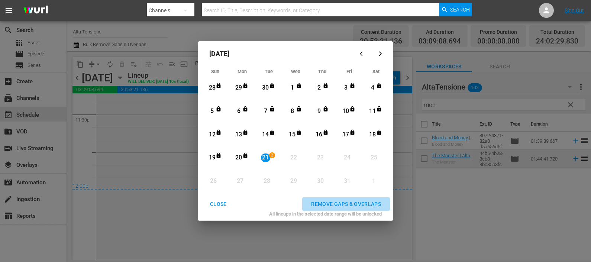
click at [335, 204] on div "REMOVE GAPS & OVERLAPS" at bounding box center [346, 204] width 82 height 9
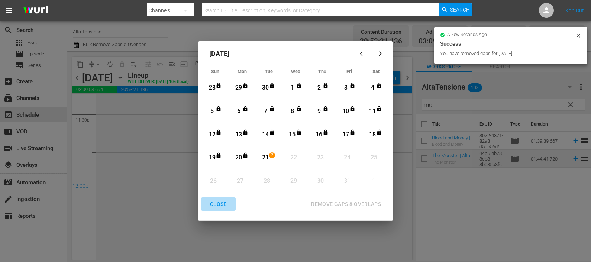
click at [225, 201] on div "CLOSE" at bounding box center [218, 204] width 29 height 9
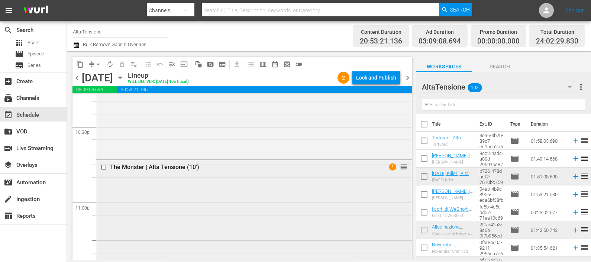
scroll to position [3392, 0]
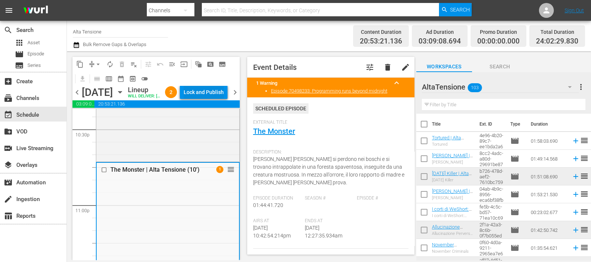
click at [216, 88] on div "Lock and Publish" at bounding box center [204, 91] width 40 height 13
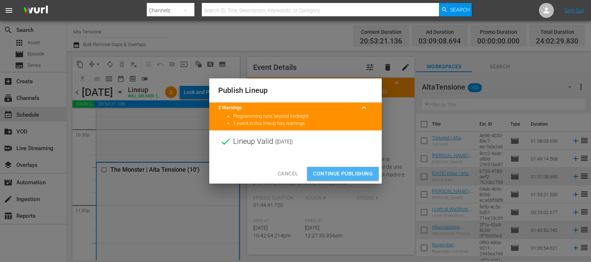
click at [351, 168] on button "Continue Publishing" at bounding box center [343, 174] width 72 height 14
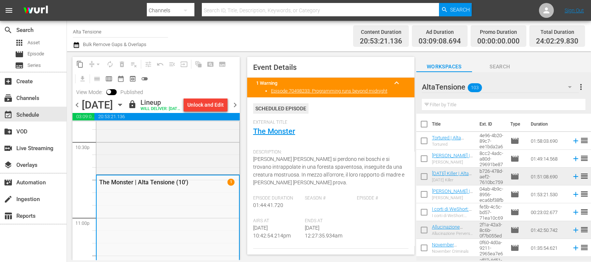
click at [235, 110] on span "chevron_right" at bounding box center [234, 104] width 9 height 9
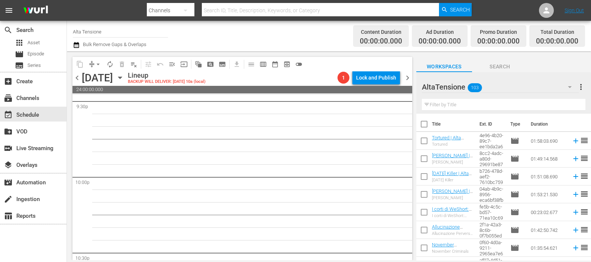
scroll to position [3024, 0]
click at [454, 101] on input "text" at bounding box center [504, 105] width 164 height 12
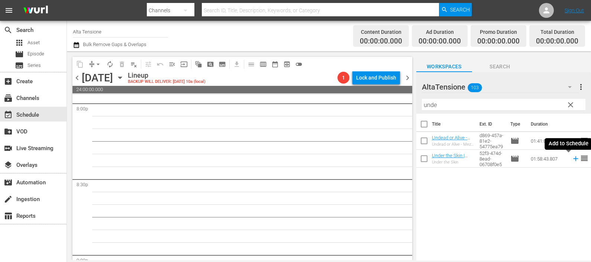
click at [572, 158] on icon at bounding box center [576, 159] width 8 height 8
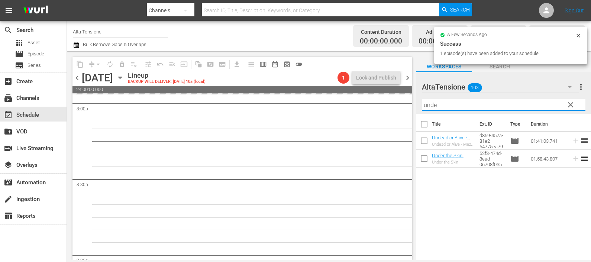
drag, startPoint x: 470, startPoint y: 106, endPoint x: 404, endPoint y: 114, distance: 65.6
click at [407, 113] on div "content_copy compress arrow_drop_down autorenew_outlined delete_forever_outline…" at bounding box center [329, 155] width 524 height 209
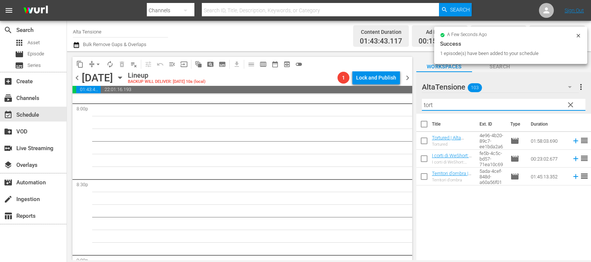
scroll to position [3012, 0]
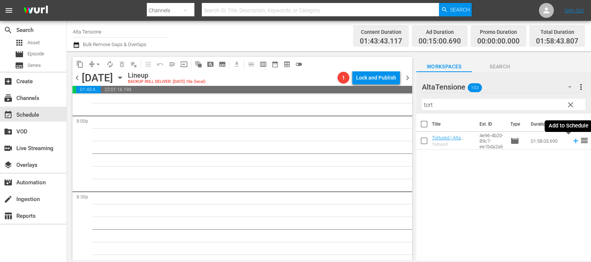
click at [572, 140] on icon at bounding box center [576, 141] width 8 height 8
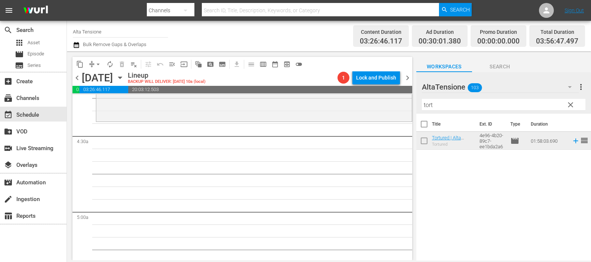
scroll to position [546, 0]
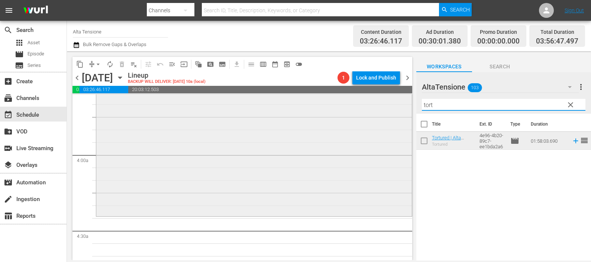
drag, startPoint x: 444, startPoint y: 106, endPoint x: 399, endPoint y: 106, distance: 45.7
click at [399, 106] on div "content_copy compress arrow_drop_down autorenew_outlined delete_forever_outline…" at bounding box center [329, 155] width 524 height 209
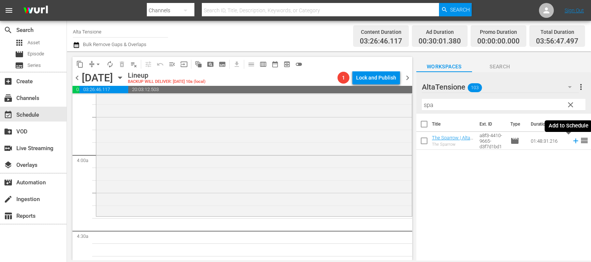
click at [572, 142] on icon at bounding box center [576, 141] width 8 height 8
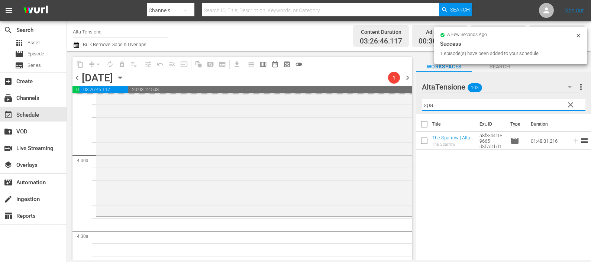
drag, startPoint x: 430, startPoint y: 106, endPoint x: 412, endPoint y: 106, distance: 18.2
click at [414, 106] on div "content_copy compress arrow_drop_down autorenew_outlined delete_forever_outline…" at bounding box center [329, 155] width 524 height 209
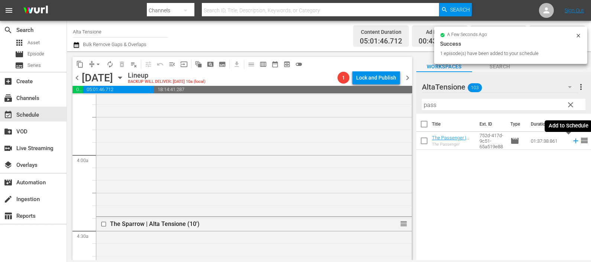
click at [572, 139] on icon at bounding box center [576, 141] width 8 height 8
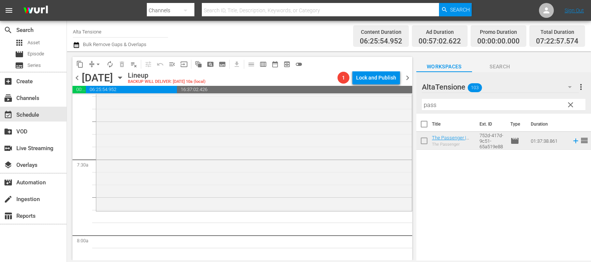
scroll to position [1197, 0]
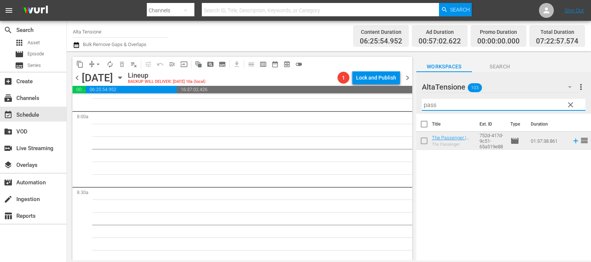
drag, startPoint x: 441, startPoint y: 108, endPoint x: 361, endPoint y: 112, distance: 79.3
click at [362, 112] on div "content_copy compress arrow_drop_down autorenew_outlined delete_forever_outline…" at bounding box center [329, 155] width 524 height 209
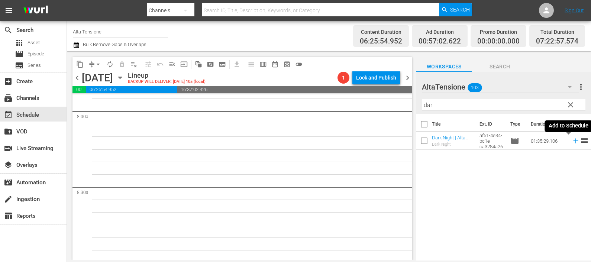
click at [572, 141] on icon at bounding box center [576, 141] width 8 height 8
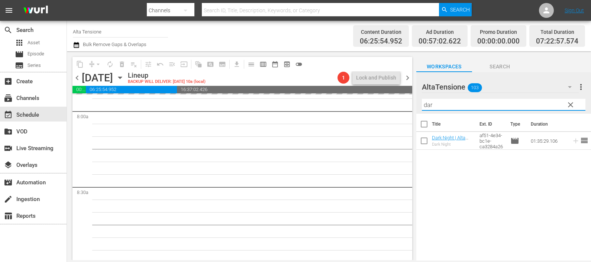
drag, startPoint x: 448, startPoint y: 104, endPoint x: 396, endPoint y: 100, distance: 52.5
click at [396, 100] on div "content_copy compress arrow_drop_down autorenew_outlined delete_forever_outline…" at bounding box center [329, 155] width 524 height 209
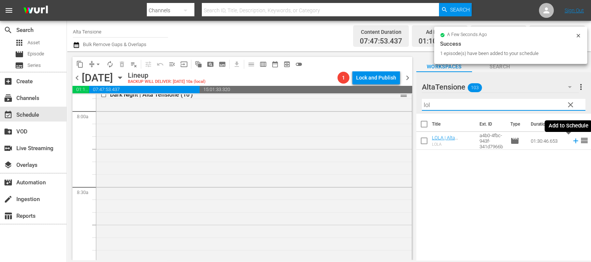
click at [572, 142] on icon at bounding box center [576, 141] width 8 height 8
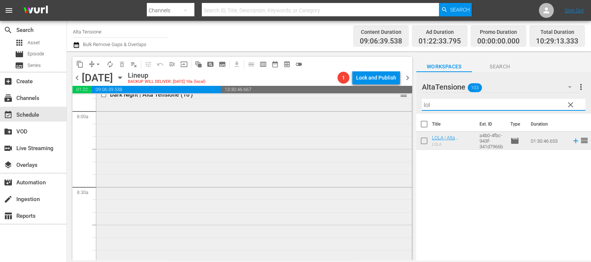
drag, startPoint x: 409, startPoint y: 113, endPoint x: 403, endPoint y: 113, distance: 5.6
click at [403, 113] on div "content_copy compress arrow_drop_down autorenew_outlined delete_forever_outline…" at bounding box center [329, 155] width 524 height 209
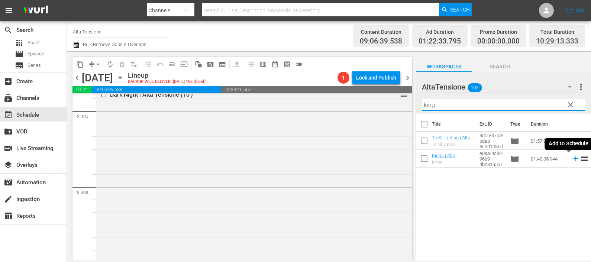
click at [572, 162] on icon at bounding box center [576, 159] width 8 height 8
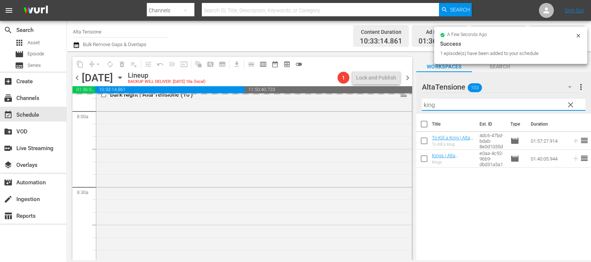
drag, startPoint x: 447, startPoint y: 103, endPoint x: 409, endPoint y: 106, distance: 38.1
click at [408, 103] on div "content_copy compress arrow_drop_down autorenew_outlined delete_forever_outline…" at bounding box center [329, 155] width 524 height 209
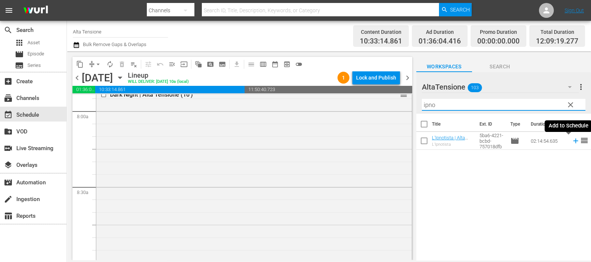
click at [573, 141] on icon at bounding box center [575, 141] width 5 height 5
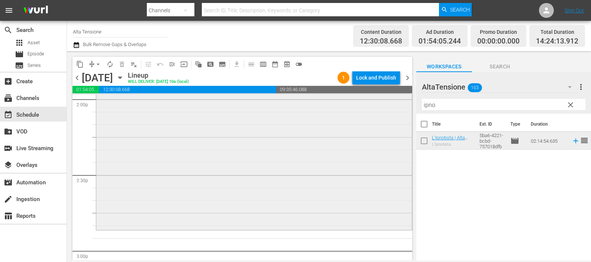
scroll to position [2219, 0]
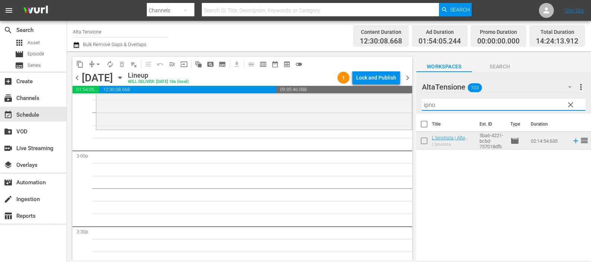
drag, startPoint x: 448, startPoint y: 106, endPoint x: 387, endPoint y: 92, distance: 62.9
click at [387, 94] on div "content_copy compress arrow_drop_down autorenew_outlined delete_forever_outline…" at bounding box center [329, 155] width 524 height 209
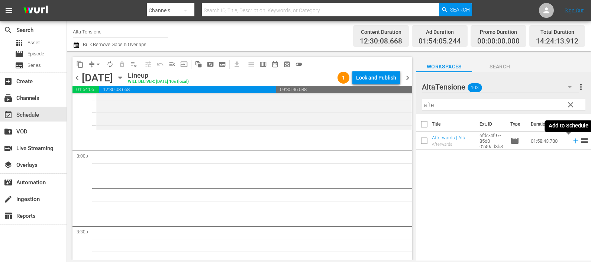
drag, startPoint x: 566, startPoint y: 141, endPoint x: 530, endPoint y: 136, distance: 36.7
click at [572, 141] on icon at bounding box center [576, 141] width 8 height 8
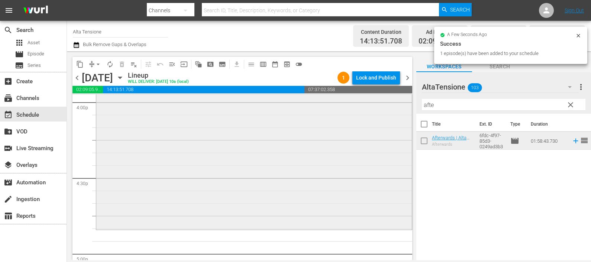
scroll to position [2451, 0]
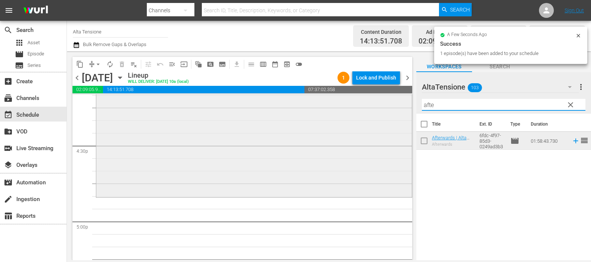
drag, startPoint x: 438, startPoint y: 102, endPoint x: 372, endPoint y: 102, distance: 66.2
click at [372, 102] on div "content_copy compress arrow_drop_down autorenew_outlined delete_forever_outline…" at bounding box center [329, 155] width 524 height 209
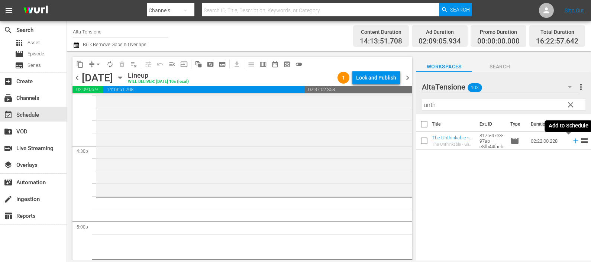
click at [572, 142] on icon at bounding box center [576, 141] width 8 height 8
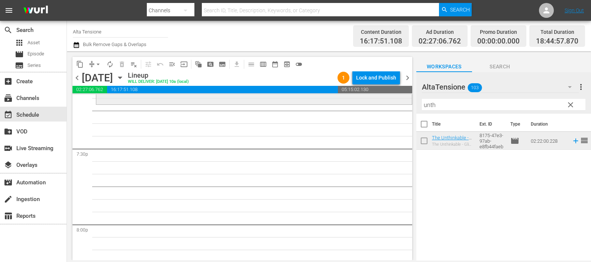
scroll to position [2916, 0]
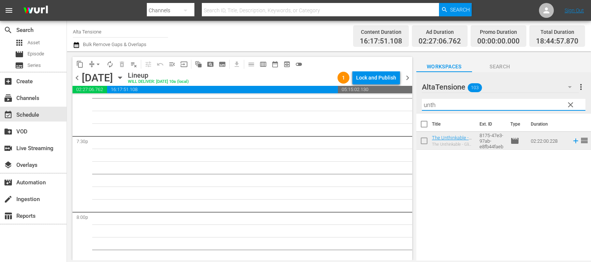
drag, startPoint x: 440, startPoint y: 109, endPoint x: 408, endPoint y: 105, distance: 32.1
click at [407, 110] on div "content_copy compress arrow_drop_down autorenew_outlined delete_forever_outline…" at bounding box center [329, 155] width 524 height 209
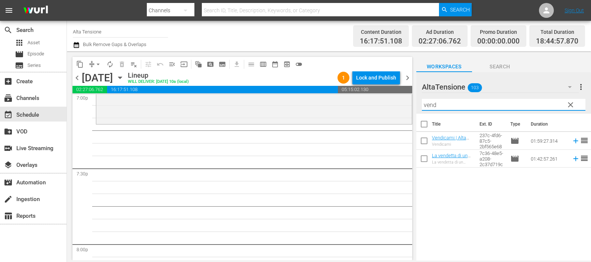
scroll to position [2869, 0]
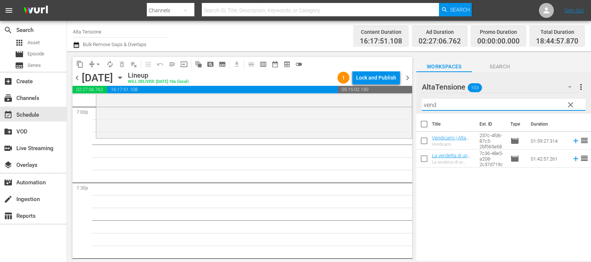
type input "vend"
click at [572, 140] on icon at bounding box center [576, 141] width 8 height 8
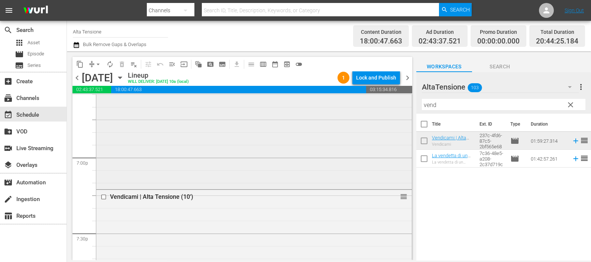
scroll to position [2777, 0]
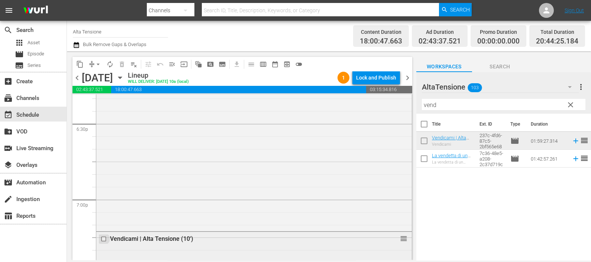
click at [103, 239] on input "checkbox" at bounding box center [105, 239] width 8 height 6
click at [126, 67] on button "delete_forever_outlined" at bounding box center [122, 64] width 12 height 12
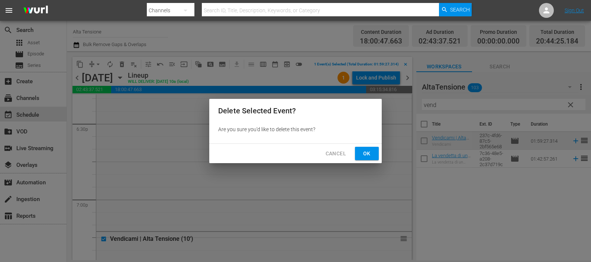
click at [365, 155] on span "Ok" at bounding box center [367, 153] width 12 height 9
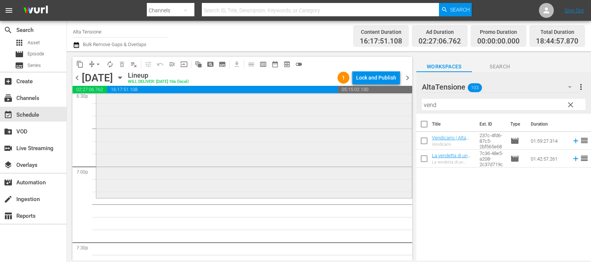
scroll to position [2823, 0]
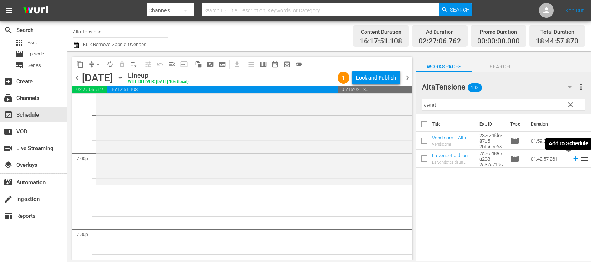
click at [572, 158] on icon at bounding box center [576, 159] width 8 height 8
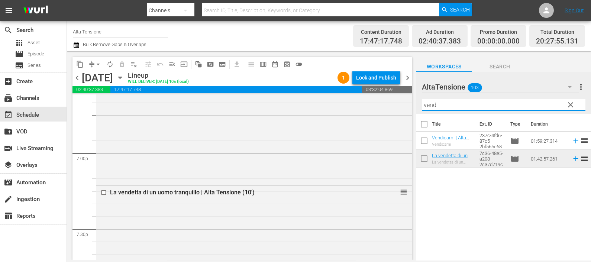
drag, startPoint x: 446, startPoint y: 102, endPoint x: 418, endPoint y: 99, distance: 27.7
click at [418, 99] on div "AltaTensione 103 AltaTensione more_vert clear Filter by Title vend" at bounding box center [503, 93] width 175 height 42
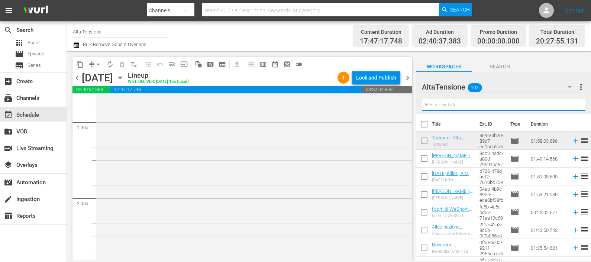
scroll to position [325, 0]
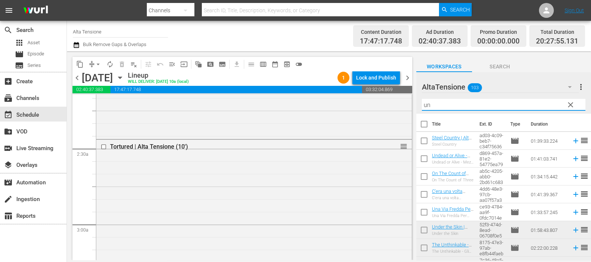
type input "u"
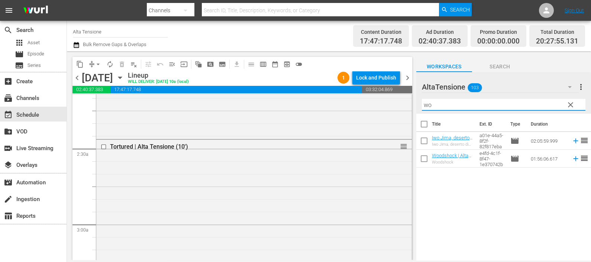
type input "w"
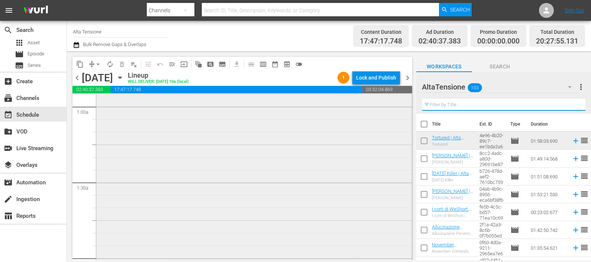
scroll to position [232, 0]
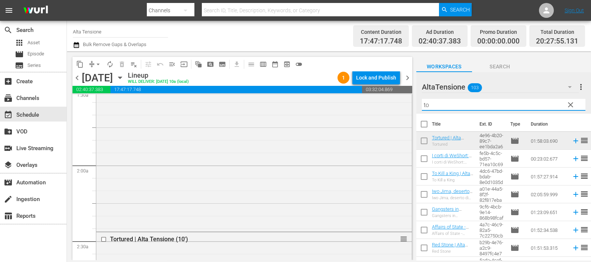
type input "t"
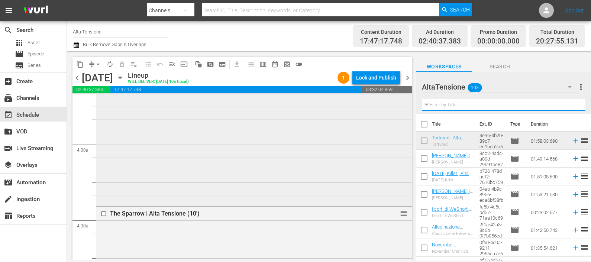
scroll to position [558, 0]
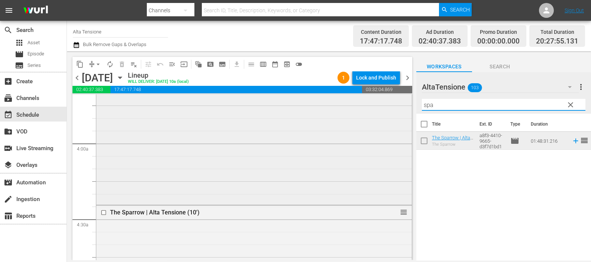
drag, startPoint x: 436, startPoint y: 105, endPoint x: 394, endPoint y: 102, distance: 42.5
click at [394, 103] on div "content_copy compress arrow_drop_down autorenew_outlined delete_forever_outline…" at bounding box center [329, 155] width 524 height 209
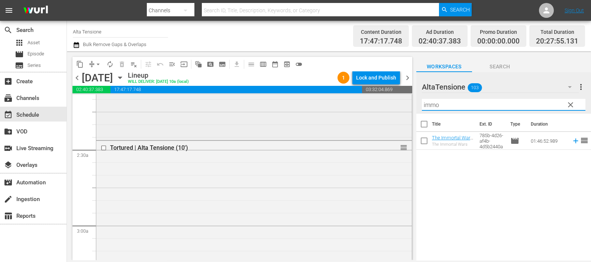
scroll to position [325, 0]
drag, startPoint x: 441, startPoint y: 104, endPoint x: 417, endPoint y: 101, distance: 24.3
click at [417, 101] on div "AltaTensione 103 AltaTensione more_vert clear Filter by Title immo" at bounding box center [503, 93] width 175 height 42
type input "r"
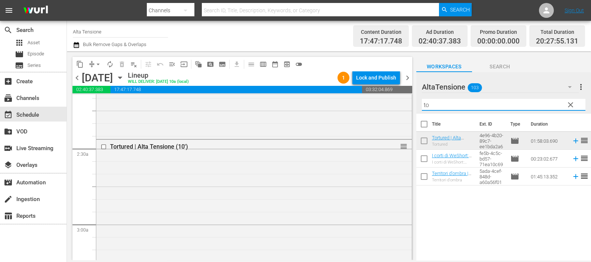
type input "t"
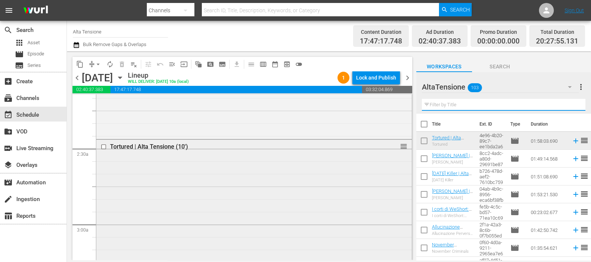
click at [105, 144] on input "checkbox" at bounding box center [105, 147] width 8 height 6
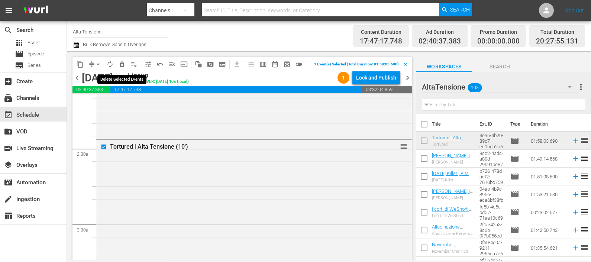
click at [120, 61] on span "delete_forever_outlined" at bounding box center [121, 64] width 7 height 7
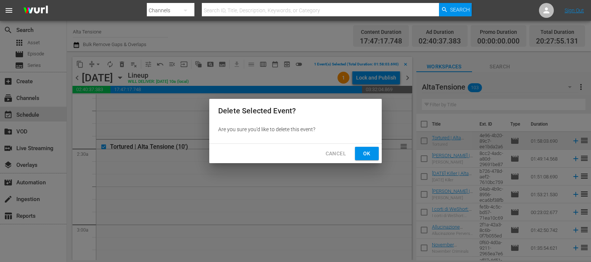
click at [362, 152] on span "Ok" at bounding box center [367, 153] width 12 height 9
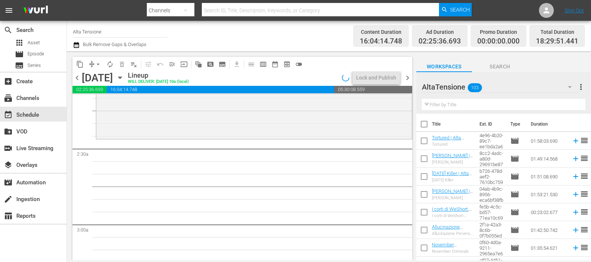
click at [443, 107] on input "text" at bounding box center [504, 105] width 164 height 12
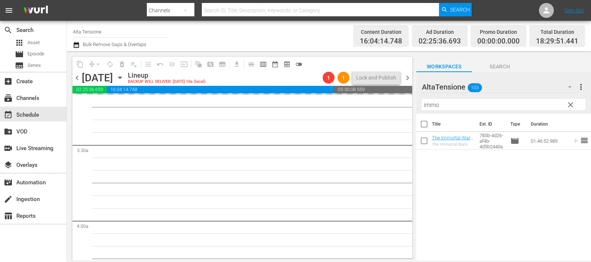
scroll to position [511, 0]
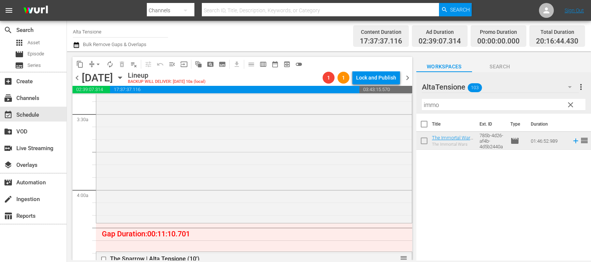
drag, startPoint x: 396, startPoint y: 257, endPoint x: 387, endPoint y: 226, distance: 32.4
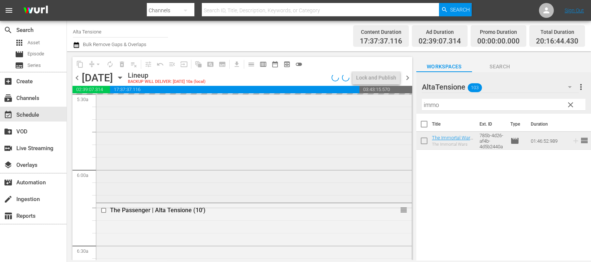
scroll to position [836, 0]
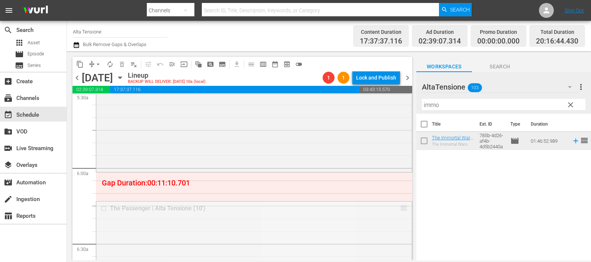
drag, startPoint x: 397, startPoint y: 208, endPoint x: 393, endPoint y: 174, distance: 34.0
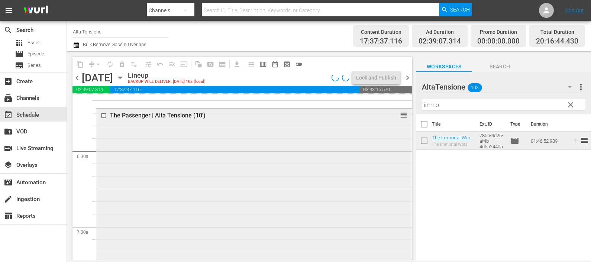
scroll to position [1069, 0]
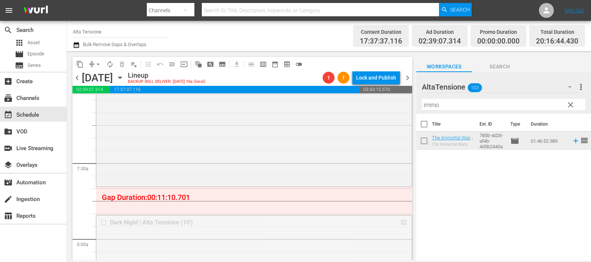
drag, startPoint x: 397, startPoint y: 223, endPoint x: 394, endPoint y: 194, distance: 28.8
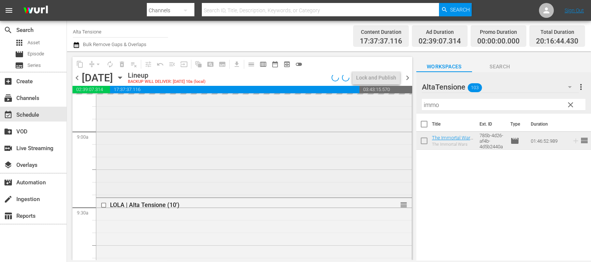
scroll to position [1347, 0]
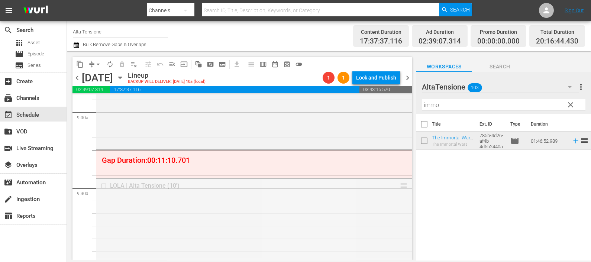
drag, startPoint x: 394, startPoint y: 185, endPoint x: 388, endPoint y: 155, distance: 31.0
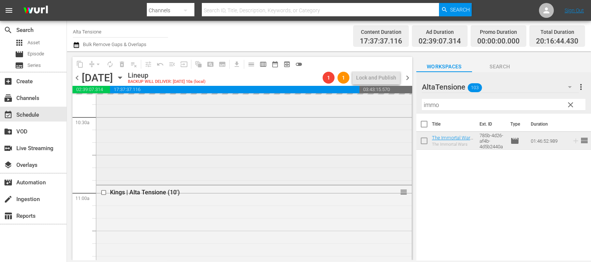
scroll to position [1580, 0]
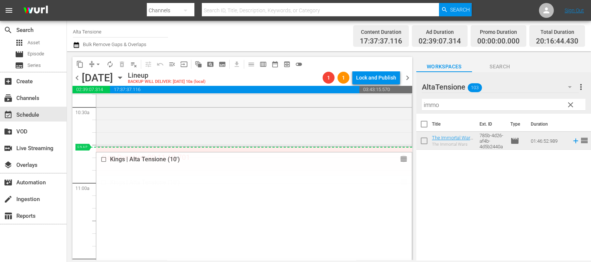
drag, startPoint x: 395, startPoint y: 184, endPoint x: 389, endPoint y: 150, distance: 35.1
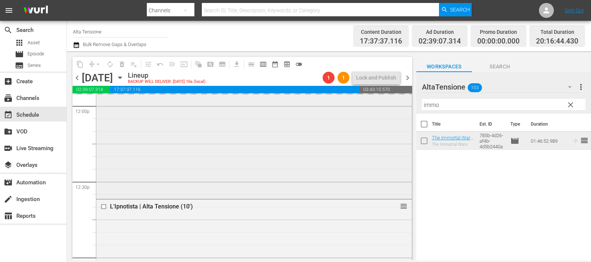
scroll to position [1812, 0]
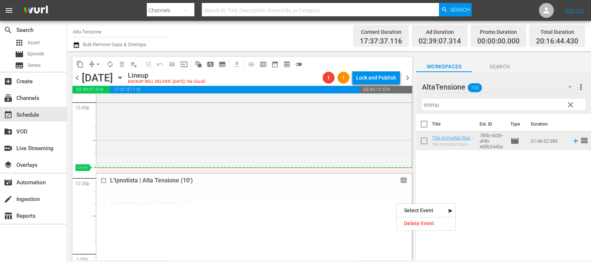
drag, startPoint x: 396, startPoint y: 203, endPoint x: 396, endPoint y: 173, distance: 29.7
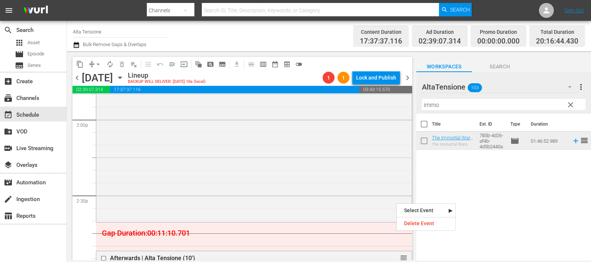
scroll to position [2137, 0]
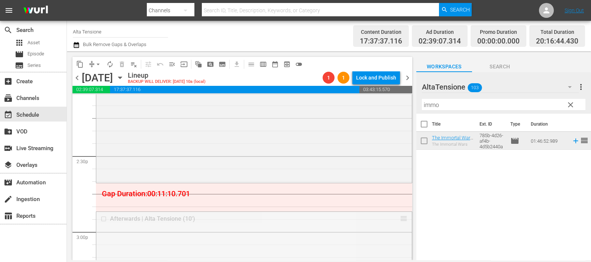
drag, startPoint x: 393, startPoint y: 219, endPoint x: 378, endPoint y: 186, distance: 36.5
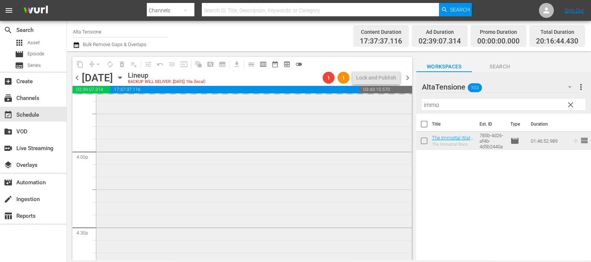
scroll to position [2462, 0]
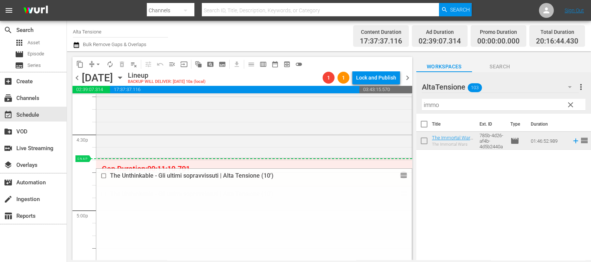
drag, startPoint x: 397, startPoint y: 196, endPoint x: 387, endPoint y: 167, distance: 31.3
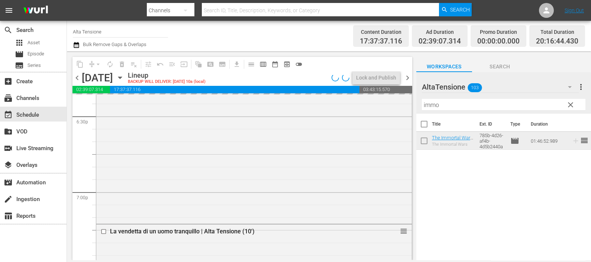
scroll to position [2834, 0]
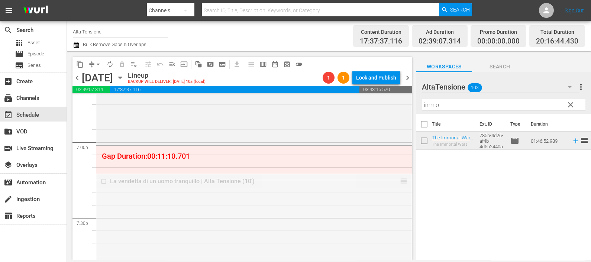
drag, startPoint x: 396, startPoint y: 181, endPoint x: 394, endPoint y: 150, distance: 31.3
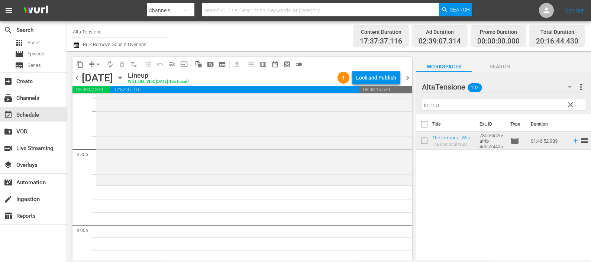
scroll to position [3080, 0]
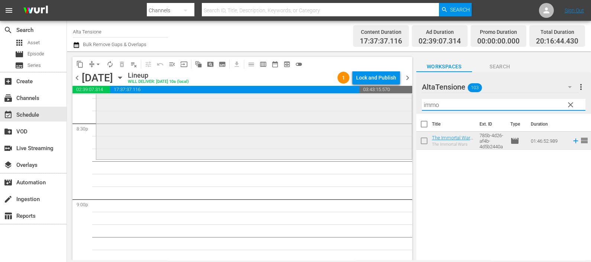
drag, startPoint x: 450, startPoint y: 106, endPoint x: 396, endPoint y: 99, distance: 53.9
click at [396, 99] on div "content_copy compress arrow_drop_down autorenew_outlined delete_forever_outline…" at bounding box center [329, 155] width 524 height 209
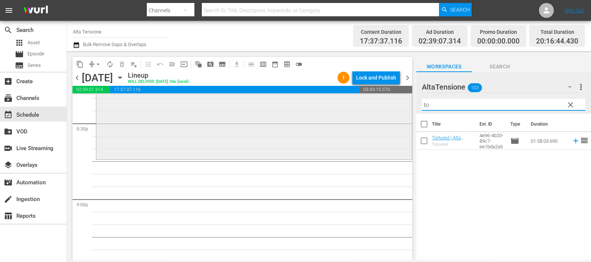
type input "t"
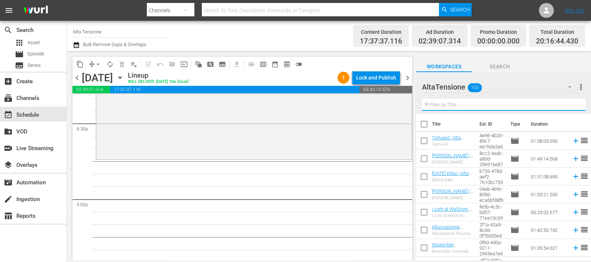
scroll to position [3127, 0]
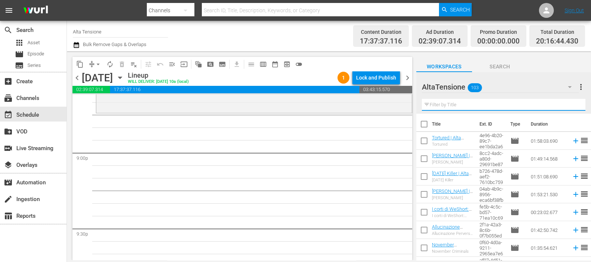
click at [470, 103] on input "text" at bounding box center [504, 105] width 164 height 12
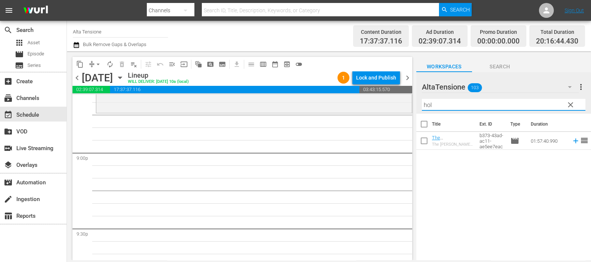
type input "[PERSON_NAME]"
drag, startPoint x: 455, startPoint y: 105, endPoint x: 404, endPoint y: 111, distance: 52.0
click at [404, 111] on div "content_copy compress arrow_drop_down autorenew_outlined delete_forever_outline…" at bounding box center [329, 155] width 524 height 209
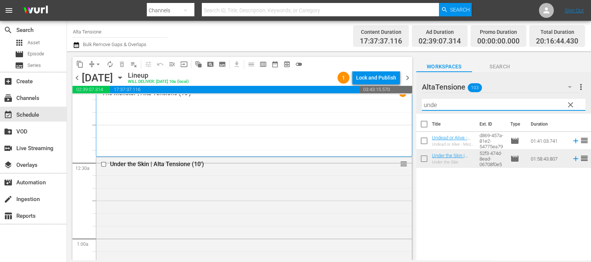
scroll to position [0, 0]
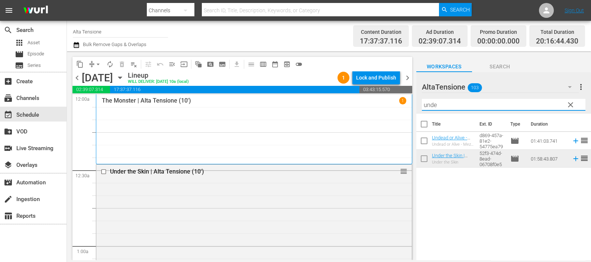
drag, startPoint x: 439, startPoint y: 104, endPoint x: 393, endPoint y: 100, distance: 46.6
click at [396, 100] on div "content_copy compress arrow_drop_down autorenew_outlined delete_forever_outline…" at bounding box center [329, 155] width 524 height 209
click at [102, 171] on input "checkbox" at bounding box center [105, 172] width 8 height 6
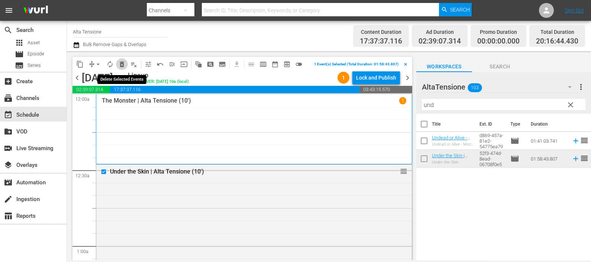
click at [119, 64] on span "delete_forever_outlined" at bounding box center [121, 64] width 7 height 7
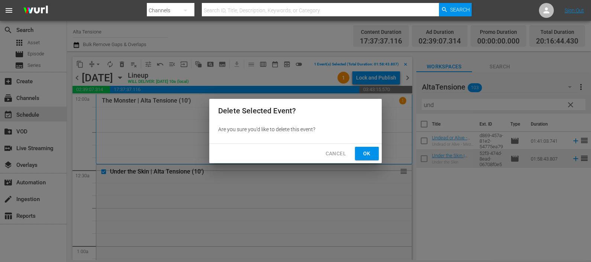
click at [366, 153] on span "Ok" at bounding box center [367, 153] width 12 height 9
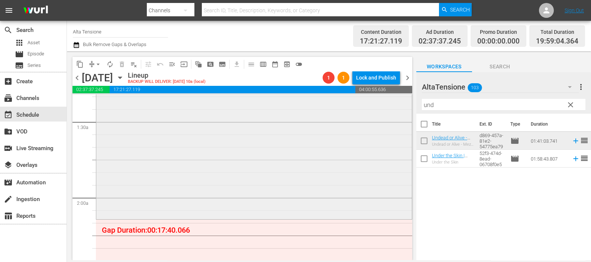
scroll to position [279, 0]
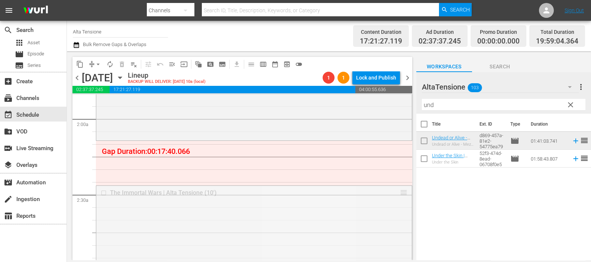
drag, startPoint x: 398, startPoint y: 194, endPoint x: 394, endPoint y: 143, distance: 50.7
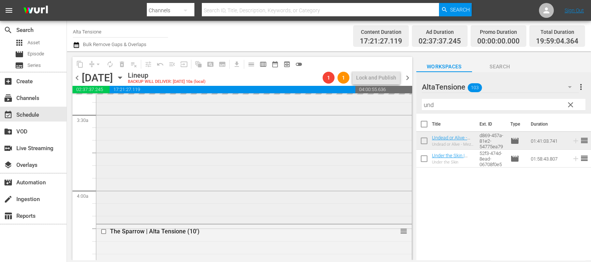
scroll to position [511, 0]
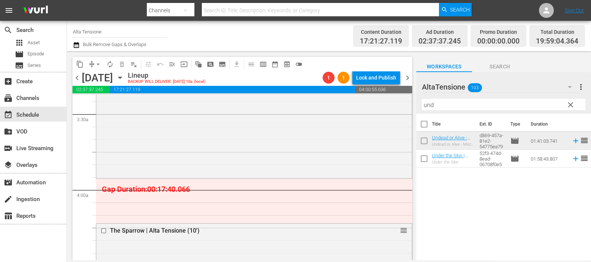
drag, startPoint x: 394, startPoint y: 230, endPoint x: 400, endPoint y: 188, distance: 42.8
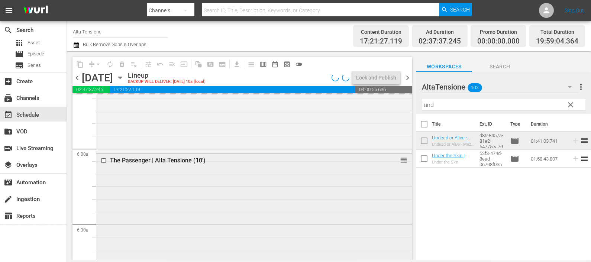
scroll to position [836, 0]
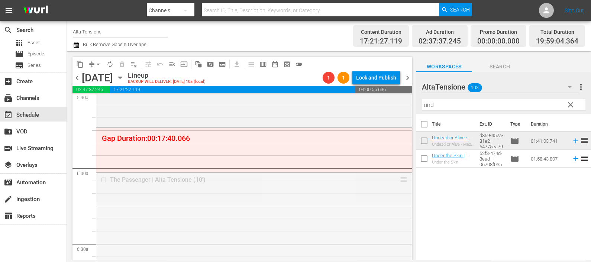
drag, startPoint x: 394, startPoint y: 180, endPoint x: 393, endPoint y: 136, distance: 43.5
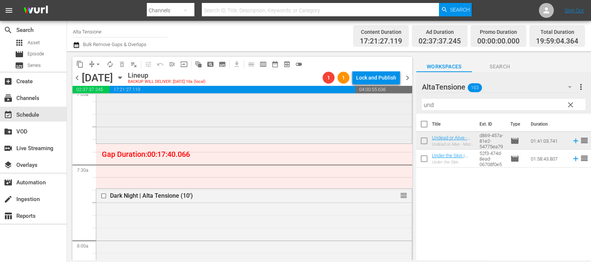
scroll to position [1069, 0]
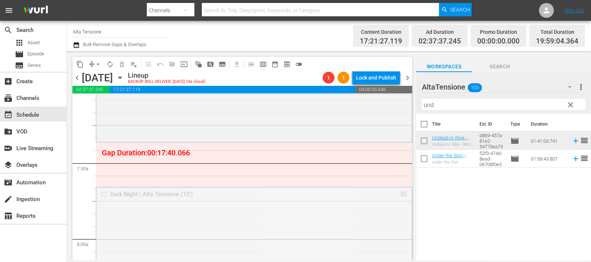
drag, startPoint x: 395, startPoint y: 194, endPoint x: 393, endPoint y: 147, distance: 47.2
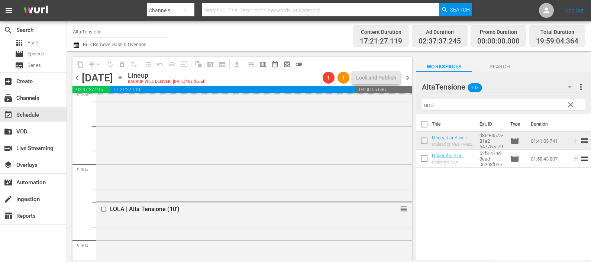
scroll to position [1301, 0]
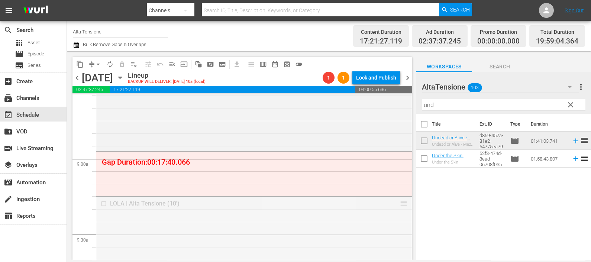
drag, startPoint x: 400, startPoint y: 203, endPoint x: 387, endPoint y: 152, distance: 51.7
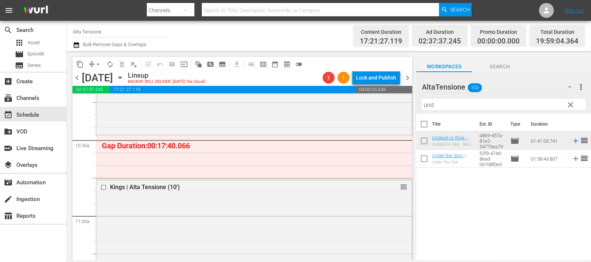
scroll to position [1533, 0]
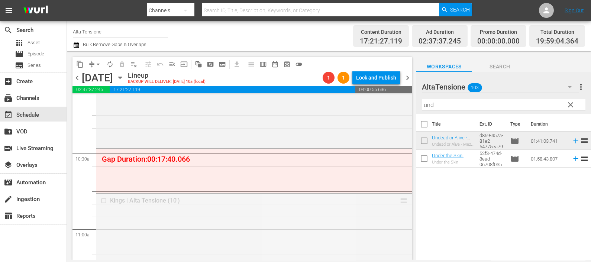
drag, startPoint x: 394, startPoint y: 201, endPoint x: 399, endPoint y: 151, distance: 50.1
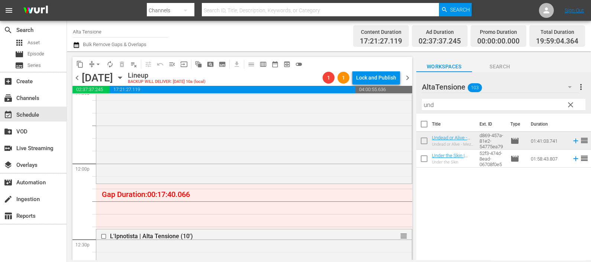
scroll to position [1766, 0]
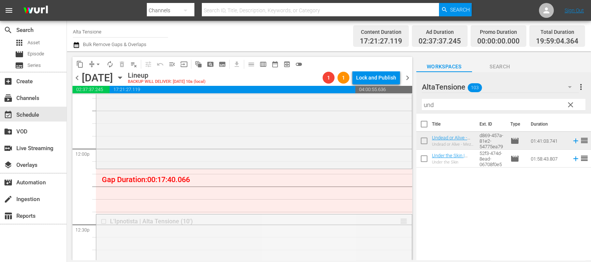
drag, startPoint x: 399, startPoint y: 222, endPoint x: 387, endPoint y: 172, distance: 51.1
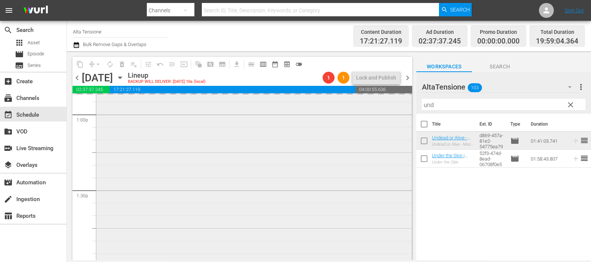
scroll to position [2091, 0]
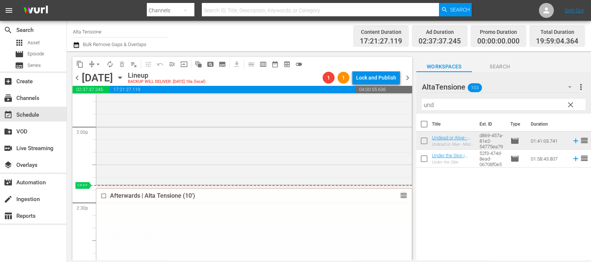
drag, startPoint x: 394, startPoint y: 235, endPoint x: 394, endPoint y: 188, distance: 46.5
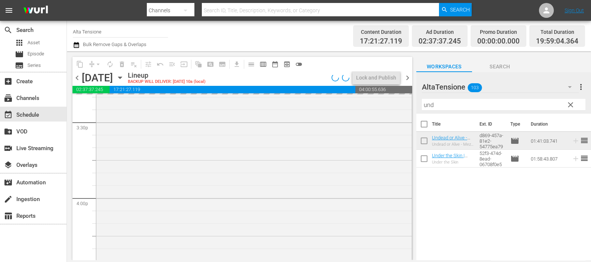
scroll to position [2416, 0]
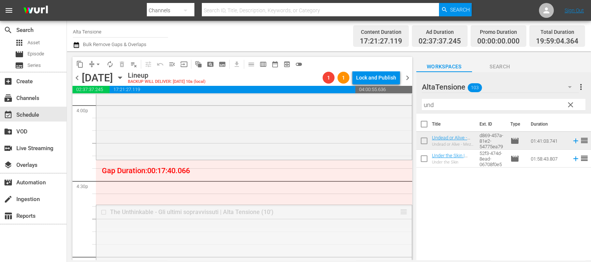
drag, startPoint x: 398, startPoint y: 212, endPoint x: 389, endPoint y: 163, distance: 49.8
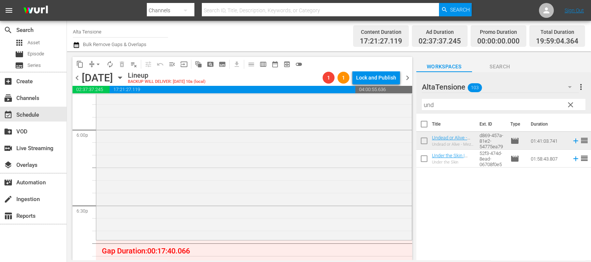
scroll to position [2788, 0]
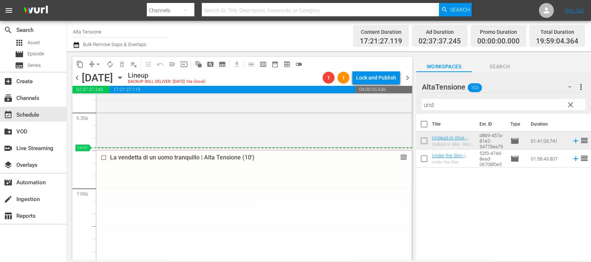
drag, startPoint x: 396, startPoint y: 200, endPoint x: 387, endPoint y: 149, distance: 51.7
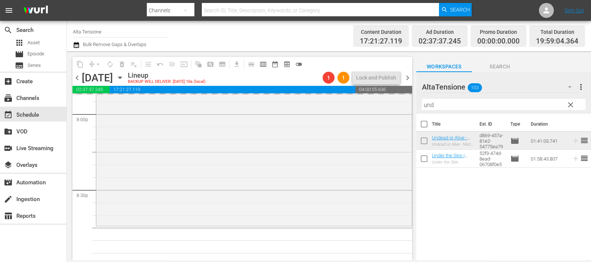
scroll to position [3020, 0]
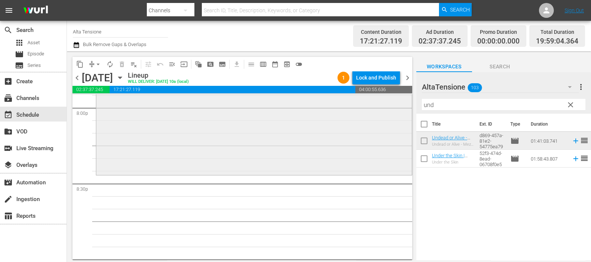
drag, startPoint x: 442, startPoint y: 106, endPoint x: 388, endPoint y: 102, distance: 54.0
click at [390, 106] on div "content_copy compress arrow_drop_down autorenew_outlined delete_forever_outline…" at bounding box center [329, 155] width 524 height 209
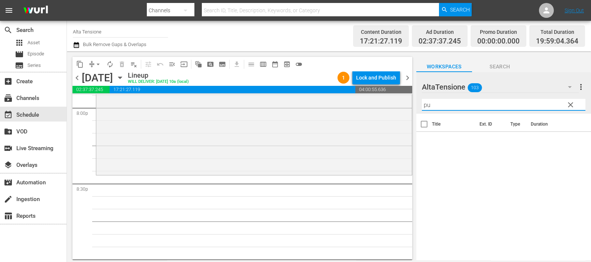
type input "p"
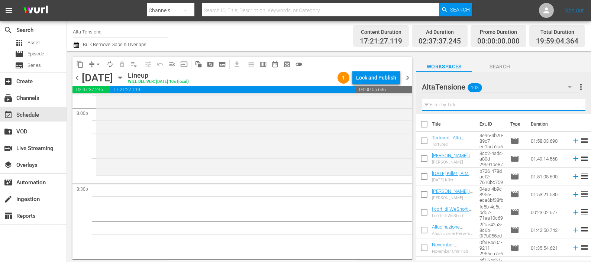
type input "p"
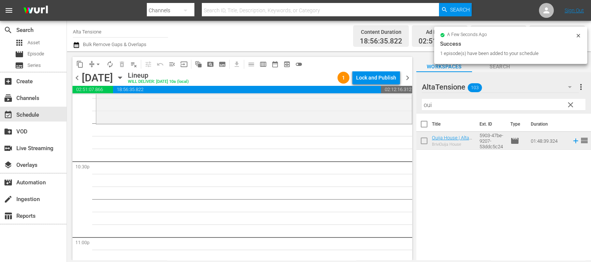
scroll to position [3474, 0]
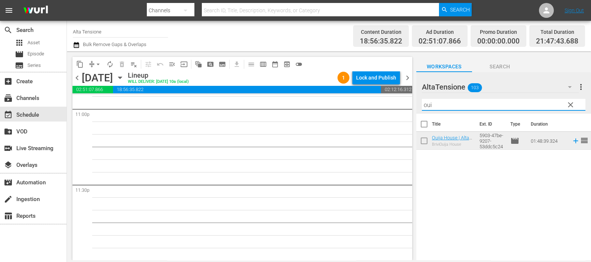
drag, startPoint x: 437, startPoint y: 103, endPoint x: 415, endPoint y: 98, distance: 22.5
click at [415, 98] on div "content_copy compress arrow_drop_down autorenew_outlined delete_forever_outline…" at bounding box center [329, 155] width 524 height 209
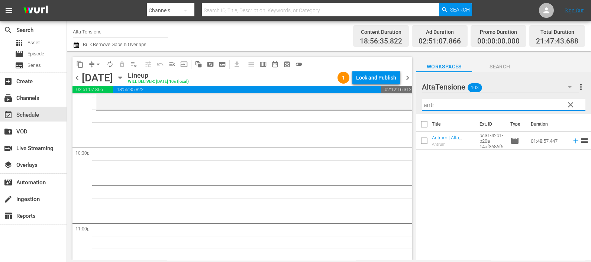
scroll to position [3334, 0]
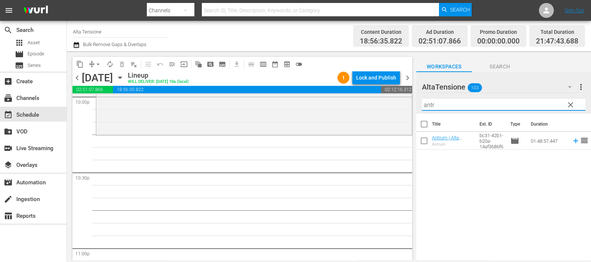
type input "antr"
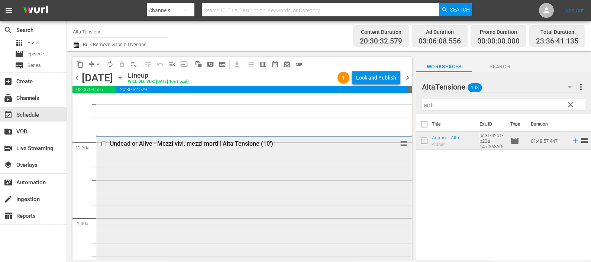
scroll to position [0, 0]
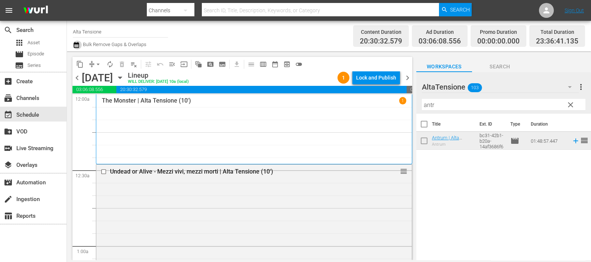
click at [74, 44] on icon "button" at bounding box center [76, 45] width 5 height 6
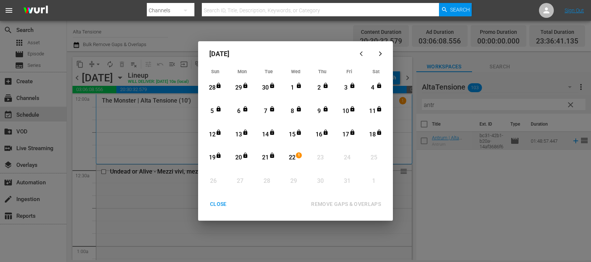
click at [294, 157] on div "22" at bounding box center [292, 158] width 9 height 9
click at [337, 201] on div "REMOVE GAPS & OVERLAPS" at bounding box center [346, 204] width 82 height 9
click at [223, 199] on button "CLOSE" at bounding box center [218, 204] width 35 height 14
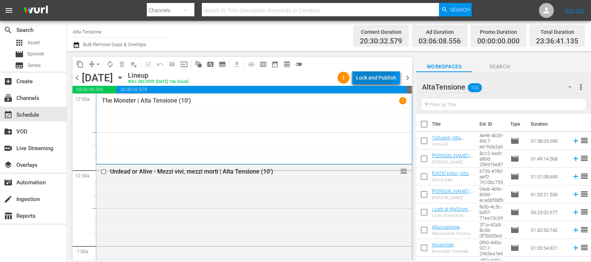
click at [375, 74] on div "Lock and Publish" at bounding box center [376, 77] width 40 height 13
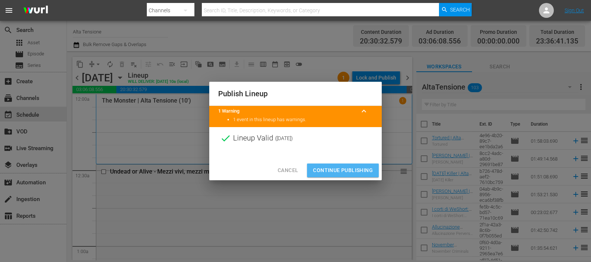
click at [348, 170] on span "Continue Publishing" at bounding box center [343, 170] width 60 height 9
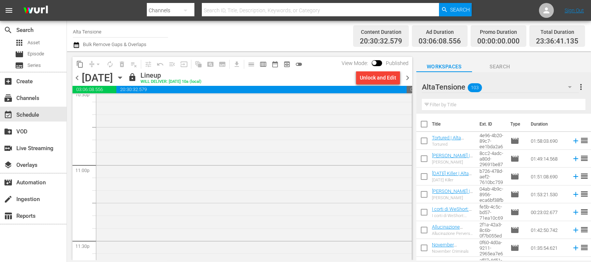
scroll to position [2855, 0]
drag, startPoint x: 407, startPoint y: 75, endPoint x: 378, endPoint y: 262, distance: 188.9
click at [407, 75] on span "chevron_right" at bounding box center [407, 77] width 9 height 9
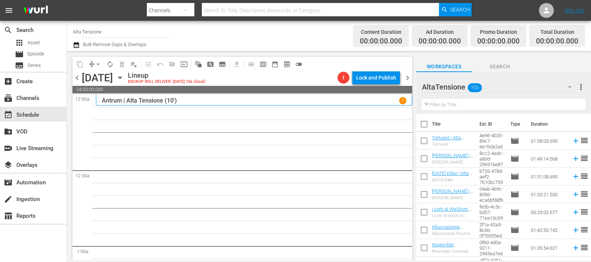
drag, startPoint x: 451, startPoint y: 106, endPoint x: 449, endPoint y: 103, distance: 4.2
click at [449, 104] on input "text" at bounding box center [504, 105] width 164 height 12
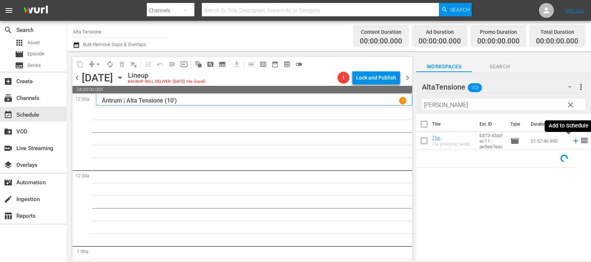
click at [573, 141] on icon at bounding box center [575, 141] width 5 height 5
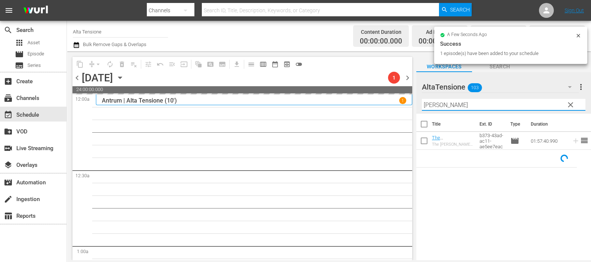
click at [419, 103] on div "AltaTensione 103 AltaTensione more_vert clear Filter by Title holl" at bounding box center [503, 93] width 175 height 42
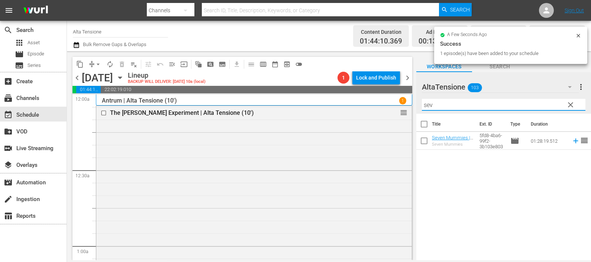
click at [569, 138] on td at bounding box center [574, 141] width 11 height 18
click at [572, 140] on icon at bounding box center [576, 141] width 8 height 8
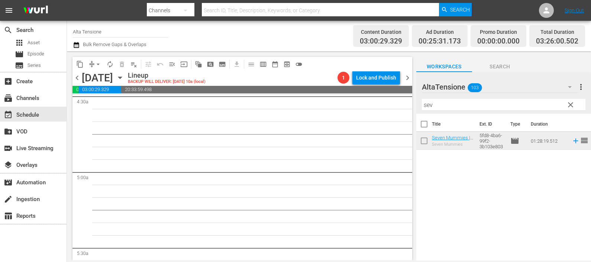
scroll to position [697, 0]
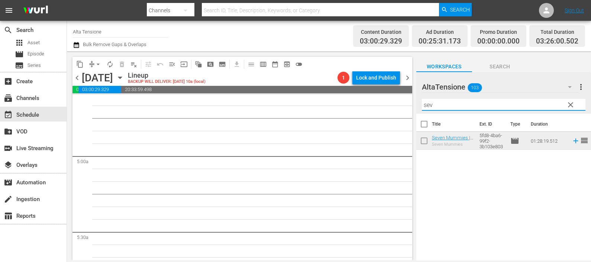
drag, startPoint x: 403, startPoint y: 97, endPoint x: 398, endPoint y: 95, distance: 6.2
click at [398, 95] on div "content_copy compress arrow_drop_down autorenew_outlined delete_forever_outline…" at bounding box center [329, 155] width 524 height 209
click at [572, 141] on icon at bounding box center [576, 141] width 8 height 8
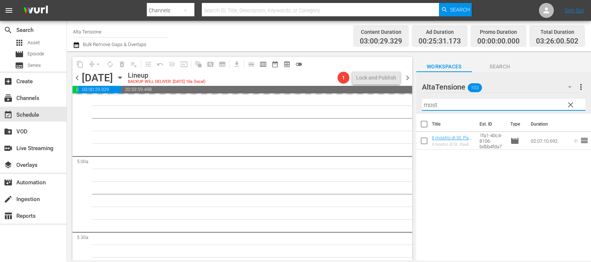
drag, startPoint x: 451, startPoint y: 103, endPoint x: 400, endPoint y: 102, distance: 50.6
click at [400, 104] on div "content_copy compress arrow_drop_down autorenew_outlined delete_forever_outline…" at bounding box center [329, 155] width 524 height 209
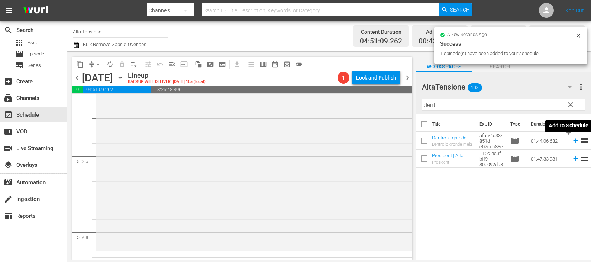
click at [572, 143] on icon at bounding box center [576, 141] width 8 height 8
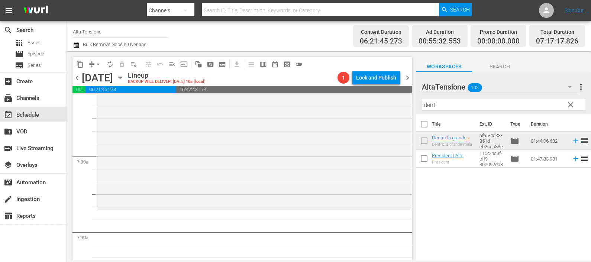
scroll to position [1069, 0]
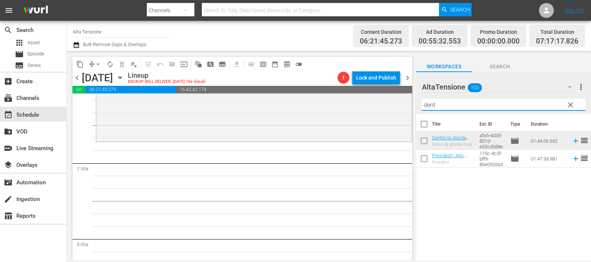
drag, startPoint x: 441, startPoint y: 105, endPoint x: 397, endPoint y: 92, distance: 45.4
click at [395, 107] on div "content_copy compress arrow_drop_down autorenew_outlined delete_forever_outline…" at bounding box center [329, 155] width 524 height 209
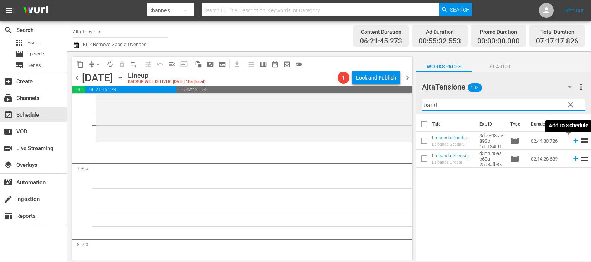
click at [573, 141] on icon at bounding box center [575, 141] width 5 height 5
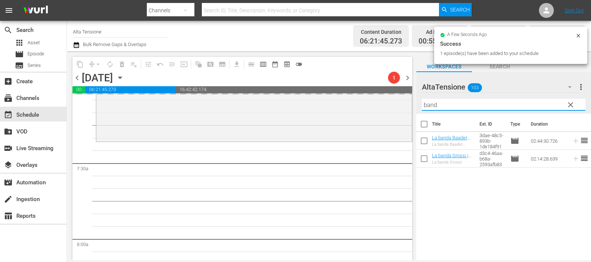
drag, startPoint x: 441, startPoint y: 109, endPoint x: 409, endPoint y: 107, distance: 32.4
click at [409, 107] on div "content_copy compress arrow_drop_down autorenew_outlined delete_forever_outline…" at bounding box center [329, 155] width 524 height 209
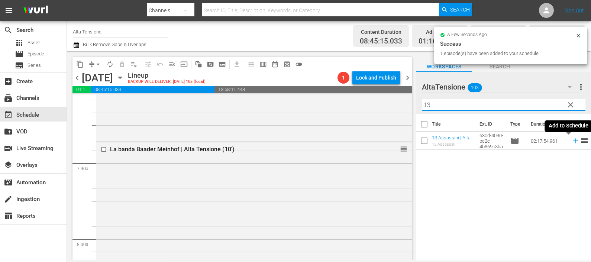
click at [572, 140] on icon at bounding box center [576, 141] width 8 height 8
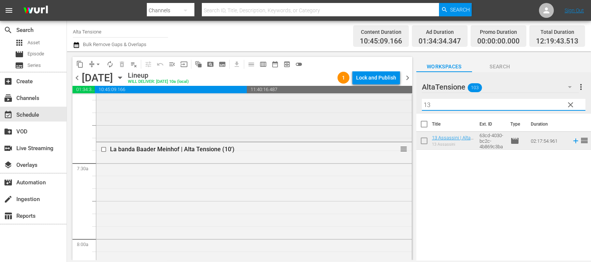
drag, startPoint x: 454, startPoint y: 106, endPoint x: 399, endPoint y: 112, distance: 55.7
click at [399, 112] on div "content_copy compress arrow_drop_down autorenew_outlined delete_forever_outline…" at bounding box center [329, 155] width 524 height 209
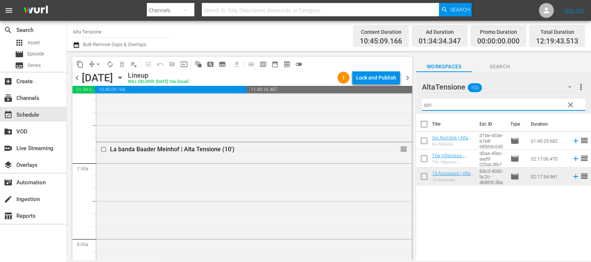
click at [573, 141] on icon at bounding box center [575, 141] width 5 height 5
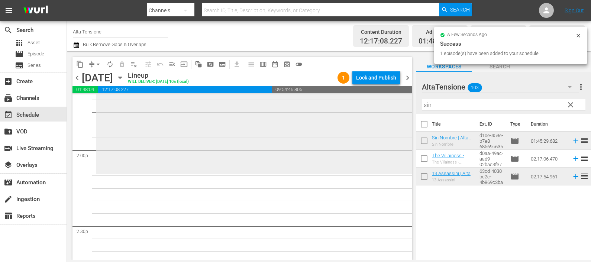
scroll to position [2184, 0]
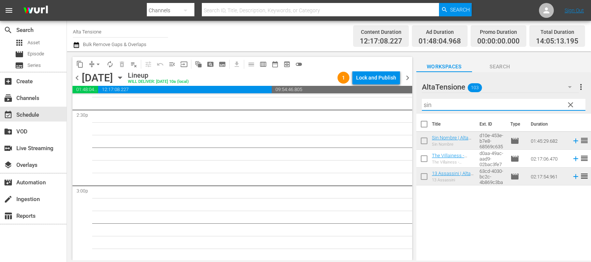
drag, startPoint x: 449, startPoint y: 107, endPoint x: 380, endPoint y: 112, distance: 69.4
click at [380, 112] on div "content_copy compress arrow_drop_down autorenew_outlined delete_forever_outline…" at bounding box center [329, 155] width 524 height 209
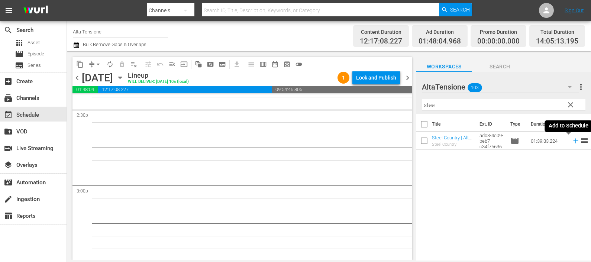
click at [572, 139] on icon at bounding box center [576, 141] width 8 height 8
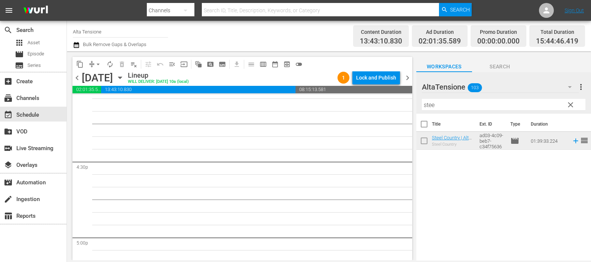
scroll to position [2416, 0]
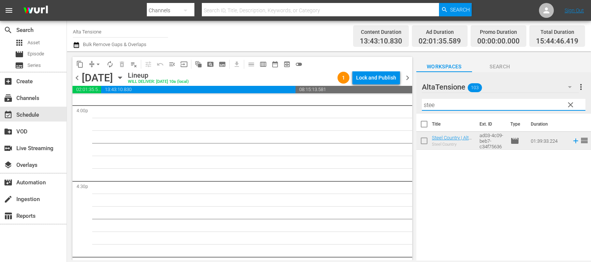
drag, startPoint x: 429, startPoint y: 104, endPoint x: 396, endPoint y: 112, distance: 33.5
click at [396, 112] on div "content_copy compress arrow_drop_down autorenew_outlined delete_forever_outline…" at bounding box center [329, 155] width 524 height 209
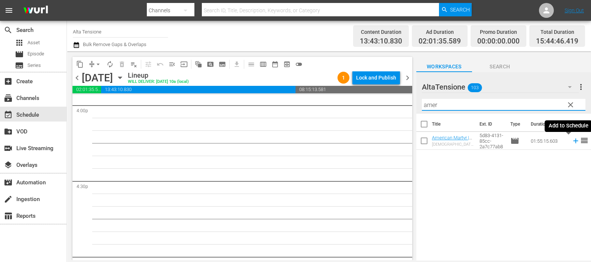
click at [573, 141] on icon at bounding box center [575, 141] width 5 height 5
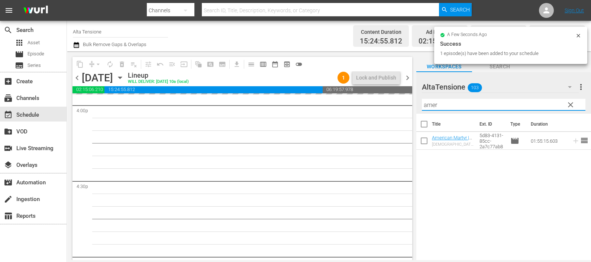
click at [395, 112] on div "content_copy compress arrow_drop_down autorenew_outlined delete_forever_outline…" at bounding box center [329, 155] width 524 height 209
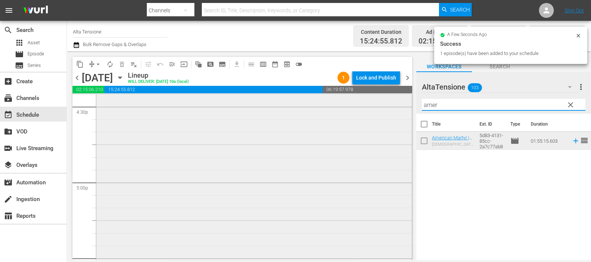
scroll to position [2602, 0]
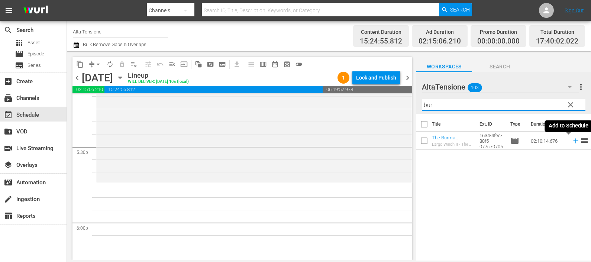
type input "bur"
click at [573, 141] on icon at bounding box center [575, 141] width 5 height 5
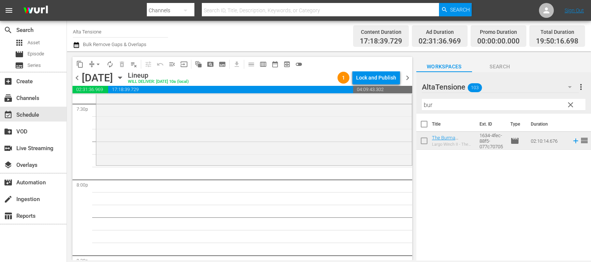
scroll to position [2927, 0]
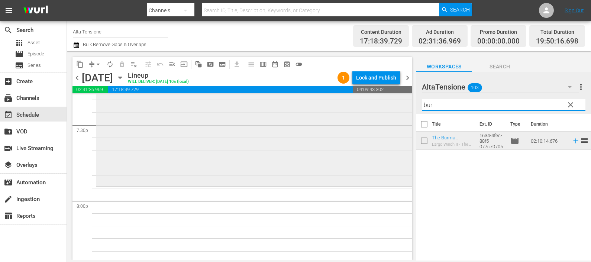
drag, startPoint x: 439, startPoint y: 104, endPoint x: 398, endPoint y: 101, distance: 41.8
click at [398, 101] on div "content_copy compress arrow_drop_down autorenew_outlined delete_forever_outline…" at bounding box center [329, 155] width 524 height 209
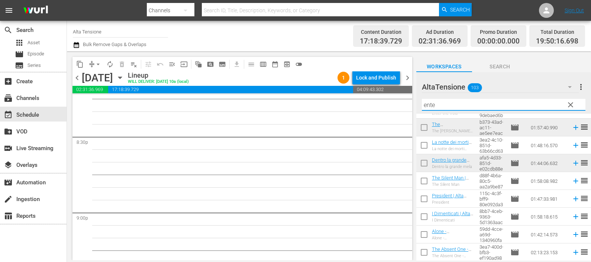
scroll to position [0, 0]
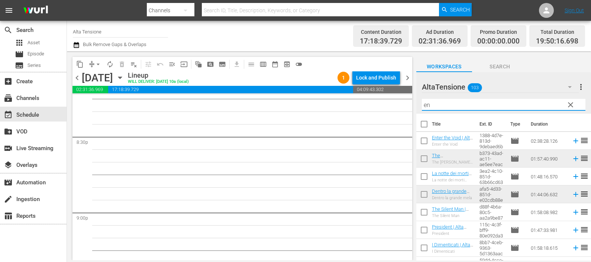
type input "e"
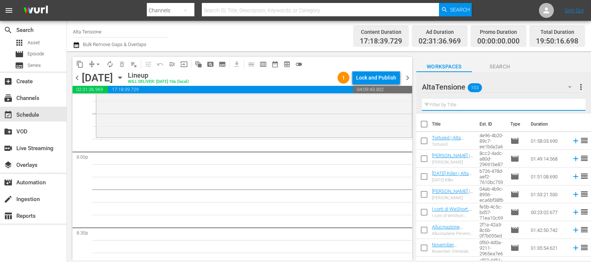
scroll to position [2974, 0]
type input "e"
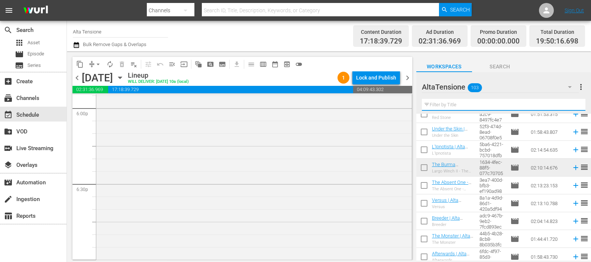
scroll to position [2602, 0]
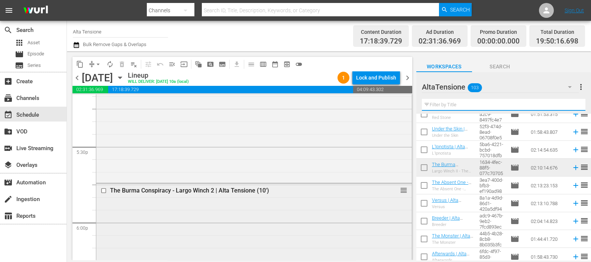
click at [104, 191] on input "checkbox" at bounding box center [105, 190] width 8 height 6
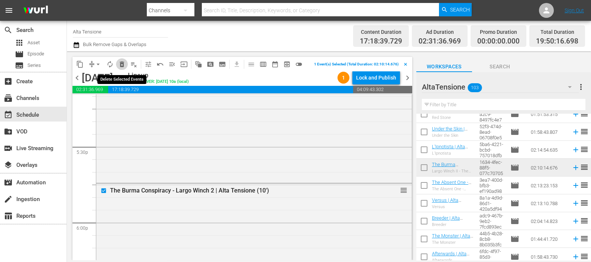
click at [120, 65] on span "delete_forever_outlined" at bounding box center [121, 64] width 7 height 7
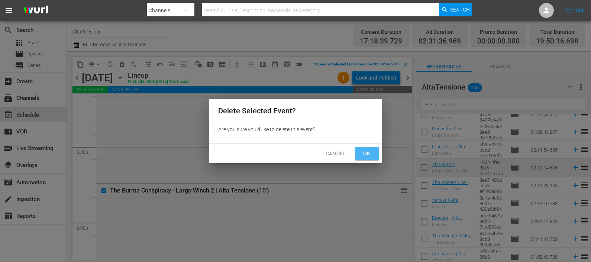
click at [356, 151] on button "Ok" at bounding box center [367, 154] width 24 height 14
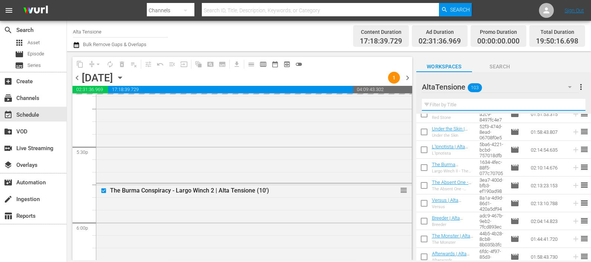
click at [442, 103] on input "text" at bounding box center [504, 105] width 164 height 12
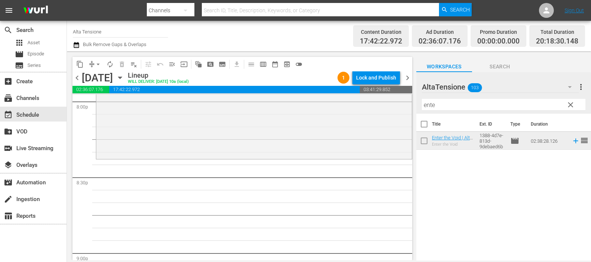
scroll to position [3020, 0]
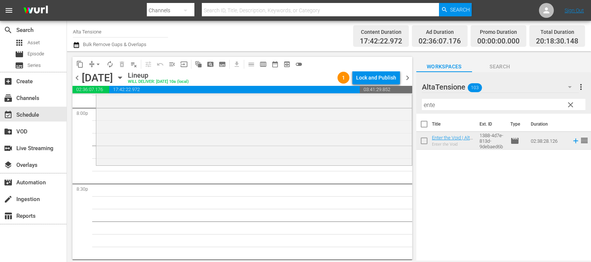
click at [445, 101] on div "Filter by Title ente" at bounding box center [504, 105] width 164 height 18
drag, startPoint x: 445, startPoint y: 104, endPoint x: 394, endPoint y: 109, distance: 50.8
click at [394, 109] on div "content_copy compress arrow_drop_down autorenew_outlined delete_forever_outline…" at bounding box center [329, 155] width 524 height 209
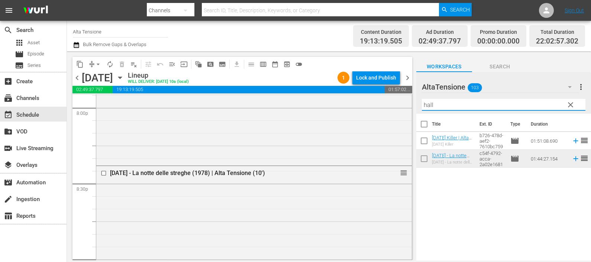
drag, startPoint x: 442, startPoint y: 104, endPoint x: 410, endPoint y: 106, distance: 32.4
click at [410, 106] on div "content_copy compress arrow_drop_down autorenew_outlined delete_forever_outline…" at bounding box center [329, 155] width 524 height 209
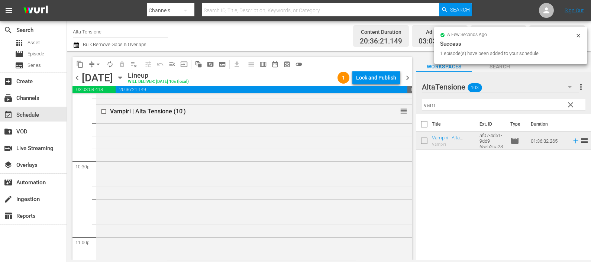
scroll to position [3474, 0]
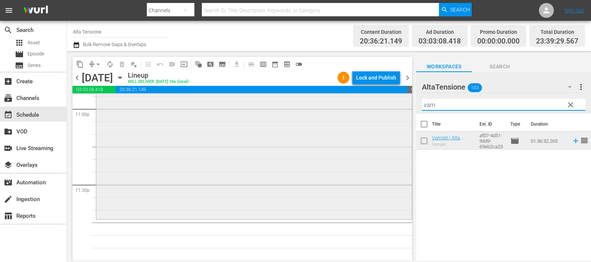
drag, startPoint x: 443, startPoint y: 100, endPoint x: 389, endPoint y: 108, distance: 55.1
click at [389, 108] on div "content_copy compress arrow_drop_down autorenew_outlined delete_forever_outline…" at bounding box center [329, 155] width 524 height 209
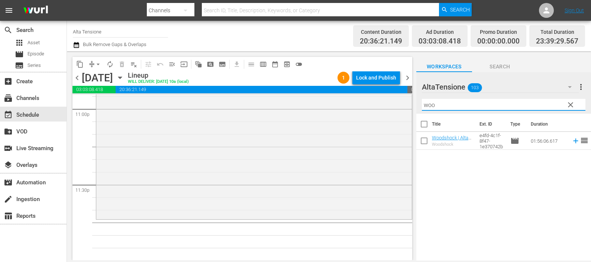
type input "woo"
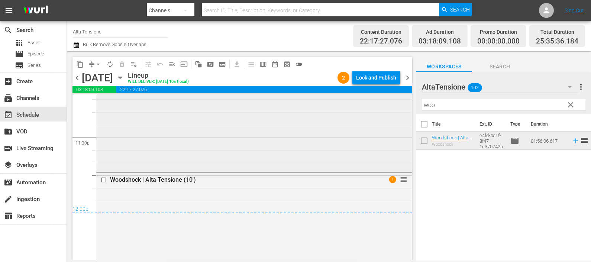
scroll to position [3520, 0]
click at [77, 47] on icon "button" at bounding box center [76, 45] width 7 height 9
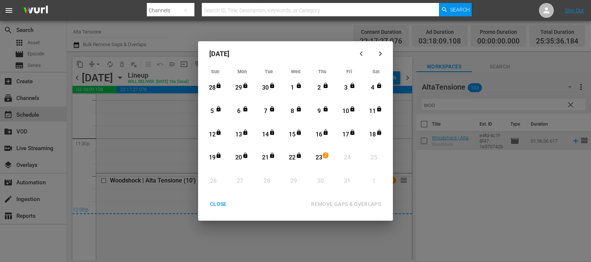
click at [319, 159] on div "23" at bounding box center [318, 158] width 9 height 9
click at [341, 199] on button "REMOVE GAPS & OVERLAPS" at bounding box center [346, 204] width 88 height 14
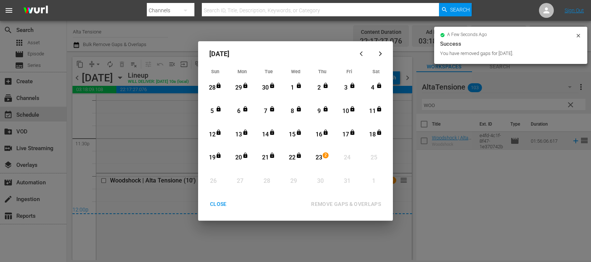
click at [221, 204] on div "CLOSE" at bounding box center [218, 204] width 29 height 9
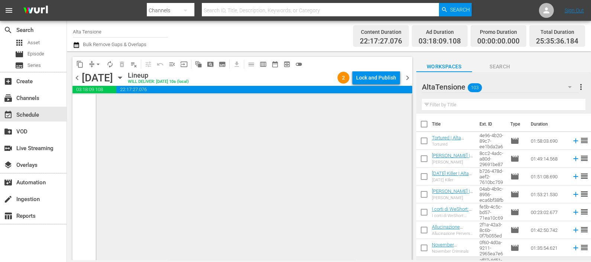
scroll to position [3541, 0]
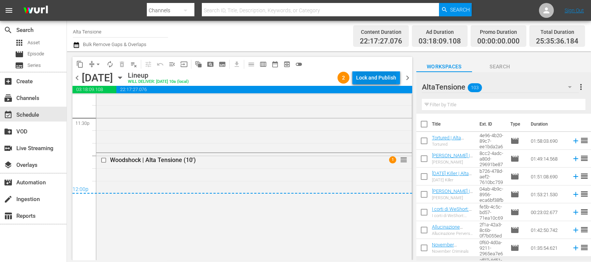
click at [389, 77] on div "Lock and Publish" at bounding box center [376, 77] width 40 height 13
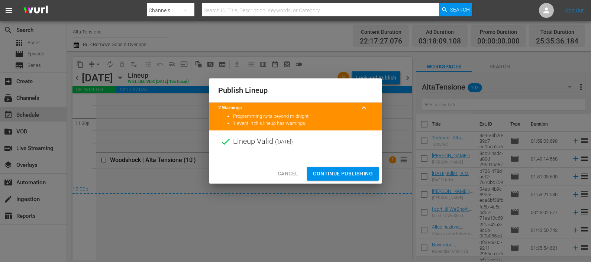
click at [346, 174] on span "Continue Publishing" at bounding box center [343, 173] width 60 height 9
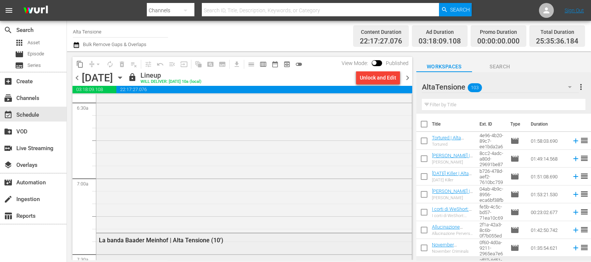
scroll to position [1022, 0]
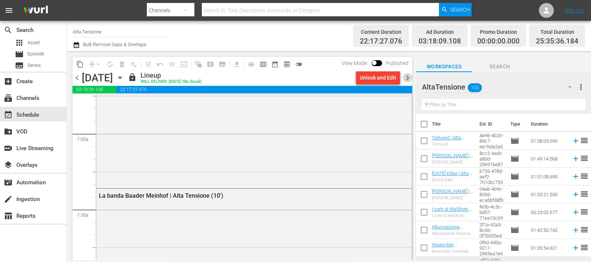
click at [408, 73] on span "chevron_right" at bounding box center [407, 77] width 9 height 9
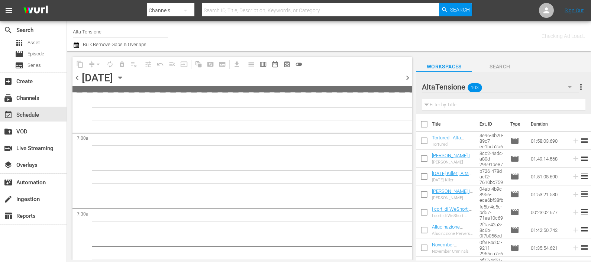
scroll to position [1047, 0]
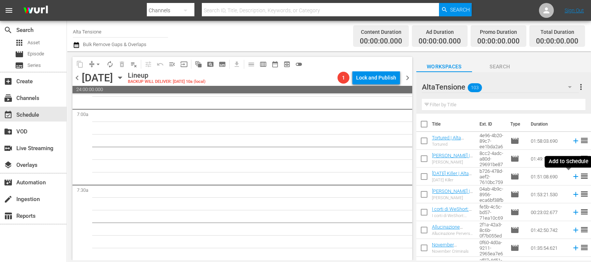
click at [572, 177] on icon at bounding box center [576, 176] width 8 height 8
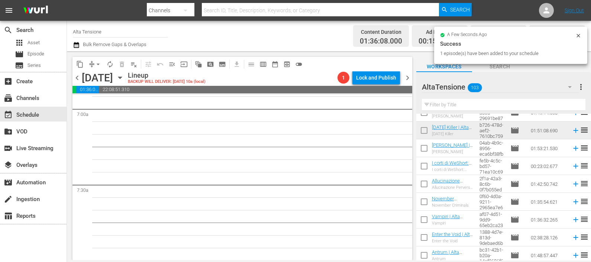
scroll to position [1035, 0]
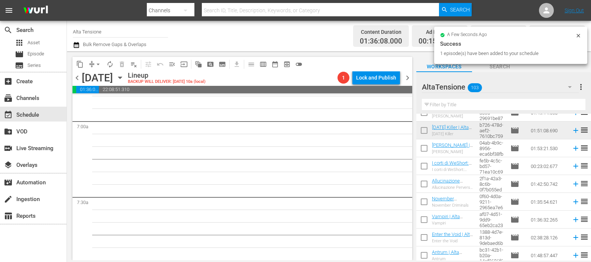
click at [471, 107] on input "text" at bounding box center [504, 105] width 164 height 12
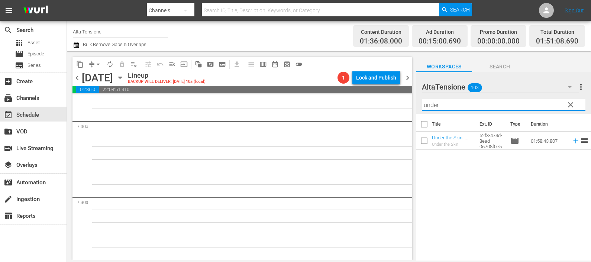
click at [572, 141] on icon at bounding box center [576, 141] width 8 height 8
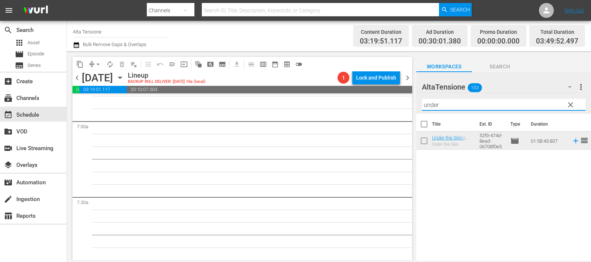
drag, startPoint x: 473, startPoint y: 101, endPoint x: 396, endPoint y: 104, distance: 77.4
click at [396, 104] on div "content_copy compress arrow_drop_down autorenew_outlined delete_forever_outline…" at bounding box center [329, 155] width 524 height 209
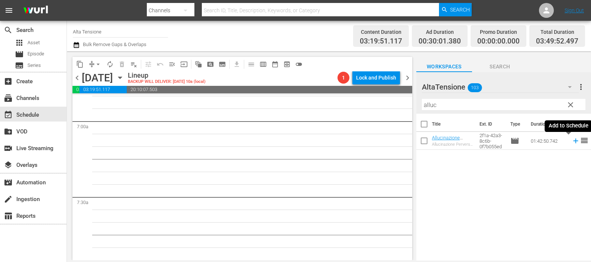
click at [572, 141] on icon at bounding box center [576, 141] width 8 height 8
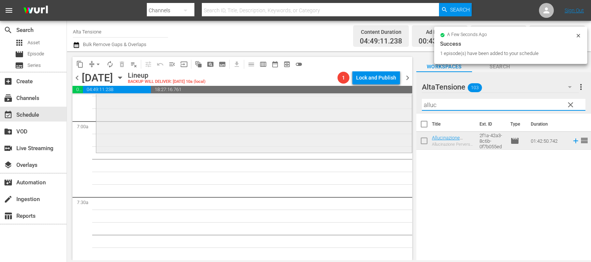
click at [391, 101] on div "content_copy compress arrow_drop_down autorenew_outlined delete_forever_outline…" at bounding box center [329, 155] width 524 height 209
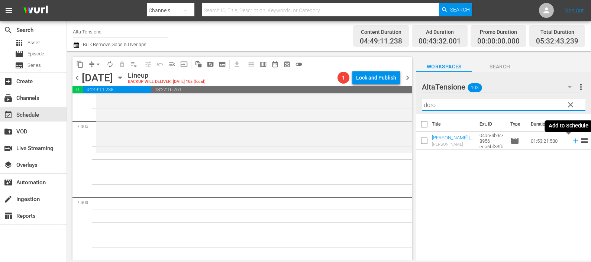
click at [572, 138] on icon at bounding box center [576, 141] width 8 height 8
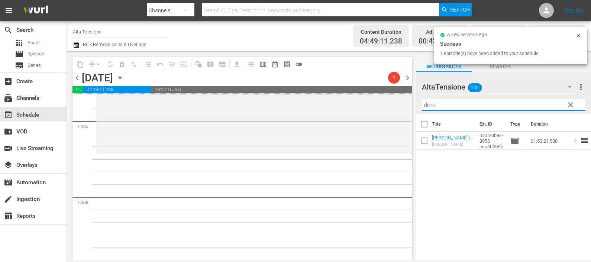
click at [391, 99] on div "content_copy compress arrow_drop_down autorenew_outlined delete_forever_outline…" at bounding box center [329, 155] width 524 height 209
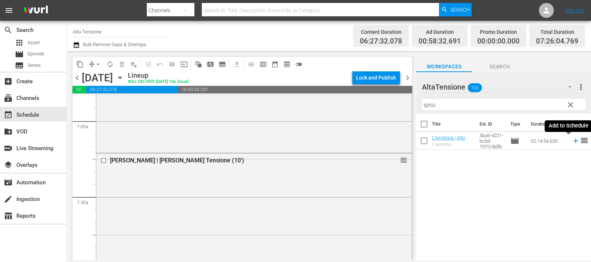
click at [573, 141] on icon at bounding box center [575, 141] width 5 height 5
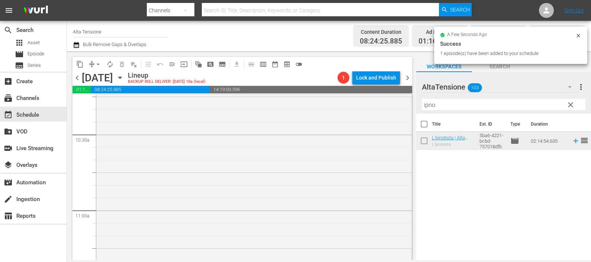
scroll to position [1639, 0]
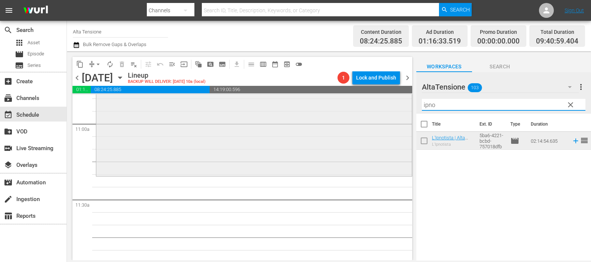
drag, startPoint x: 451, startPoint y: 102, endPoint x: 401, endPoint y: 99, distance: 49.9
click at [401, 99] on div "content_copy compress arrow_drop_down autorenew_outlined delete_forever_outline…" at bounding box center [329, 155] width 524 height 209
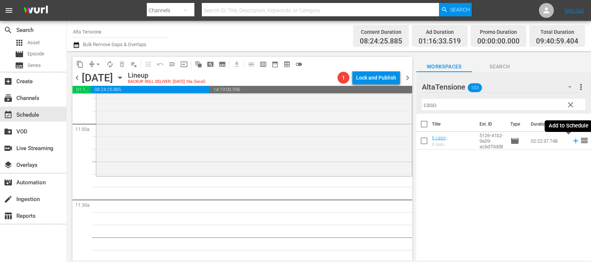
click at [573, 141] on icon at bounding box center [575, 141] width 5 height 5
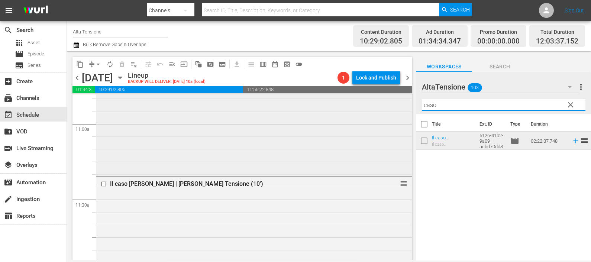
drag, startPoint x: 445, startPoint y: 107, endPoint x: 396, endPoint y: 107, distance: 49.4
click at [397, 107] on div "content_copy compress arrow_drop_down autorenew_outlined delete_forever_outline…" at bounding box center [329, 155] width 524 height 209
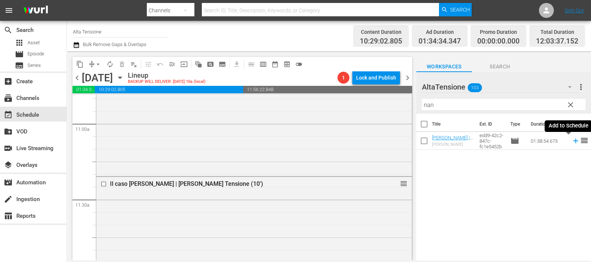
click at [572, 139] on icon at bounding box center [576, 141] width 8 height 8
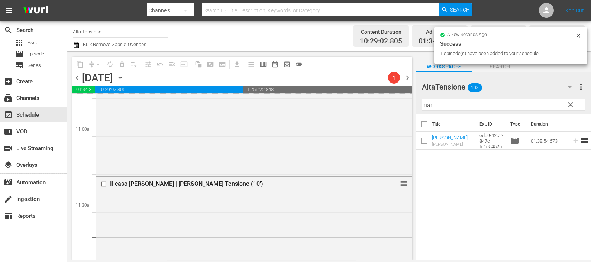
scroll to position [1685, 0]
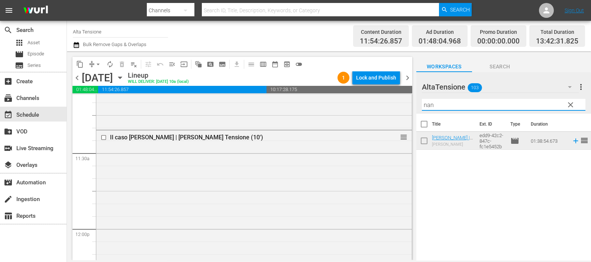
drag, startPoint x: 443, startPoint y: 101, endPoint x: 413, endPoint y: 97, distance: 29.7
click at [413, 99] on div "content_copy compress arrow_drop_down autorenew_outlined delete_forever_outline…" at bounding box center [329, 155] width 524 height 209
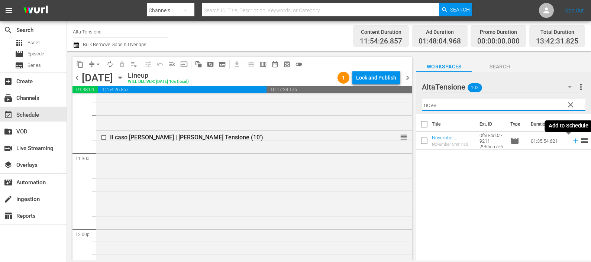
click at [572, 142] on icon at bounding box center [576, 141] width 8 height 8
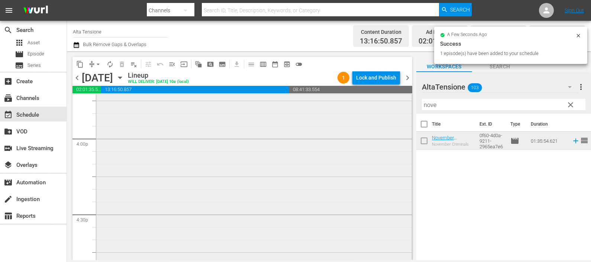
scroll to position [2568, 0]
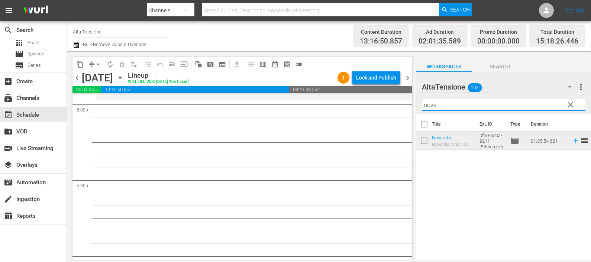
drag, startPoint x: 439, startPoint y: 106, endPoint x: 394, endPoint y: 97, distance: 45.5
click at [394, 97] on div "content_copy compress arrow_drop_down autorenew_outlined delete_forever_outline…" at bounding box center [329, 155] width 524 height 209
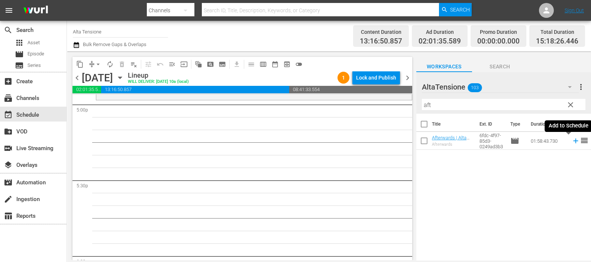
click at [572, 139] on icon at bounding box center [576, 141] width 8 height 8
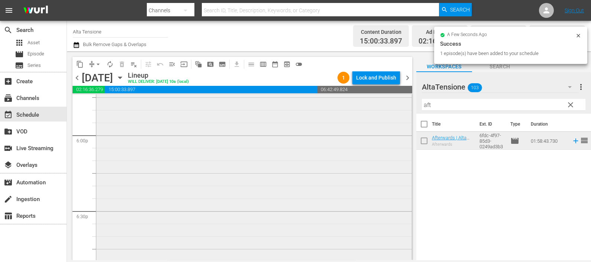
scroll to position [2754, 0]
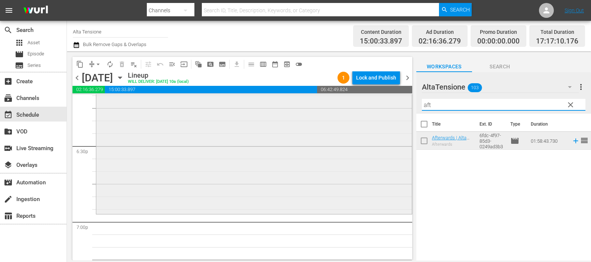
drag, startPoint x: 434, startPoint y: 104, endPoint x: 390, endPoint y: 103, distance: 44.6
click at [402, 101] on div "content_copy compress arrow_drop_down autorenew_outlined delete_forever_outline…" at bounding box center [329, 155] width 524 height 209
drag, startPoint x: 569, startPoint y: 143, endPoint x: 551, endPoint y: 142, distance: 17.9
click at [572, 143] on icon at bounding box center [576, 141] width 8 height 8
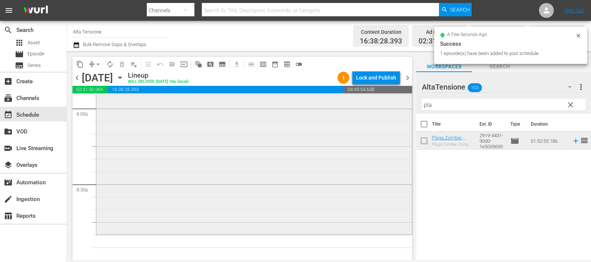
scroll to position [3033, 0]
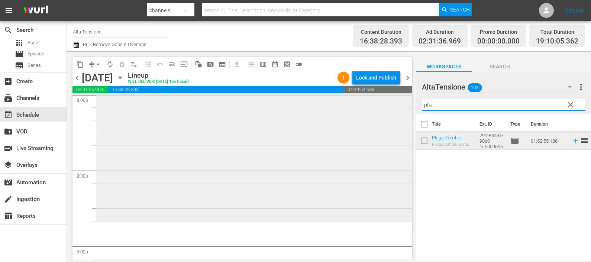
click at [402, 104] on div "content_copy compress arrow_drop_down autorenew_outlined delete_forever_outline…" at bounding box center [329, 155] width 524 height 209
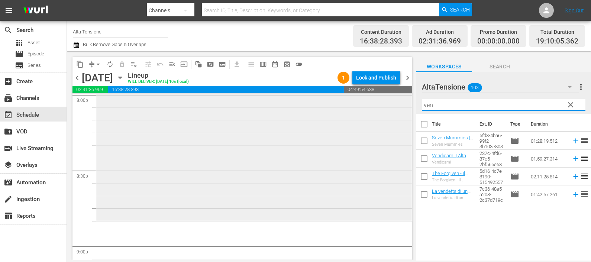
type input "vend"
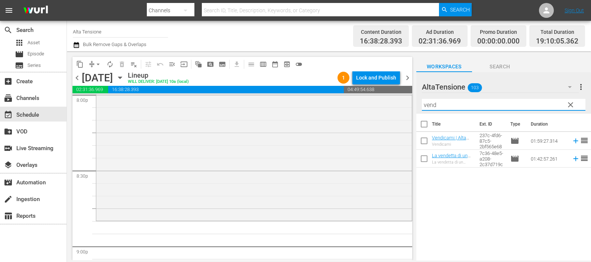
drag, startPoint x: 441, startPoint y: 106, endPoint x: 414, endPoint y: 99, distance: 27.1
click at [414, 99] on div "content_copy compress arrow_drop_down autorenew_outlined delete_forever_outline…" at bounding box center [329, 155] width 524 height 209
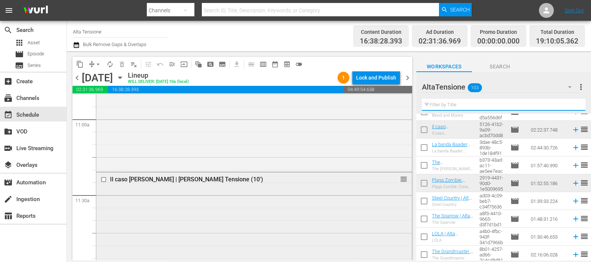
scroll to position [1685, 0]
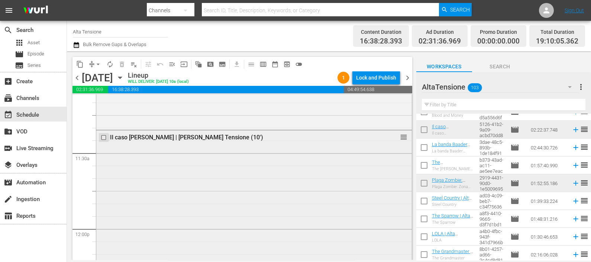
click at [104, 137] on input "checkbox" at bounding box center [105, 138] width 8 height 6
click at [125, 65] on span "delete_forever_outlined" at bounding box center [121, 64] width 7 height 7
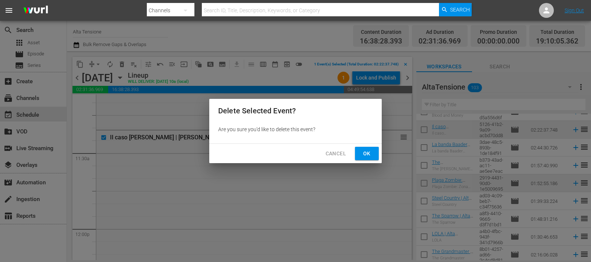
click at [359, 148] on button "Ok" at bounding box center [367, 154] width 24 height 14
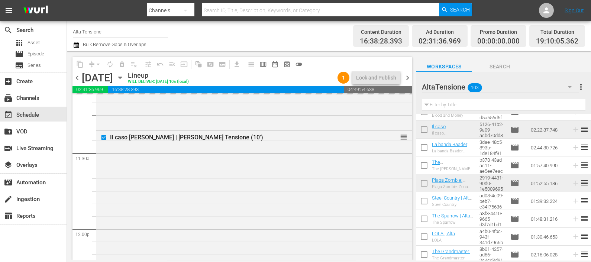
click at [443, 101] on input "text" at bounding box center [504, 105] width 164 height 12
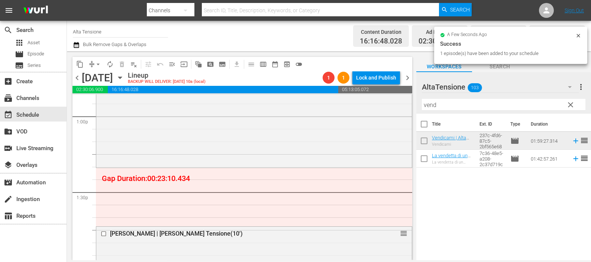
scroll to position [1964, 0]
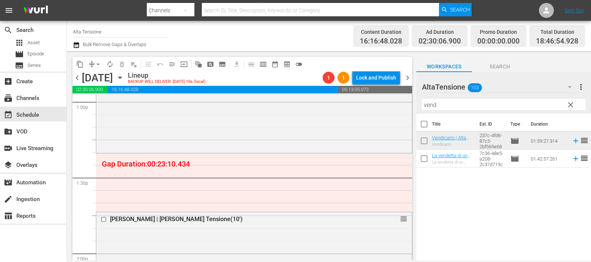
drag, startPoint x: 398, startPoint y: 221, endPoint x: 385, endPoint y: 154, distance: 67.8
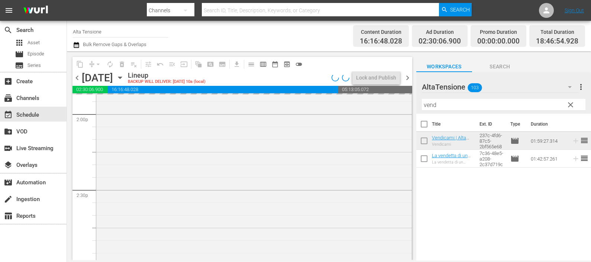
scroll to position [2197, 0]
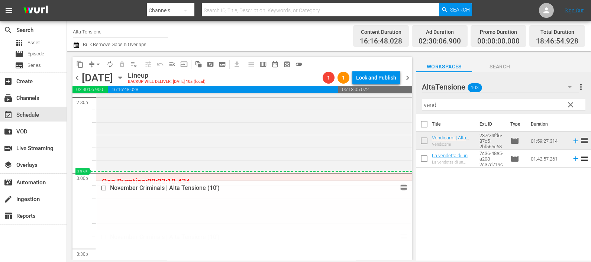
drag, startPoint x: 396, startPoint y: 236, endPoint x: 379, endPoint y: 172, distance: 66.5
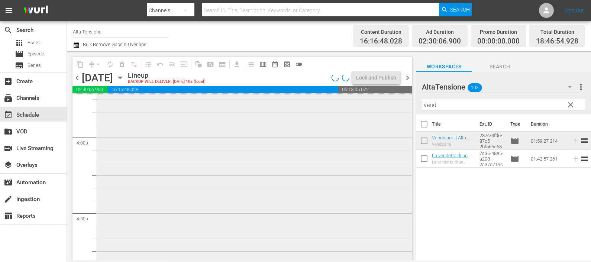
scroll to position [2429, 0]
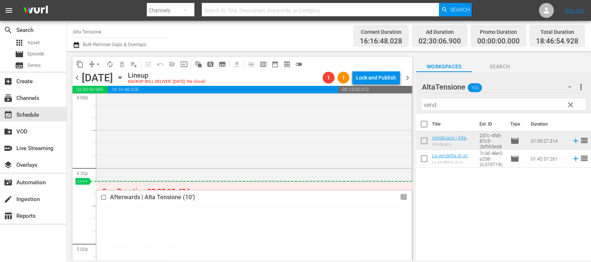
drag, startPoint x: 396, startPoint y: 242, endPoint x: 375, endPoint y: 183, distance: 62.0
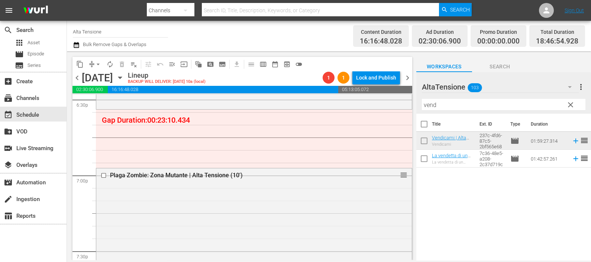
scroll to position [2754, 0]
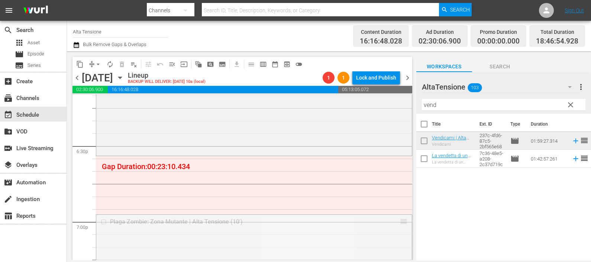
drag, startPoint x: 395, startPoint y: 219, endPoint x: 379, endPoint y: 157, distance: 64.8
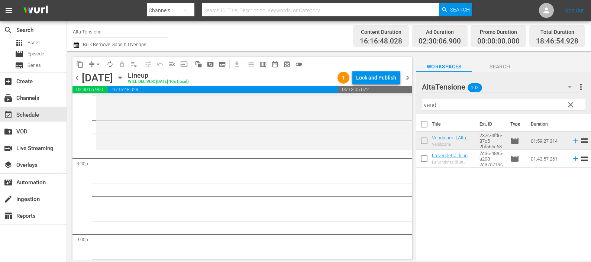
scroll to position [3033, 0]
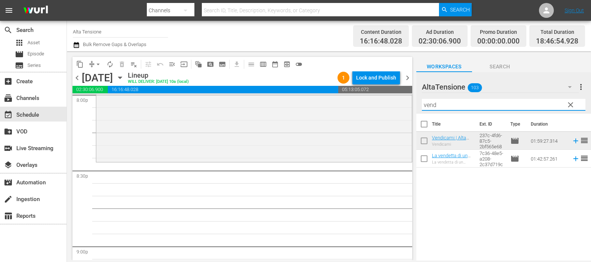
drag, startPoint x: 442, startPoint y: 103, endPoint x: 409, endPoint y: 100, distance: 33.2
click at [409, 100] on div "content_copy compress arrow_drop_down autorenew_outlined delete_forever_outline…" at bounding box center [329, 155] width 524 height 209
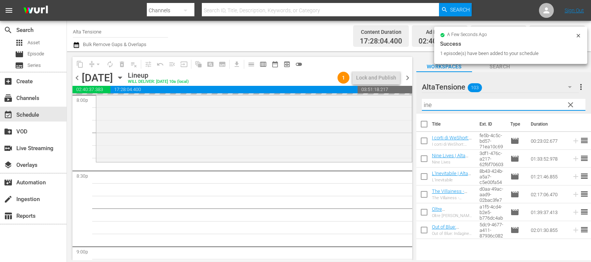
click at [399, 99] on div "content_copy compress arrow_drop_down autorenew_outlined delete_forever_outline…" at bounding box center [329, 155] width 524 height 209
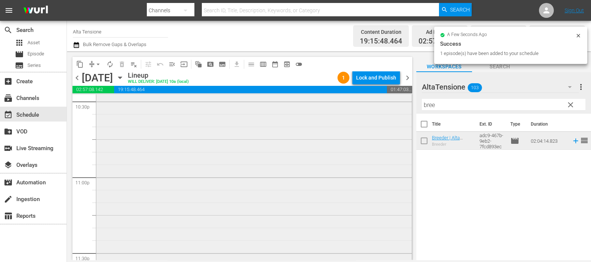
scroll to position [3474, 0]
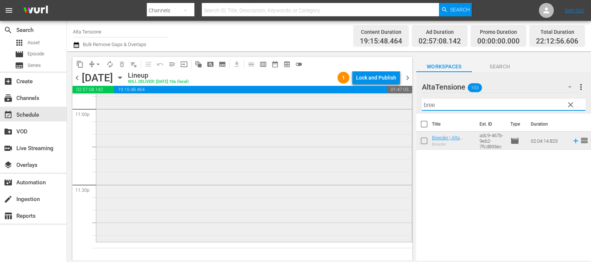
drag, startPoint x: 397, startPoint y: 100, endPoint x: 393, endPoint y: 100, distance: 4.5
click at [394, 102] on div "content_copy compress arrow_drop_down autorenew_outlined delete_forever_outline…" at bounding box center [329, 155] width 524 height 209
type input "antr"
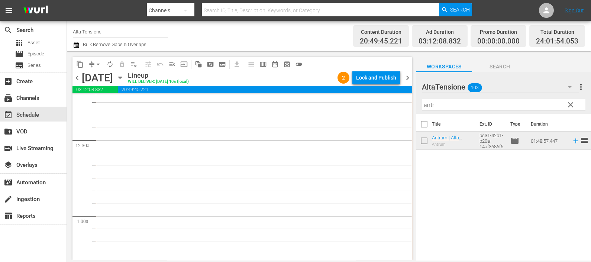
scroll to position [0, 0]
click at [73, 46] on icon "button" at bounding box center [76, 45] width 7 height 9
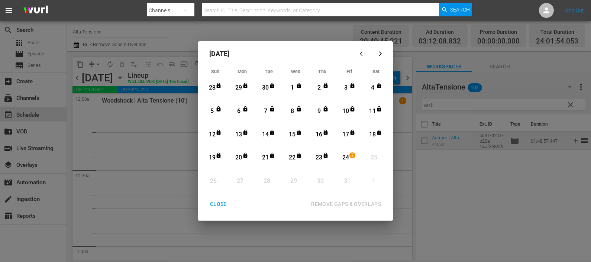
click at [348, 157] on div "24" at bounding box center [345, 158] width 9 height 9
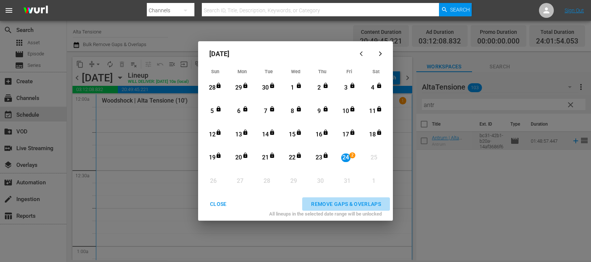
click at [361, 202] on div "REMOVE GAPS & OVERLAPS" at bounding box center [346, 204] width 82 height 9
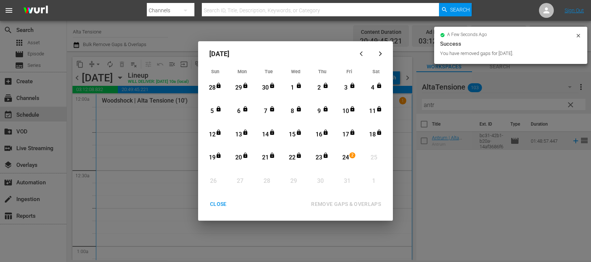
click at [217, 204] on div "CLOSE" at bounding box center [218, 204] width 29 height 9
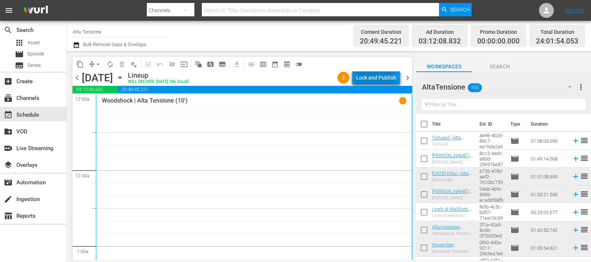
click at [371, 79] on div "Lock and Publish" at bounding box center [376, 77] width 40 height 13
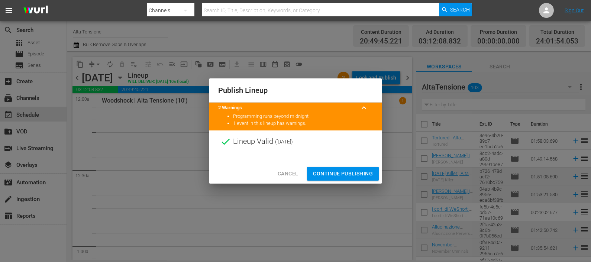
click at [351, 173] on span "Continue Publishing" at bounding box center [343, 173] width 60 height 9
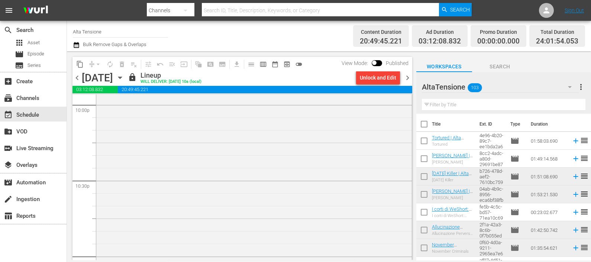
scroll to position [3313, 0]
